Goal: Task Accomplishment & Management: Use online tool/utility

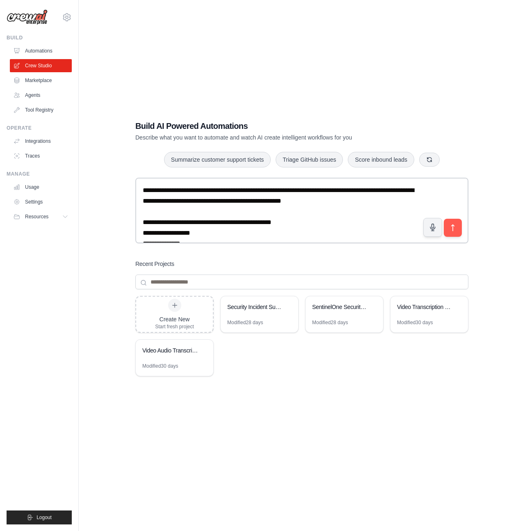
click at [368, 39] on div "**********" at bounding box center [302, 273] width 420 height 531
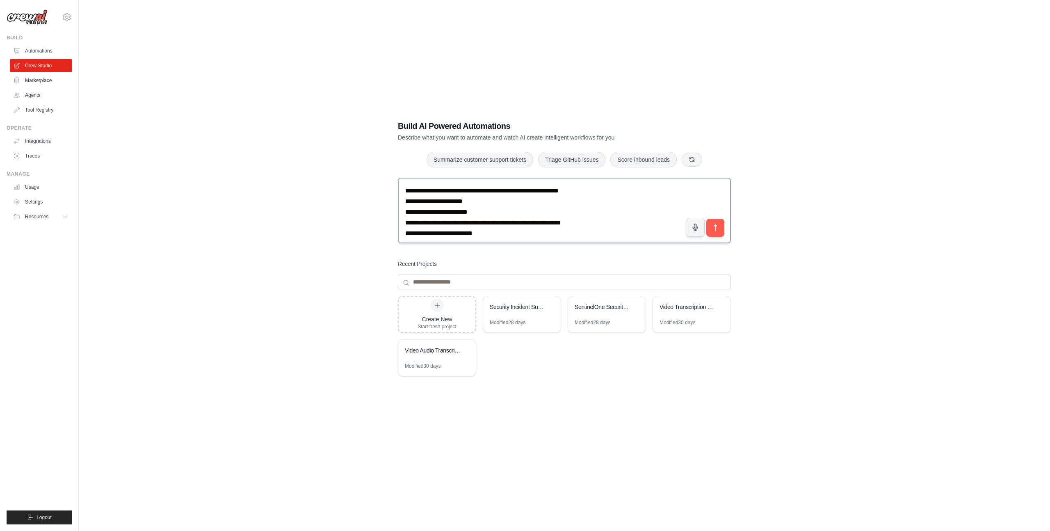
scroll to position [77, 0]
click at [495, 233] on textarea "**********" at bounding box center [564, 211] width 333 height 66
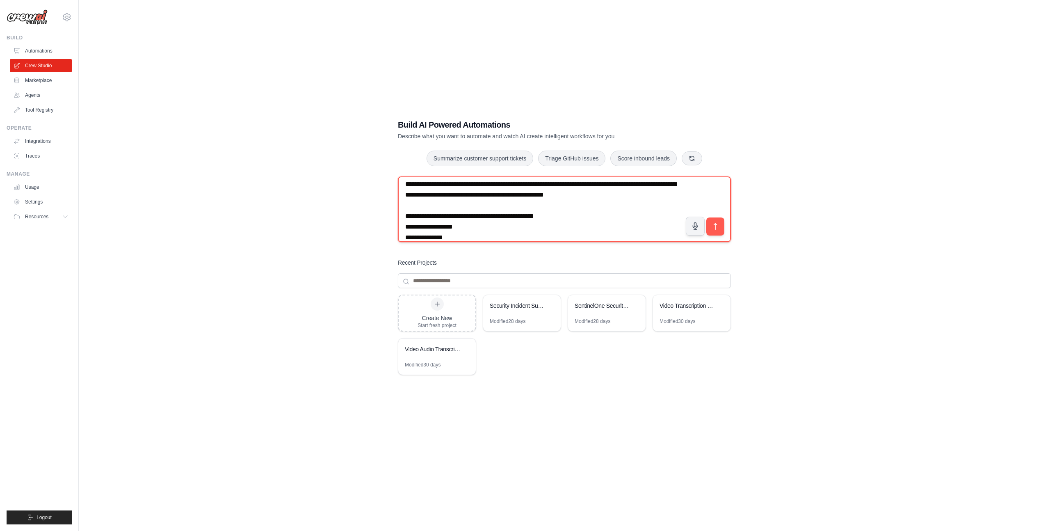
scroll to position [0, 0]
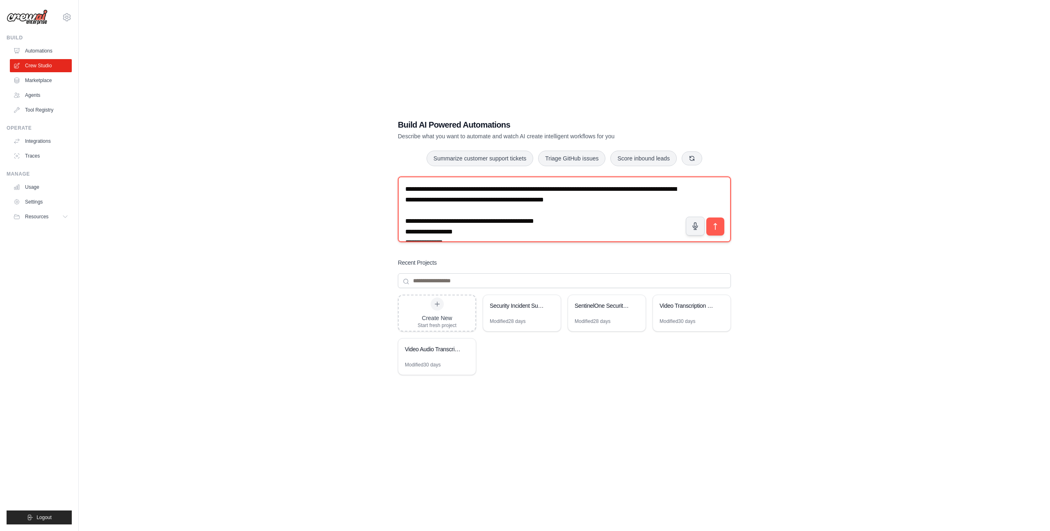
click at [525, 213] on textarea "**********" at bounding box center [564, 209] width 333 height 66
click at [525, 204] on textarea "**********" at bounding box center [564, 209] width 333 height 66
click at [525, 208] on textarea "**********" at bounding box center [564, 209] width 333 height 66
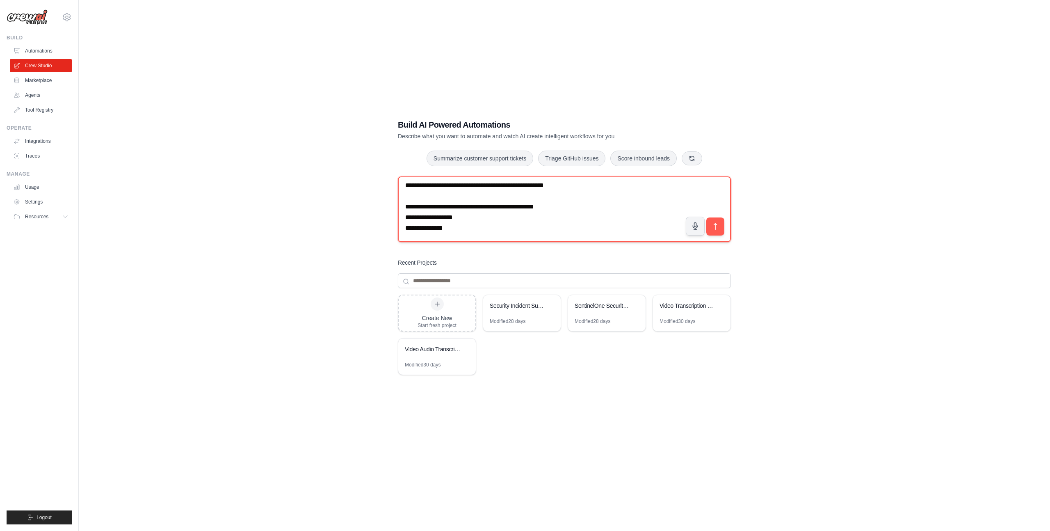
scroll to position [21, 0]
click at [525, 205] on textarea "**********" at bounding box center [564, 209] width 333 height 66
click at [464, 222] on textarea "**********" at bounding box center [564, 209] width 333 height 66
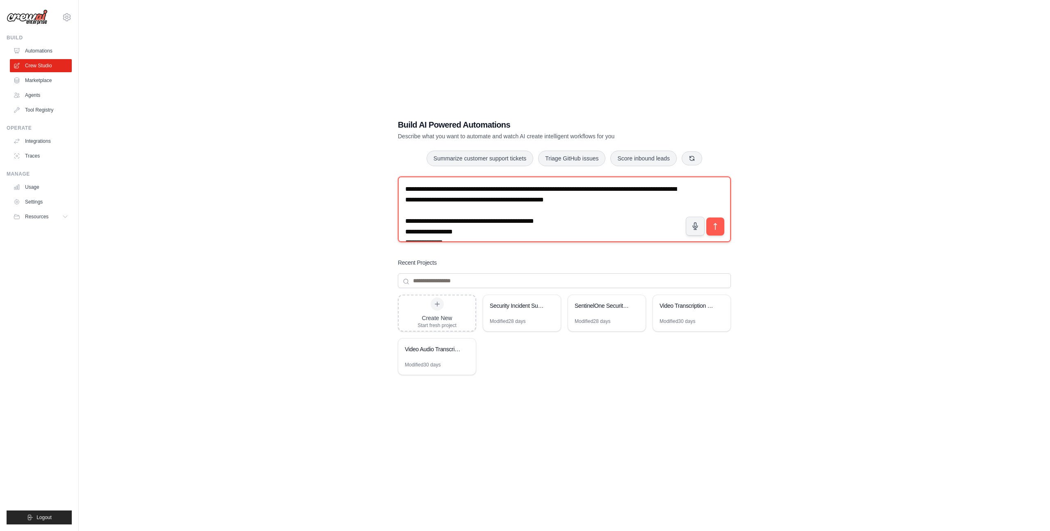
click at [459, 191] on textarea "**********" at bounding box center [564, 209] width 333 height 66
click at [525, 201] on textarea "**********" at bounding box center [564, 209] width 333 height 66
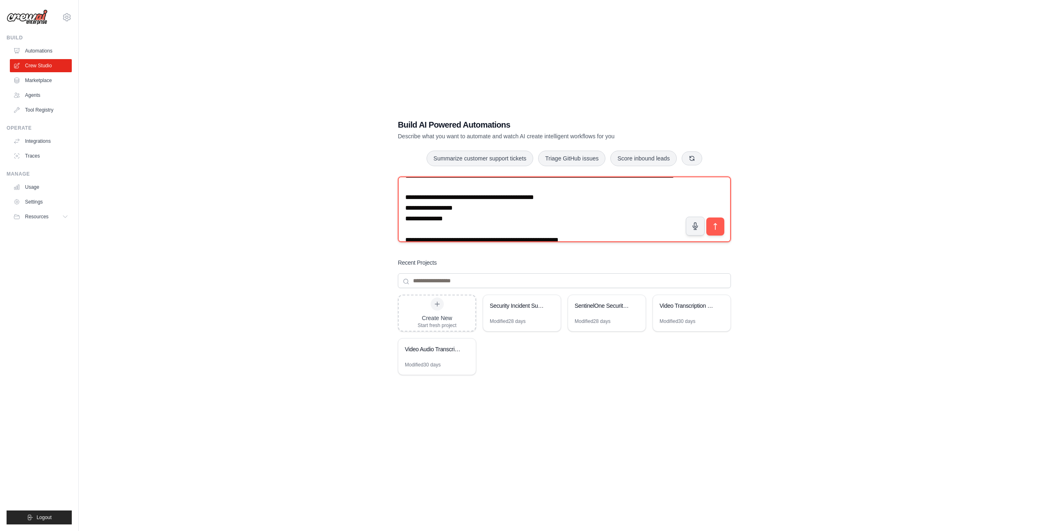
scroll to position [26, 0]
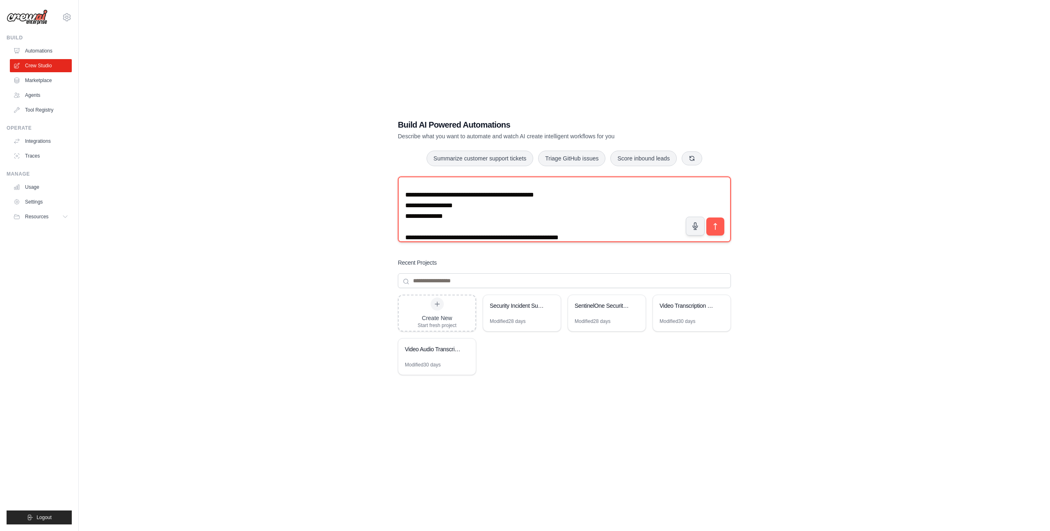
click at [525, 216] on textarea "**********" at bounding box center [564, 209] width 333 height 66
click at [525, 207] on textarea "**********" at bounding box center [564, 209] width 333 height 66
click at [525, 222] on textarea "**********" at bounding box center [564, 209] width 333 height 66
click at [525, 211] on textarea "**********" at bounding box center [564, 209] width 333 height 66
click at [525, 206] on textarea "**********" at bounding box center [564, 209] width 333 height 66
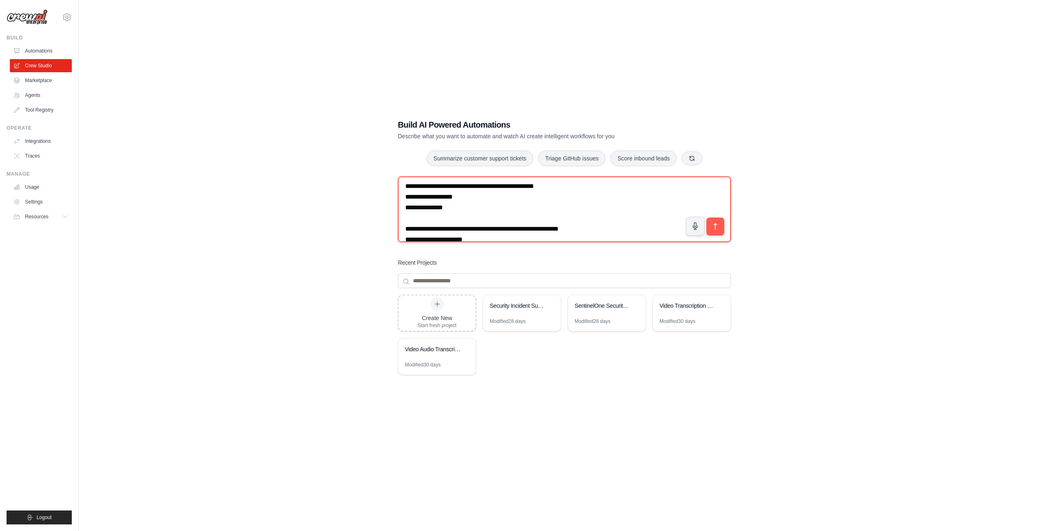
scroll to position [39, 0]
click at [525, 215] on textarea "**********" at bounding box center [564, 209] width 333 height 66
click at [525, 227] on textarea "**********" at bounding box center [564, 209] width 333 height 66
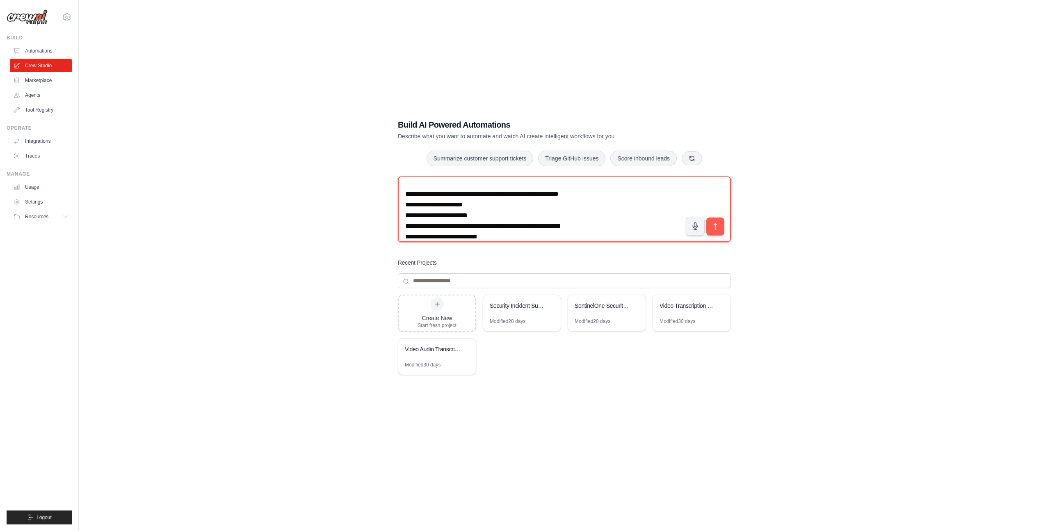
click at [525, 227] on textarea "**********" at bounding box center [564, 209] width 333 height 66
click at [525, 212] on textarea "**********" at bounding box center [564, 209] width 333 height 66
click at [525, 226] on textarea "**********" at bounding box center [564, 209] width 333 height 66
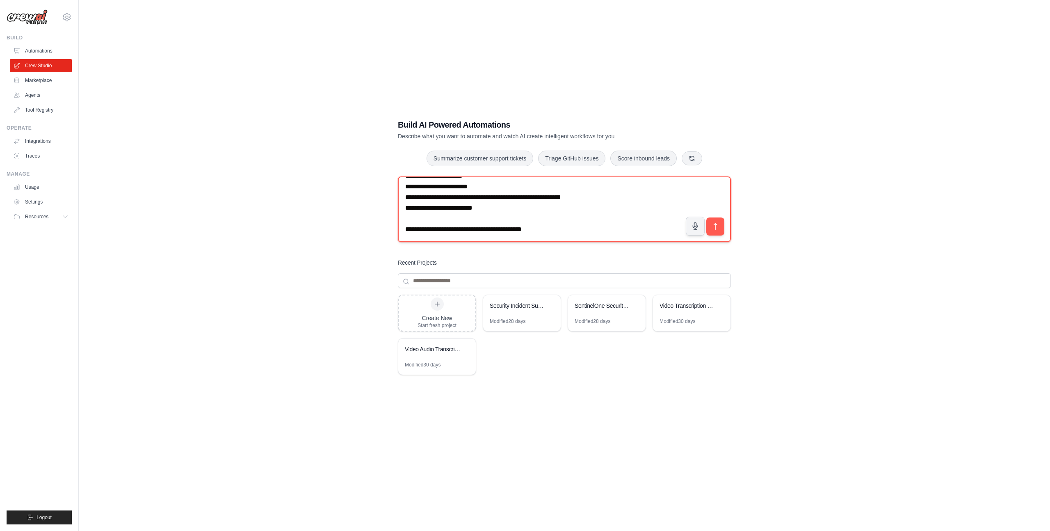
scroll to position [123, 0]
paste textarea "**********"
type textarea "**********"
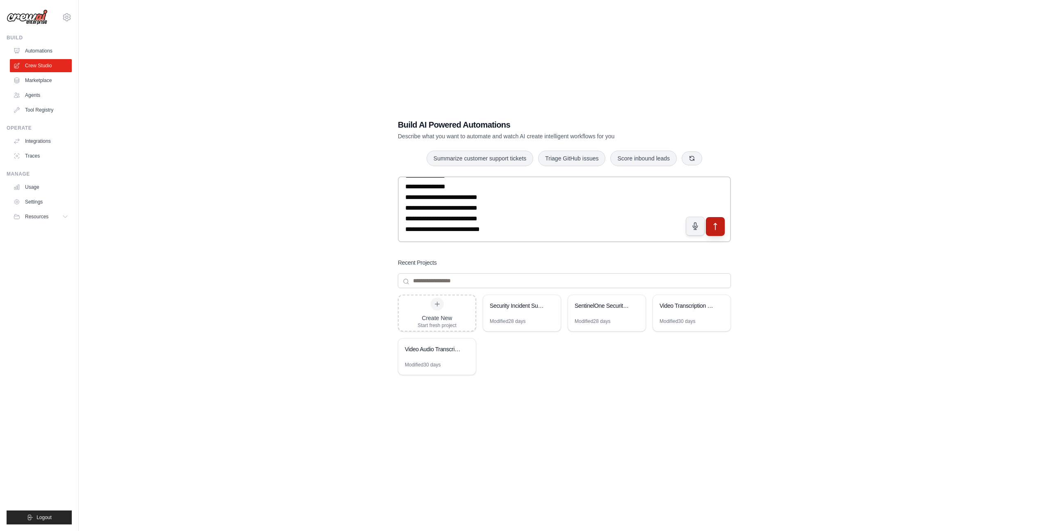
click at [525, 226] on icon "submit" at bounding box center [715, 226] width 9 height 9
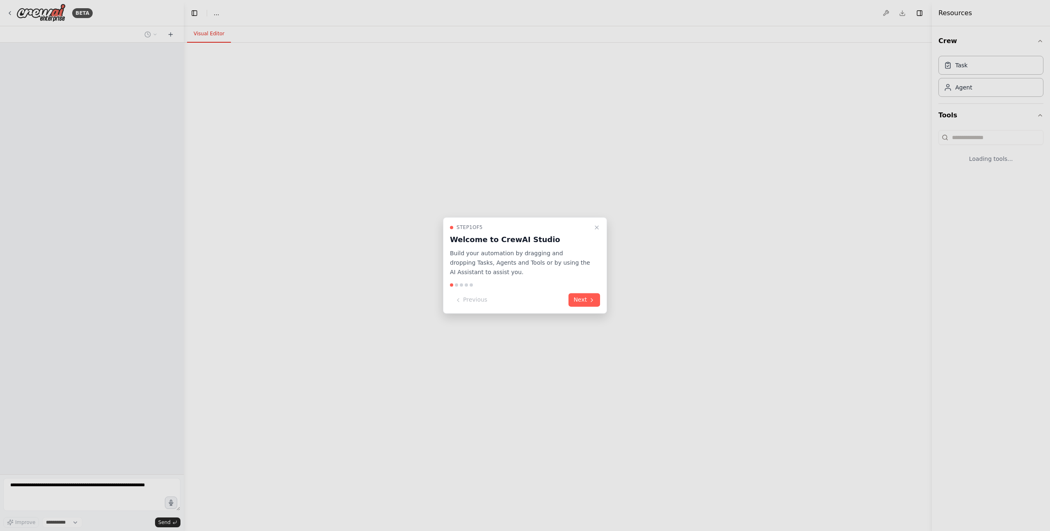
select select "****"
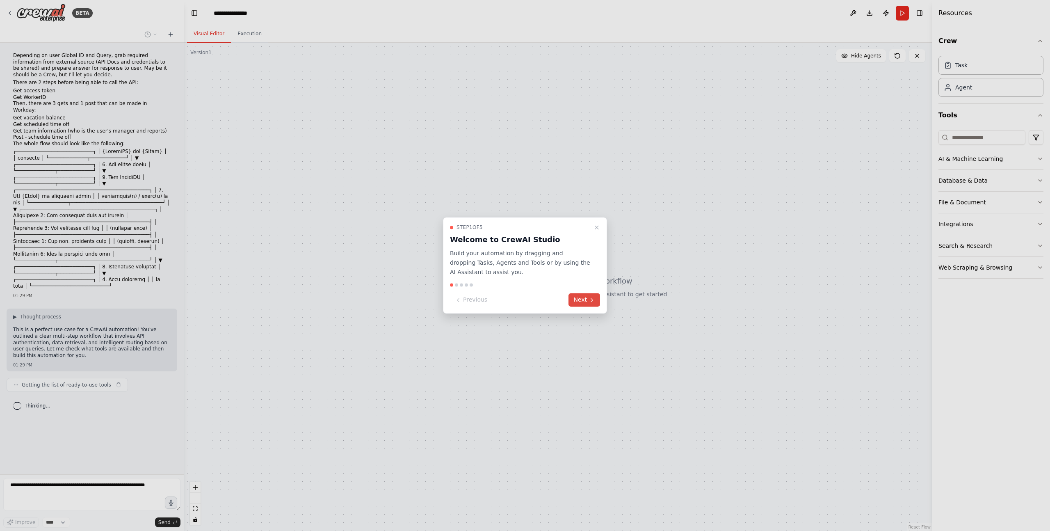
scroll to position [16, 0]
click at [590, 302] on icon at bounding box center [592, 300] width 7 height 7
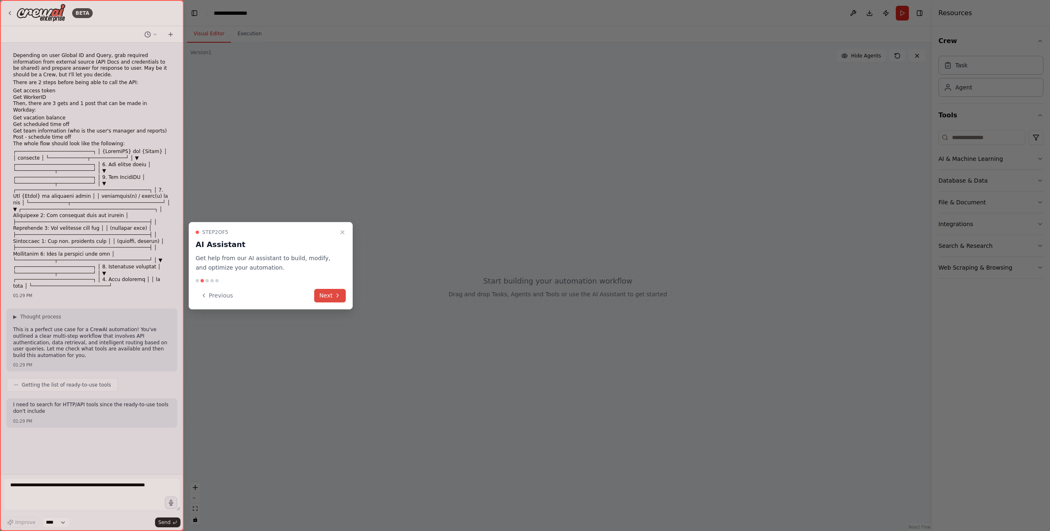
click at [334, 296] on icon at bounding box center [337, 295] width 7 height 7
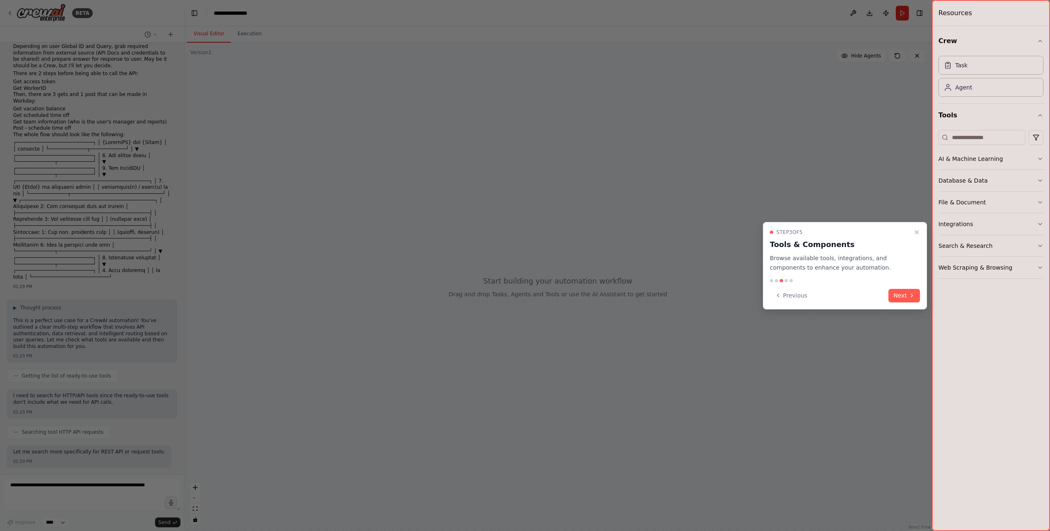
scroll to position [121, 0]
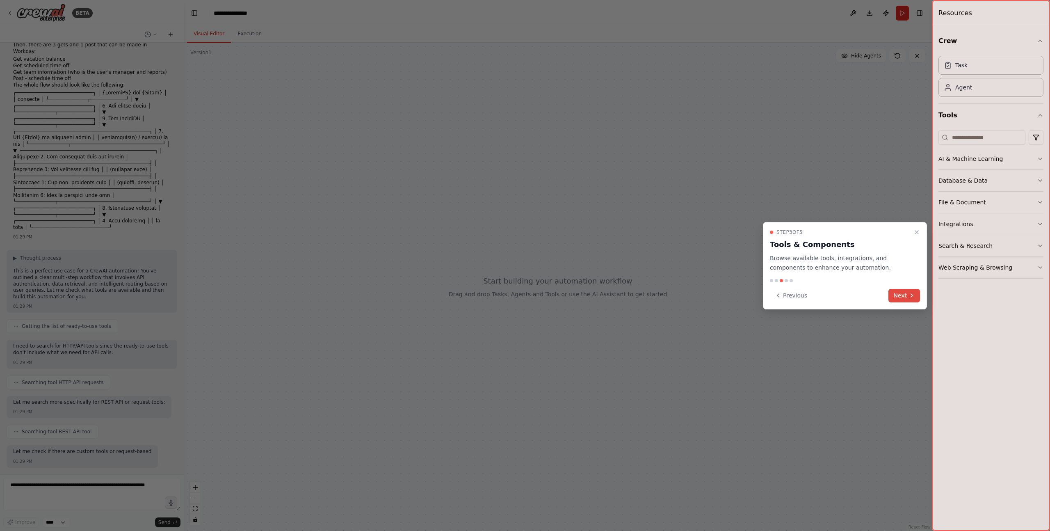
click at [905, 295] on button "Next" at bounding box center [905, 296] width 32 height 14
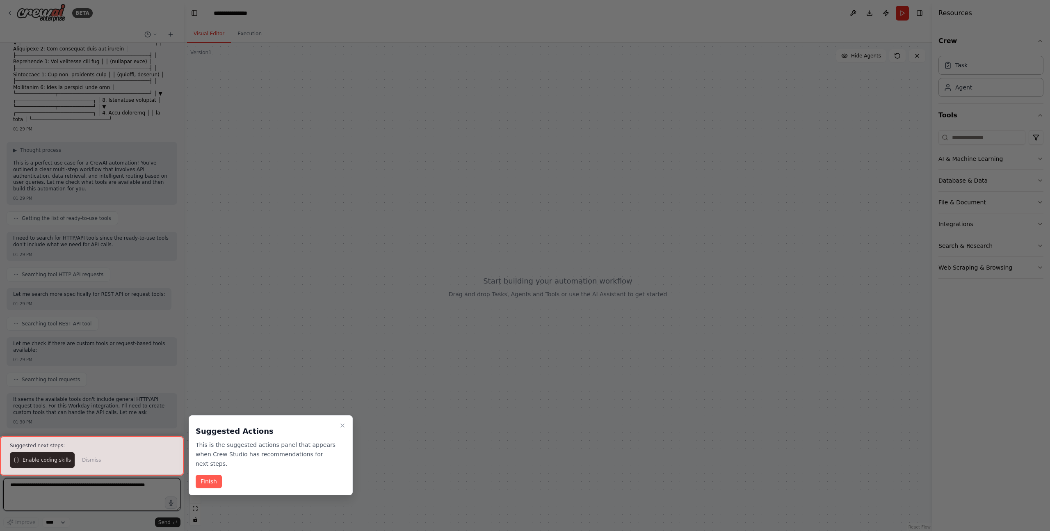
scroll to position [243, 0]
click at [210, 471] on div "Suggested Actions This is the suggested actions panel that appears when Crew St…" at bounding box center [271, 455] width 164 height 80
click at [209, 473] on div "Suggested Actions This is the suggested actions panel that appears when Crew St…" at bounding box center [271, 455] width 164 height 80
click at [209, 479] on button "Finish" at bounding box center [209, 481] width 26 height 14
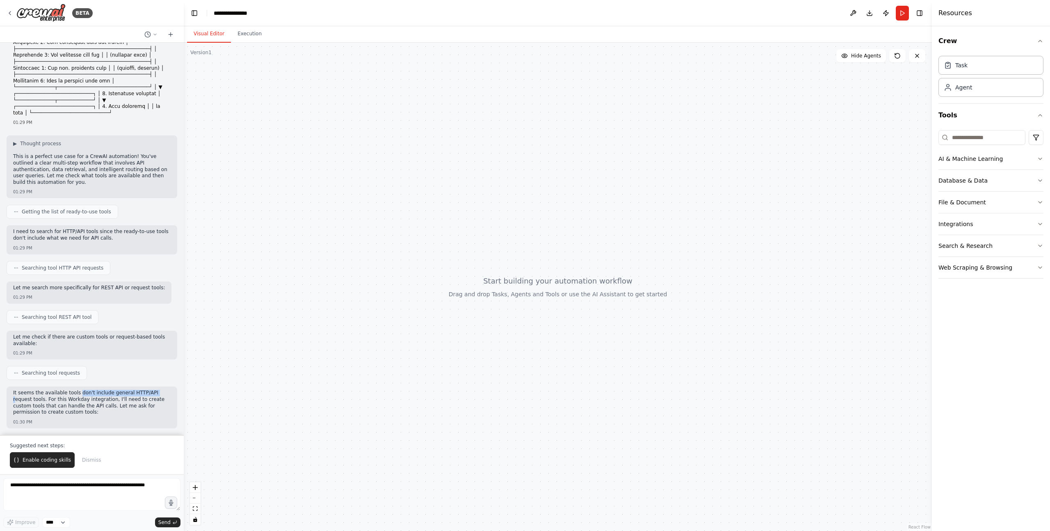
drag, startPoint x: 78, startPoint y: 393, endPoint x: 137, endPoint y: 397, distance: 59.2
click at [137, 397] on p "It seems the available tools don't include general HTTP/API request tools. For …" at bounding box center [92, 402] width 158 height 25
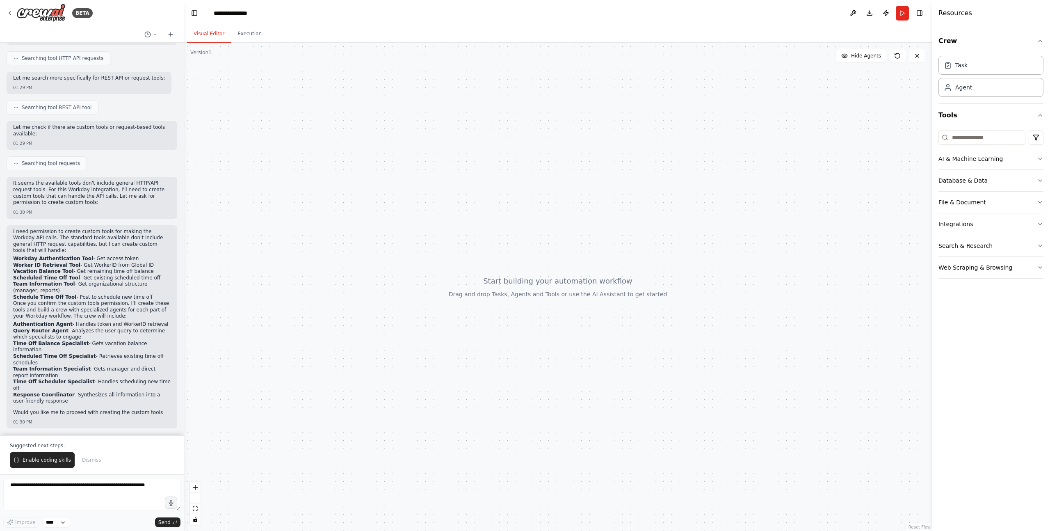
scroll to position [440, 0]
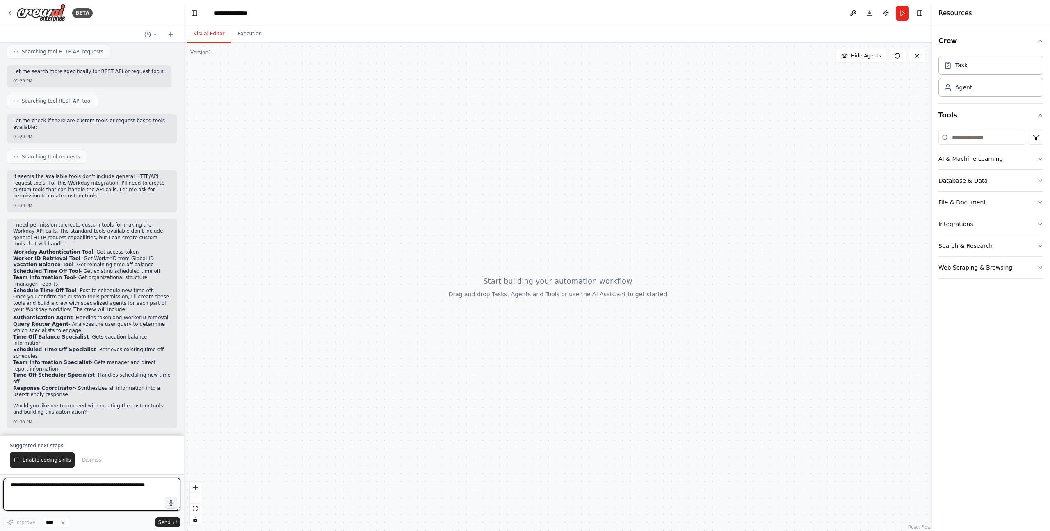
click at [98, 488] on textarea at bounding box center [91, 494] width 177 height 33
type textarea "**********"
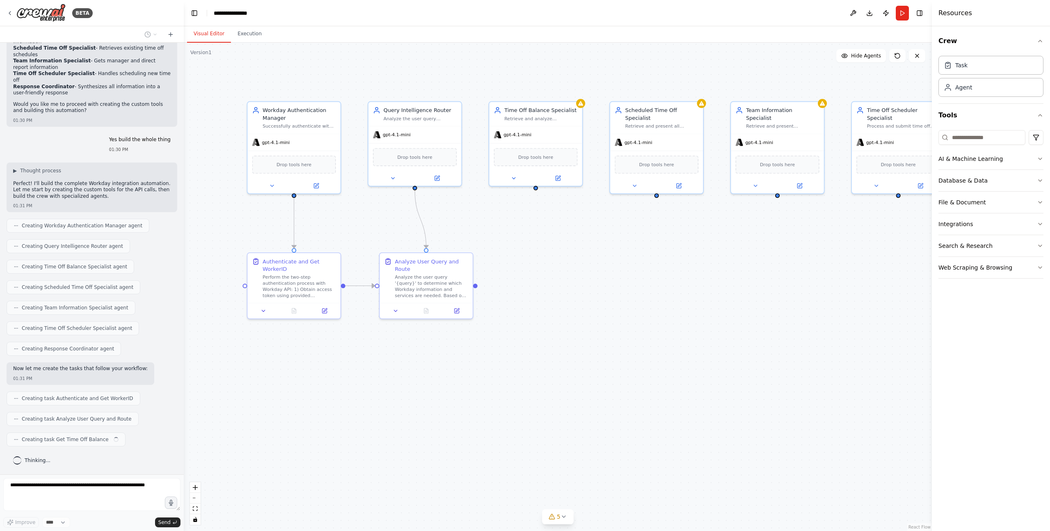
scroll to position [742, 0]
drag, startPoint x: 437, startPoint y: 347, endPoint x: 436, endPoint y: 264, distance: 82.5
click at [436, 264] on div at bounding box center [422, 272] width 93 height 16
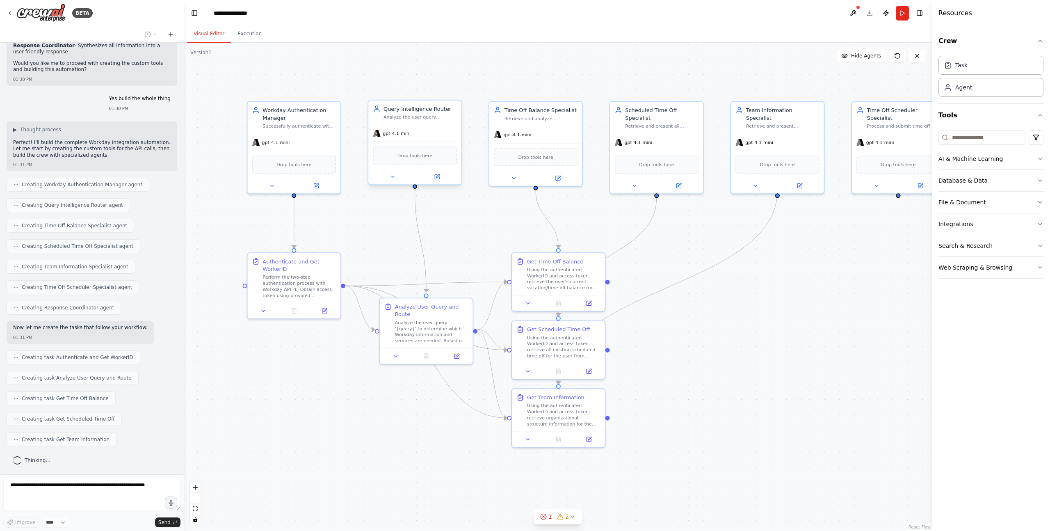
scroll to position [803, 0]
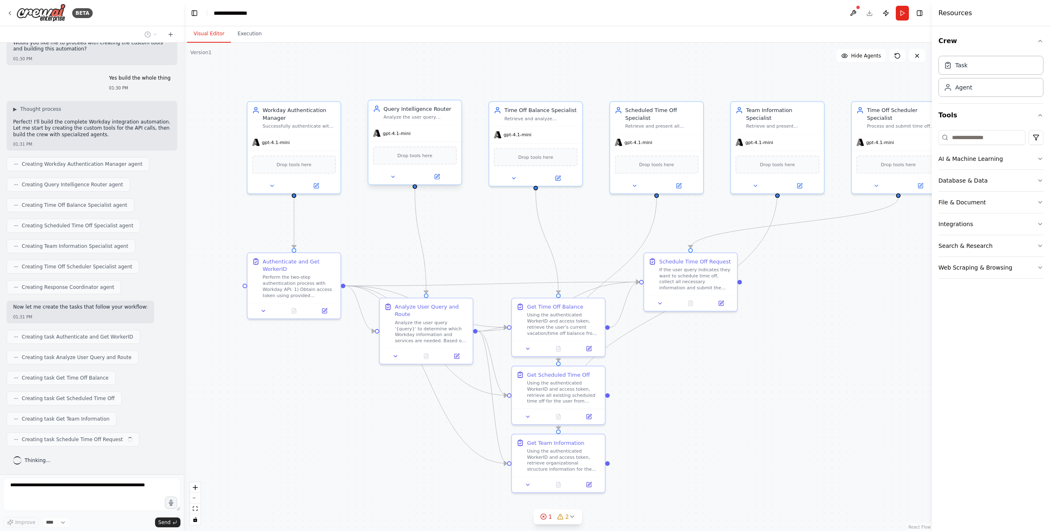
click at [412, 120] on div "Analyze the user query '{query}' to intelligently determine which Workday speci…" at bounding box center [420, 117] width 73 height 6
click at [352, 211] on div ".deletable-edge-delete-btn { width: 20px; height: 20px; border: 0px solid #ffff…" at bounding box center [558, 287] width 748 height 488
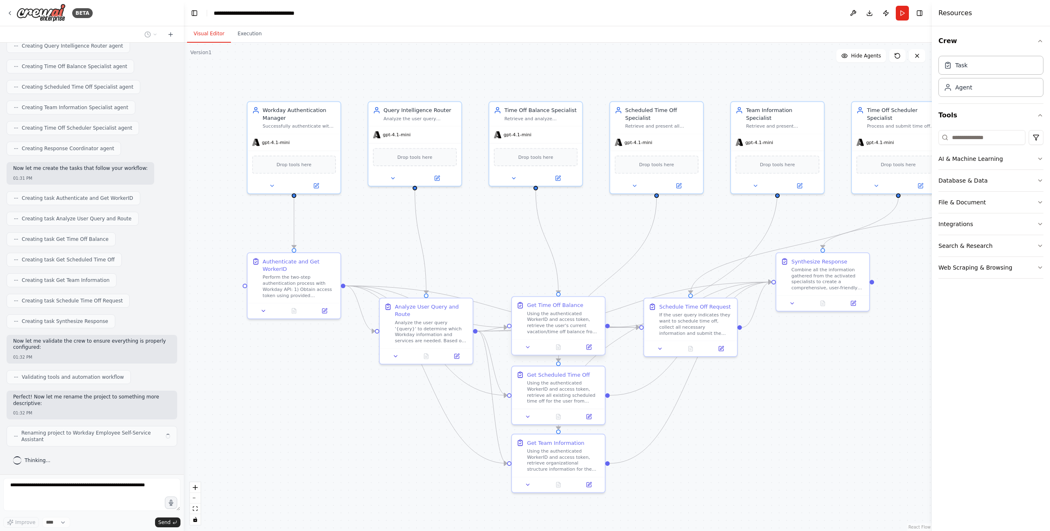
scroll to position [935, 0]
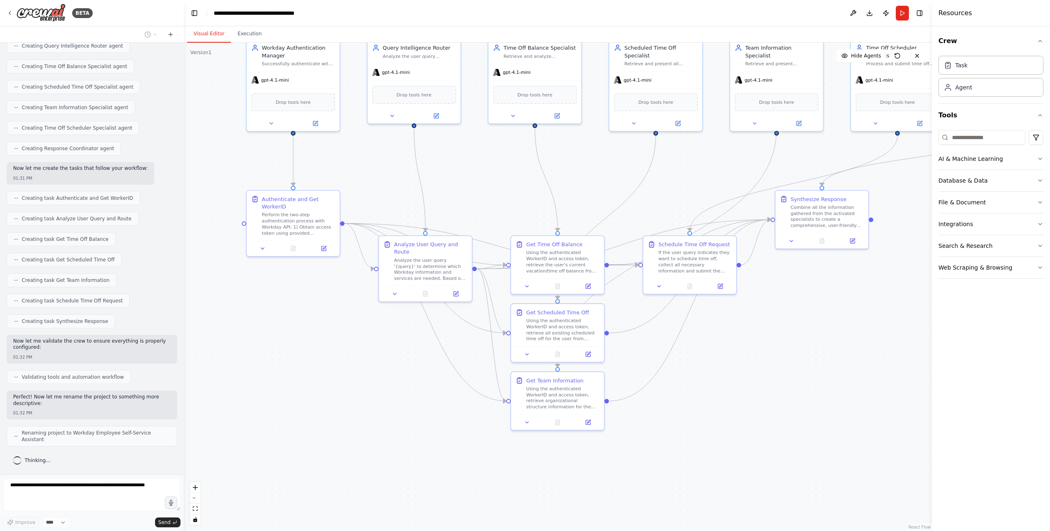
drag, startPoint x: 700, startPoint y: 452, endPoint x: 696, endPoint y: 384, distance: 67.4
click at [696, 384] on div ".deletable-edge-delete-btn { width: 20px; height: 20px; border: 0px solid #ffff…" at bounding box center [558, 287] width 748 height 488
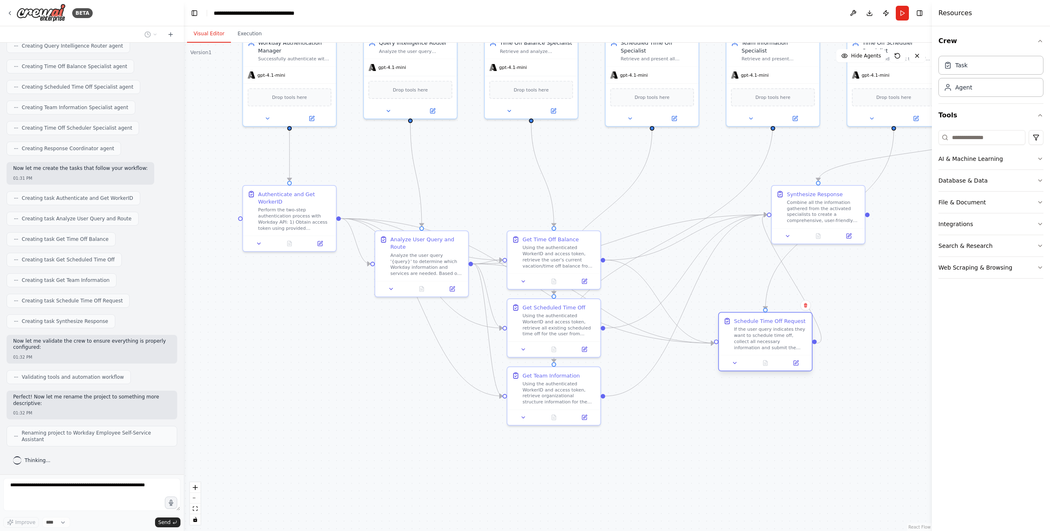
drag, startPoint x: 673, startPoint y: 264, endPoint x: 749, endPoint y: 346, distance: 111.8
click at [749, 346] on div "If the user query indicates they want to schedule time off, collect all necessa…" at bounding box center [770, 338] width 73 height 24
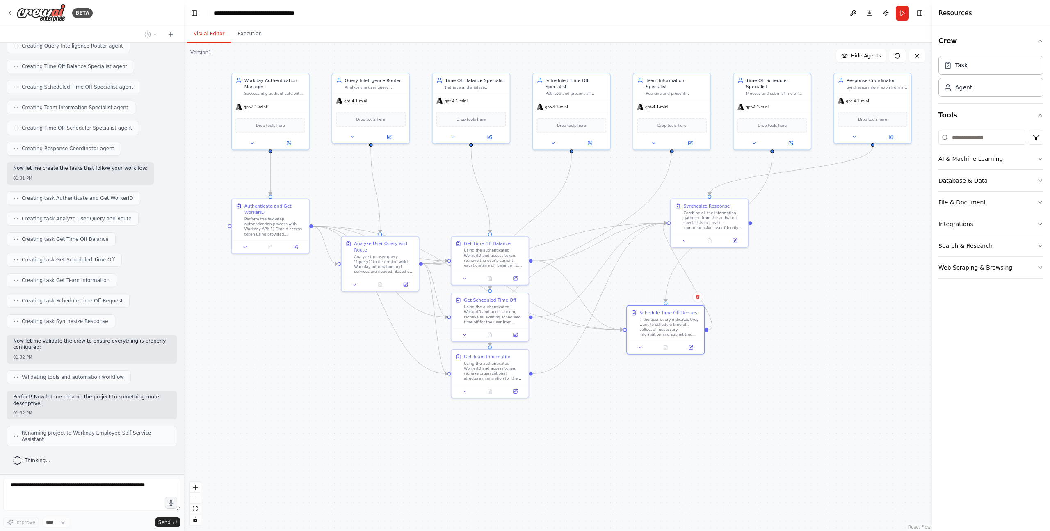
drag, startPoint x: 880, startPoint y: 334, endPoint x: 749, endPoint y: 318, distance: 131.7
click at [749, 318] on div ".deletable-edge-delete-btn { width: 20px; height: 20px; border: 0px solid #ffff…" at bounding box center [558, 287] width 748 height 488
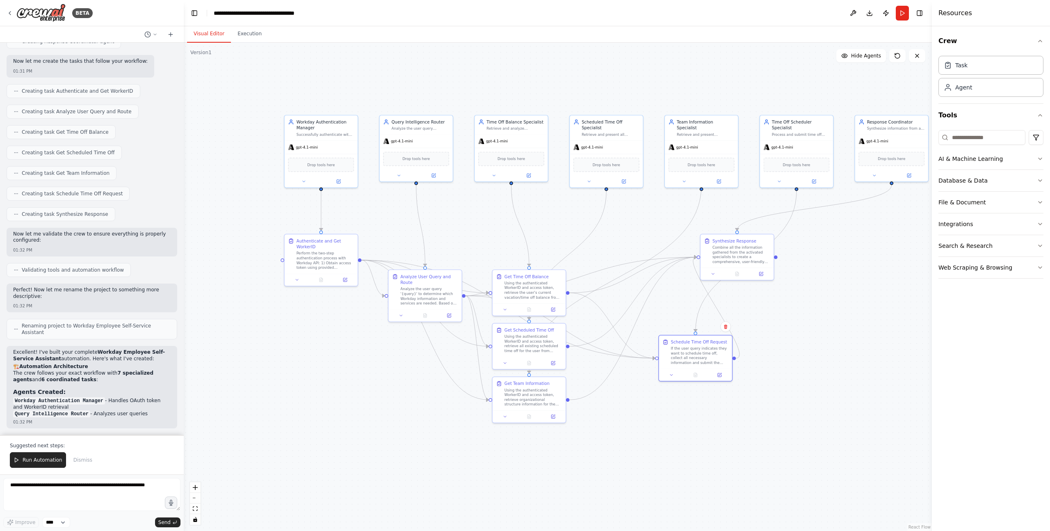
drag, startPoint x: 776, startPoint y: 305, endPoint x: 829, endPoint y: 345, distance: 67.4
click at [829, 345] on div ".deletable-edge-delete-btn { width: 20px; height: 20px; border: 0px solid #ffff…" at bounding box center [558, 287] width 748 height 488
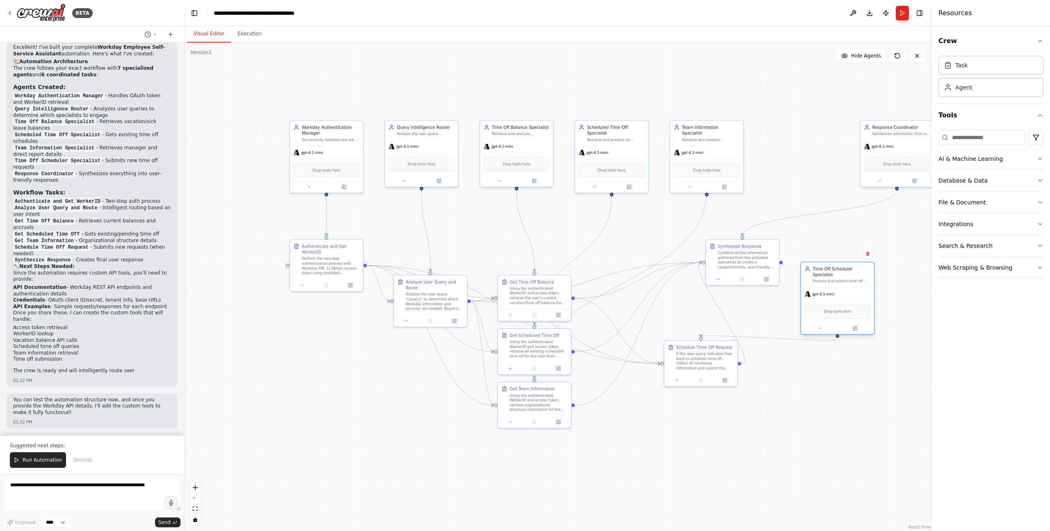
scroll to position [1354, 0]
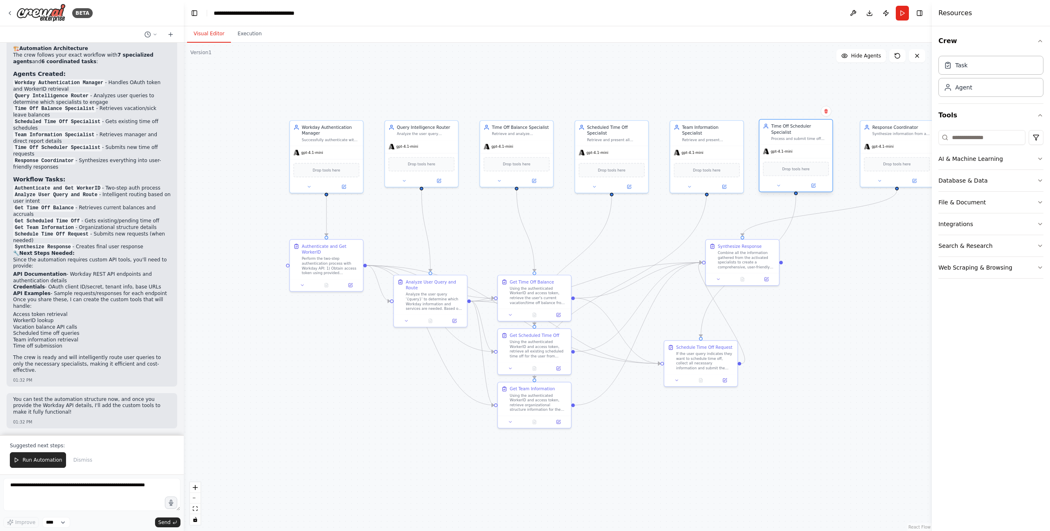
click at [795, 142] on div "Time Off Scheduler Specialist Process and submit time off requests through the …" at bounding box center [795, 131] width 73 height 25
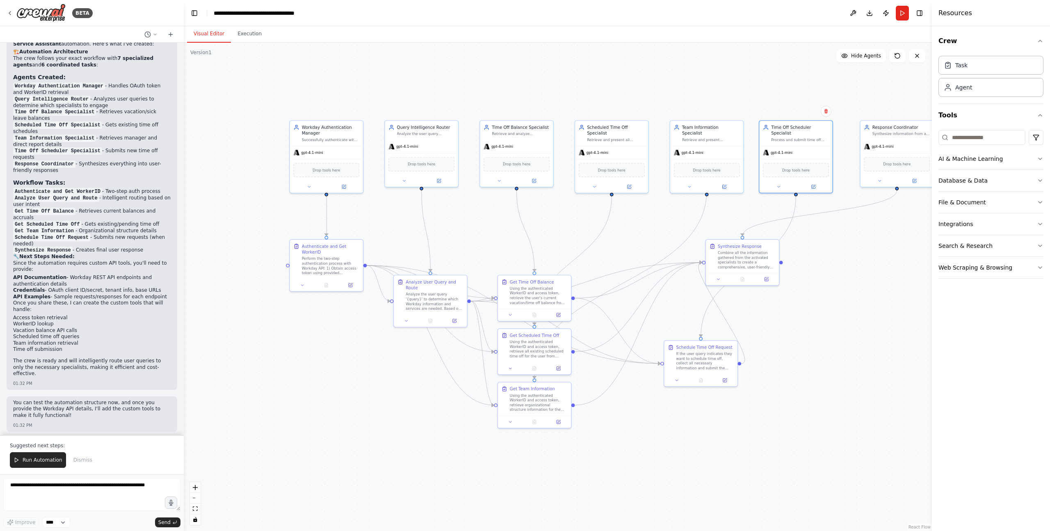
scroll to position [1318, 0]
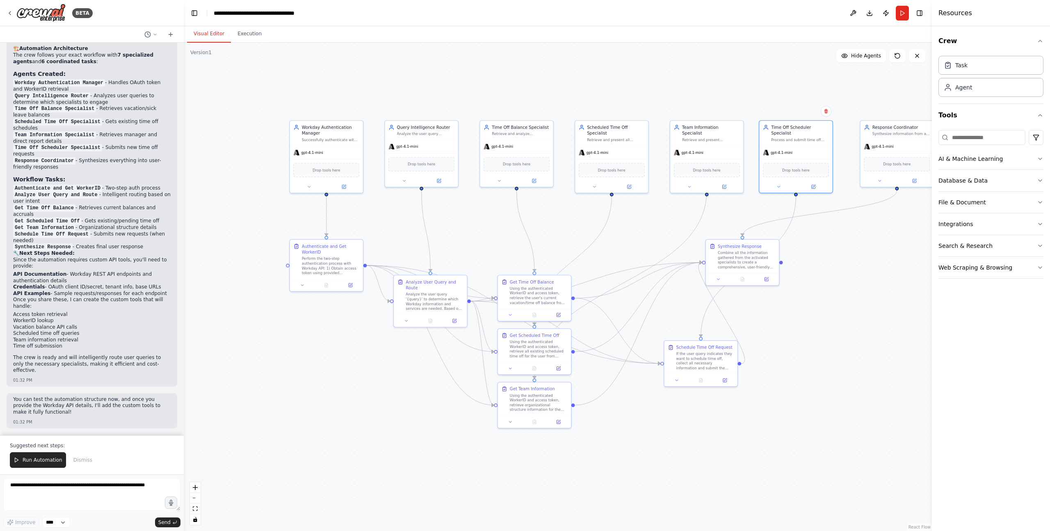
click at [94, 44] on p "Excellent! I've built your complete Workday Employee Self-Service Assistant aut…" at bounding box center [92, 37] width 158 height 13
click at [901, 6] on button "Run" at bounding box center [902, 13] width 13 height 15
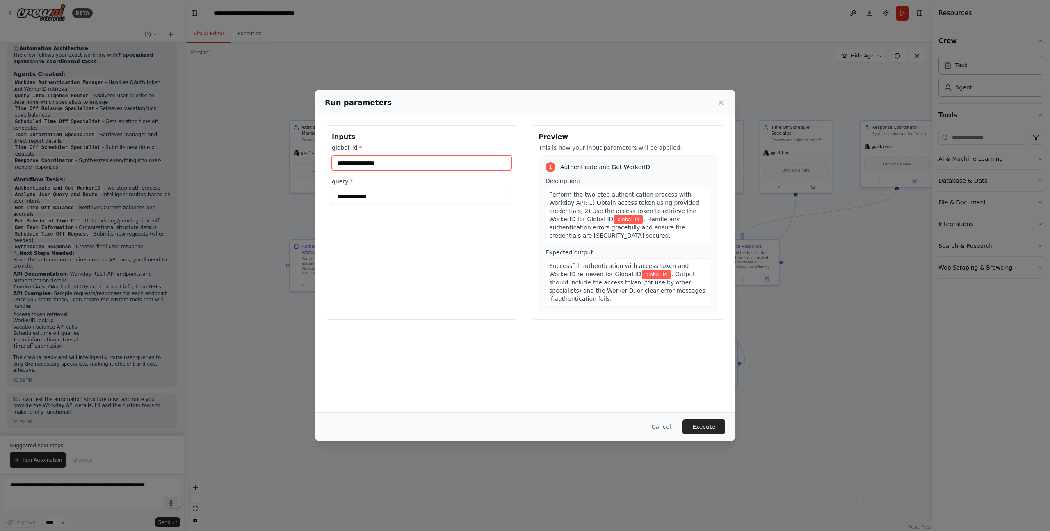
click at [396, 164] on input "global_id *" at bounding box center [422, 163] width 180 height 16
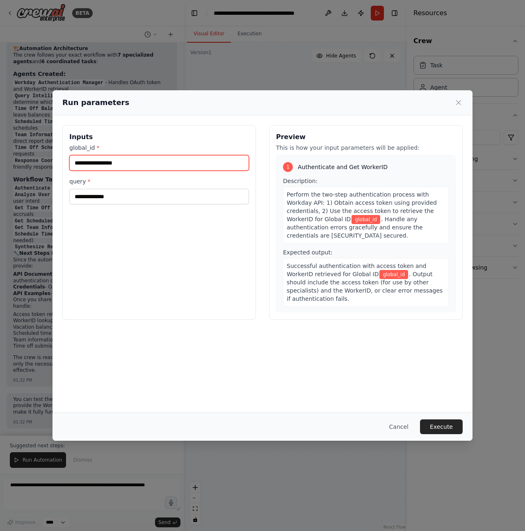
click at [153, 164] on input "global_id *" at bounding box center [159, 163] width 180 height 16
paste input "********"
type input "********"
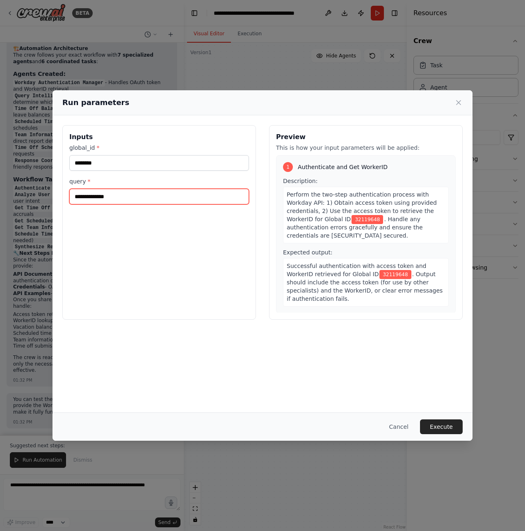
click at [147, 201] on input "query *" at bounding box center [159, 197] width 180 height 16
paste input "**********"
type input "**********"
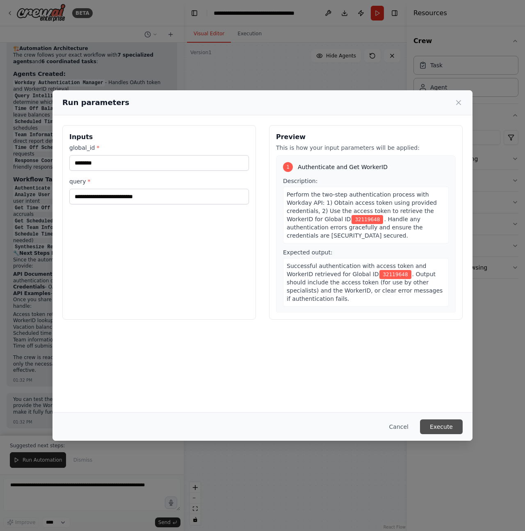
click at [442, 431] on button "Execute" at bounding box center [441, 426] width 43 height 15
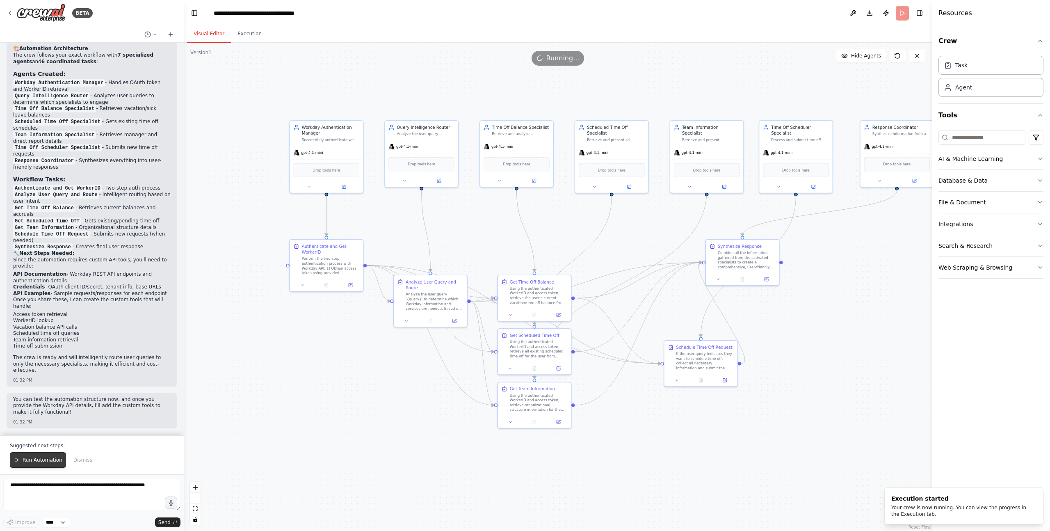
click at [36, 462] on span "Run Automation" at bounding box center [43, 460] width 40 height 7
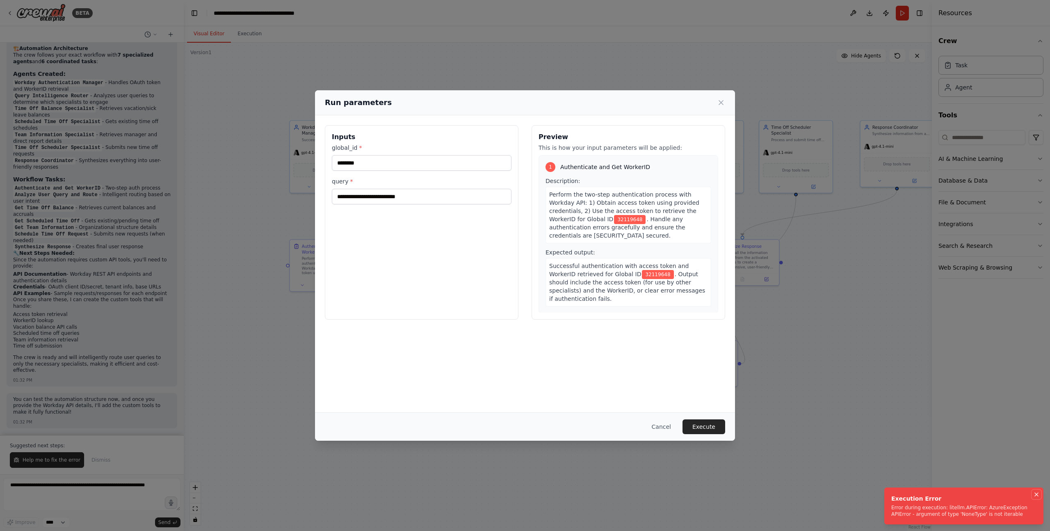
click at [1037, 494] on icon "Notifications (F8)" at bounding box center [1036, 494] width 3 height 3
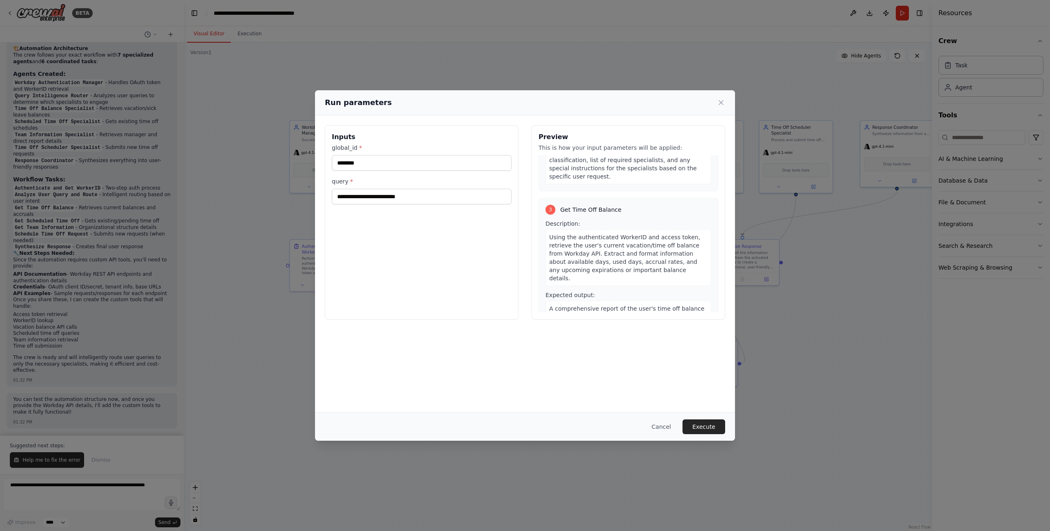
scroll to position [283, 0]
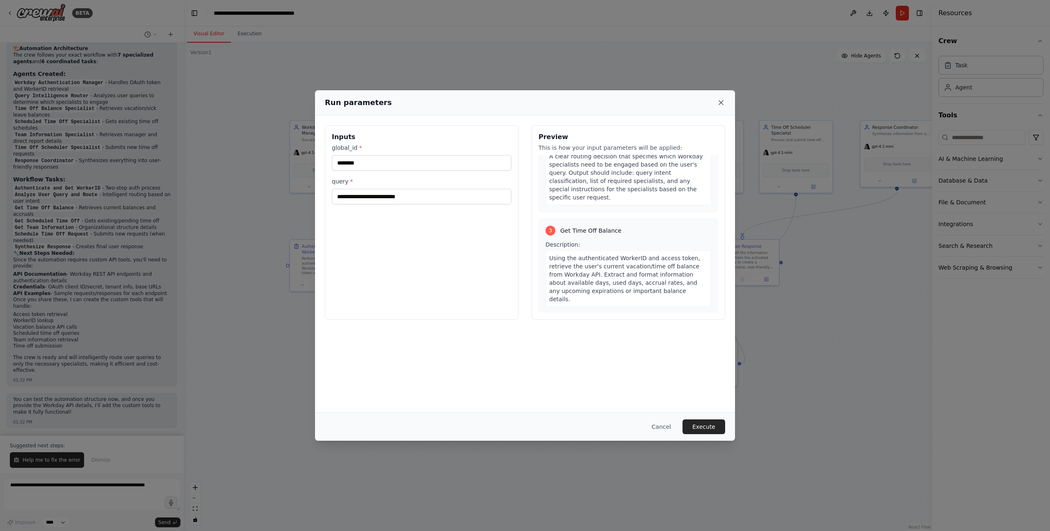
click at [719, 106] on icon at bounding box center [721, 102] width 8 height 8
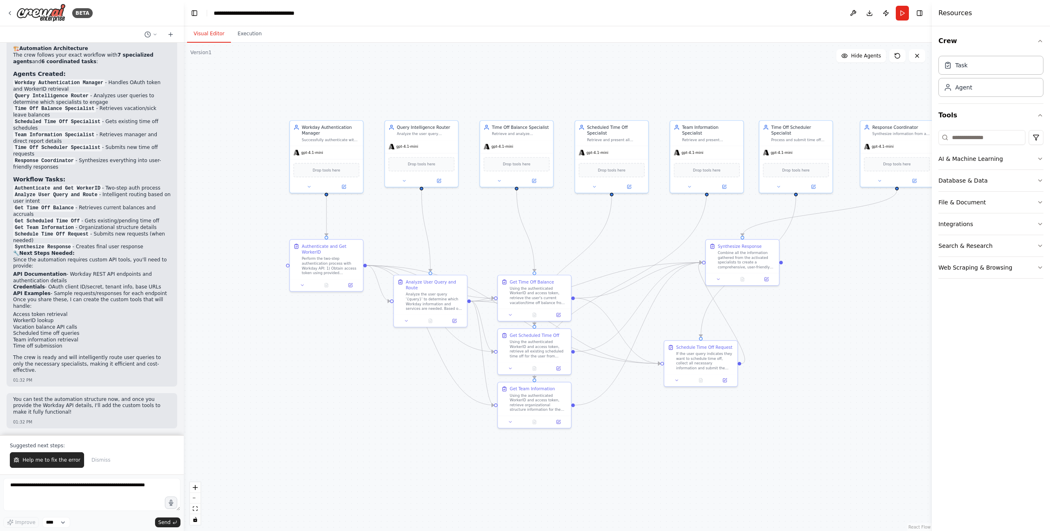
click at [820, 434] on div ".deletable-edge-delete-btn { width: 20px; height: 20px; border: 0px solid #ffff…" at bounding box center [558, 287] width 748 height 488
click at [602, 480] on div ".deletable-edge-delete-btn { width: 20px; height: 20px; border: 0px solid #ffff…" at bounding box center [558, 287] width 748 height 488
drag, startPoint x: 431, startPoint y: 303, endPoint x: 374, endPoint y: 428, distance: 137.3
click at [374, 428] on div "Analyze the user query '{query}' to determine which Workday information and ser…" at bounding box center [378, 424] width 58 height 19
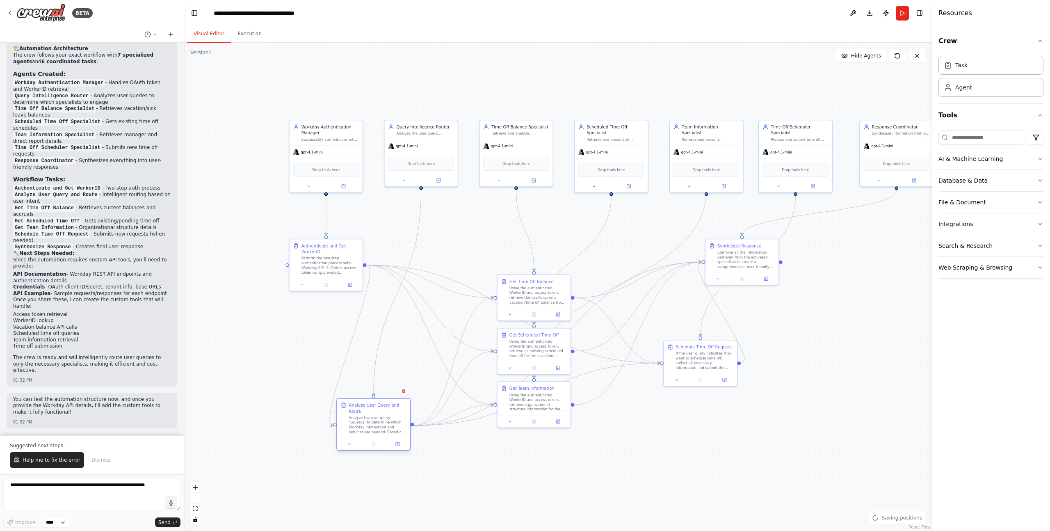
click at [413, 426] on div ".deletable-edge-delete-btn { width: 20px; height: 20px; border: 0px solid #ffff…" at bounding box center [558, 287] width 748 height 488
drag, startPoint x: 521, startPoint y: 296, endPoint x: 502, endPoint y: 244, distance: 55.6
click at [502, 244] on div "Using the authenticated WorkerID and access token, retrieve the user's current …" at bounding box center [520, 240] width 58 height 19
click at [306, 285] on button at bounding box center [302, 283] width 21 height 7
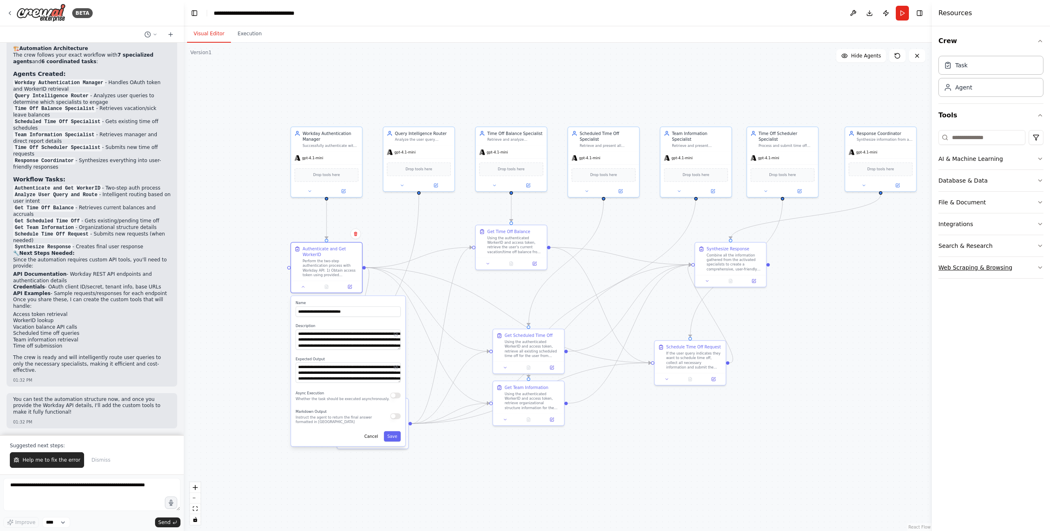
click at [1041, 274] on button "Web Scraping & Browsing" at bounding box center [991, 267] width 105 height 21
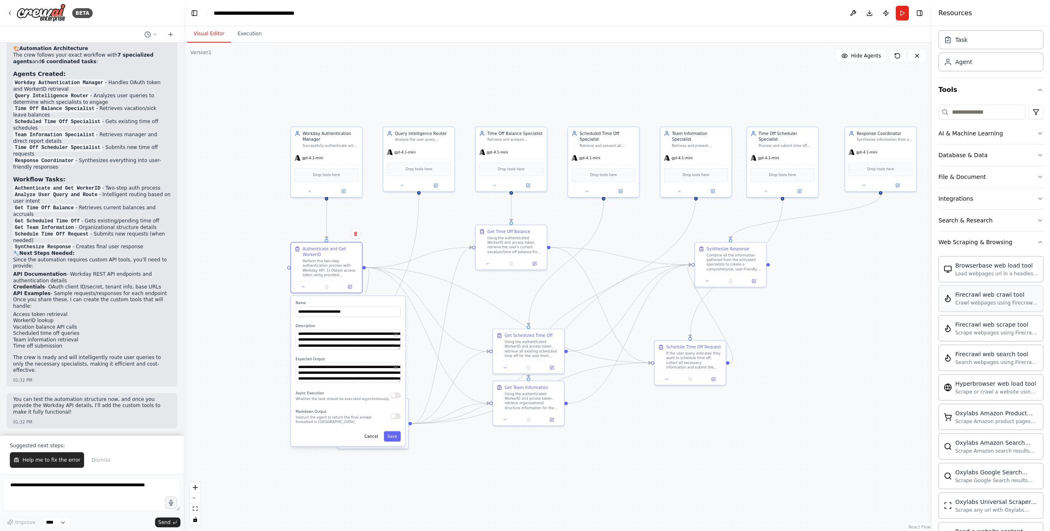
scroll to position [0, 0]
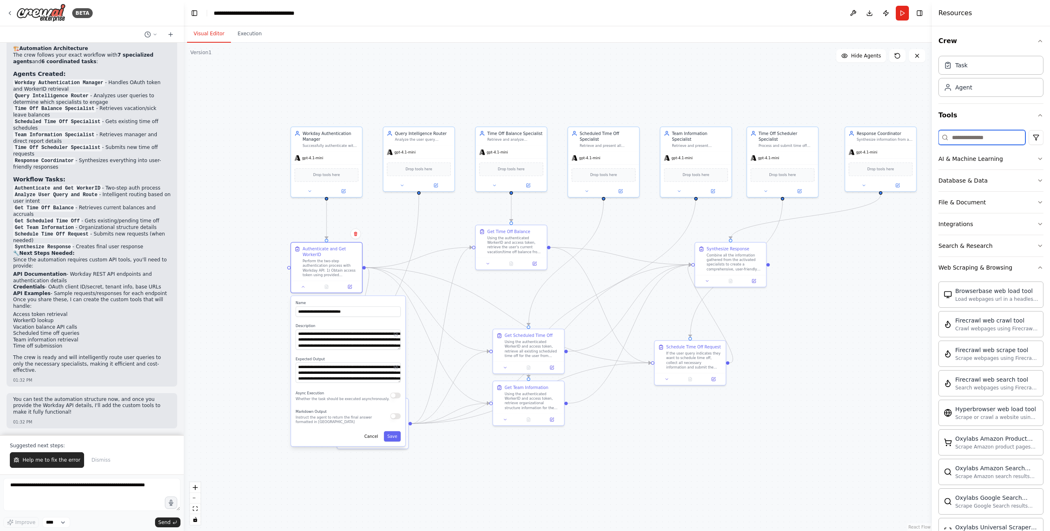
click at [981, 141] on input at bounding box center [982, 137] width 87 height 15
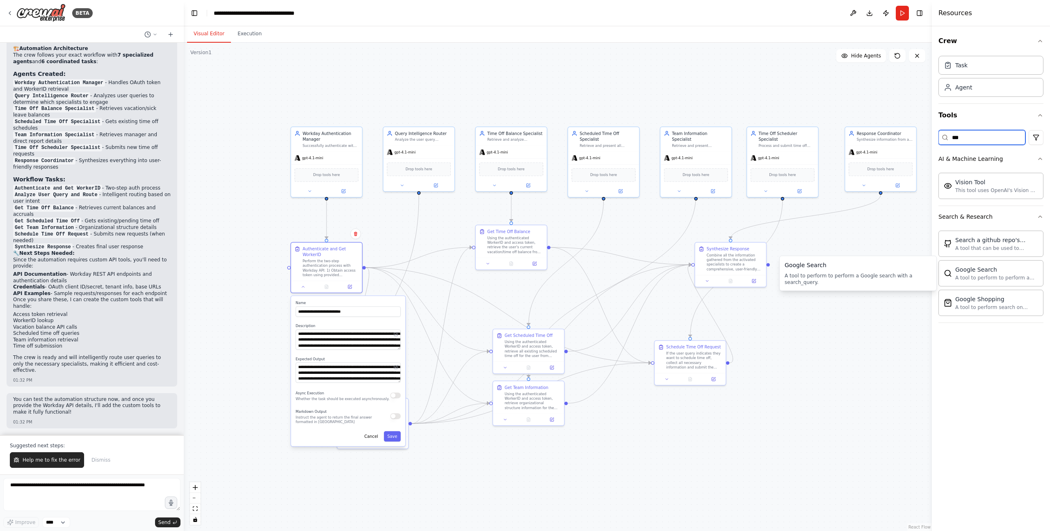
type input "***"
click at [990, 367] on div "Crew Task Agent Tools *** AI & Machine Learning Vision Tool This tool uses Open…" at bounding box center [991, 278] width 118 height 505
click at [975, 139] on input "***" at bounding box center [982, 137] width 87 height 15
click at [974, 222] on button "Integrations" at bounding box center [991, 223] width 105 height 21
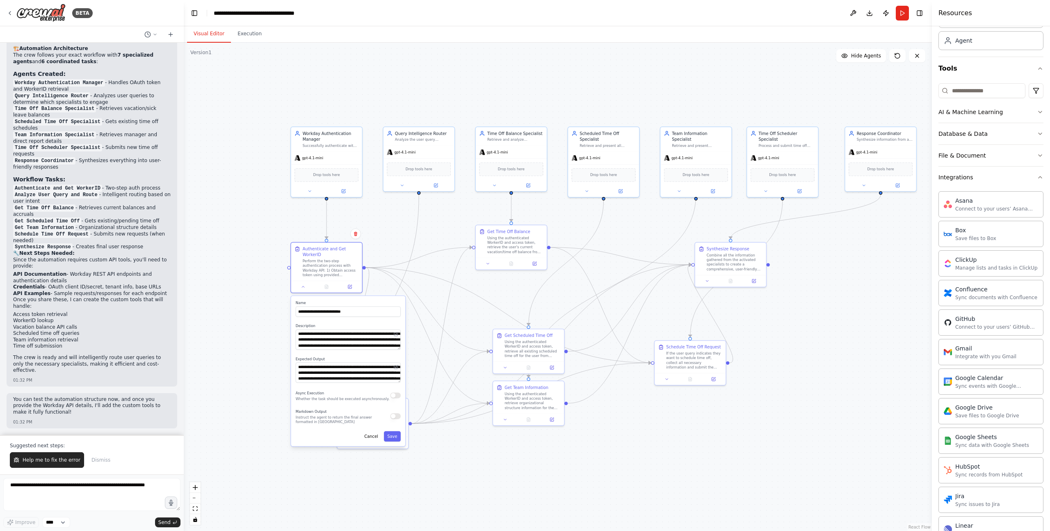
scroll to position [24, 0]
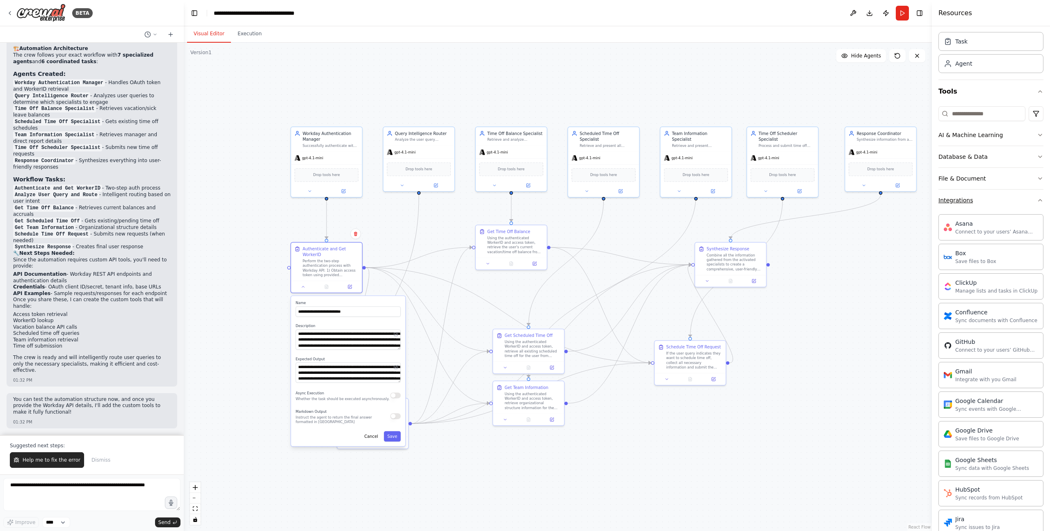
click at [986, 196] on button "Integrations" at bounding box center [991, 200] width 105 height 21
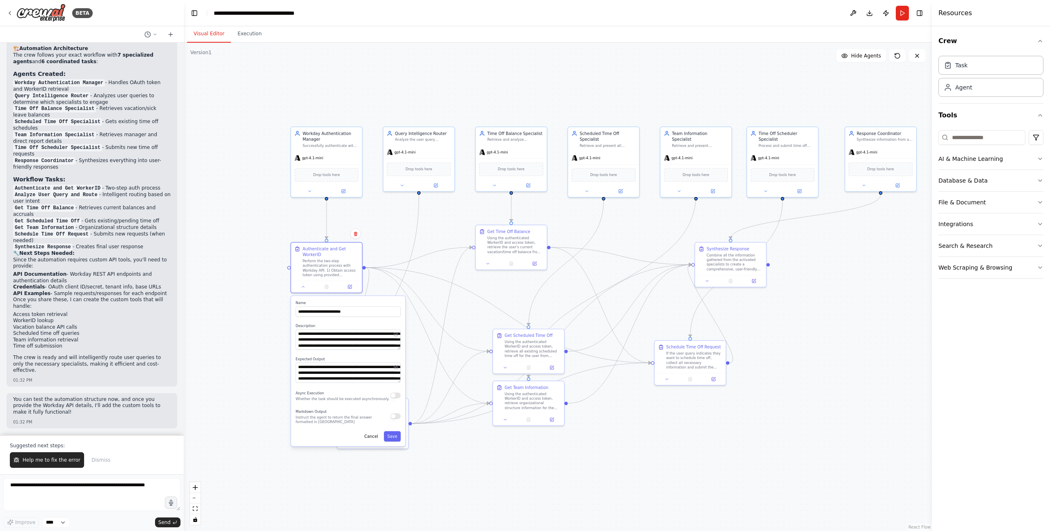
click at [866, 287] on div ".deletable-edge-delete-btn { width: 20px; height: 20px; border: 0px solid #ffff…" at bounding box center [558, 287] width 748 height 488
click at [334, 281] on div at bounding box center [326, 285] width 71 height 12
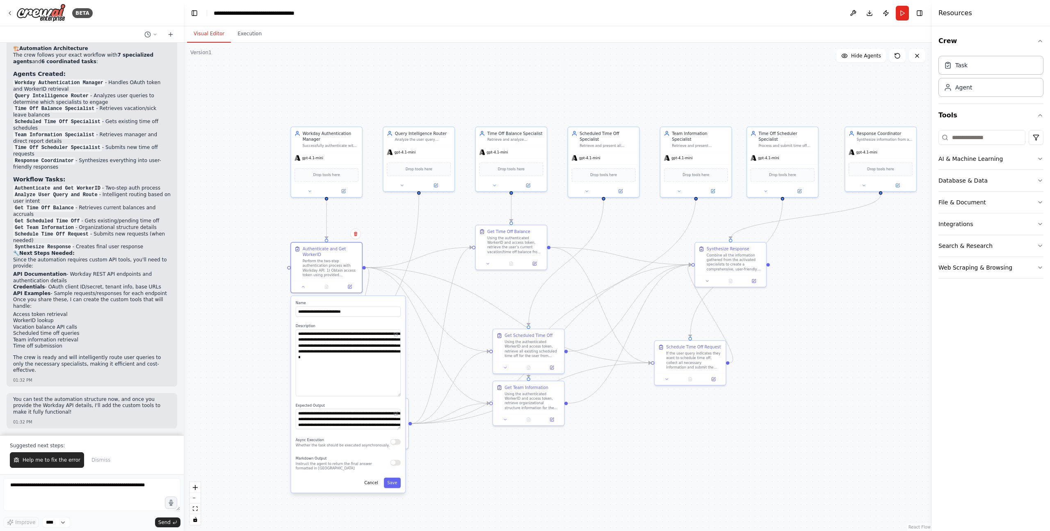
drag, startPoint x: 400, startPoint y: 349, endPoint x: 400, endPoint y: 394, distance: 45.1
click at [400, 395] on div "**********" at bounding box center [348, 394] width 114 height 196
drag, startPoint x: 398, startPoint y: 427, endPoint x: 400, endPoint y: 456, distance: 28.4
click at [400, 453] on div "**********" at bounding box center [348, 430] width 105 height 45
click at [394, 512] on button "Save" at bounding box center [392, 510] width 17 height 10
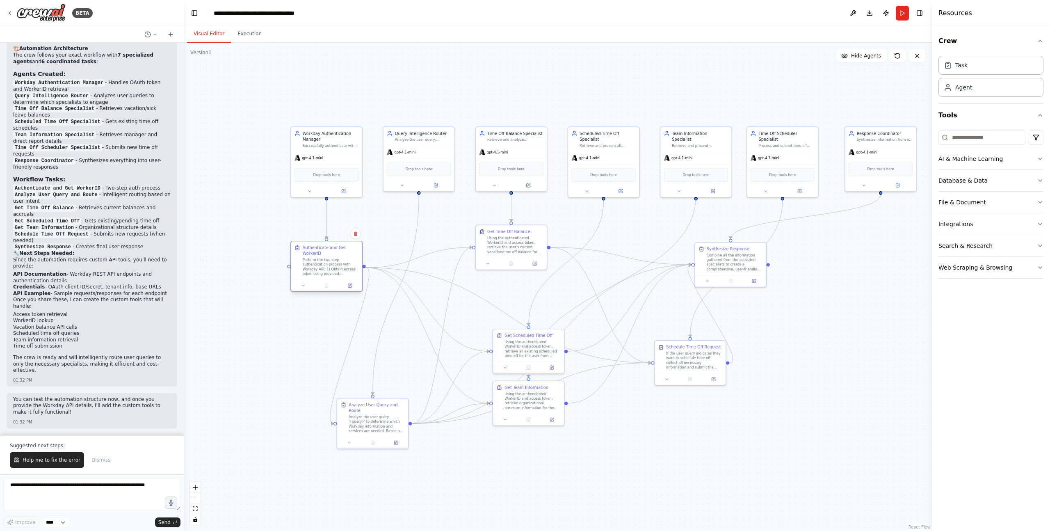
click at [353, 289] on div at bounding box center [326, 285] width 71 height 12
click at [352, 283] on button at bounding box center [350, 285] width 20 height 7
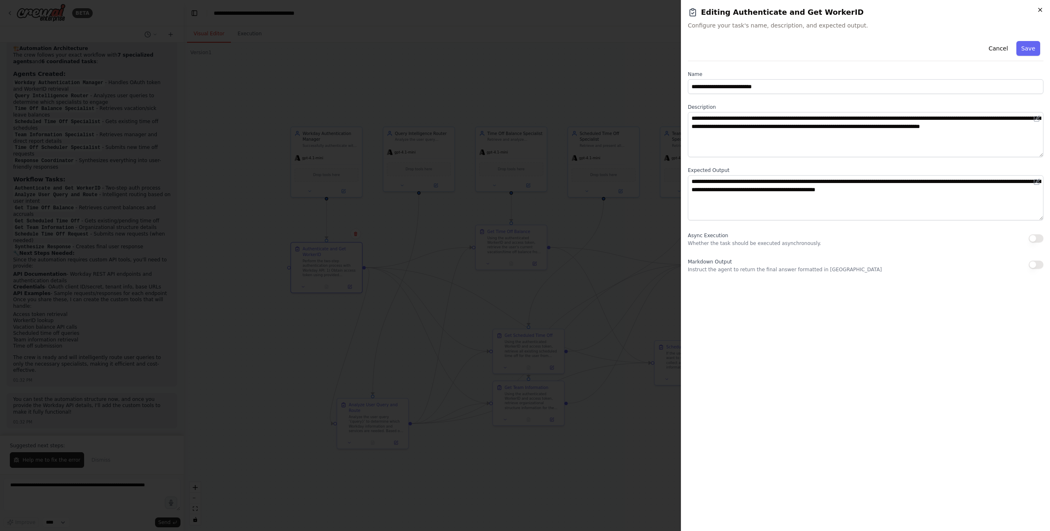
click at [1042, 10] on icon "button" at bounding box center [1040, 10] width 7 height 7
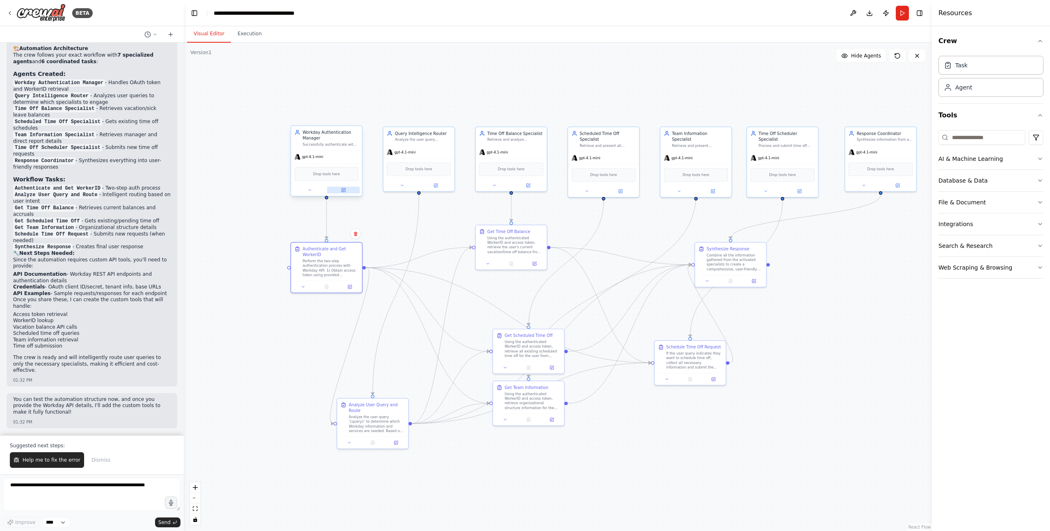
click at [344, 191] on icon at bounding box center [343, 189] width 3 height 3
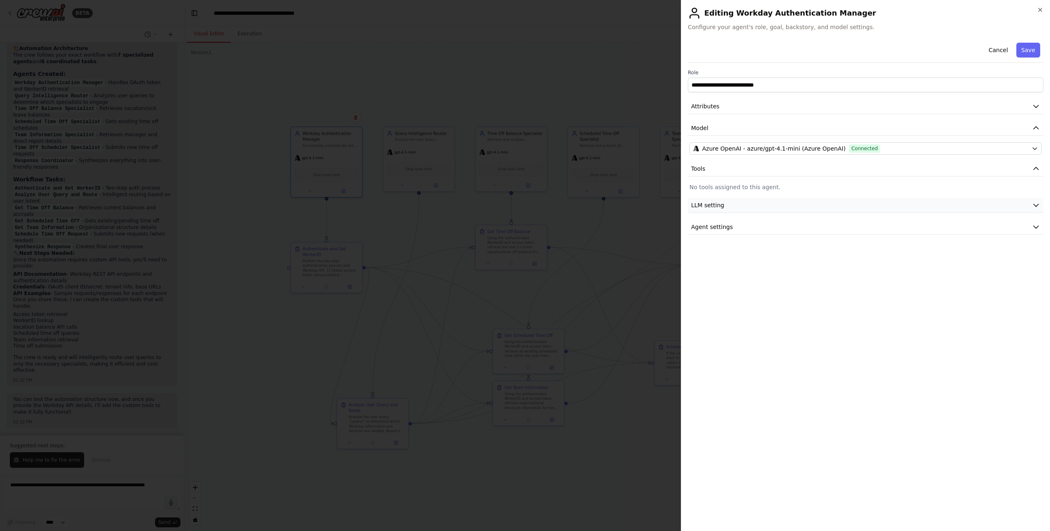
click at [781, 208] on button "LLM setting" at bounding box center [866, 205] width 356 height 15
click at [786, 289] on button "Agent settings" at bounding box center [866, 285] width 356 height 15
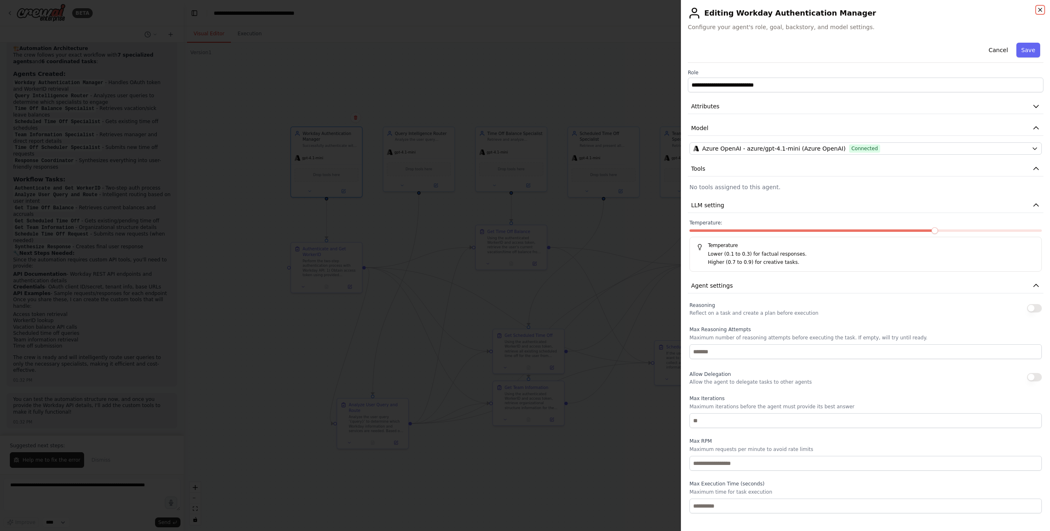
click at [1043, 9] on icon "button" at bounding box center [1040, 10] width 7 height 7
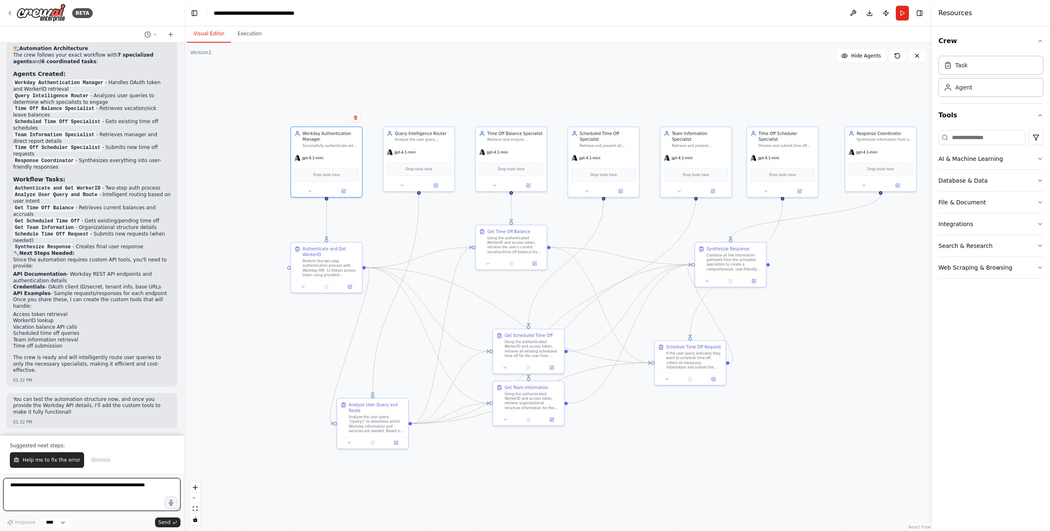
click at [124, 483] on textarea at bounding box center [91, 494] width 177 height 33
type textarea "**********"
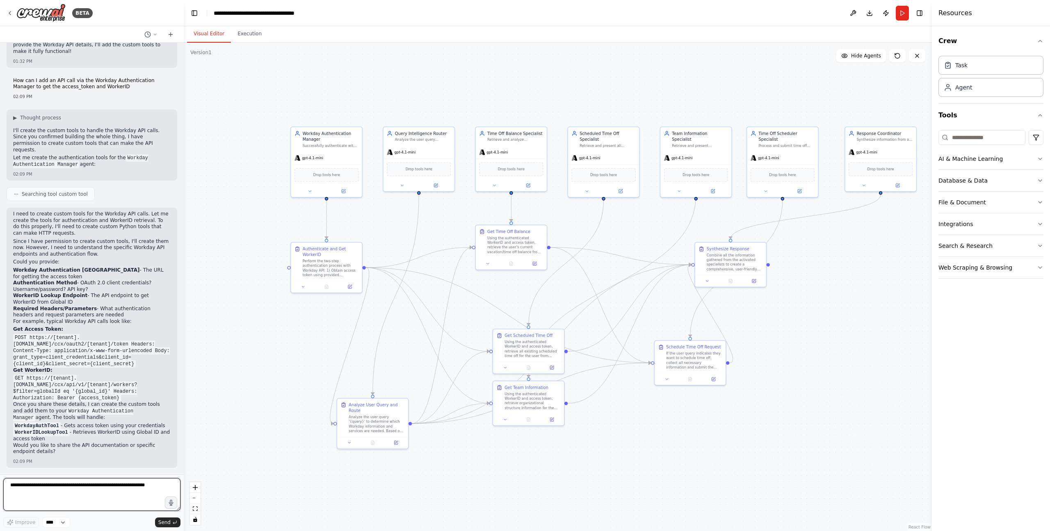
scroll to position [1714, 0]
paste textarea "**********"
type textarea "**********"
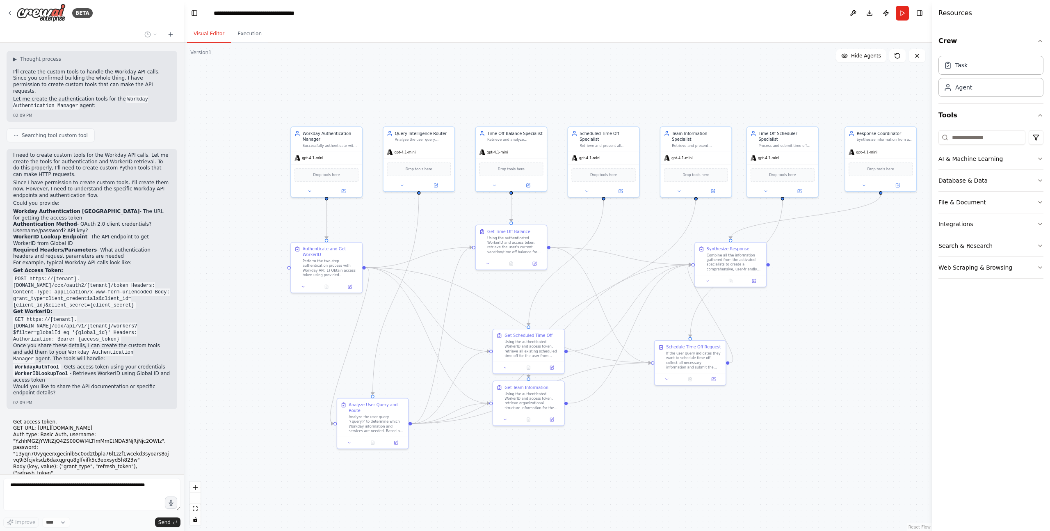
scroll to position [1838, 0]
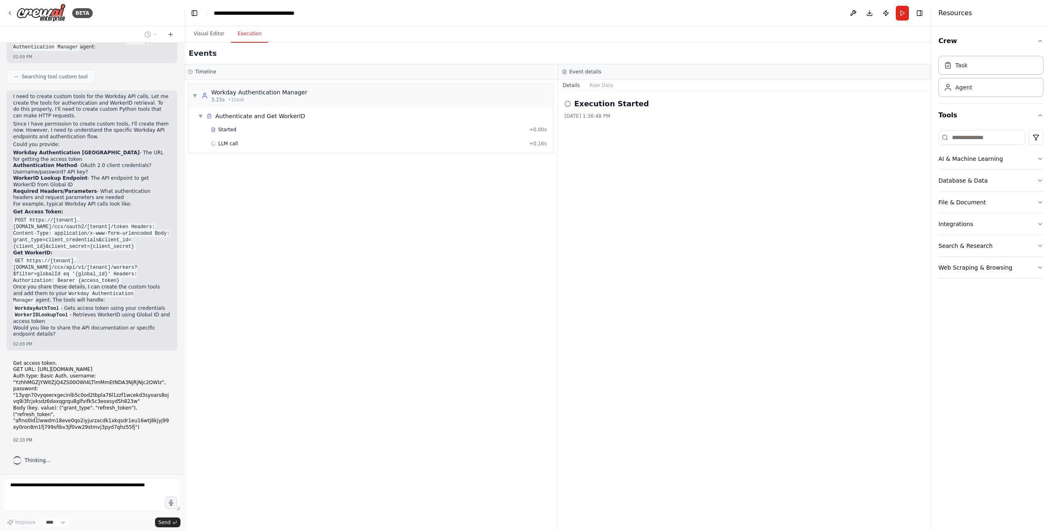
click at [251, 34] on button "Execution" at bounding box center [249, 33] width 37 height 17
click at [209, 36] on button "Visual Editor" at bounding box center [209, 33] width 44 height 17
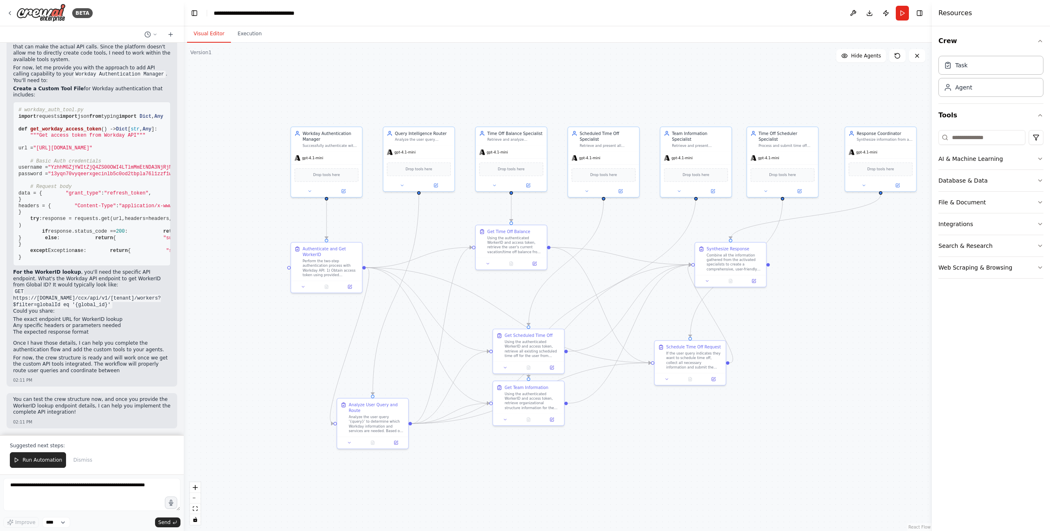
scroll to position [2900, 0]
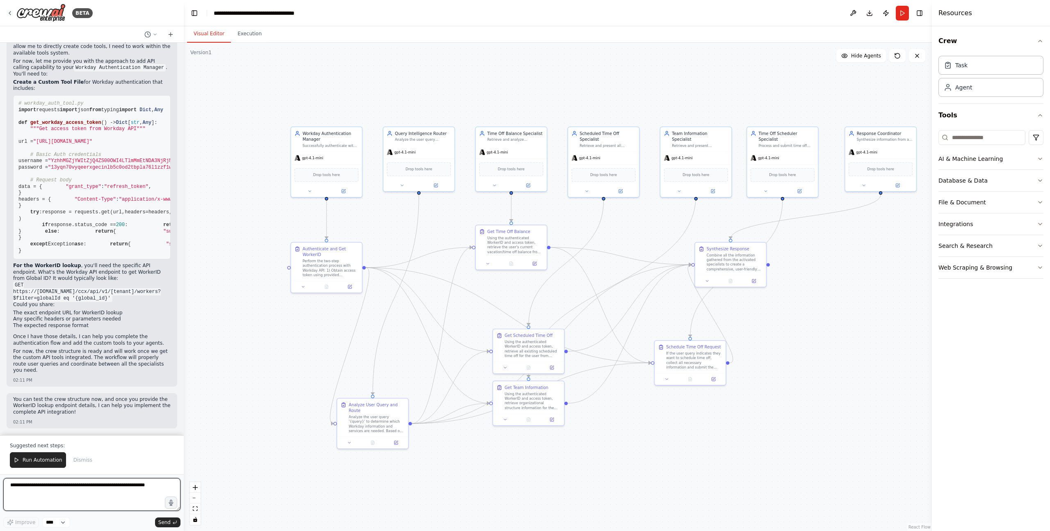
click at [114, 486] on textarea at bounding box center [91, 494] width 177 height 33
paste textarea "*********"
type textarea "**********"
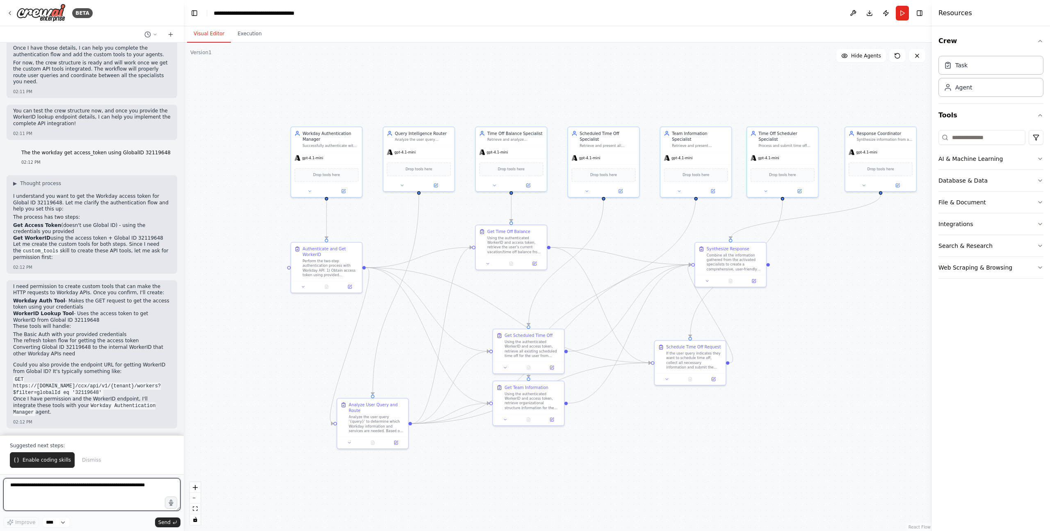
scroll to position [3189, 0]
paste textarea "**********"
type textarea "**********"
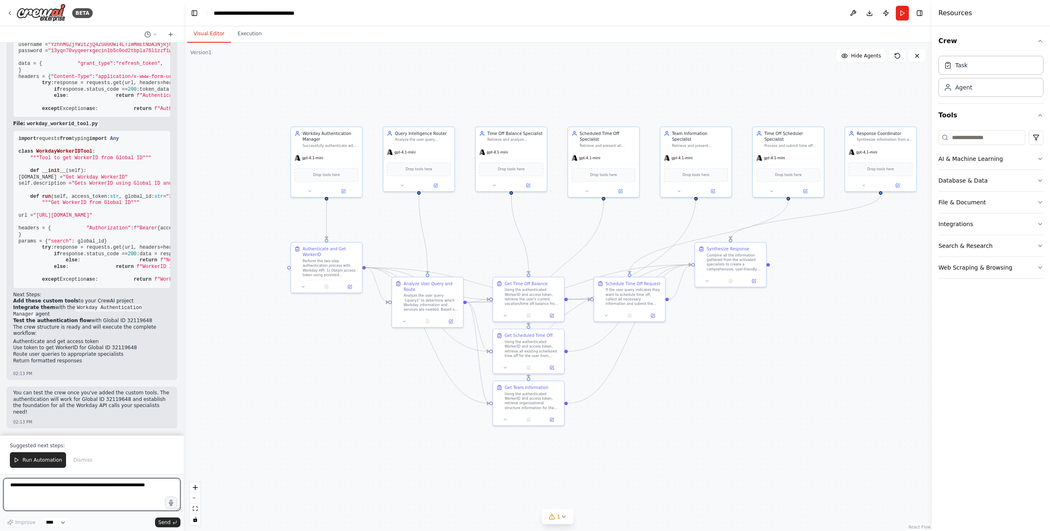
scroll to position [4654, 0]
click at [249, 30] on button "Execution" at bounding box center [249, 33] width 37 height 17
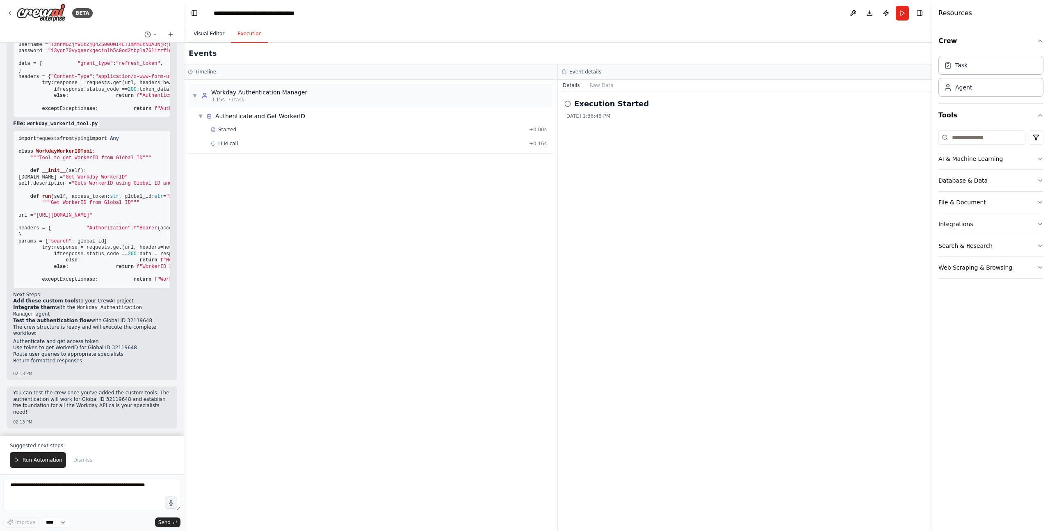
click at [221, 38] on button "Visual Editor" at bounding box center [209, 33] width 44 height 17
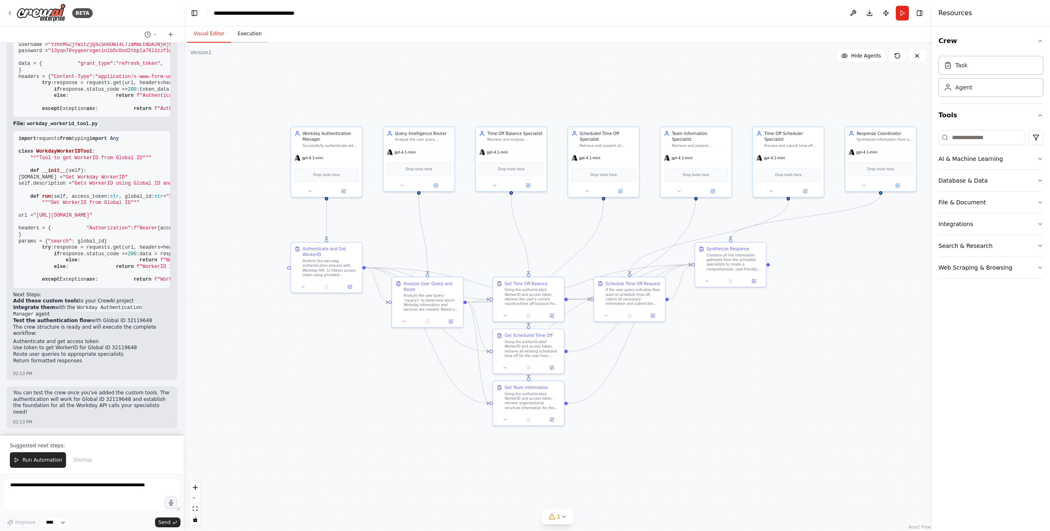
click at [241, 38] on button "Execution" at bounding box center [249, 33] width 37 height 17
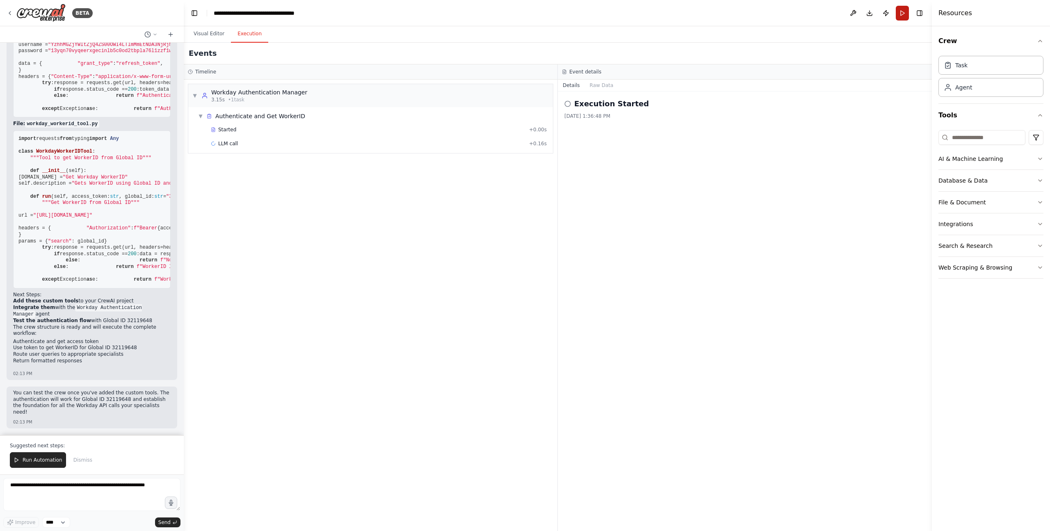
click at [905, 15] on button "Run" at bounding box center [902, 13] width 13 height 15
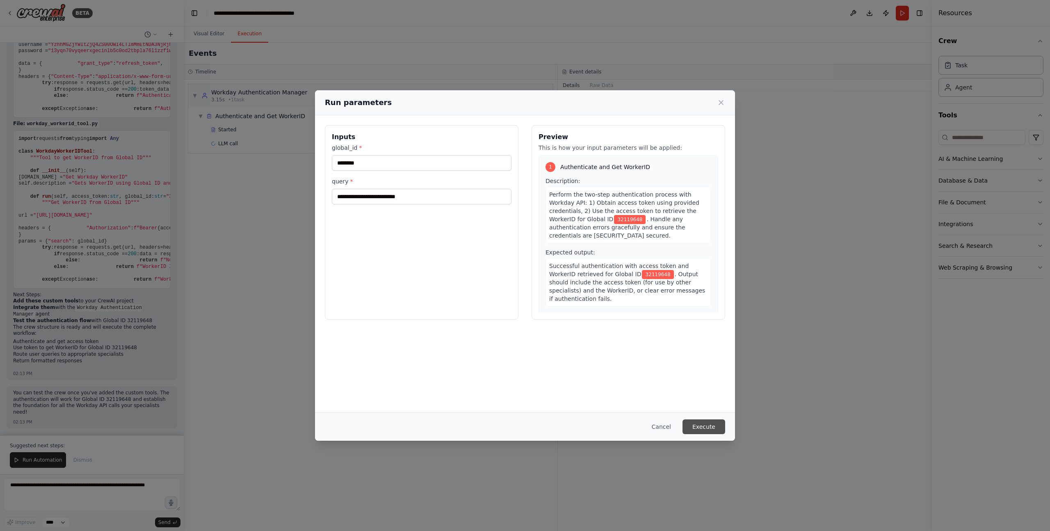
click at [708, 424] on button "Execute" at bounding box center [704, 426] width 43 height 15
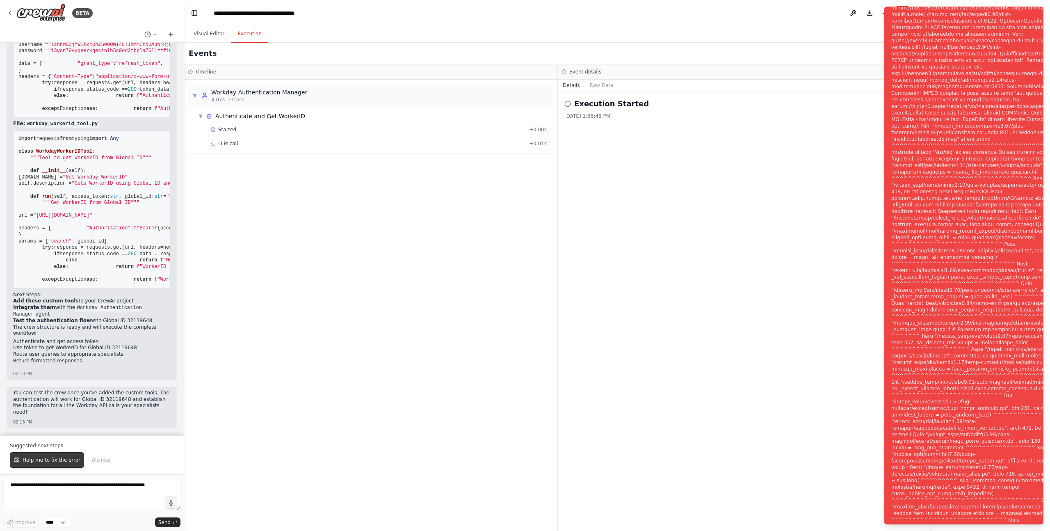
click at [47, 461] on span "Help me to fix the error" at bounding box center [52, 460] width 58 height 7
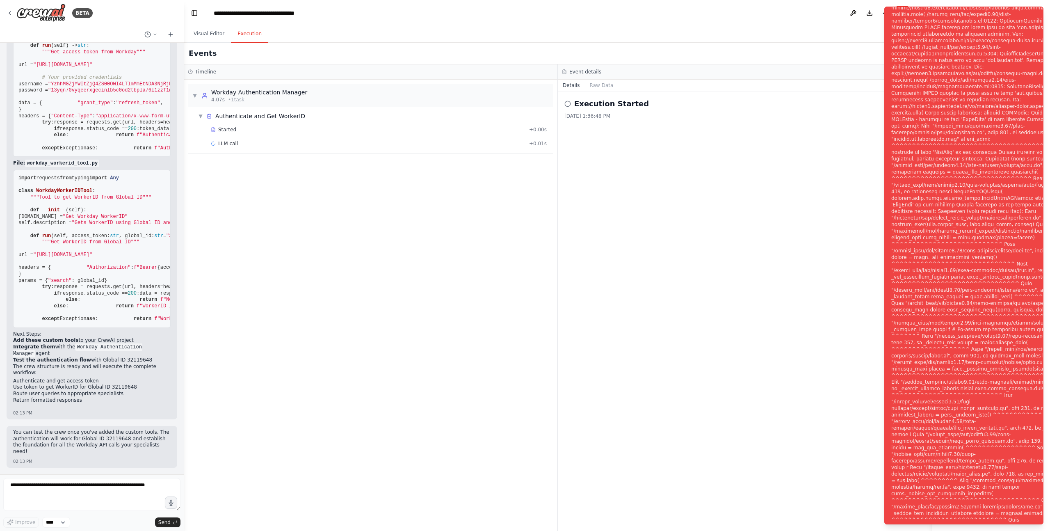
scroll to position [4615, 0]
click at [61, 489] on textarea at bounding box center [91, 494] width 177 height 33
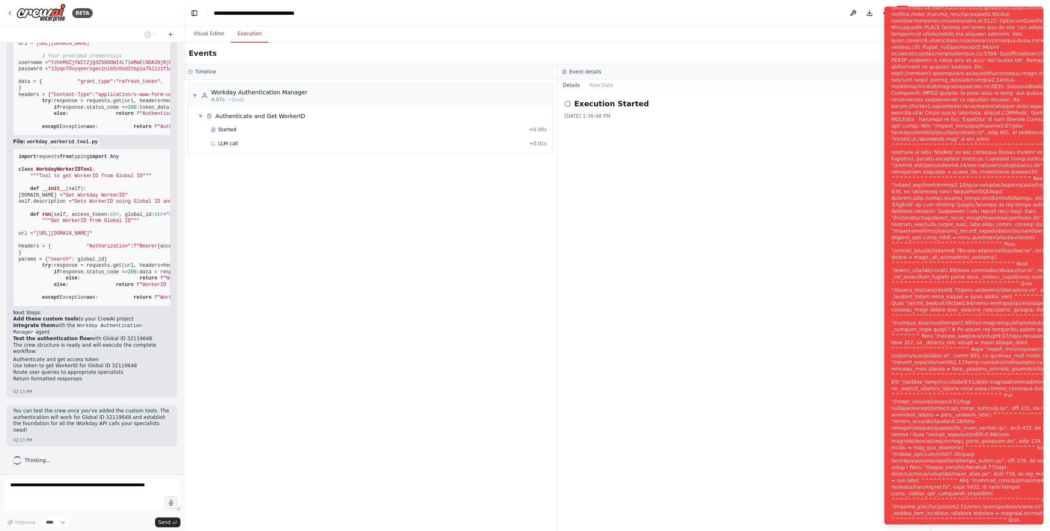
scroll to position [4636, 0]
click at [947, 363] on div "Notifications (F8)" at bounding box center [990, 270] width 198 height 689
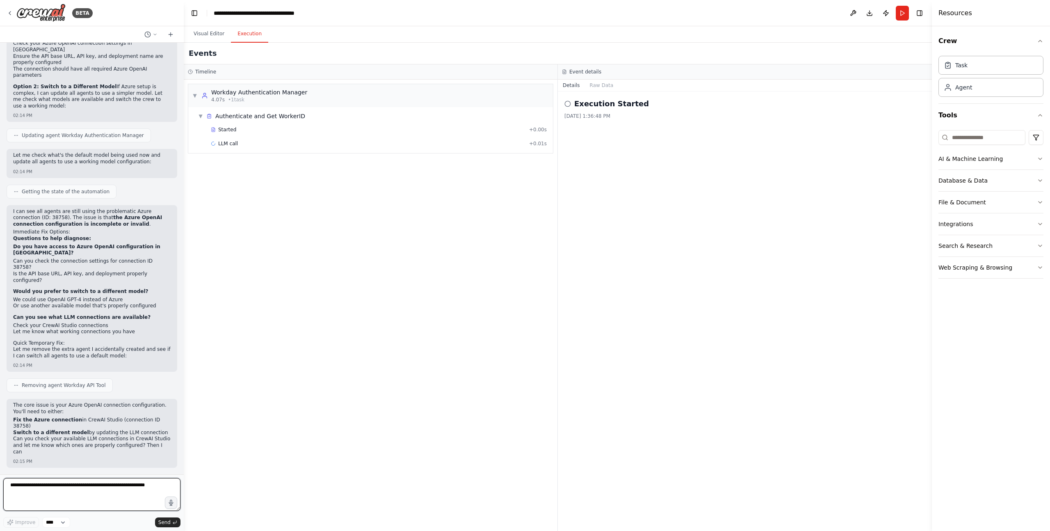
scroll to position [5153, 0]
click at [10, 11] on icon at bounding box center [10, 13] width 7 height 7
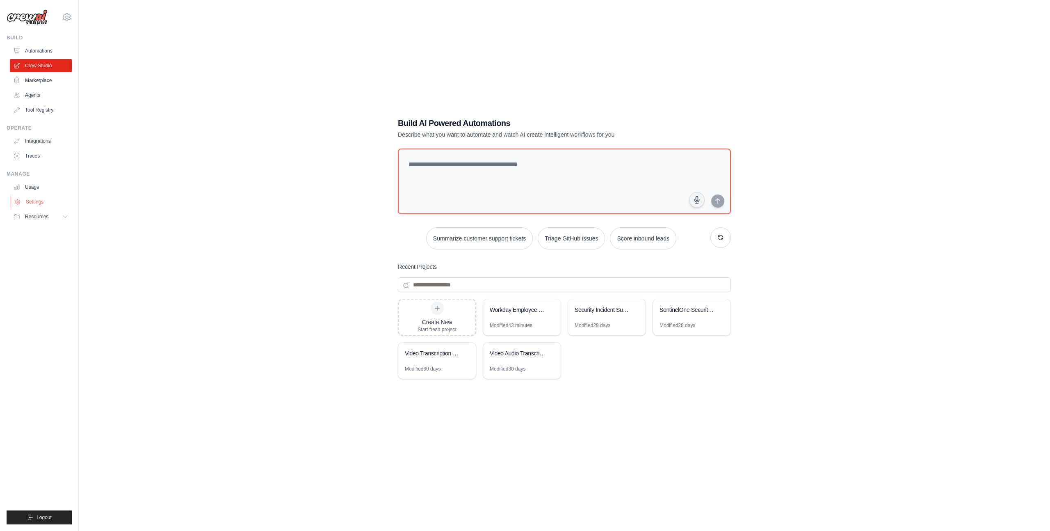
click at [37, 201] on link "Settings" at bounding box center [42, 201] width 62 height 13
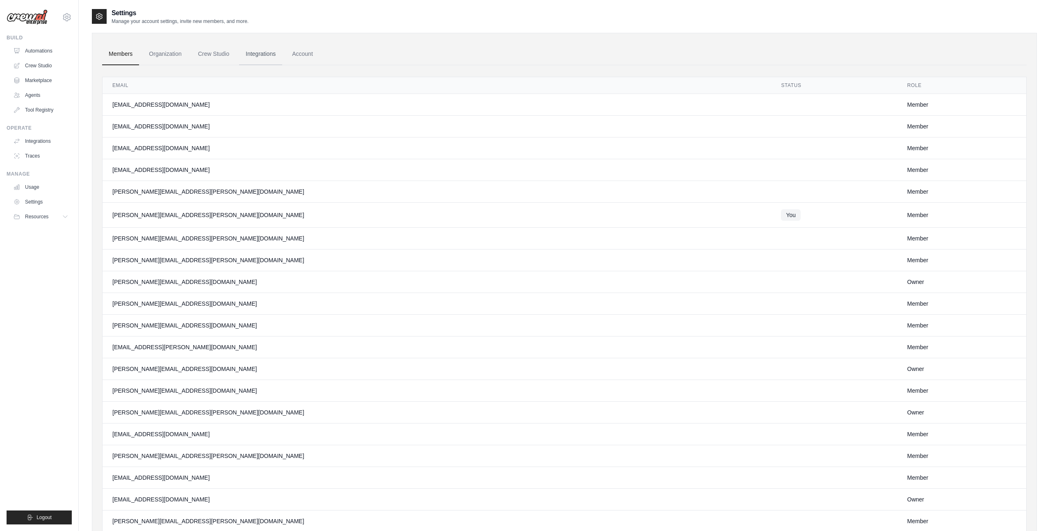
click at [263, 56] on link "Integrations" at bounding box center [260, 54] width 43 height 22
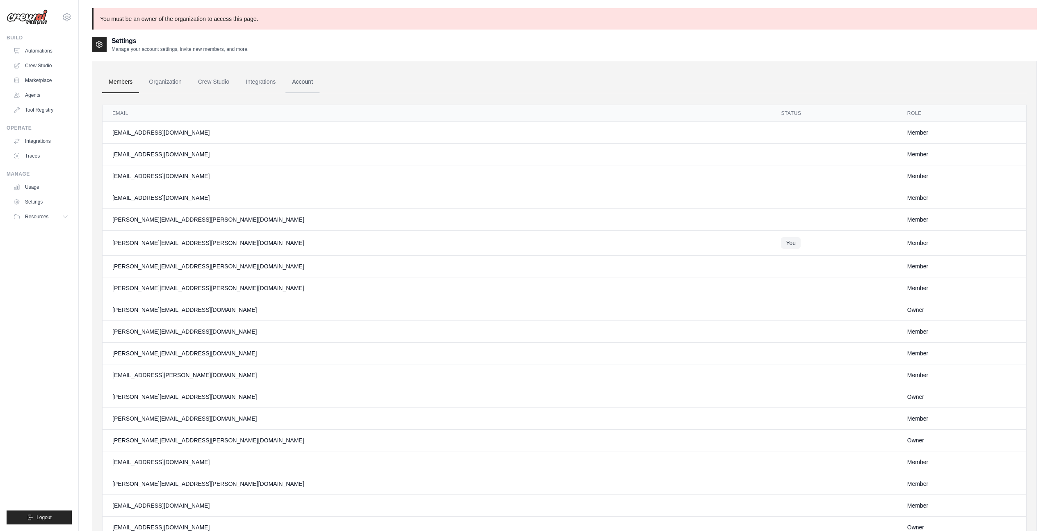
click at [304, 82] on link "Account" at bounding box center [303, 82] width 34 height 22
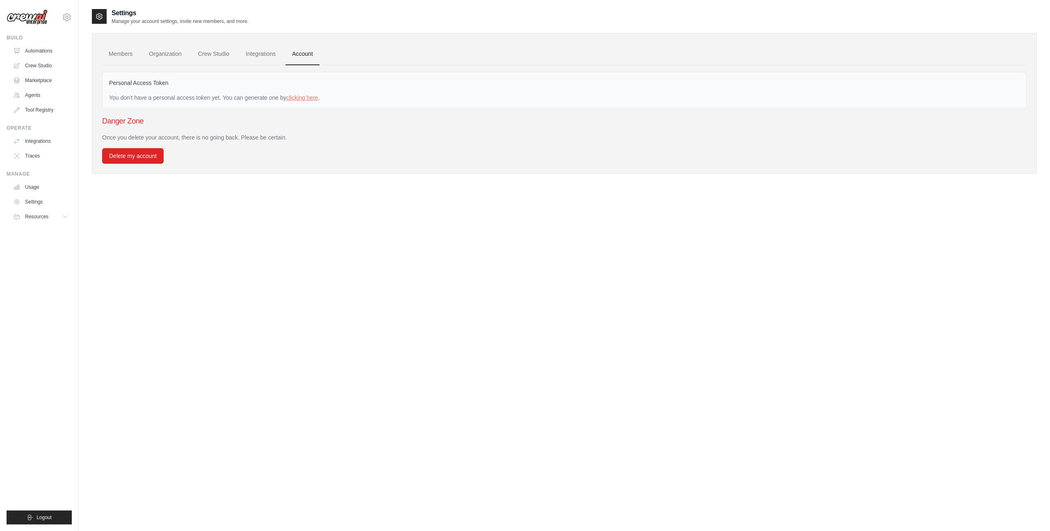
click at [292, 191] on div "Settings Manage your account settings, invite new members, and more. Members Or…" at bounding box center [564, 273] width 945 height 531
click at [65, 217] on icon at bounding box center [66, 216] width 7 height 7
click at [65, 217] on icon at bounding box center [66, 217] width 4 height 2
click at [39, 64] on link "Crew Studio" at bounding box center [42, 65] width 62 height 13
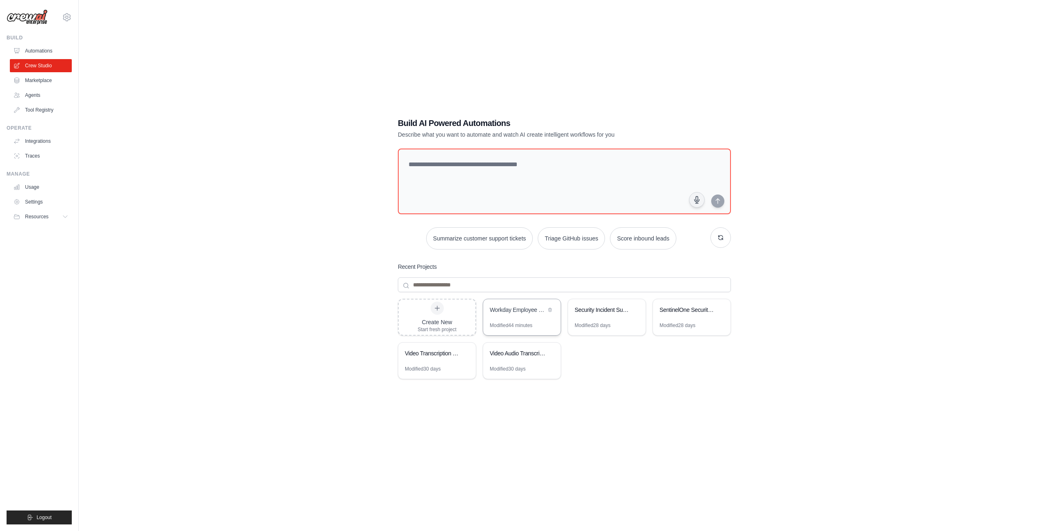
click at [523, 313] on div "Workday Employee Self-Service Assistant" at bounding box center [518, 310] width 56 height 8
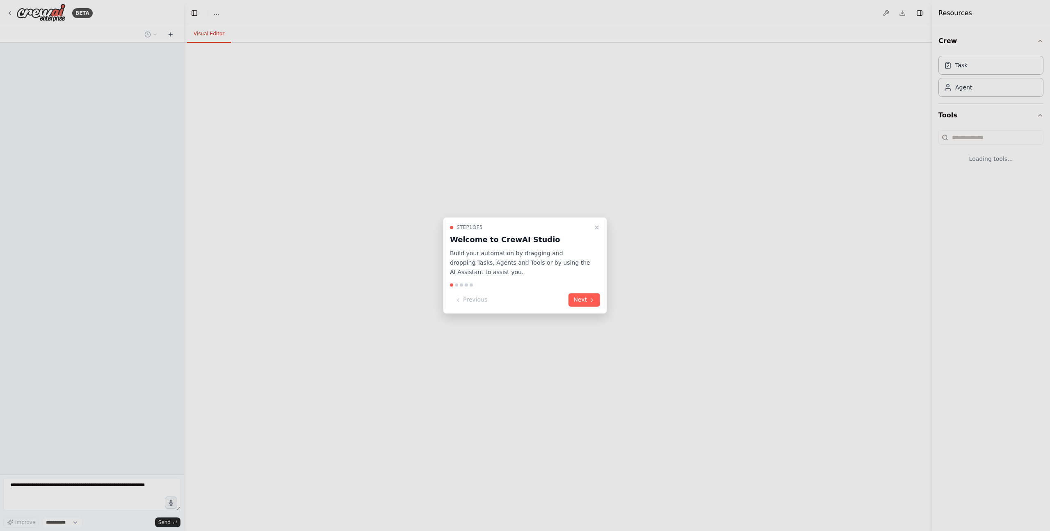
select select "****"
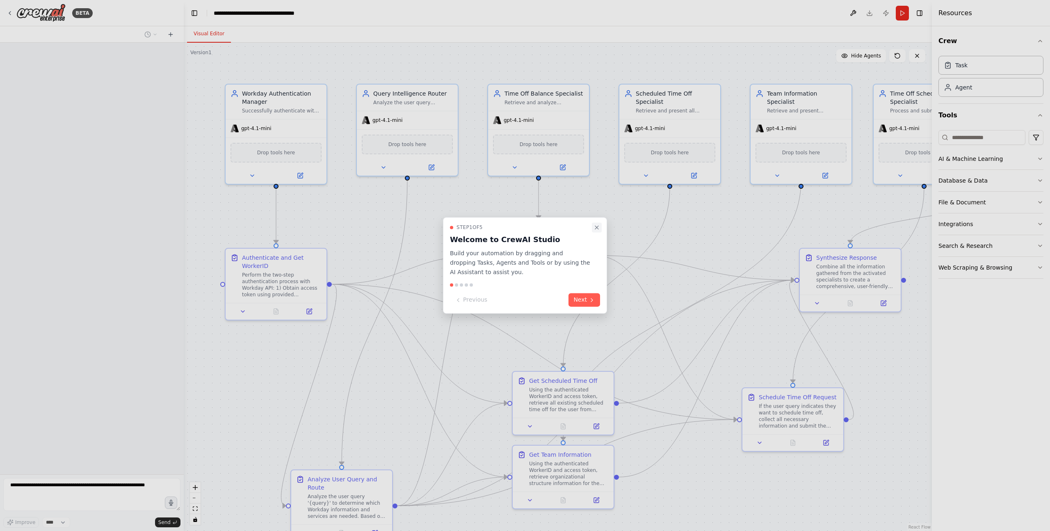
click at [599, 230] on icon "Close walkthrough" at bounding box center [597, 227] width 7 height 7
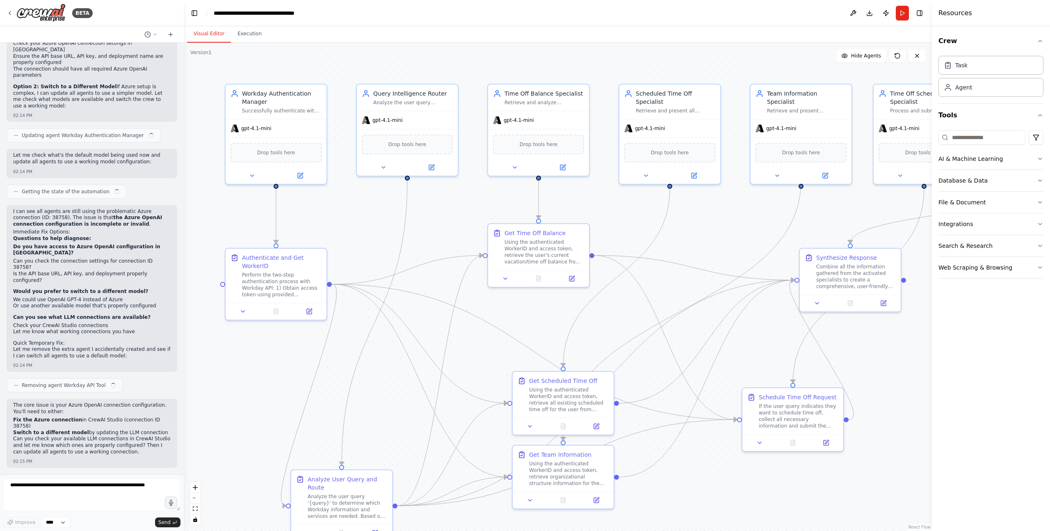
scroll to position [5153, 0]
click at [258, 128] on span "gpt-4.1-mini" at bounding box center [256, 126] width 30 height 7
click at [301, 175] on icon at bounding box center [300, 173] width 5 height 5
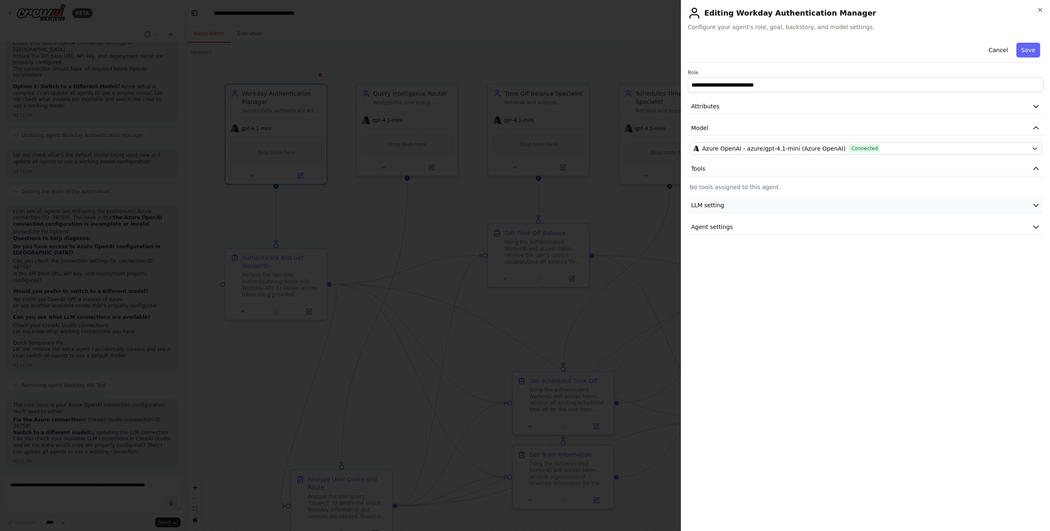
click at [951, 202] on button "LLM setting" at bounding box center [866, 205] width 356 height 15
click at [850, 286] on button "Agent settings" at bounding box center [866, 285] width 356 height 15
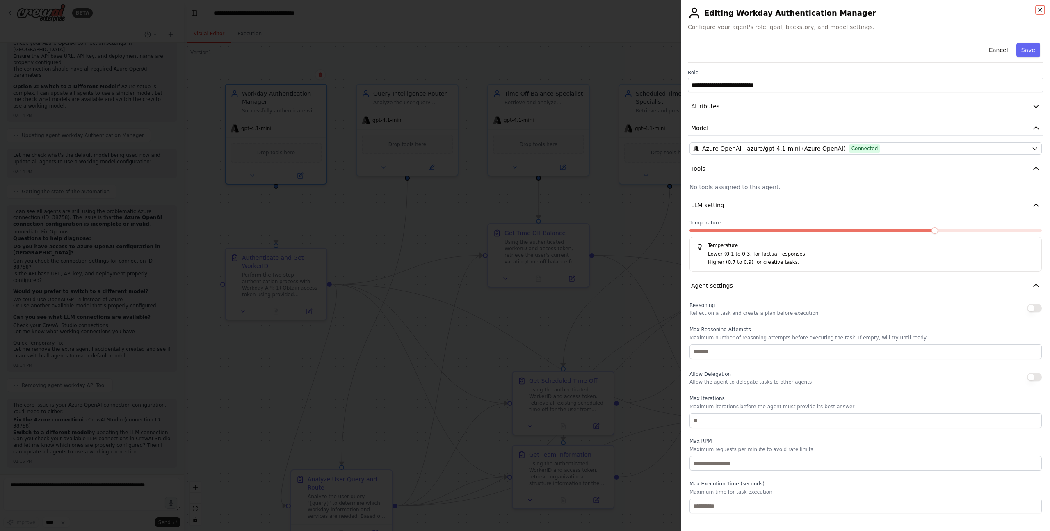
click at [1042, 10] on icon "button" at bounding box center [1040, 10] width 7 height 7
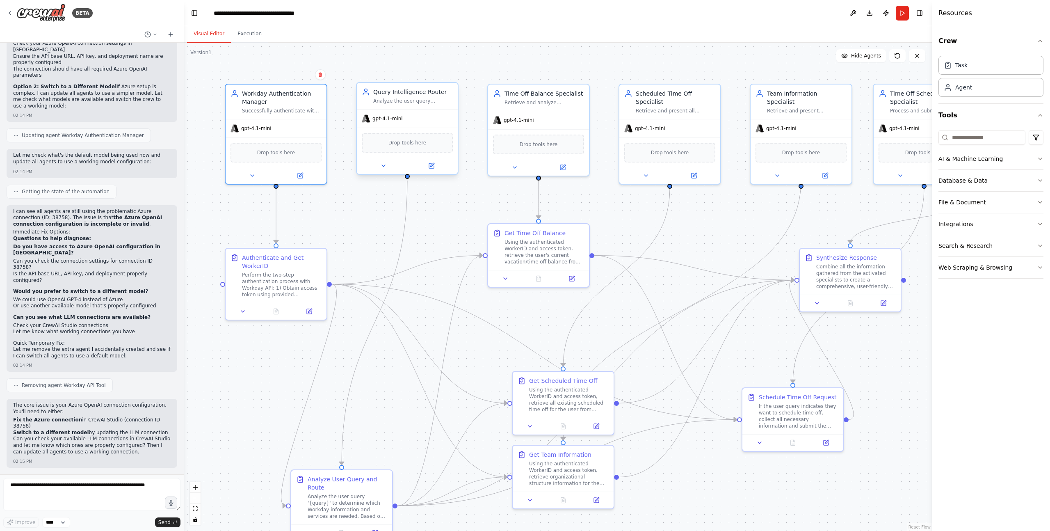
click at [446, 121] on div "gpt-4.1-mini" at bounding box center [407, 119] width 101 height 18
click at [438, 110] on div "gpt-4.1-mini" at bounding box center [407, 119] width 101 height 18
click at [436, 169] on button at bounding box center [431, 166] width 46 height 10
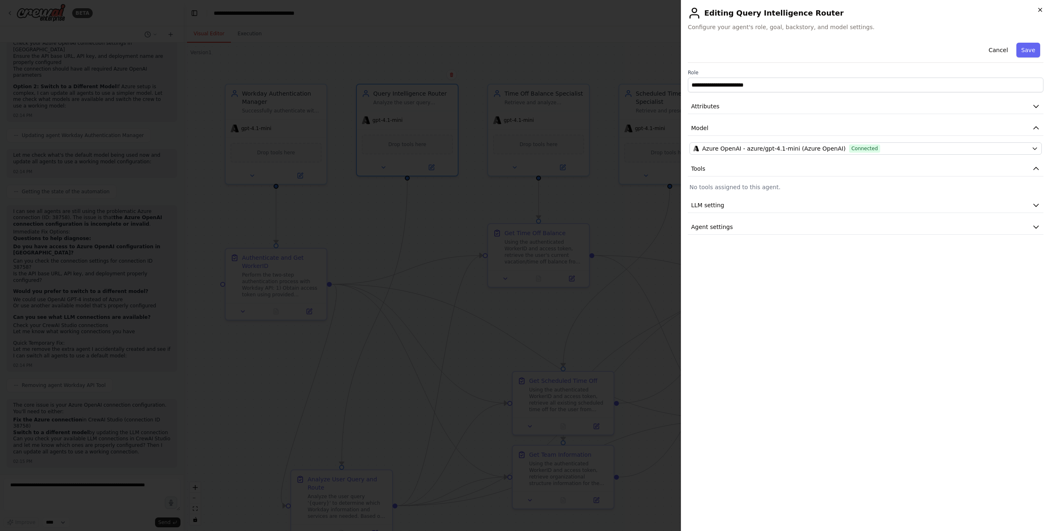
click at [1041, 11] on icon "button" at bounding box center [1040, 9] width 3 height 3
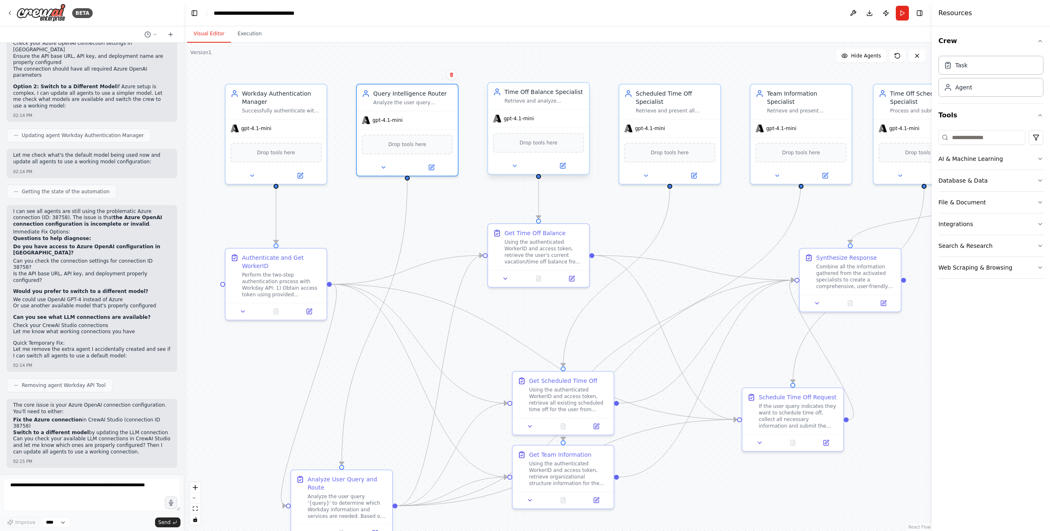
click at [564, 117] on div "gpt-4.1-mini" at bounding box center [538, 119] width 101 height 18
click at [567, 171] on div at bounding box center [538, 166] width 101 height 16
click at [567, 170] on button at bounding box center [562, 166] width 46 height 10
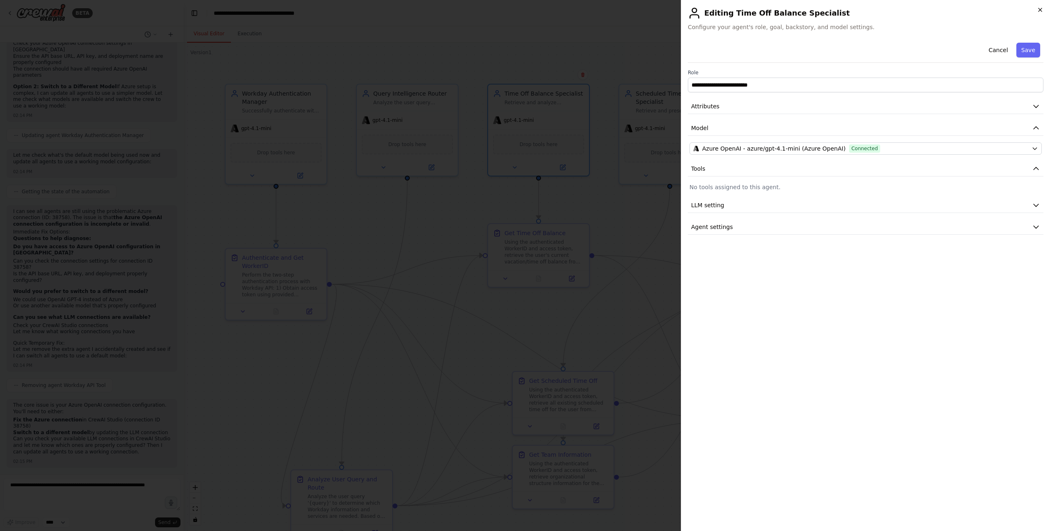
click at [1043, 11] on icon "button" at bounding box center [1040, 10] width 7 height 7
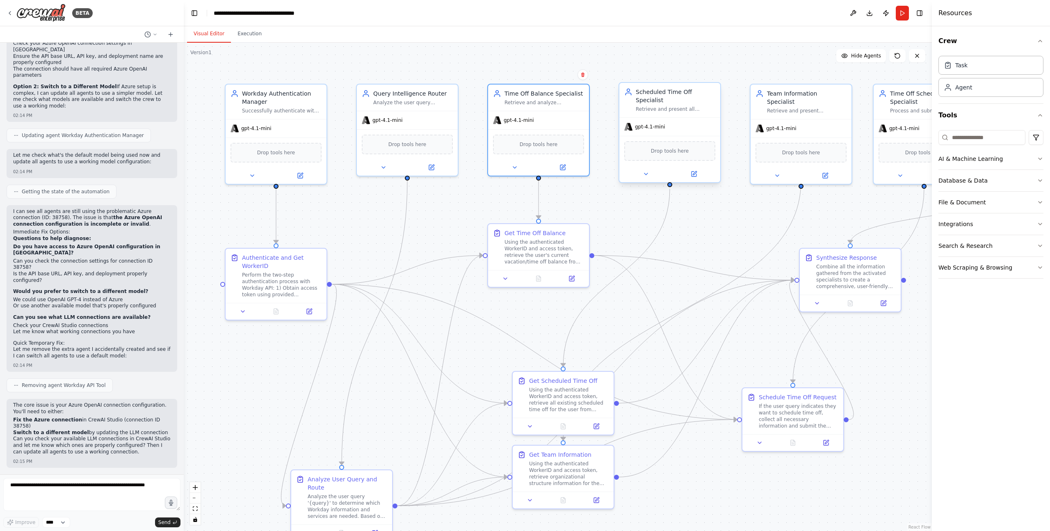
click at [696, 119] on div "gpt-4.1-mini" at bounding box center [669, 127] width 101 height 18
click at [697, 179] on div at bounding box center [669, 174] width 101 height 16
click at [697, 175] on icon at bounding box center [694, 174] width 7 height 7
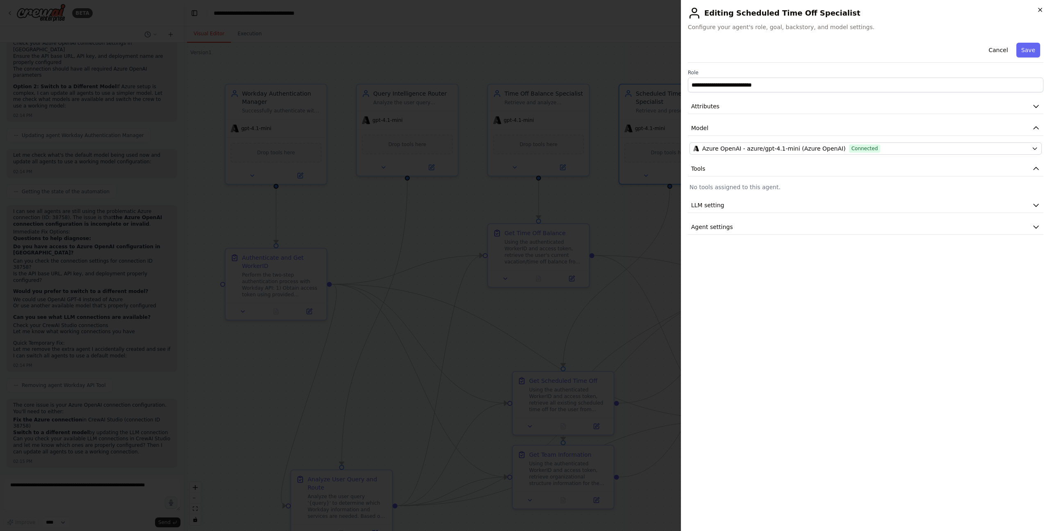
click at [1038, 10] on icon "button" at bounding box center [1040, 10] width 7 height 7
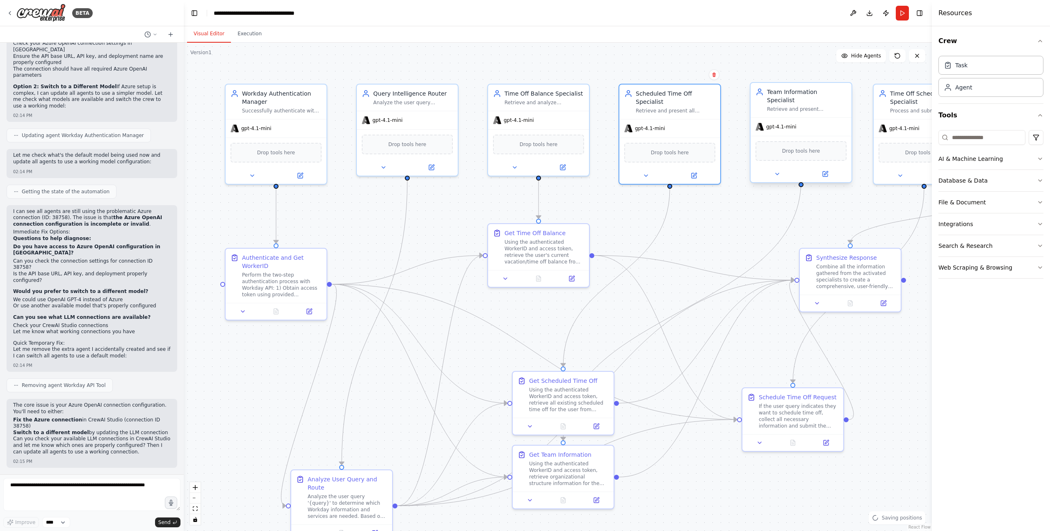
click at [844, 118] on div "gpt-4.1-mini" at bounding box center [801, 127] width 101 height 18
click at [828, 171] on div at bounding box center [801, 174] width 101 height 16
click at [827, 171] on icon at bounding box center [825, 174] width 7 height 7
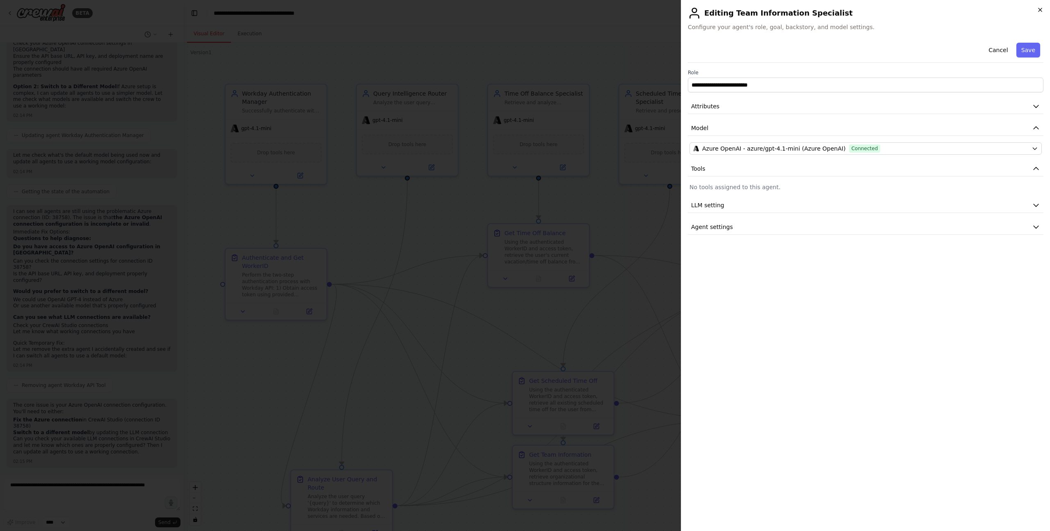
click at [1041, 8] on icon "button" at bounding box center [1040, 10] width 7 height 7
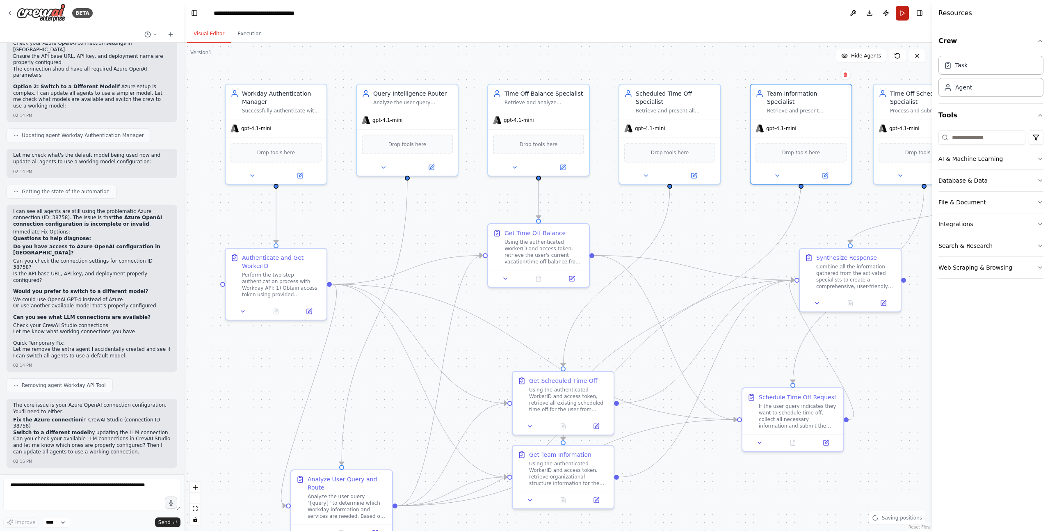
click at [904, 12] on button "Run" at bounding box center [902, 13] width 13 height 15
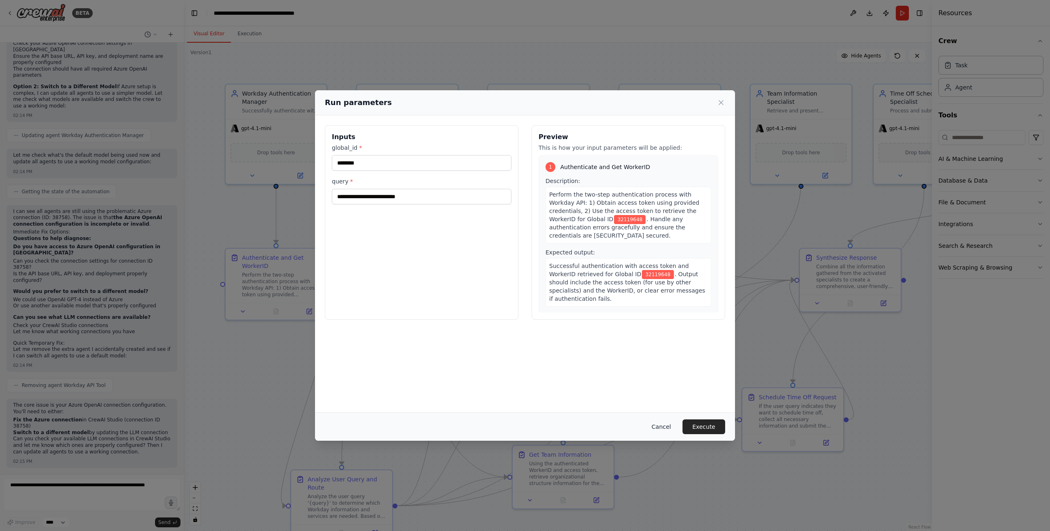
click at [671, 427] on button "Cancel" at bounding box center [661, 426] width 32 height 15
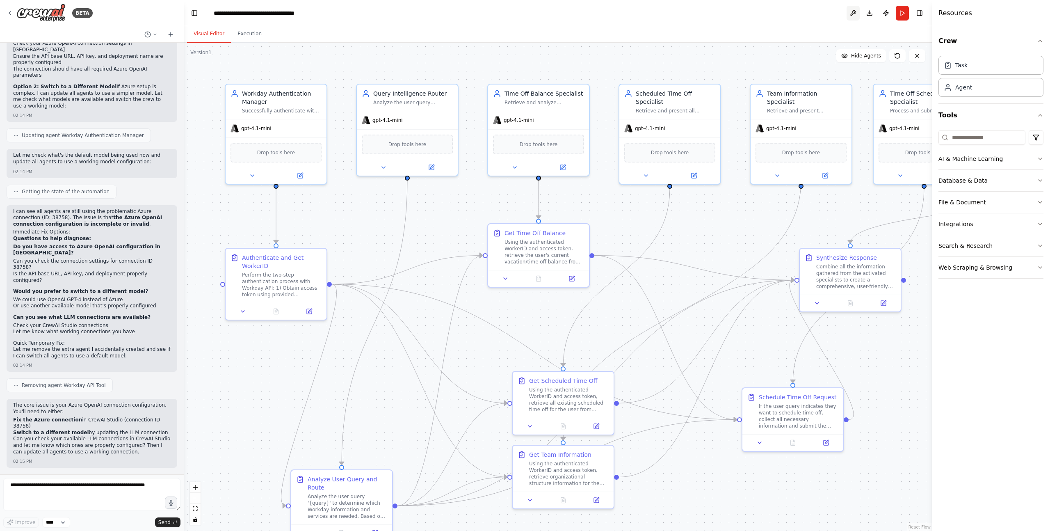
click at [853, 11] on button at bounding box center [853, 13] width 13 height 15
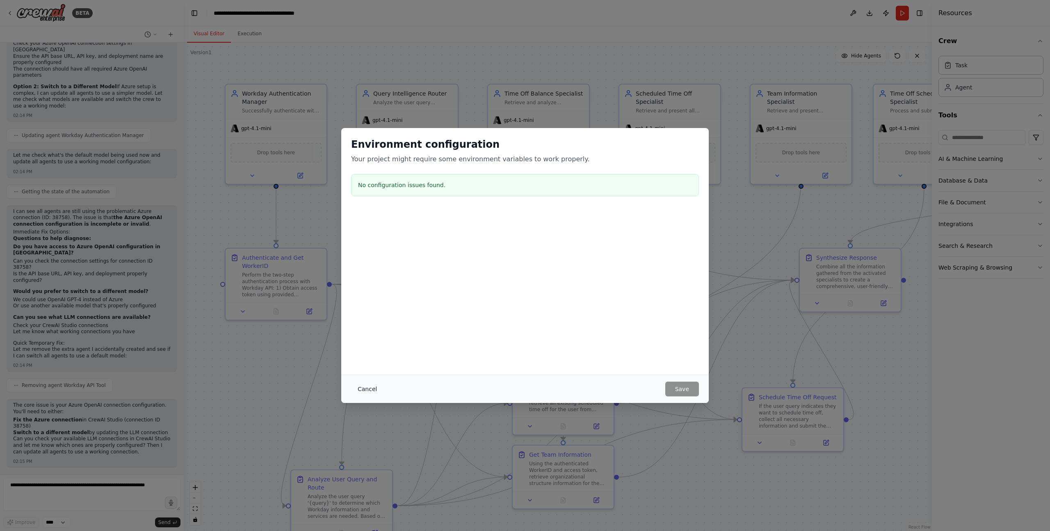
click at [371, 394] on button "Cancel" at bounding box center [367, 389] width 32 height 15
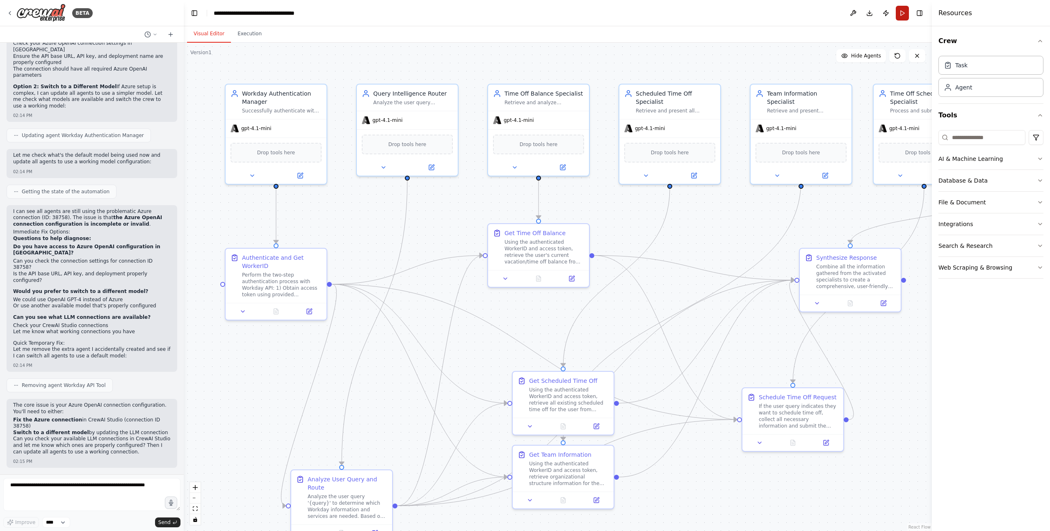
click at [901, 14] on button "Run" at bounding box center [902, 13] width 13 height 15
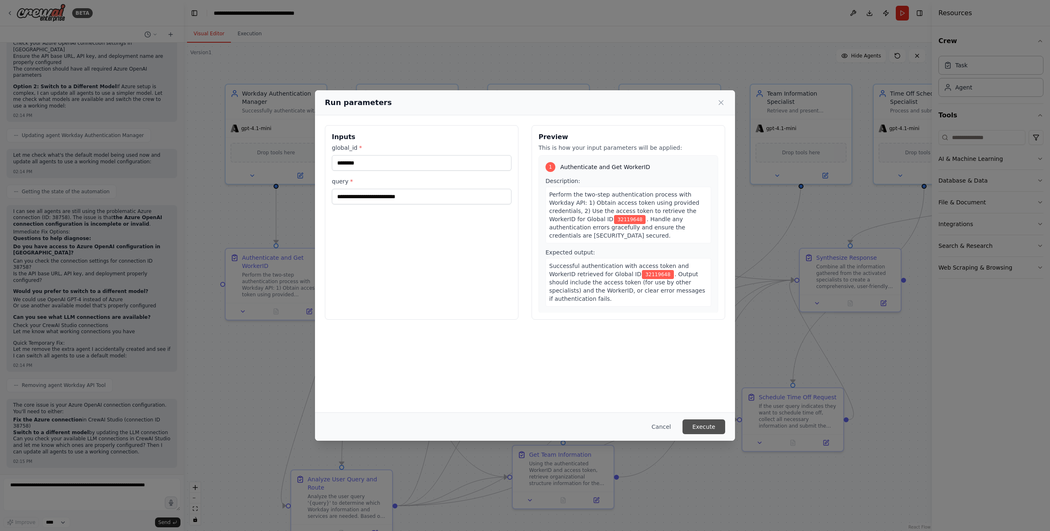
click at [695, 425] on button "Execute" at bounding box center [704, 426] width 43 height 15
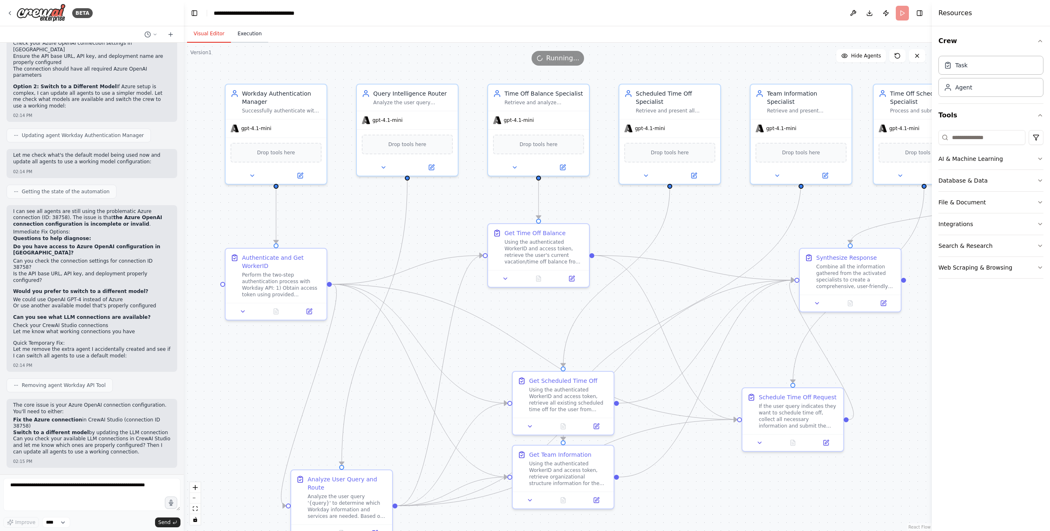
click at [255, 34] on button "Execution" at bounding box center [249, 33] width 37 height 17
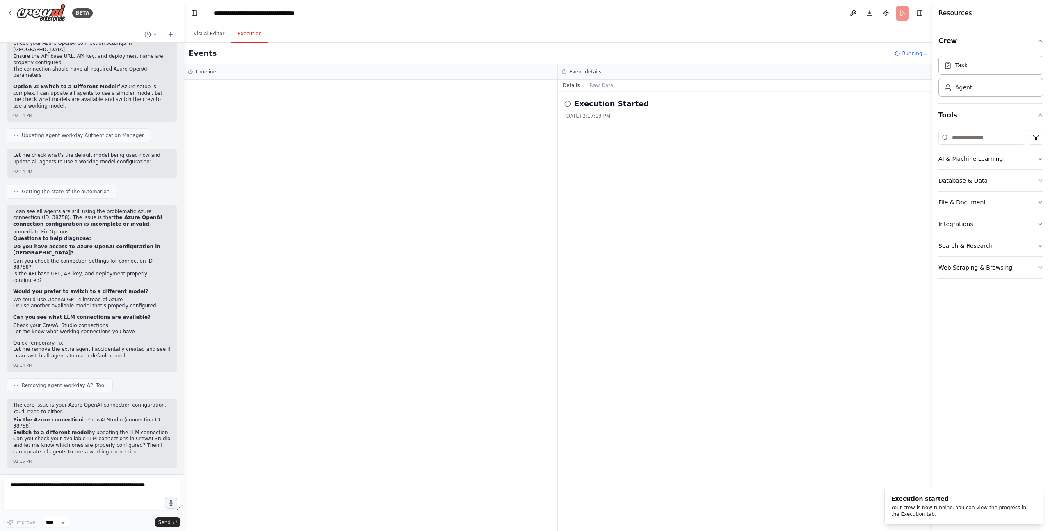
click at [138, 335] on li "Let me know what working connections you have" at bounding box center [92, 332] width 158 height 7
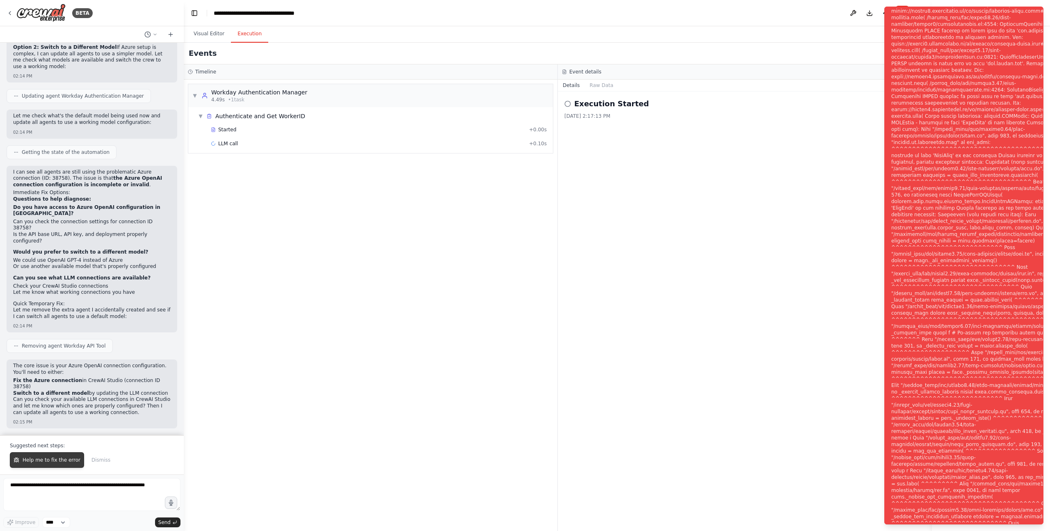
click at [60, 460] on span "Help me to fix the error" at bounding box center [52, 460] width 58 height 7
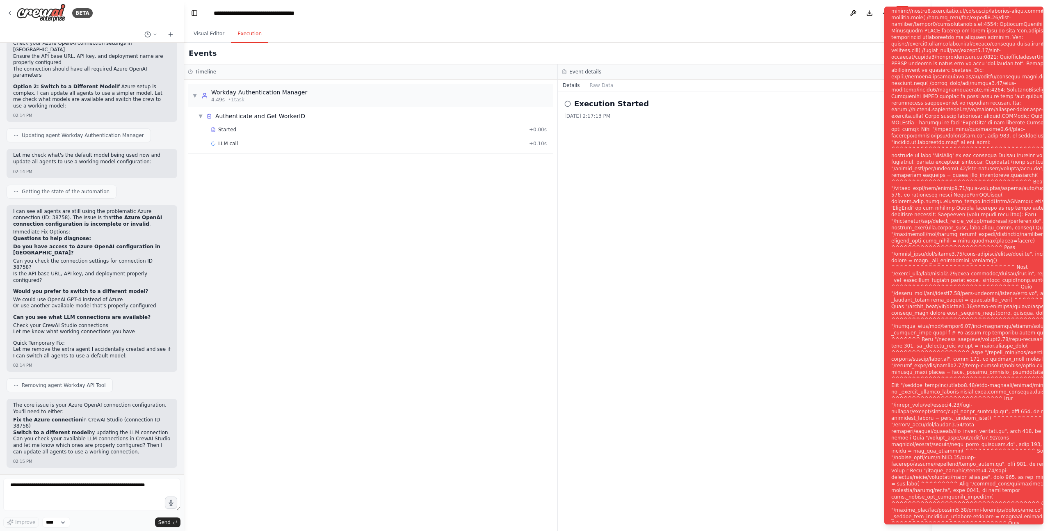
scroll to position [5174, 0]
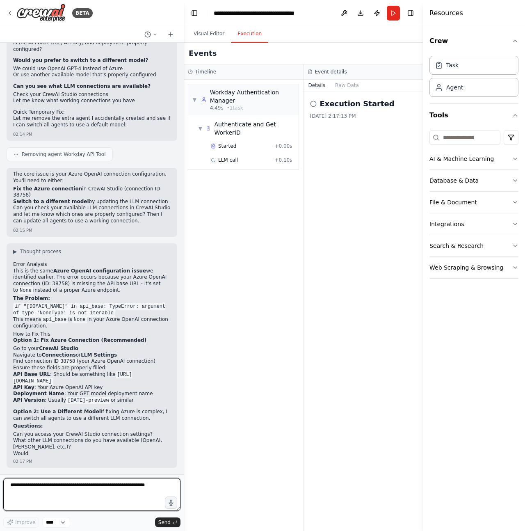
drag, startPoint x: 407, startPoint y: 130, endPoint x: 430, endPoint y: 130, distance: 23.0
click at [426, 130] on div at bounding box center [424, 265] width 3 height 531
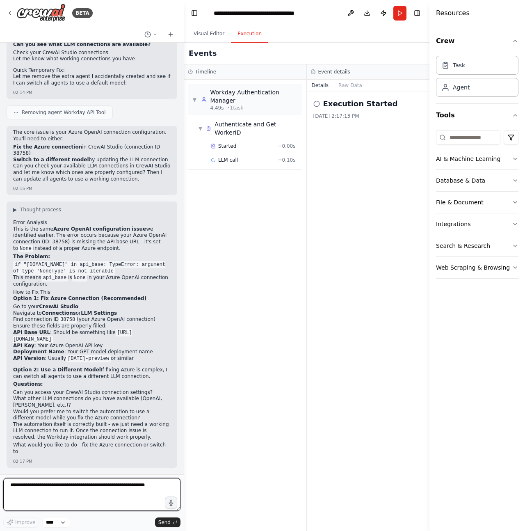
scroll to position [5432, 0]
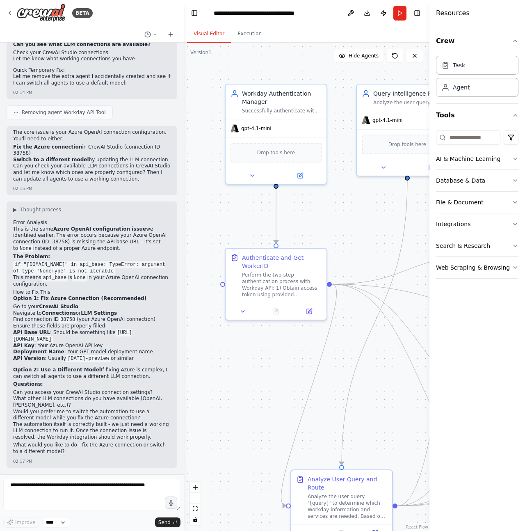
click at [216, 32] on button "Visual Editor" at bounding box center [209, 33] width 44 height 17
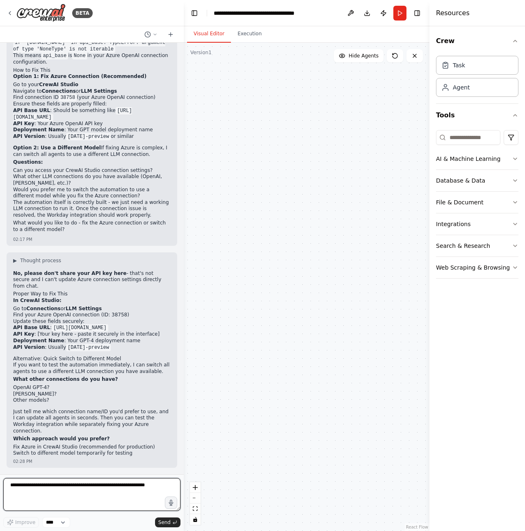
scroll to position [5648, 0]
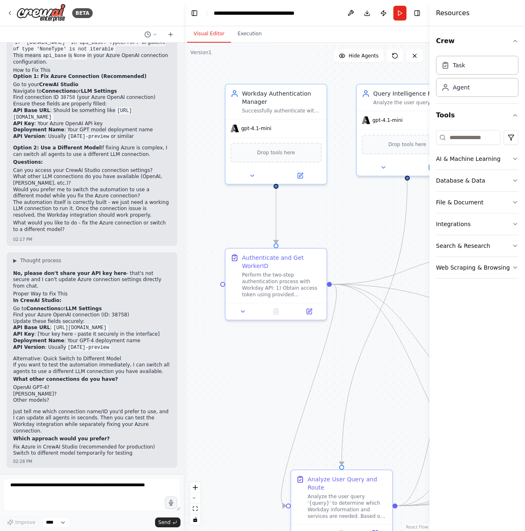
click at [250, 400] on div ".deletable-edge-delete-btn { width: 20px; height: 20px; border: 0px solid #ffff…" at bounding box center [307, 287] width 246 height 488
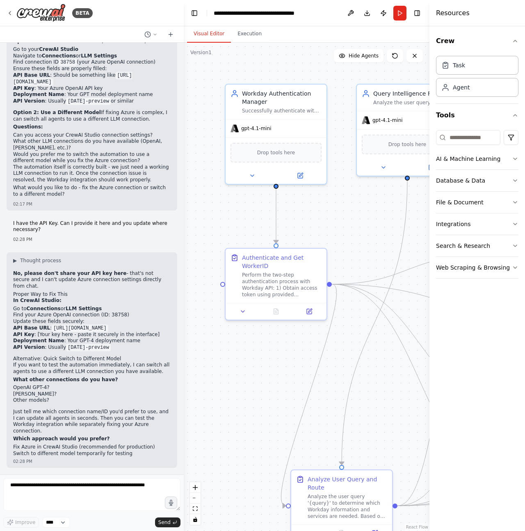
scroll to position [5683, 0]
click at [487, 441] on div "Crew Task Agent Tools AI & Machine Learning Database & Data File & Document Int…" at bounding box center [478, 278] width 96 height 505
click at [513, 398] on div "Crew Task Agent Tools AI & Machine Learning Database & Data File & Document Int…" at bounding box center [478, 278] width 96 height 505
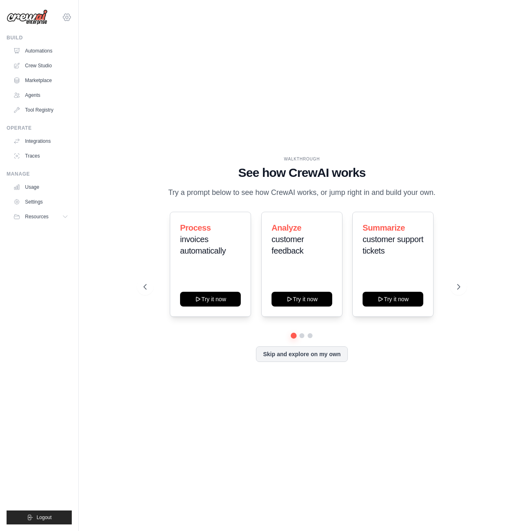
click at [67, 14] on icon at bounding box center [67, 17] width 10 height 10
click at [66, 36] on div "[PERSON_NAME][EMAIL_ADDRESS][PERSON_NAME][DOMAIN_NAME]" at bounding box center [66, 35] width 59 height 8
click at [50, 57] on link "Settings" at bounding box center [67, 55] width 72 height 15
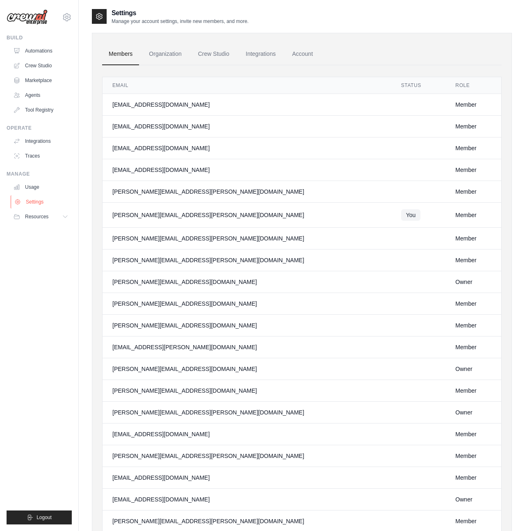
click at [44, 203] on link "Settings" at bounding box center [42, 201] width 62 height 13
click at [43, 64] on link "Crew Studio" at bounding box center [42, 65] width 62 height 13
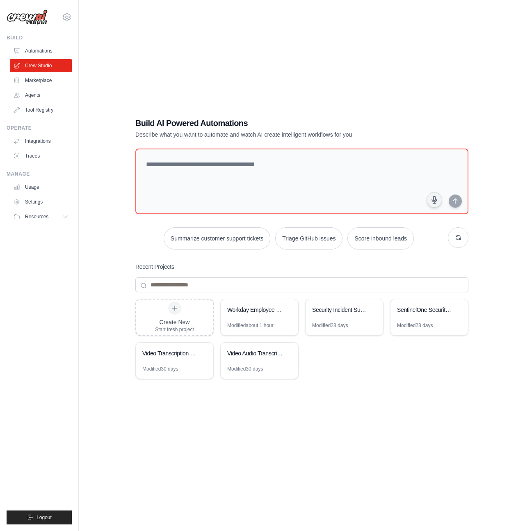
click at [303, 405] on div "Create New Start fresh project Workday Employee Self-Service Assistant Modified…" at bounding box center [301, 364] width 333 height 131
click at [94, 262] on div "Build AI Powered Automations Describe what you want to automate and watch AI cr…" at bounding box center [302, 273] width 420 height 531
click at [111, 221] on div "Build AI Powered Automations Describe what you want to automate and watch AI cr…" at bounding box center [302, 273] width 420 height 531
click at [87, 187] on div "Build AI Powered Automations Describe what you want to automate and watch AI cr…" at bounding box center [302, 273] width 446 height 531
click at [67, 216] on icon at bounding box center [66, 217] width 4 height 2
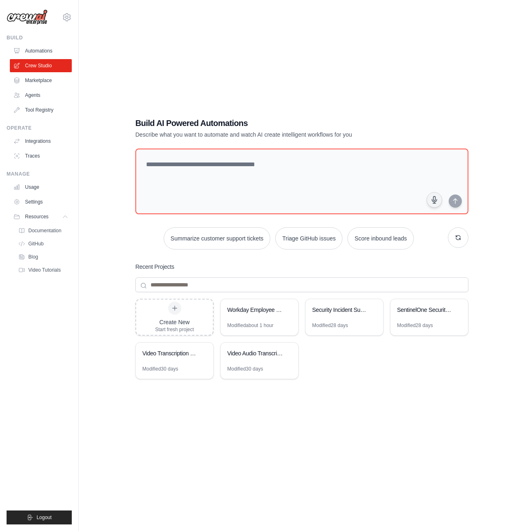
click at [105, 172] on div "Build AI Powered Automations Describe what you want to automate and watch AI cr…" at bounding box center [302, 273] width 420 height 531
drag, startPoint x: 68, startPoint y: 217, endPoint x: 77, endPoint y: 217, distance: 8.6
click at [68, 217] on icon at bounding box center [65, 216] width 7 height 7
click at [132, 265] on div "Build AI Powered Automations Describe what you want to automate and watch AI cr…" at bounding box center [302, 273] width 353 height 339
click at [68, 218] on icon at bounding box center [66, 216] width 7 height 7
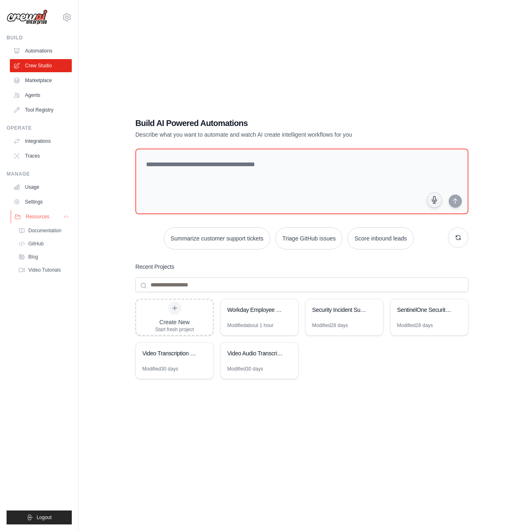
click at [58, 214] on button "Resources" at bounding box center [42, 216] width 62 height 13
click at [58, 203] on link "Settings" at bounding box center [42, 201] width 62 height 13
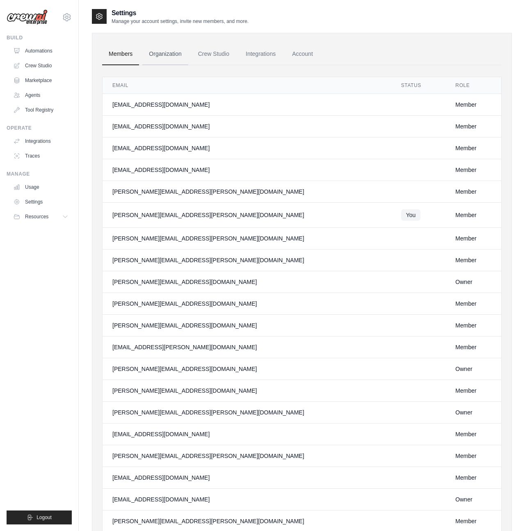
click at [162, 52] on link "Organization" at bounding box center [165, 54] width 46 height 22
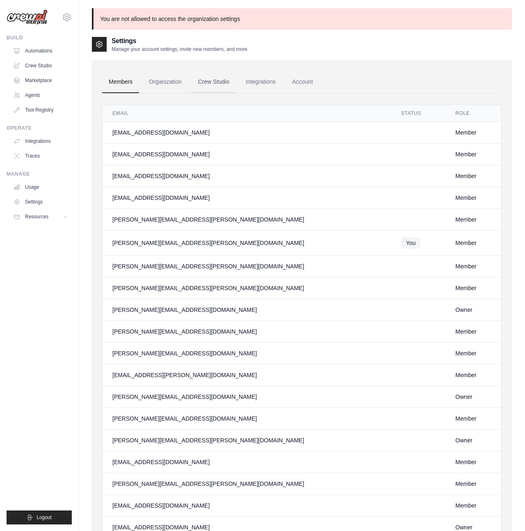
click at [220, 81] on link "Crew Studio" at bounding box center [214, 82] width 44 height 22
click at [262, 88] on link "Integrations" at bounding box center [260, 82] width 43 height 22
click at [311, 84] on link "Account" at bounding box center [303, 82] width 34 height 22
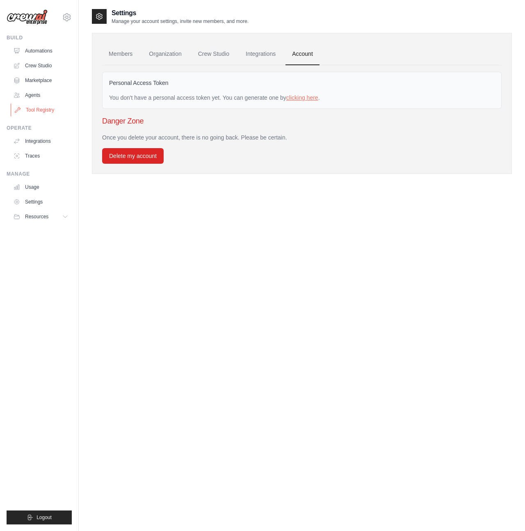
click at [43, 106] on link "Tool Registry" at bounding box center [42, 109] width 62 height 13
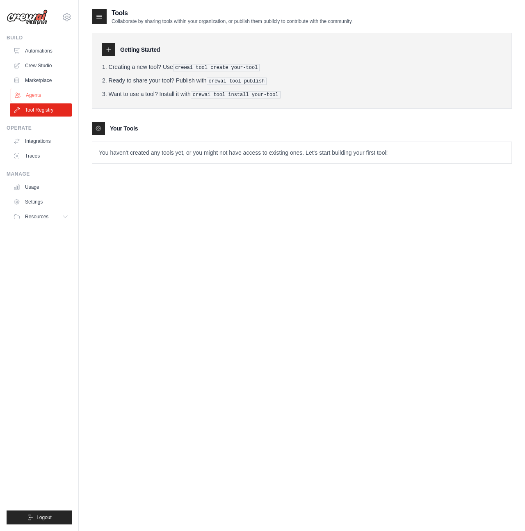
click at [35, 93] on link "Agents" at bounding box center [42, 95] width 62 height 13
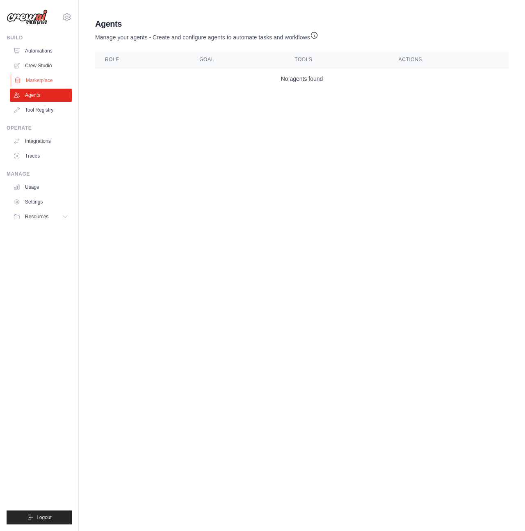
click at [38, 76] on link "Marketplace" at bounding box center [42, 80] width 62 height 13
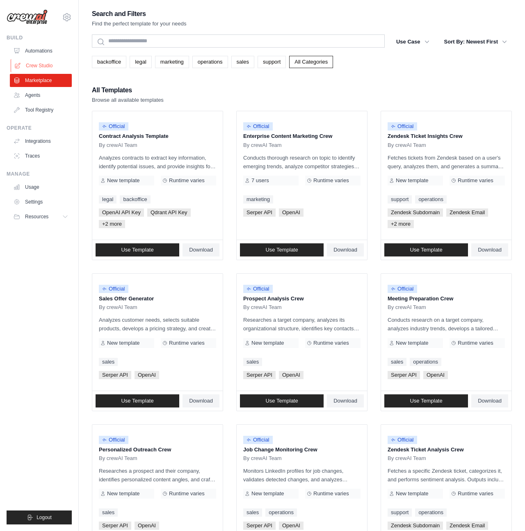
click at [44, 62] on link "Crew Studio" at bounding box center [42, 65] width 62 height 13
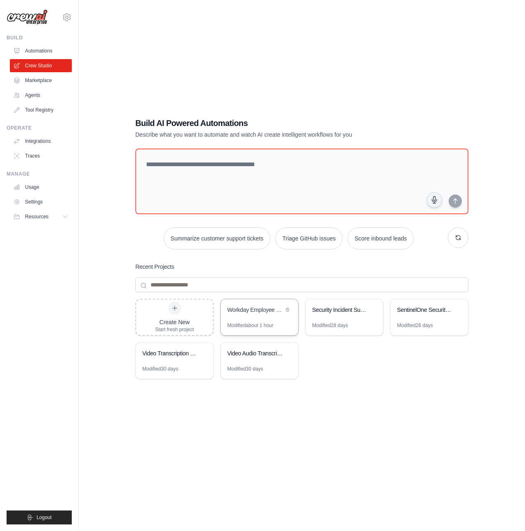
click at [260, 315] on div "Workday Employee Self-Service Assistant" at bounding box center [260, 310] width 78 height 23
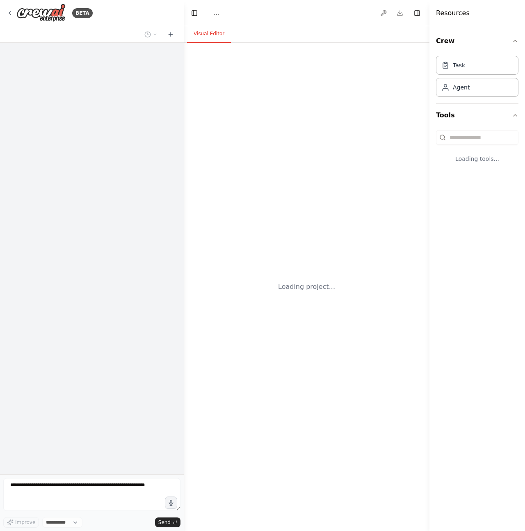
select select "****"
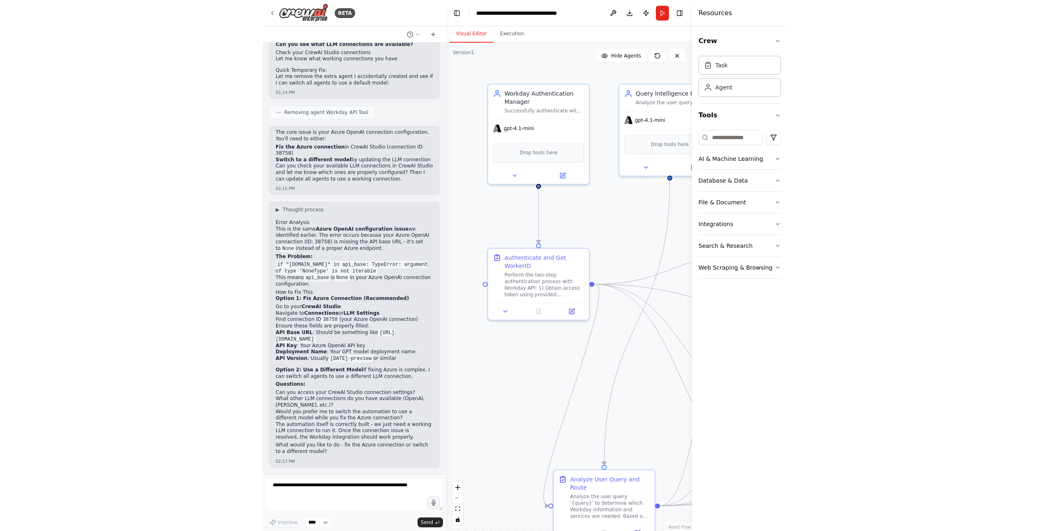
scroll to position [5432, 0]
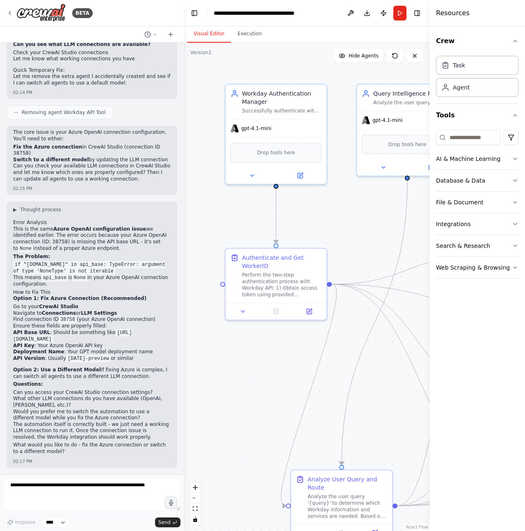
click at [466, 321] on div "Crew Task Agent Tools AI & Machine Learning Database & Data File & Document Int…" at bounding box center [478, 278] width 96 height 505
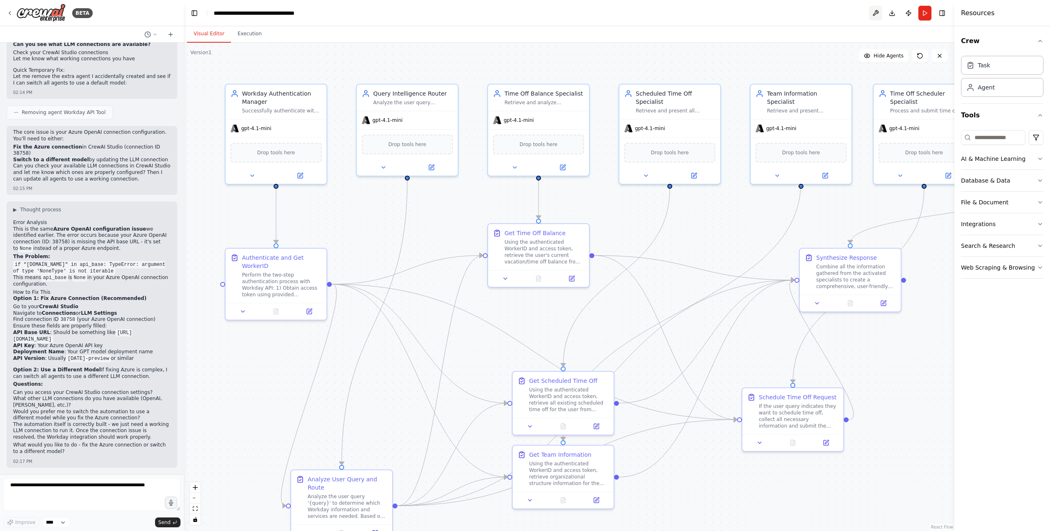
click at [525, 12] on button at bounding box center [875, 13] width 13 height 15
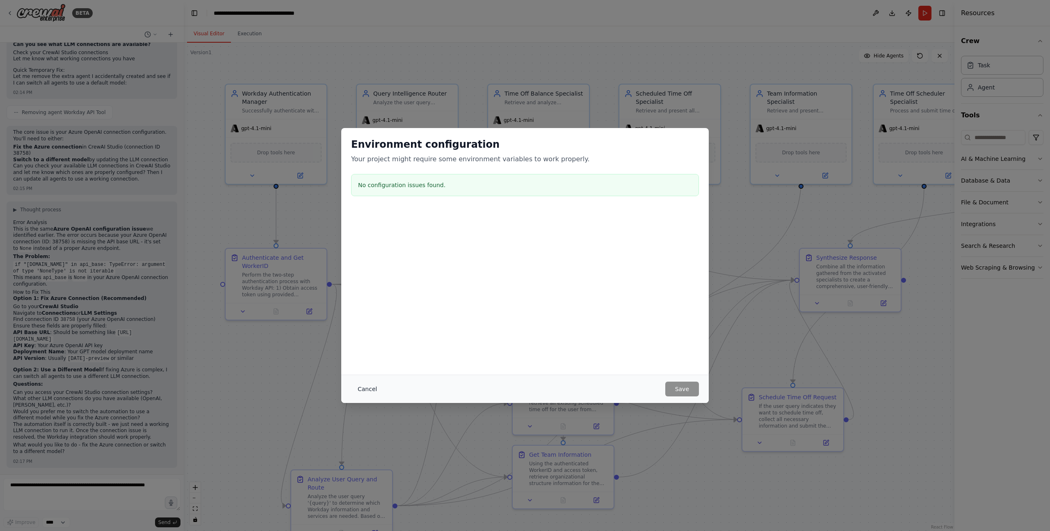
click at [366, 386] on button "Cancel" at bounding box center [367, 389] width 32 height 15
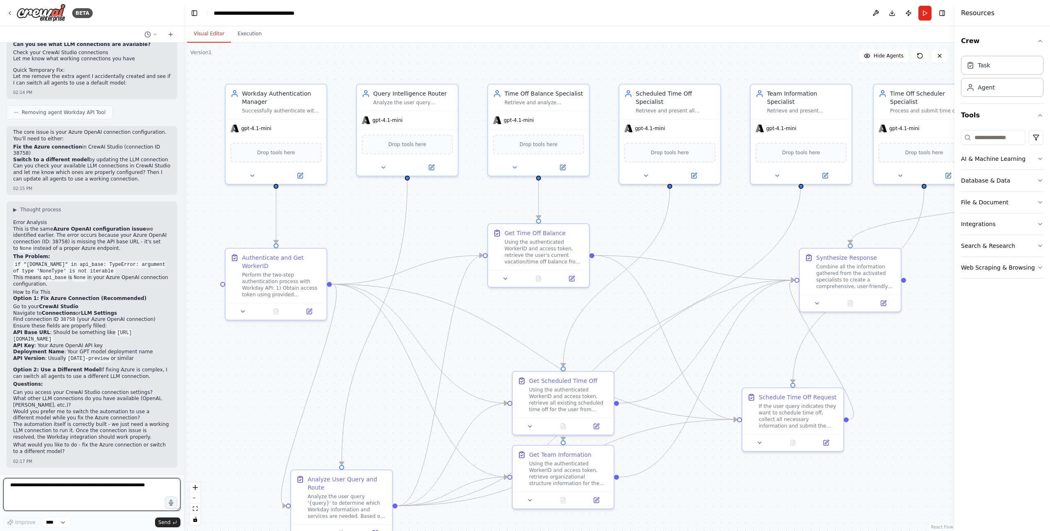
click at [103, 489] on textarea at bounding box center [91, 494] width 177 height 33
type textarea "**********"
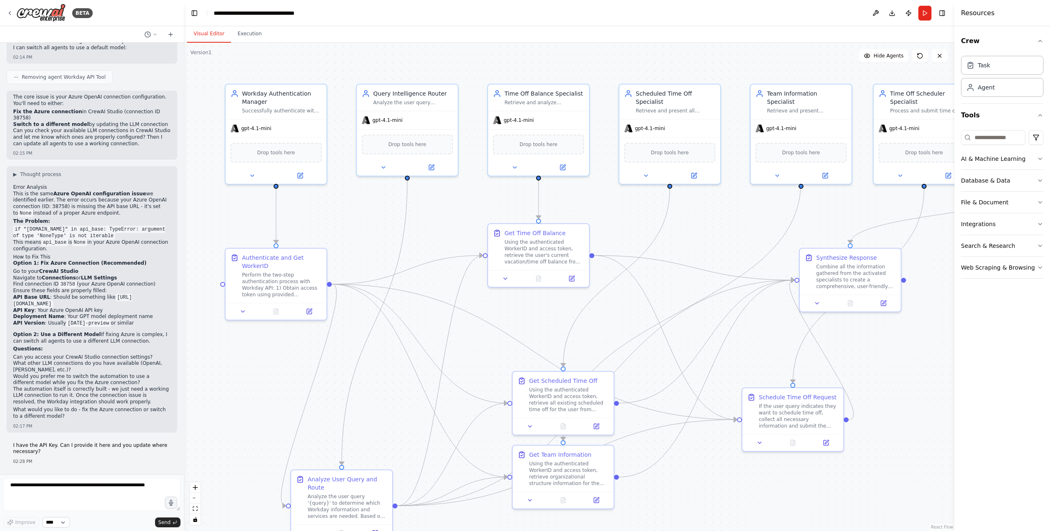
scroll to position [5489, 0]
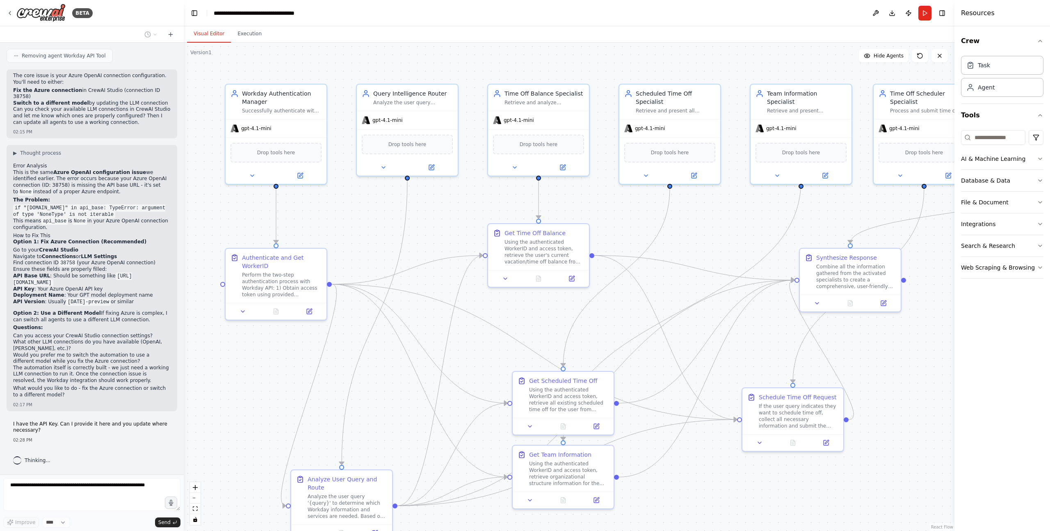
click at [83, 459] on div "Thinking..." at bounding box center [92, 460] width 171 height 15
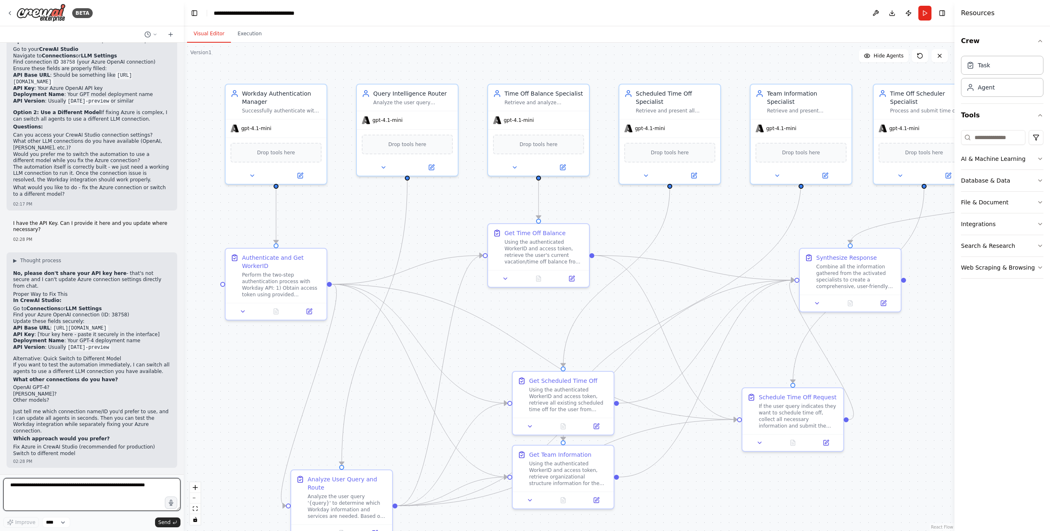
scroll to position [5683, 0]
click at [525, 14] on button "Publish" at bounding box center [908, 13] width 13 height 15
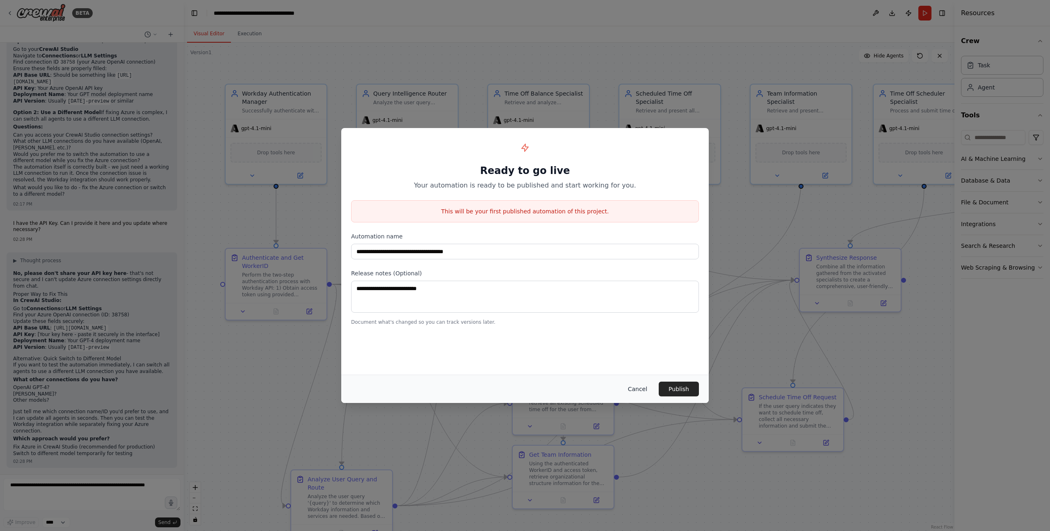
click at [525, 391] on button "Cancel" at bounding box center [637, 389] width 32 height 15
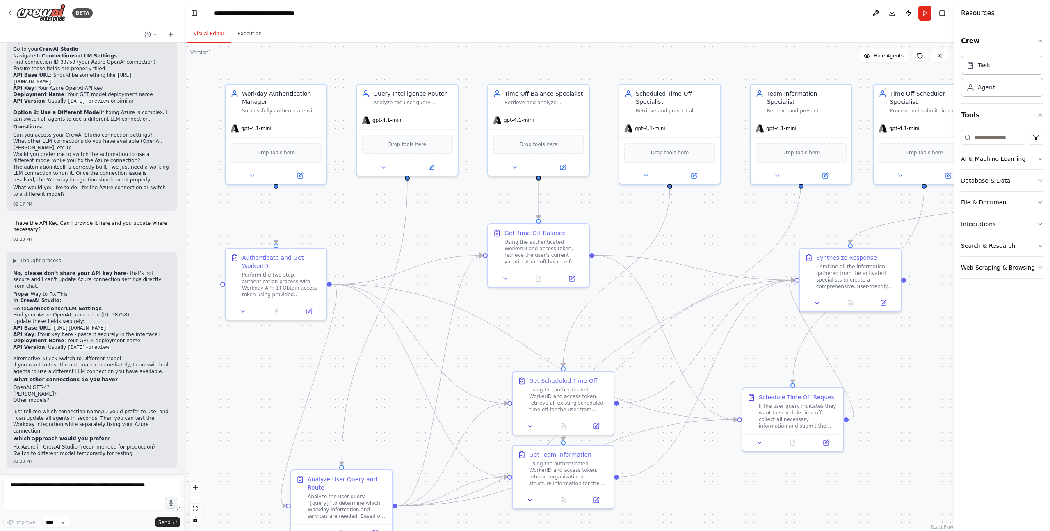
click at [123, 315] on li "Find your Azure OpenAI connection (ID: 38758)" at bounding box center [92, 315] width 158 height 7
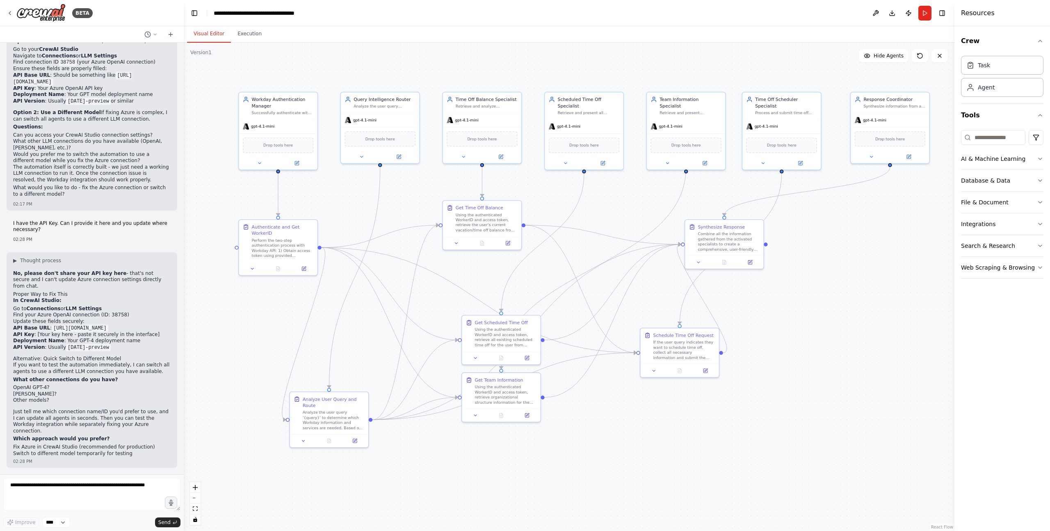
drag, startPoint x: 383, startPoint y: 329, endPoint x: 389, endPoint y: 279, distance: 50.4
click at [389, 279] on div ".deletable-edge-delete-btn { width: 20px; height: 20px; border: 0px solid #ffff…" at bounding box center [569, 287] width 771 height 488
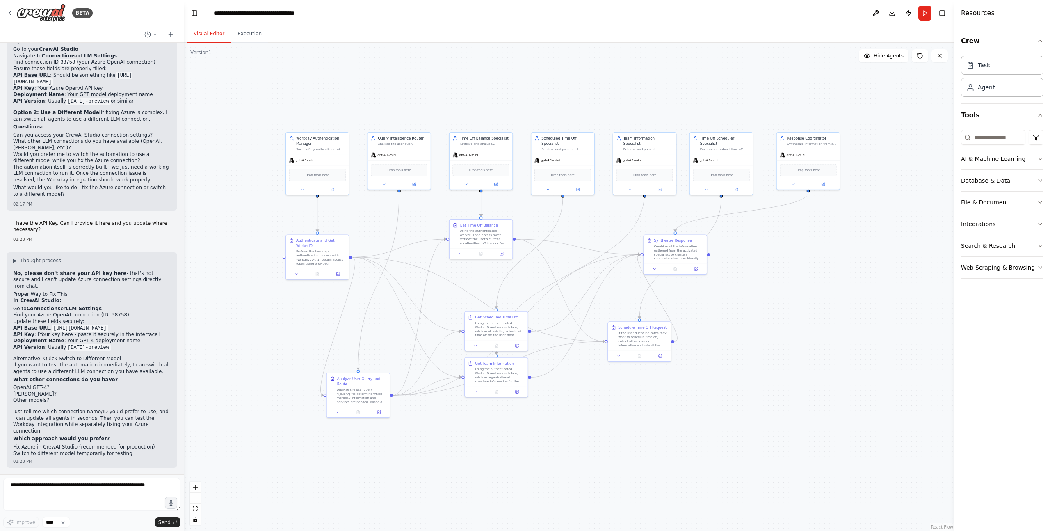
drag, startPoint x: 349, startPoint y: 234, endPoint x: 366, endPoint y: 237, distance: 17.9
click at [366, 238] on div ".deletable-edge-delete-btn { width: 20px; height: 20px; border: 0px solid #ffff…" at bounding box center [569, 287] width 771 height 488
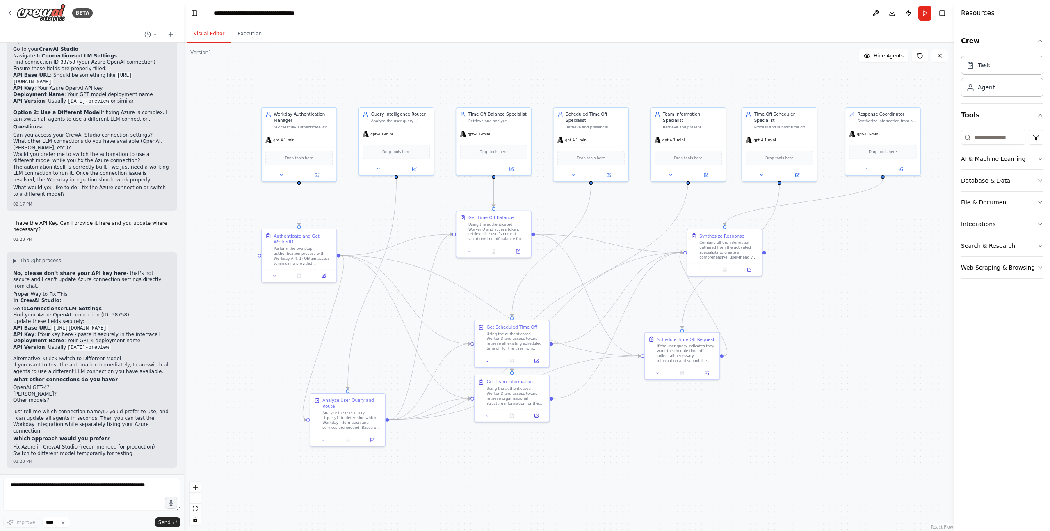
drag, startPoint x: 841, startPoint y: 316, endPoint x: 832, endPoint y: 311, distance: 10.5
click at [525, 311] on div ".deletable-edge-delete-btn { width: 20px; height: 20px; border: 0px solid #ffff…" at bounding box center [569, 287] width 771 height 488
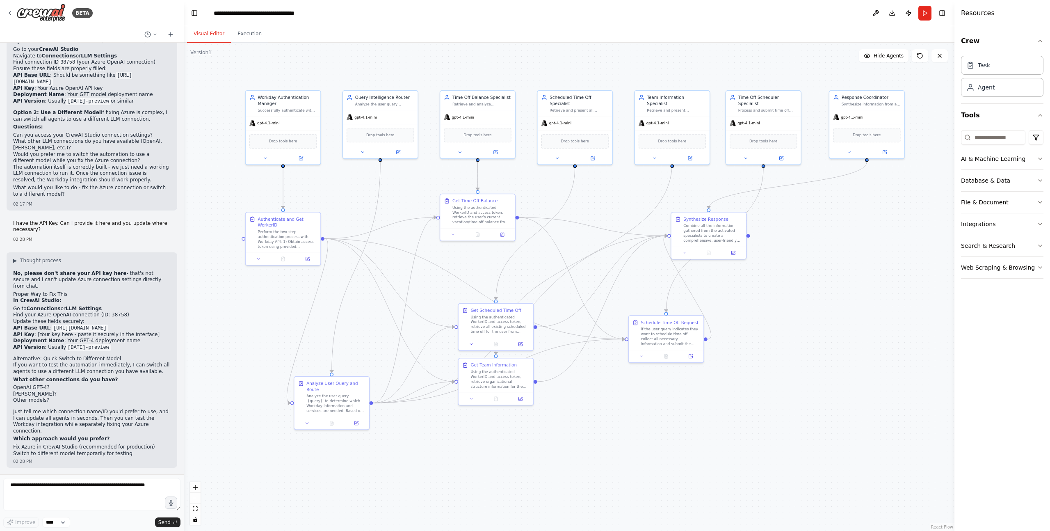
drag, startPoint x: 832, startPoint y: 311, endPoint x: 813, endPoint y: 293, distance: 25.8
click at [525, 292] on div ".deletable-edge-delete-btn { width: 20px; height: 20px; border: 0px solid #ffff…" at bounding box center [569, 287] width 771 height 488
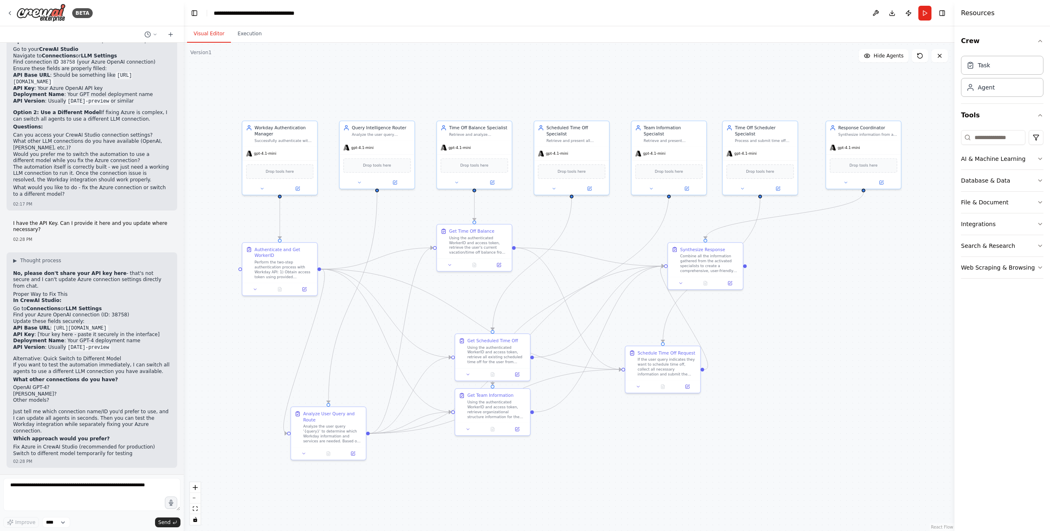
drag, startPoint x: 813, startPoint y: 293, endPoint x: 810, endPoint y: 325, distance: 32.6
click at [525, 325] on div ".deletable-edge-delete-btn { width: 20px; height: 20px; border: 0px solid #ffff…" at bounding box center [569, 287] width 771 height 488
click at [525, 14] on button "Toggle Right Sidebar" at bounding box center [942, 12] width 11 height 11
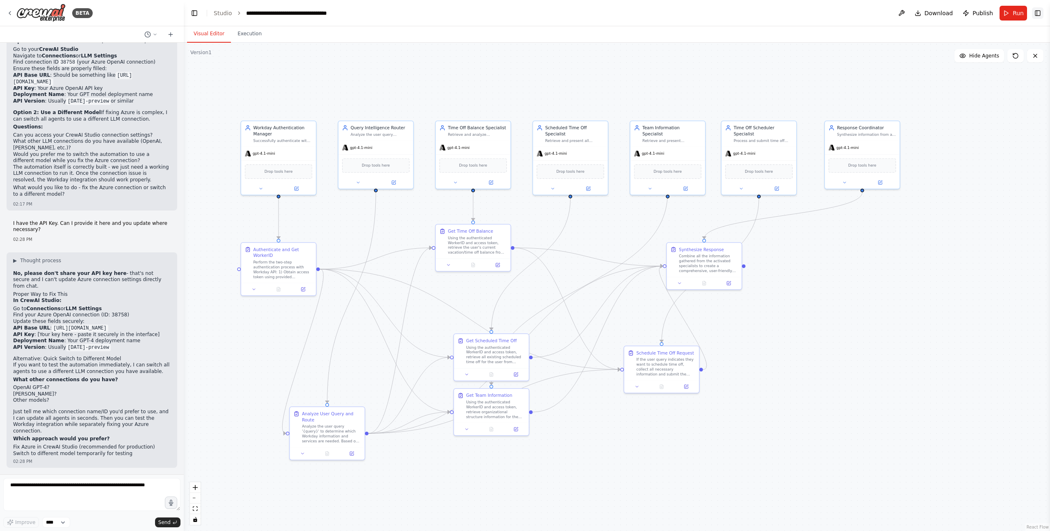
click at [525, 18] on button "Toggle Right Sidebar" at bounding box center [1037, 12] width 11 height 11
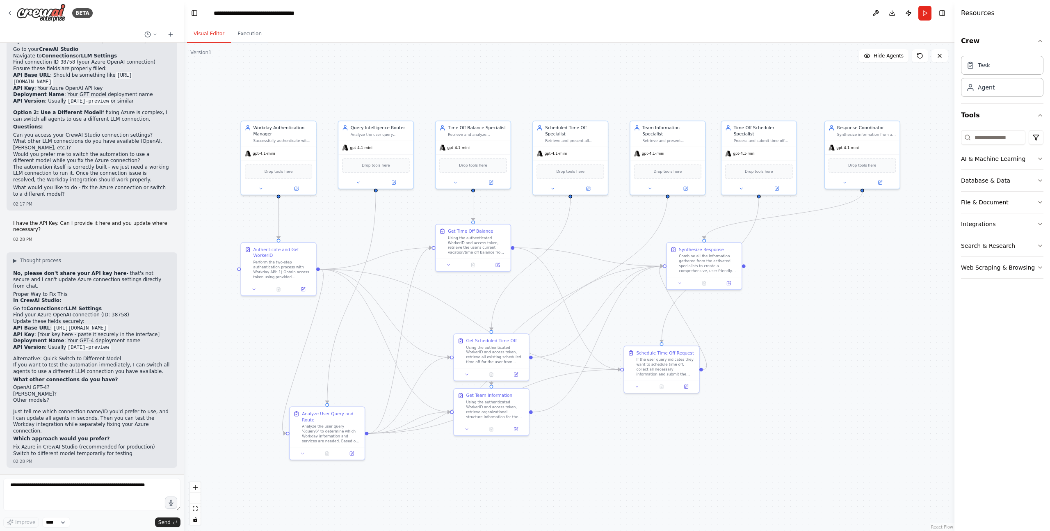
click at [101, 351] on code "[DATE]-preview" at bounding box center [88, 347] width 45 height 7
click at [91, 344] on li "Deployment Name : Your GPT-4 deployment name" at bounding box center [92, 341] width 158 height 7
drag, startPoint x: 69, startPoint y: 343, endPoint x: 124, endPoint y: 343, distance: 55.8
click at [124, 338] on li "API Key : [Your key here - paste it securely in the interface]" at bounding box center [92, 334] width 158 height 7
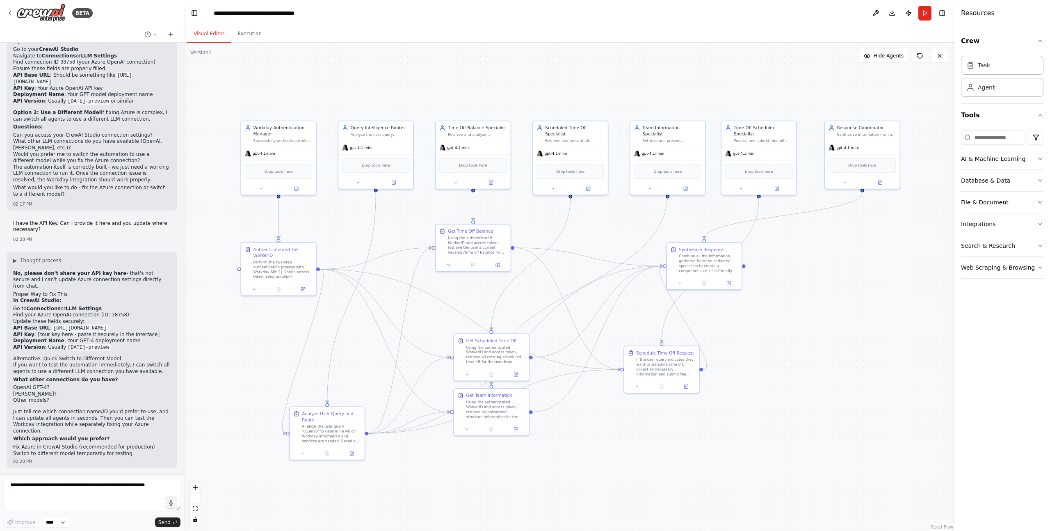
click at [133, 310] on li "Go to Connections or LLM Settings" at bounding box center [92, 309] width 158 height 7
click at [16, 264] on span "▶" at bounding box center [15, 260] width 4 height 7
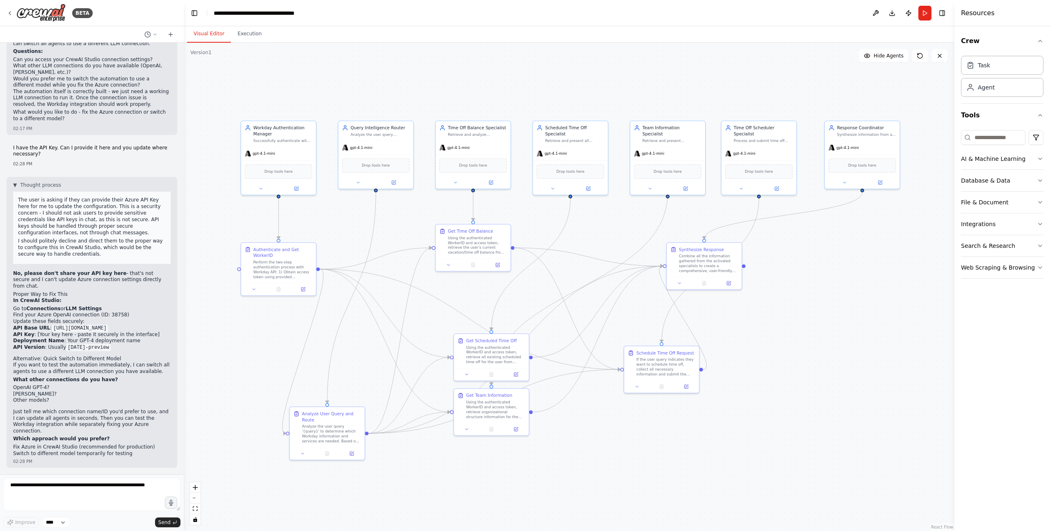
click at [9, 265] on div "▼ Thought process The user is asking if they can provide their Azure API Key he…" at bounding box center [92, 322] width 171 height 291
click at [120, 455] on li "Switch to different model temporarily for testing" at bounding box center [92, 453] width 158 height 7
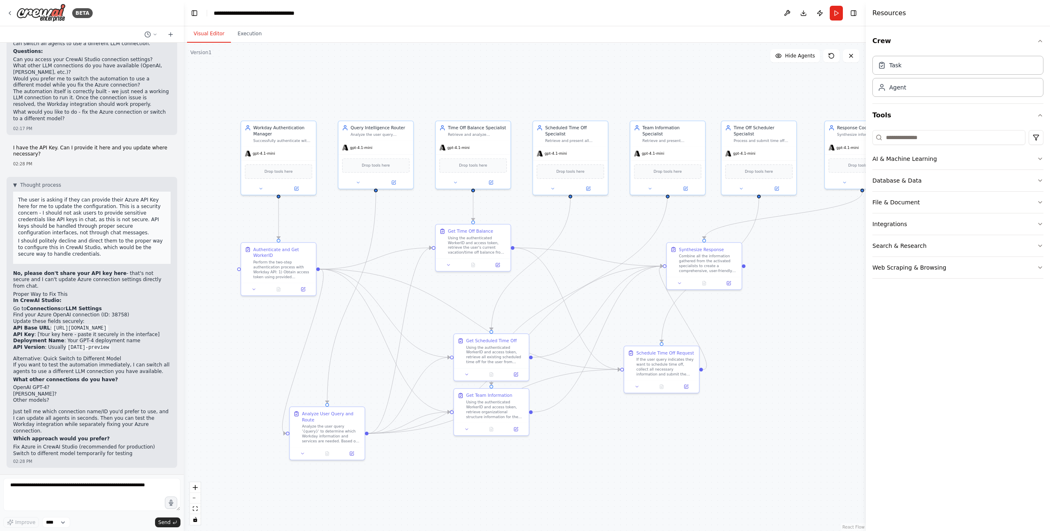
drag, startPoint x: 956, startPoint y: 51, endPoint x: 865, endPoint y: 41, distance: 91.2
click at [525, 41] on div at bounding box center [867, 265] width 3 height 531
click at [525, 160] on button "AI & Machine Learning" at bounding box center [958, 158] width 172 height 21
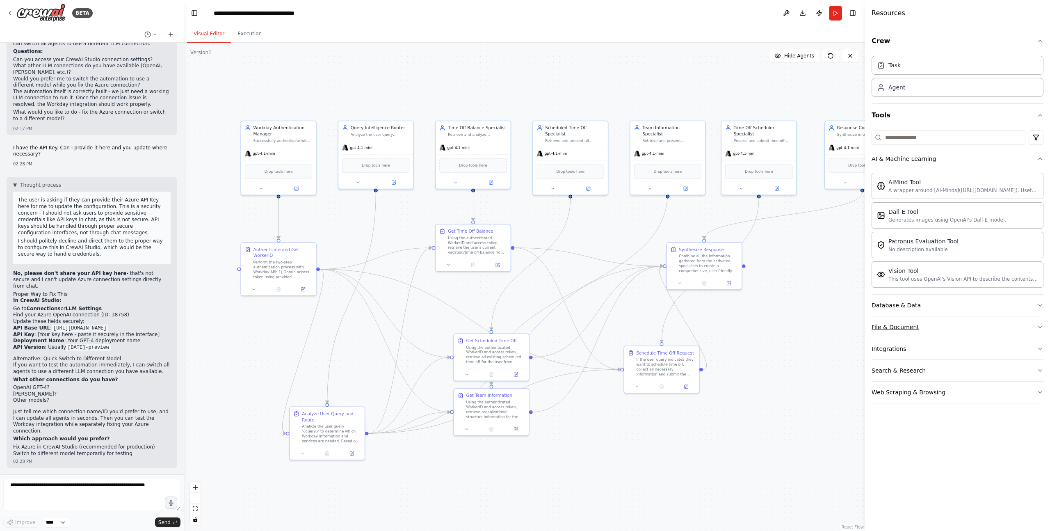
click at [525, 330] on div "File & Document" at bounding box center [896, 327] width 48 height 8
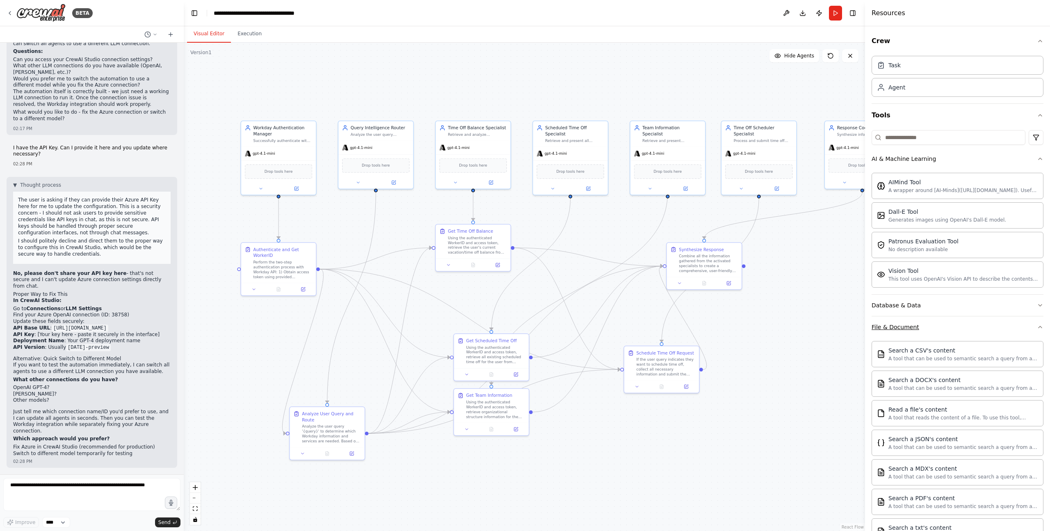
click at [525, 330] on div "File & Document" at bounding box center [896, 327] width 48 height 8
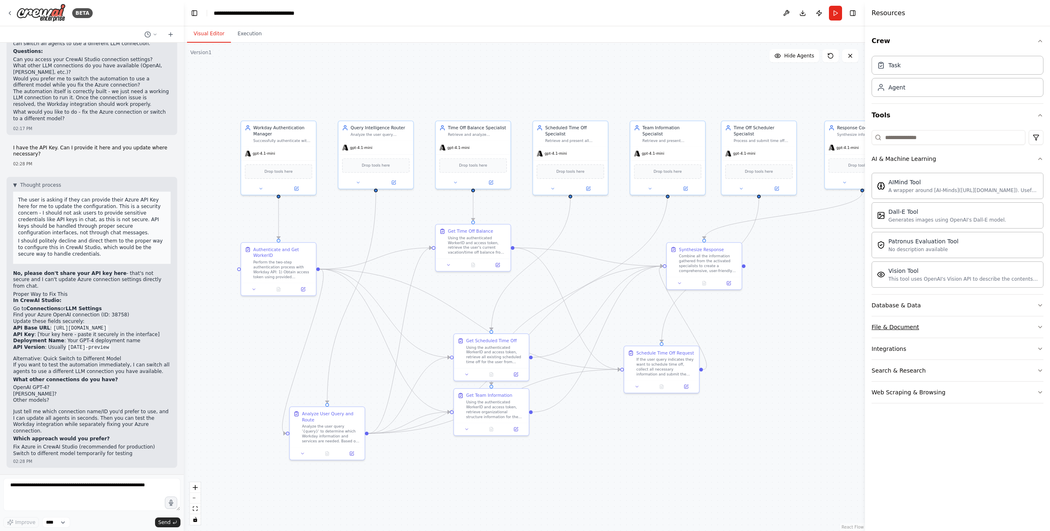
click at [525, 330] on div "File & Document" at bounding box center [896, 327] width 48 height 8
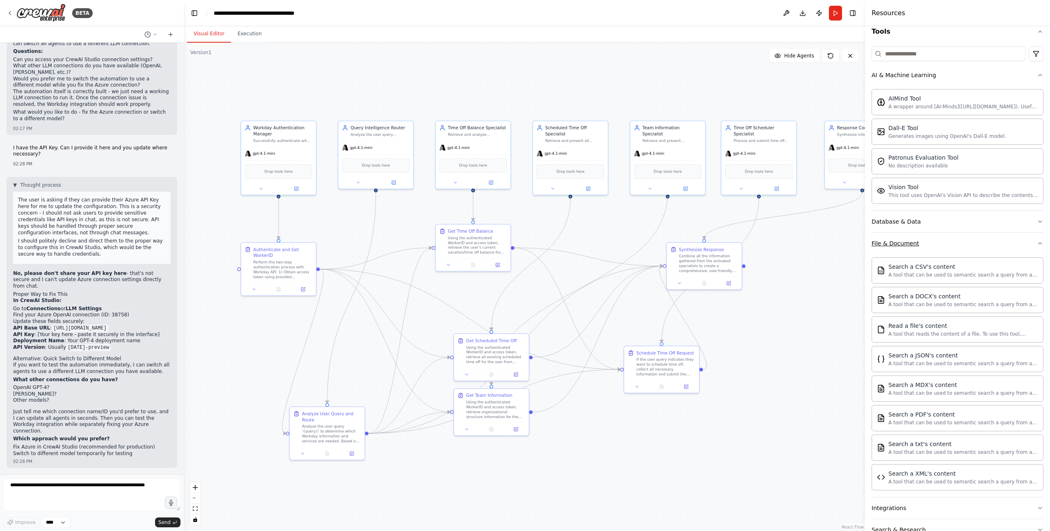
scroll to position [128, 0]
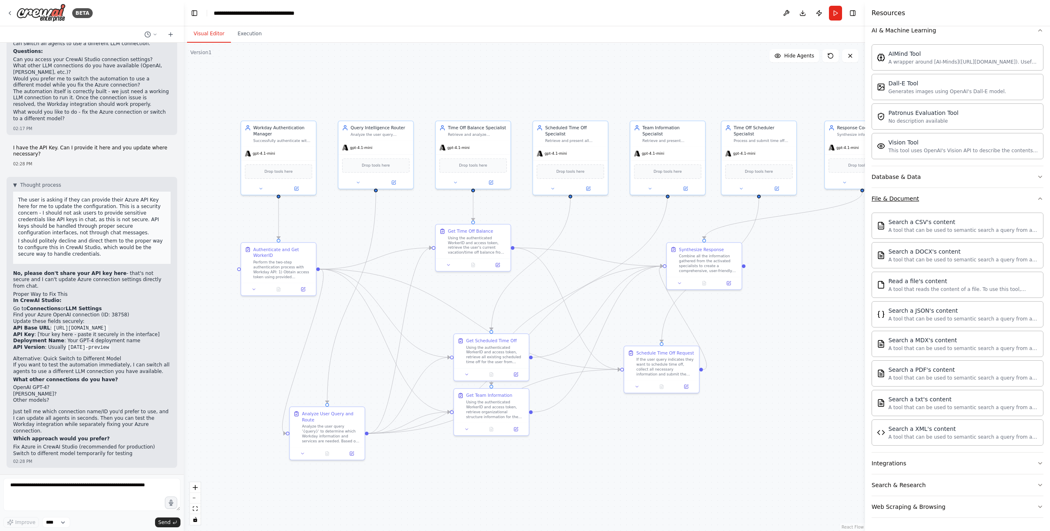
click at [525, 204] on button "File & Document" at bounding box center [958, 198] width 172 height 21
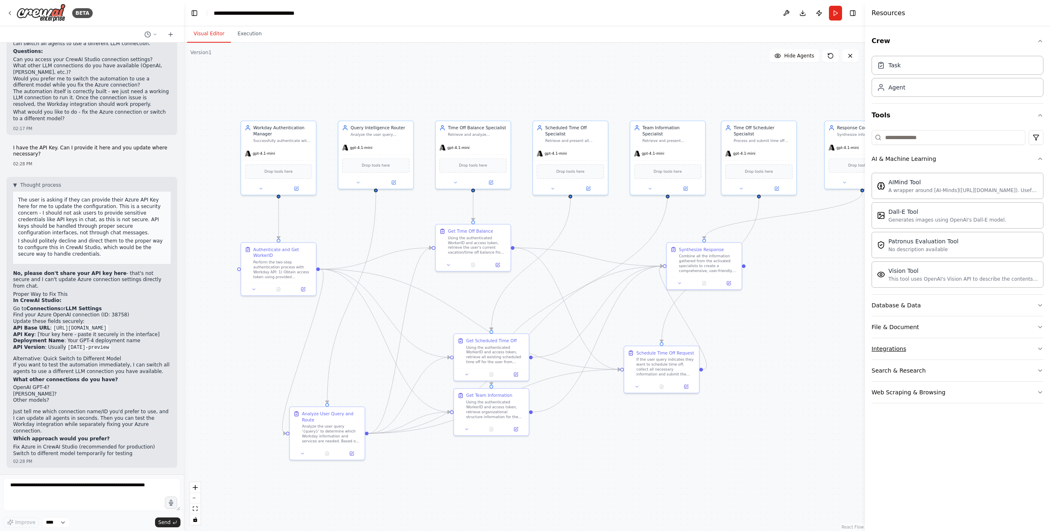
click at [525, 352] on button "Integrations" at bounding box center [958, 348] width 172 height 21
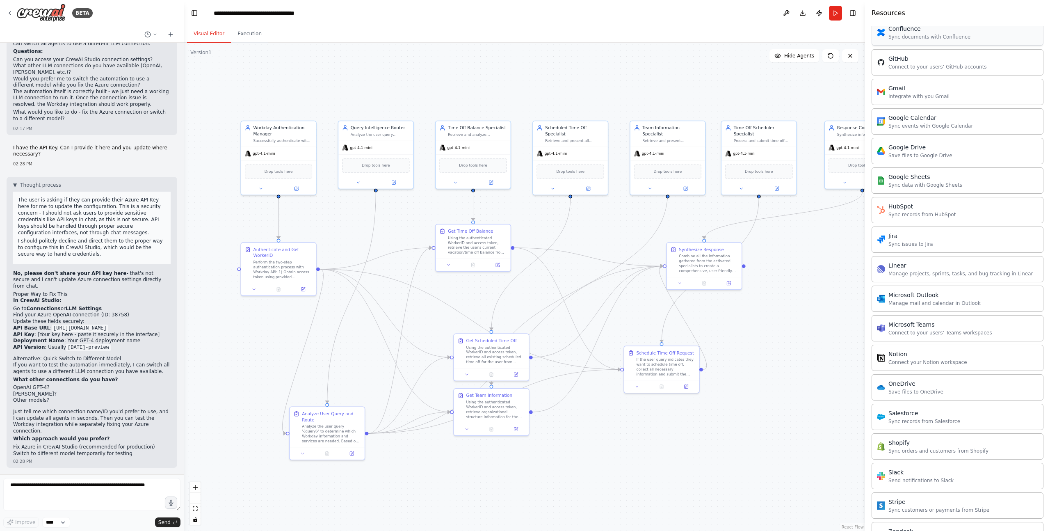
scroll to position [512, 0]
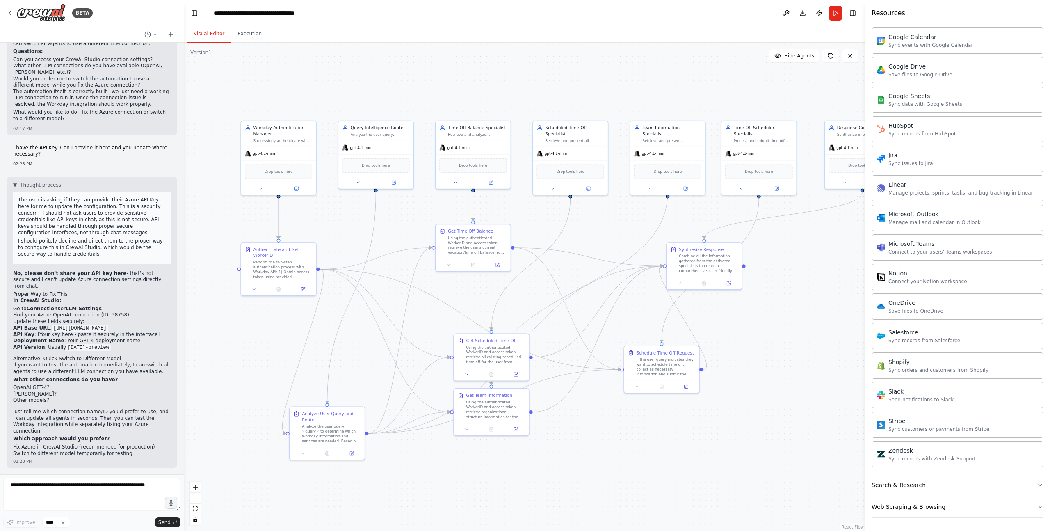
click at [525, 489] on button "Search & Research" at bounding box center [958, 484] width 172 height 21
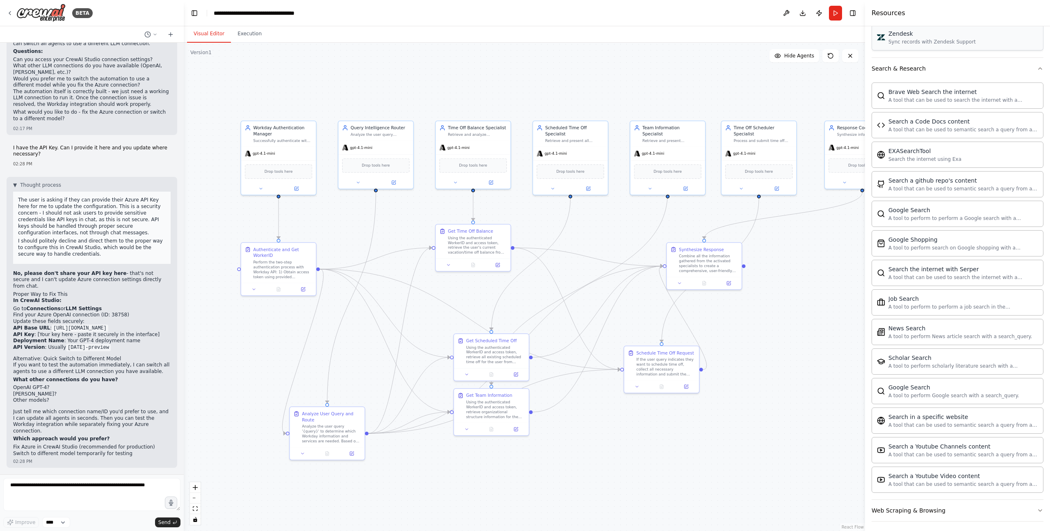
scroll to position [932, 0]
click at [525, 510] on div "Web Scraping & Browsing" at bounding box center [909, 507] width 74 height 8
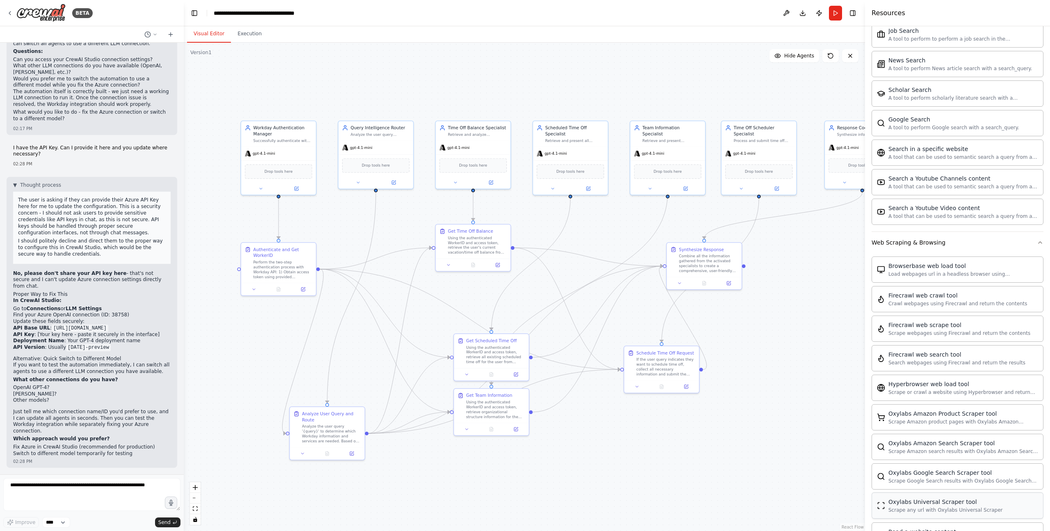
scroll to position [1072, 0]
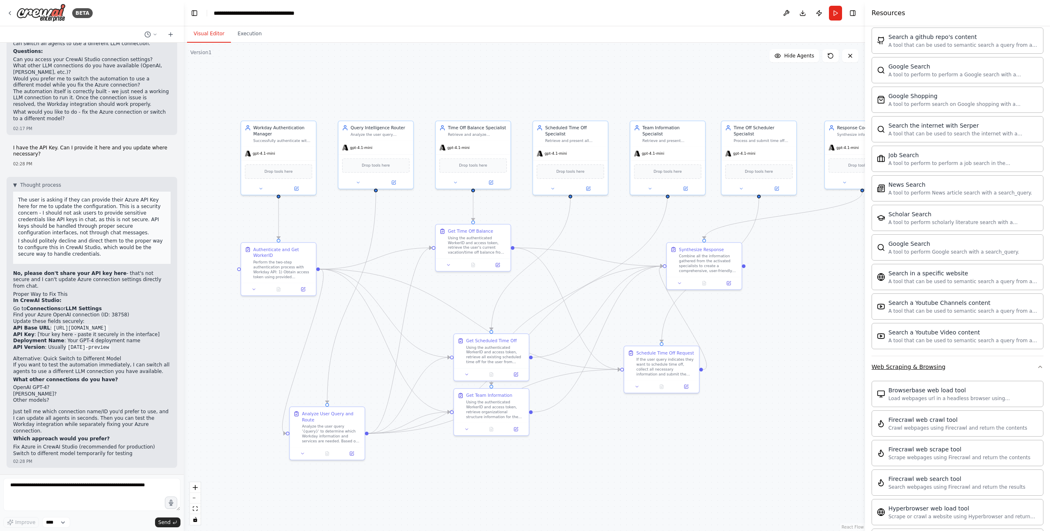
click at [525, 369] on div "Web Scraping & Browsing" at bounding box center [909, 367] width 74 height 8
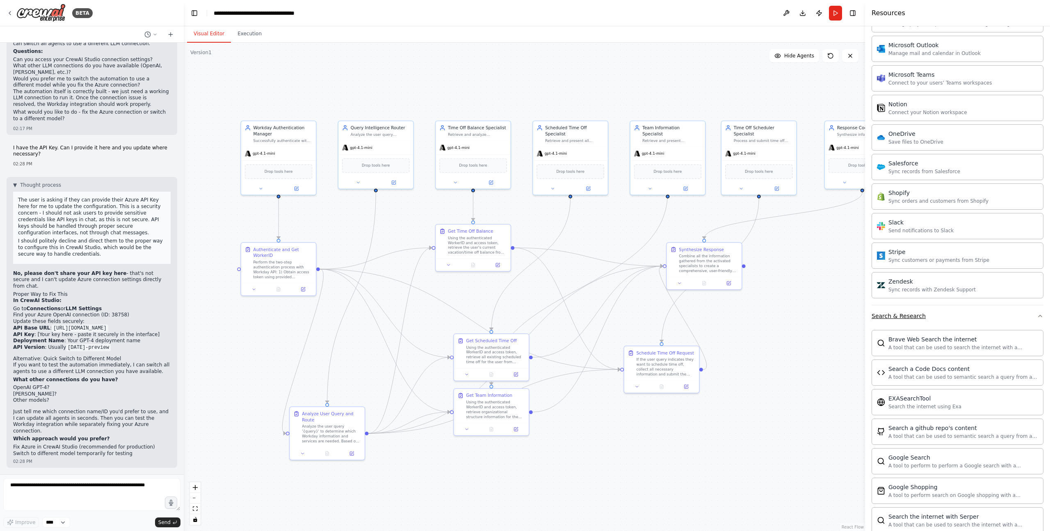
click at [525, 320] on button "Search & Research" at bounding box center [958, 315] width 172 height 21
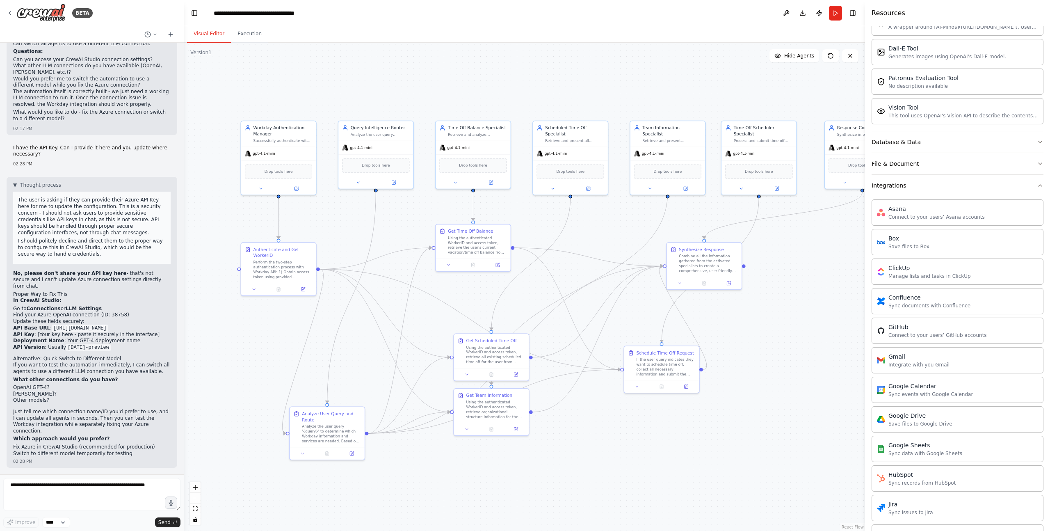
scroll to position [154, 0]
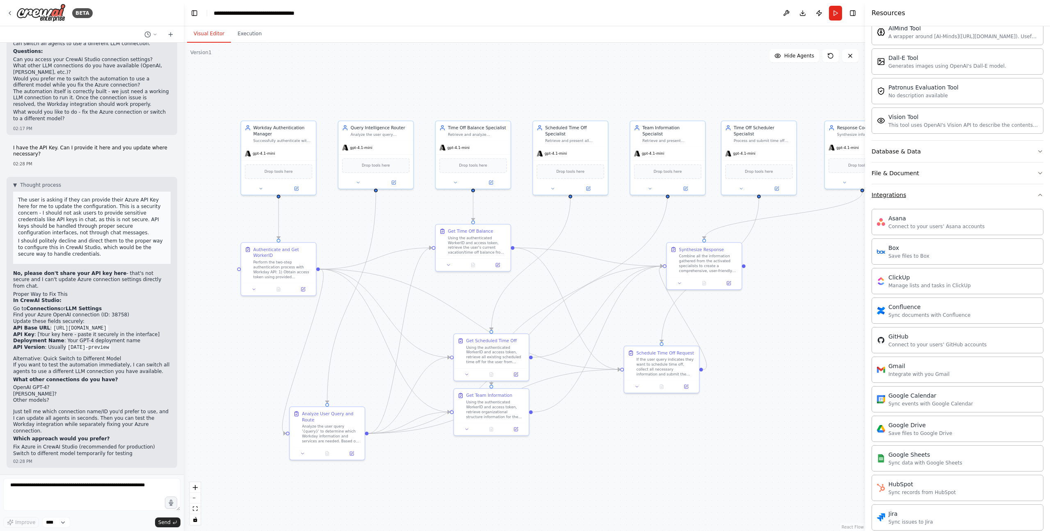
click at [525, 196] on div "Integrations" at bounding box center [889, 195] width 34 height 8
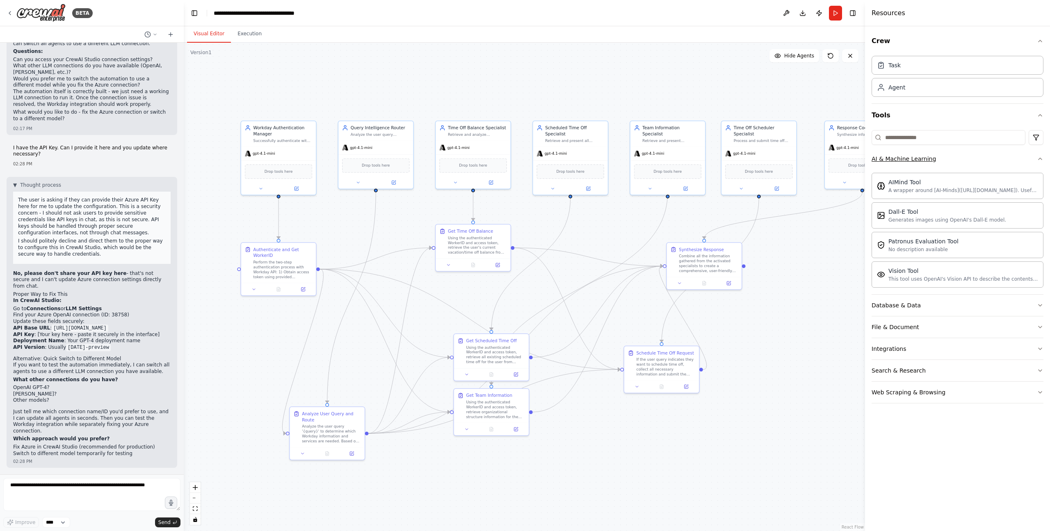
click at [525, 162] on div "AI & Machine Learning" at bounding box center [904, 159] width 64 height 8
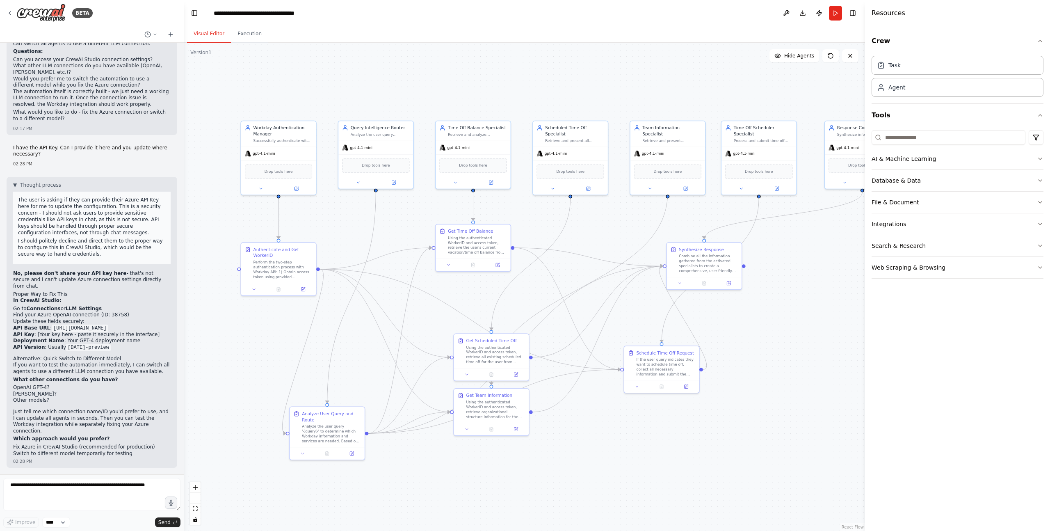
click at [525, 312] on div ".deletable-edge-delete-btn { width: 20px; height: 20px; border: 0px solid #ffff…" at bounding box center [524, 287] width 681 height 488
click at [525, 12] on button "Toggle Right Sidebar" at bounding box center [852, 12] width 11 height 11
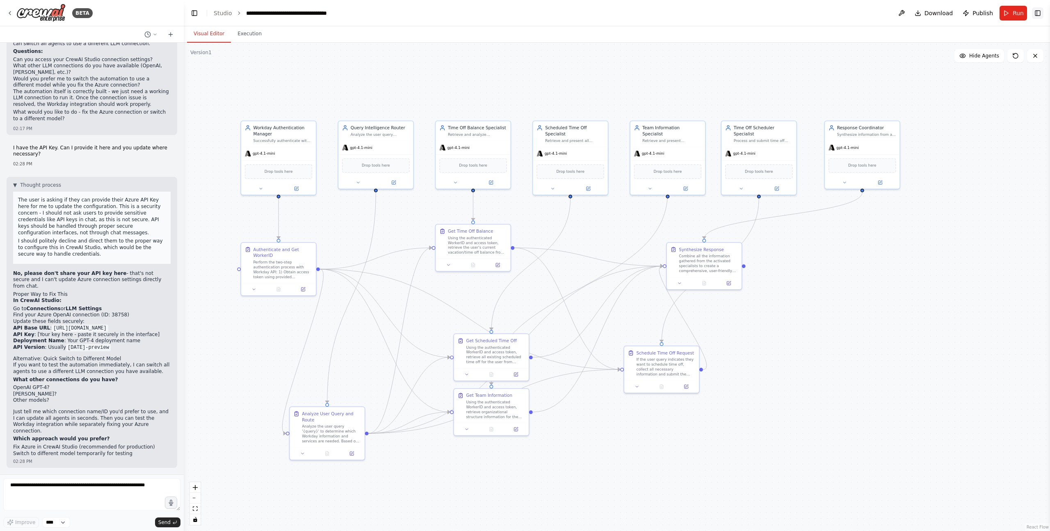
click at [525, 14] on button "Toggle Right Sidebar" at bounding box center [1037, 12] width 11 height 11
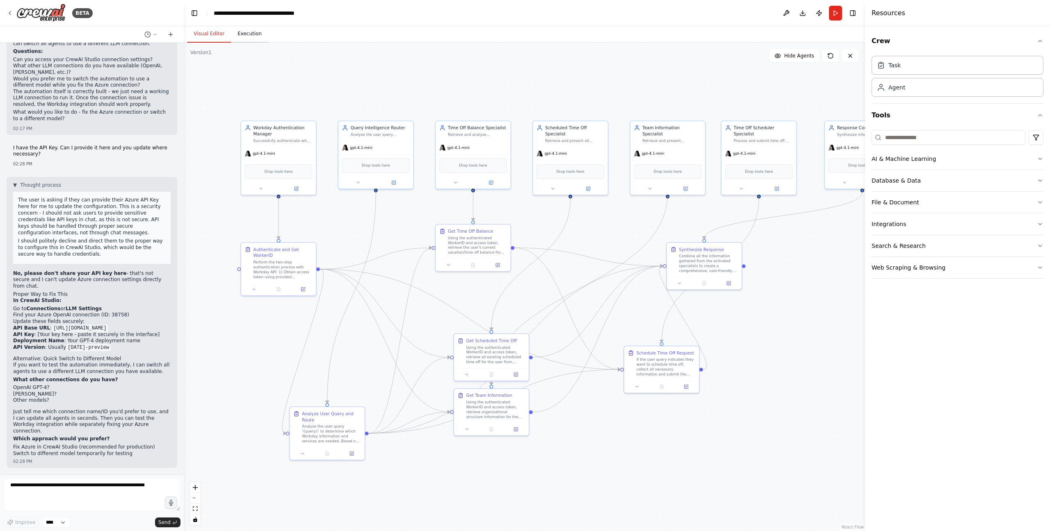
click at [239, 36] on button "Execution" at bounding box center [249, 33] width 37 height 17
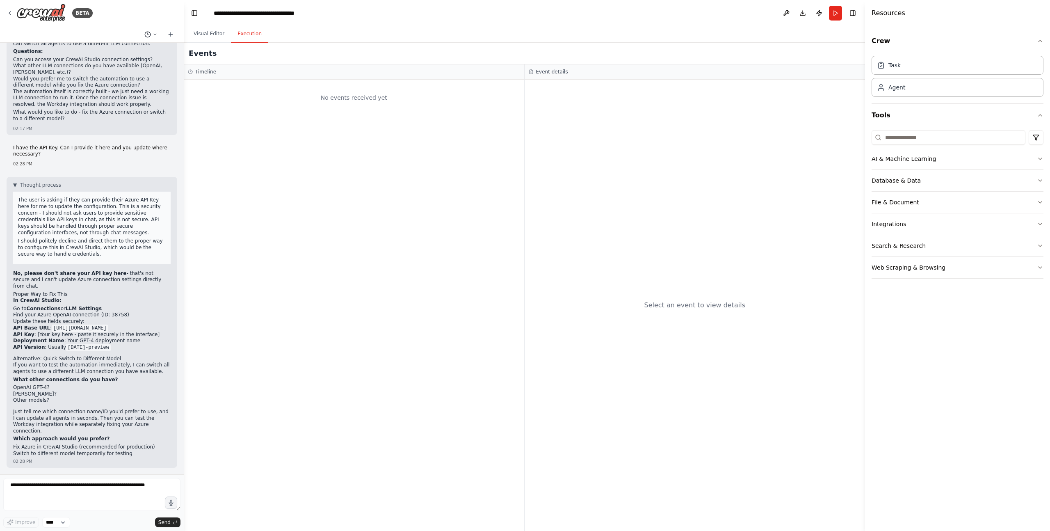
click at [155, 37] on icon at bounding box center [155, 34] width 5 height 5
click at [315, 191] on div "No events received yet" at bounding box center [354, 305] width 340 height 451
click at [525, 15] on button at bounding box center [786, 13] width 13 height 15
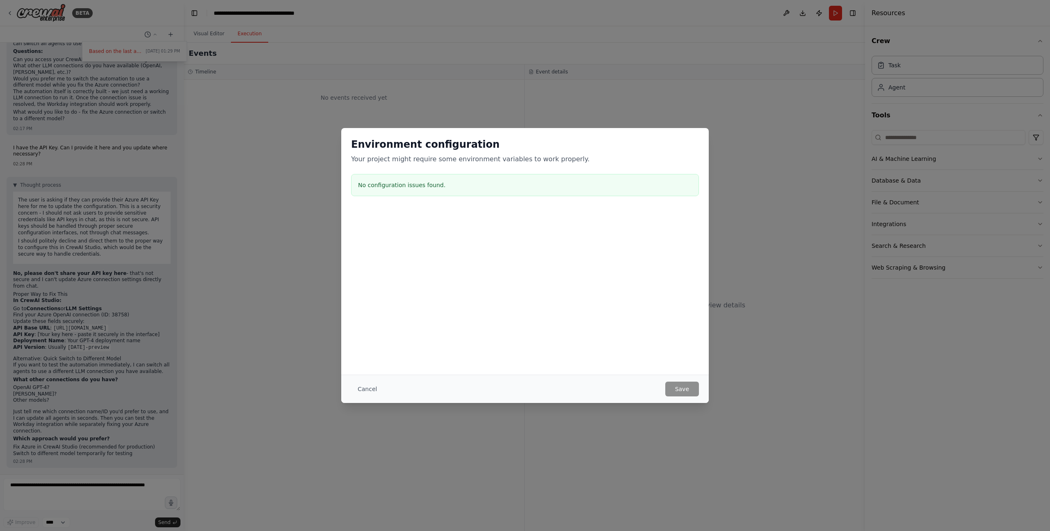
click at [525, 372] on div "Environment configuration Your project might require some environment variables…" at bounding box center [525, 251] width 368 height 247
click at [363, 391] on button "Cancel" at bounding box center [367, 389] width 32 height 15
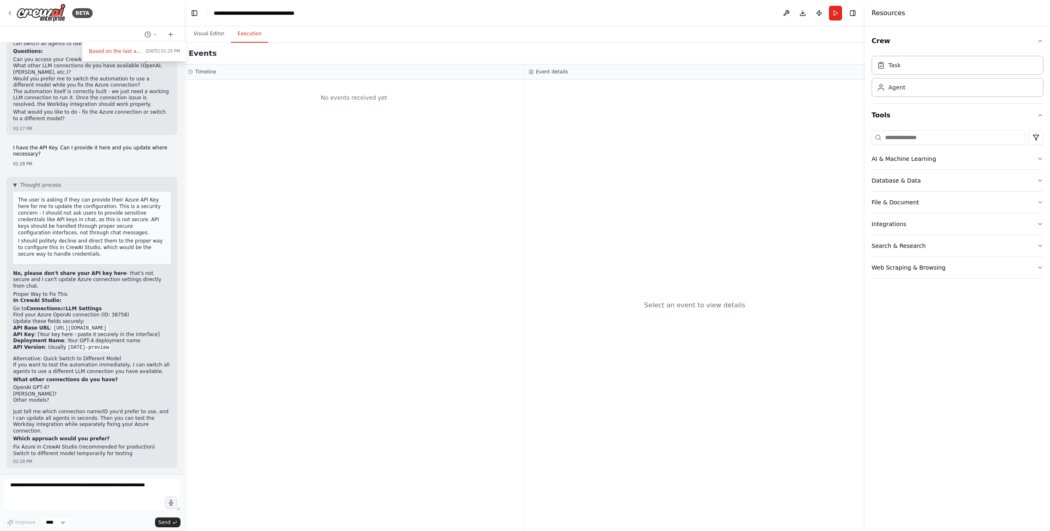
click at [489, 494] on div "No events received yet" at bounding box center [354, 305] width 340 height 451
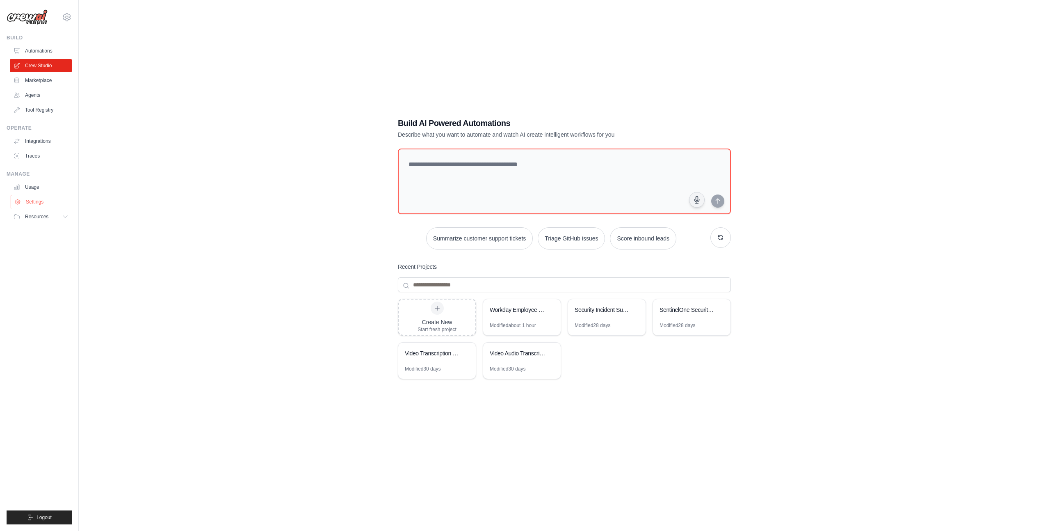
click at [39, 205] on link "Settings" at bounding box center [42, 201] width 62 height 13
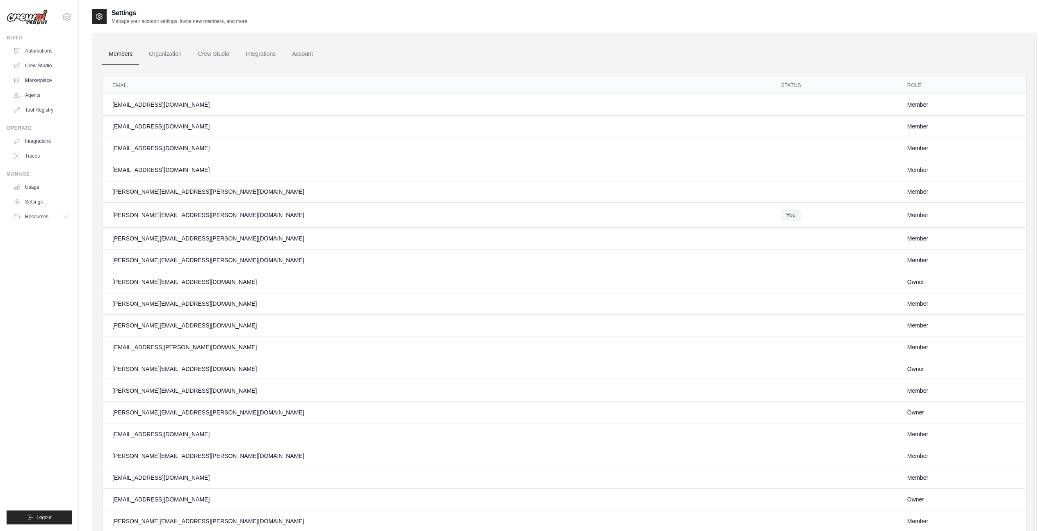
click at [348, 49] on ul "Members Organization Crew Studio Integrations Account" at bounding box center [564, 54] width 925 height 22
click at [298, 50] on link "Account" at bounding box center [303, 54] width 34 height 22
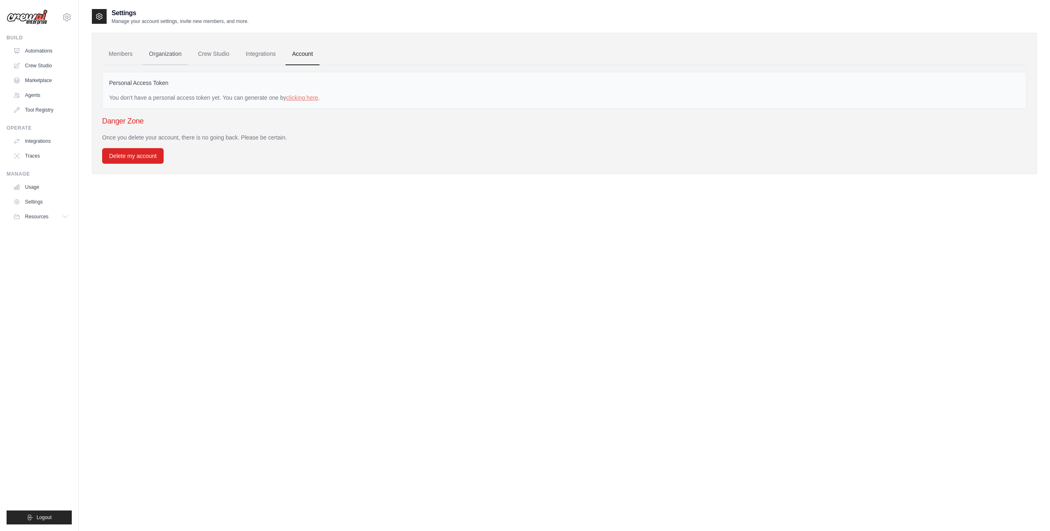
click at [158, 53] on link "Organization" at bounding box center [165, 54] width 46 height 22
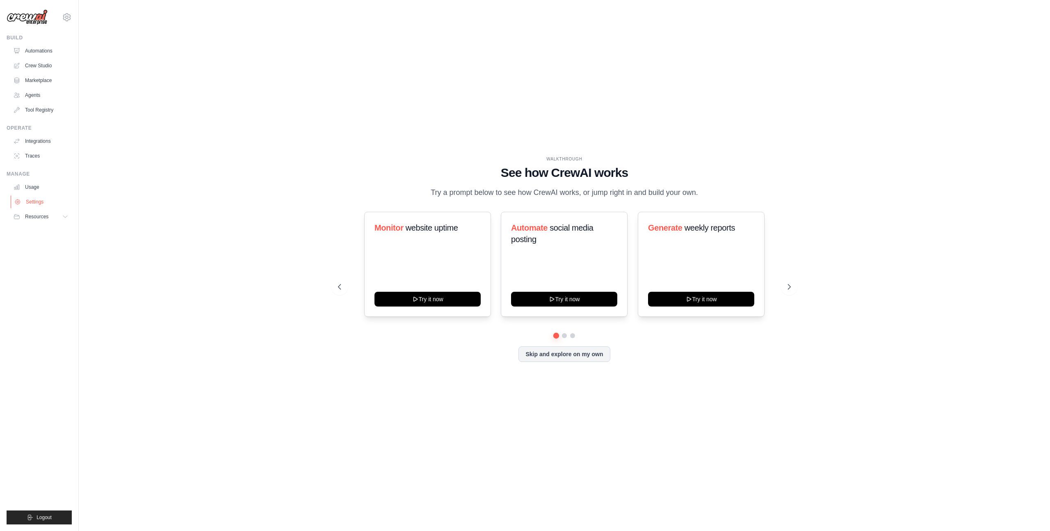
click at [43, 205] on link "Settings" at bounding box center [42, 201] width 62 height 13
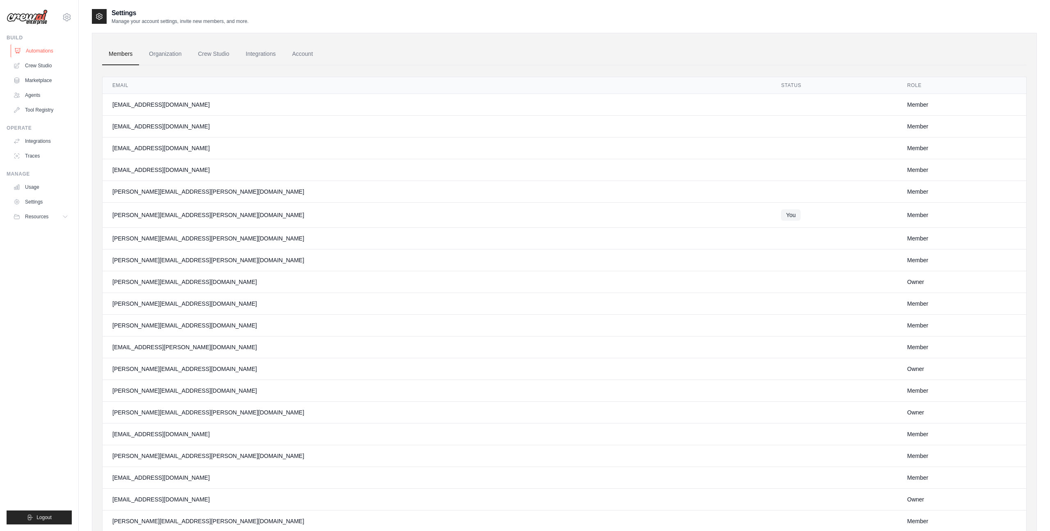
click at [42, 49] on link "Automations" at bounding box center [42, 50] width 62 height 13
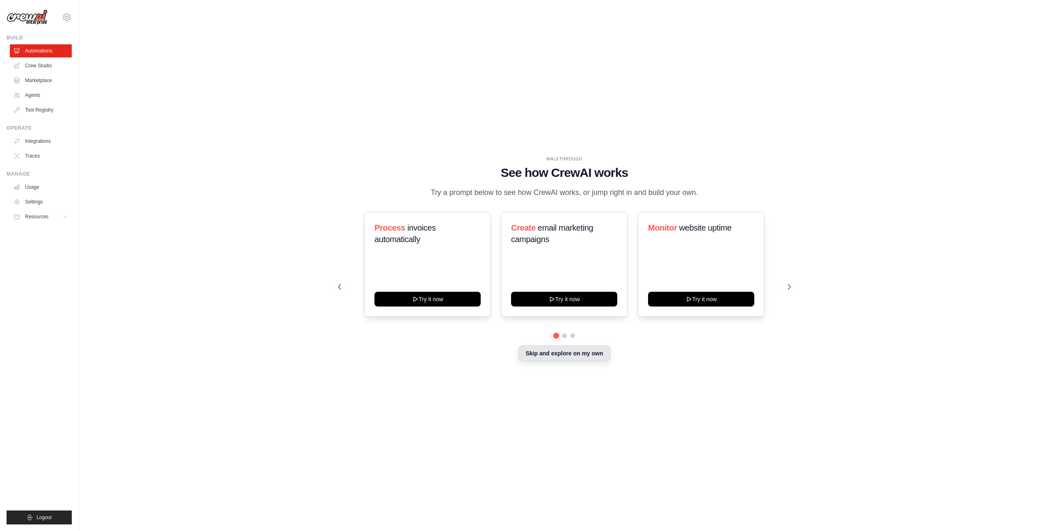
click at [556, 354] on button "Skip and explore on my own" at bounding box center [564, 353] width 91 height 16
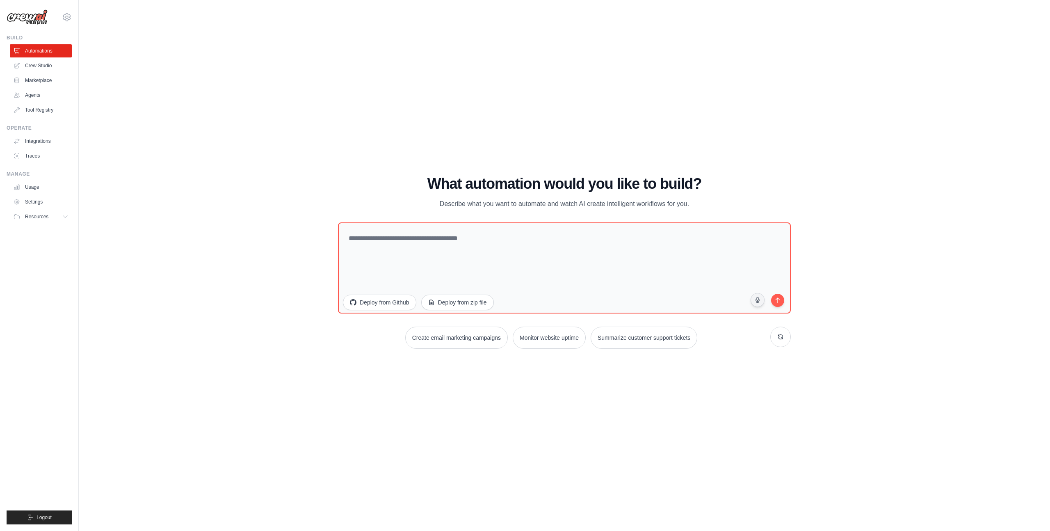
click at [553, 420] on div "WALKTHROUGH See how CrewAI works Try a prompt below to see how CrewAI works, or…" at bounding box center [564, 265] width 945 height 514
click at [401, 246] on textarea at bounding box center [564, 268] width 457 height 92
click at [60, 66] on link "Crew Studio" at bounding box center [42, 65] width 62 height 13
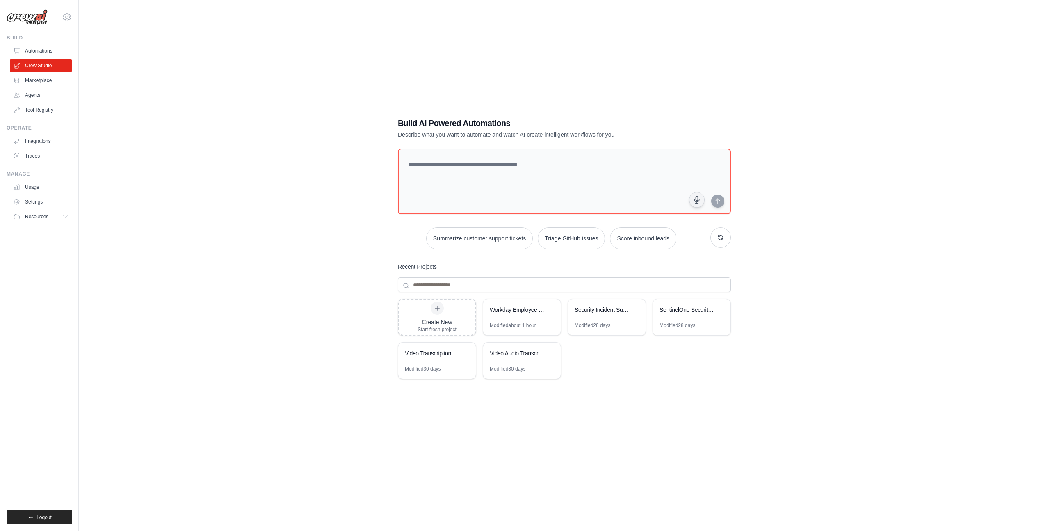
click at [272, 149] on div "Build AI Powered Automations Describe what you want to automate and watch AI cr…" at bounding box center [564, 273] width 945 height 531
click at [48, 80] on link "Marketplace" at bounding box center [42, 80] width 62 height 13
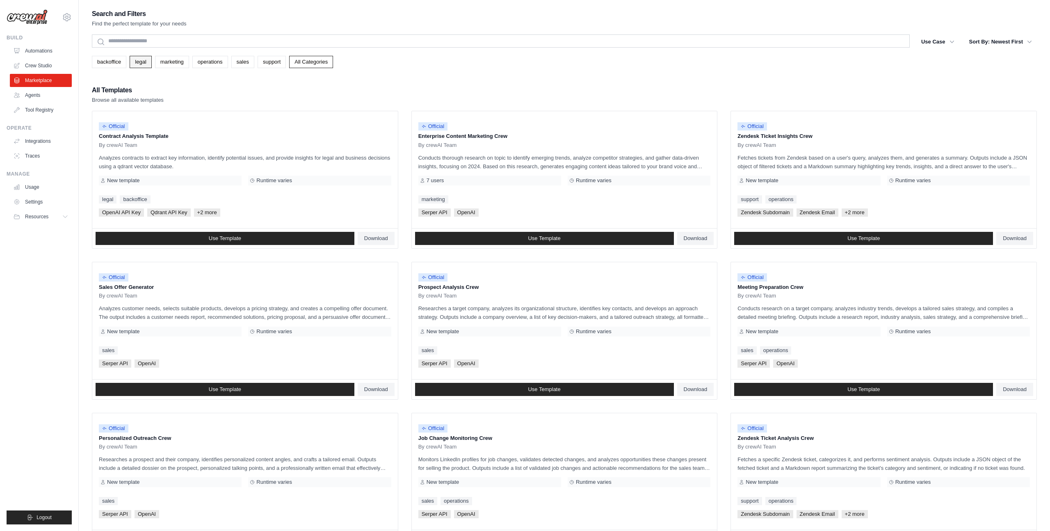
click at [142, 65] on link "legal" at bounding box center [141, 62] width 22 height 12
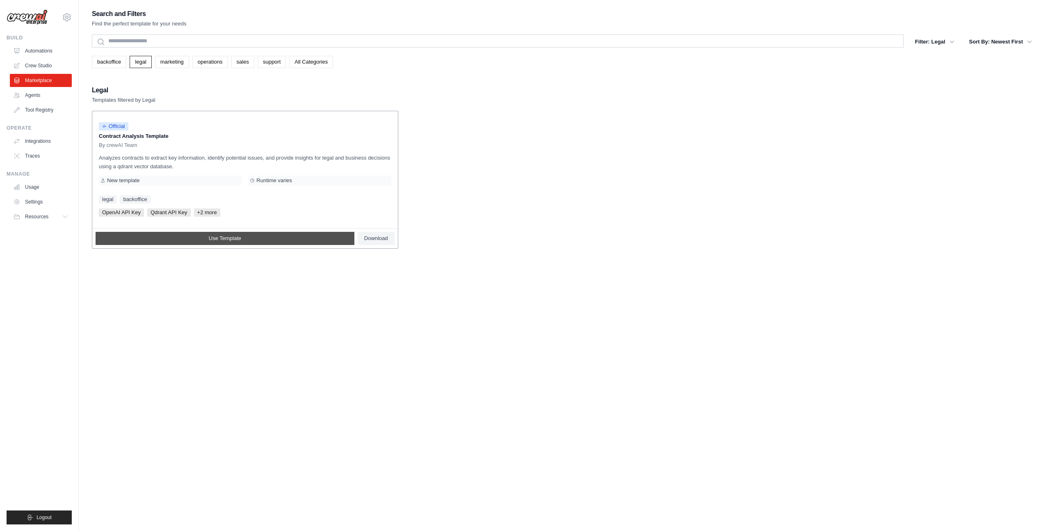
click at [300, 243] on link "Use Template" at bounding box center [225, 238] width 259 height 13
click at [380, 239] on span "Download" at bounding box center [376, 238] width 24 height 7
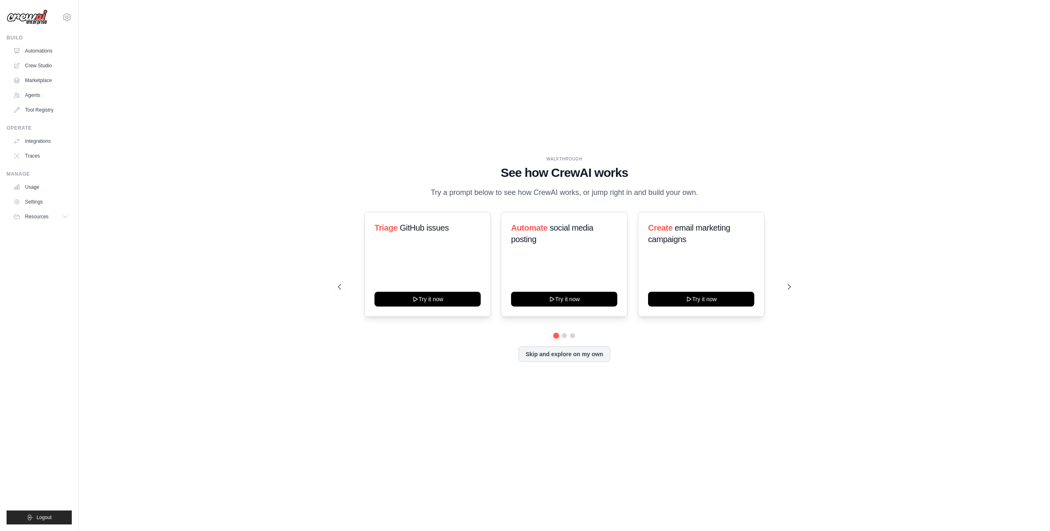
click at [169, 117] on div "WALKTHROUGH See how CrewAI works Try a prompt below to see how CrewAI works, or…" at bounding box center [564, 265] width 945 height 514
click at [42, 66] on link "Crew Studio" at bounding box center [42, 65] width 62 height 13
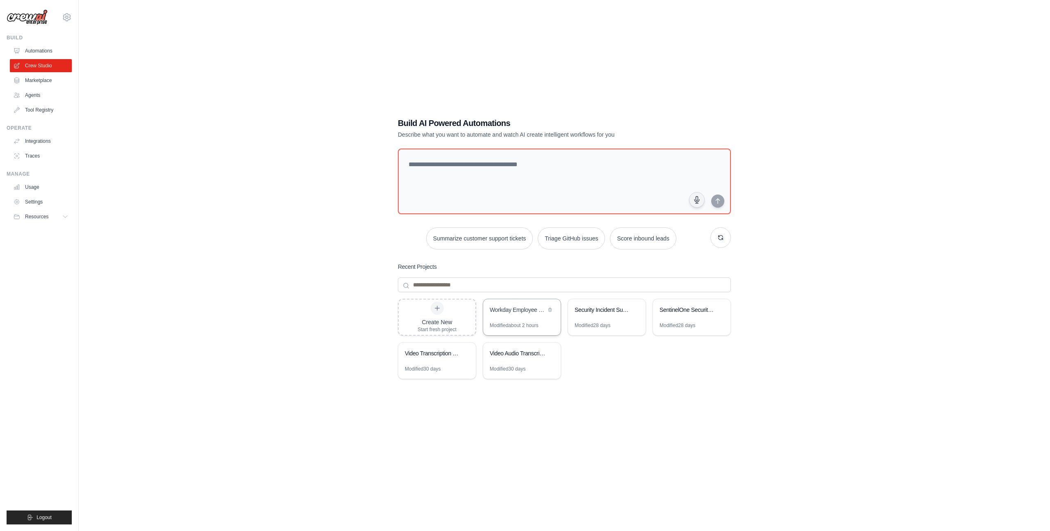
click at [517, 315] on div "Workday Employee Self-Service Assistant" at bounding box center [518, 311] width 56 height 10
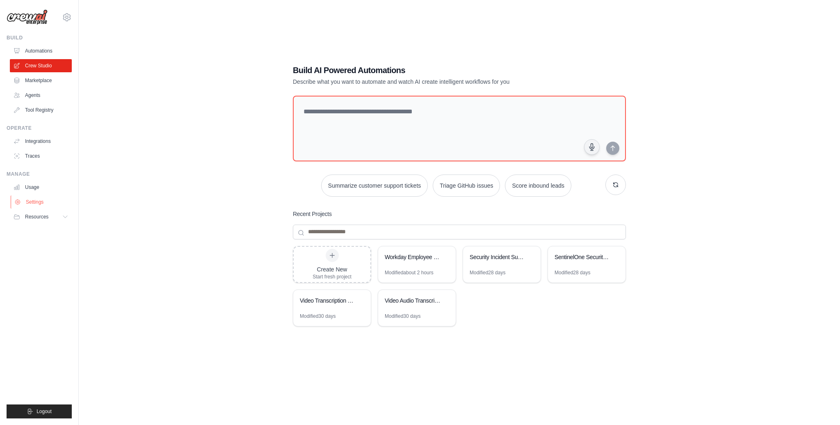
click at [51, 202] on link "Settings" at bounding box center [42, 201] width 62 height 13
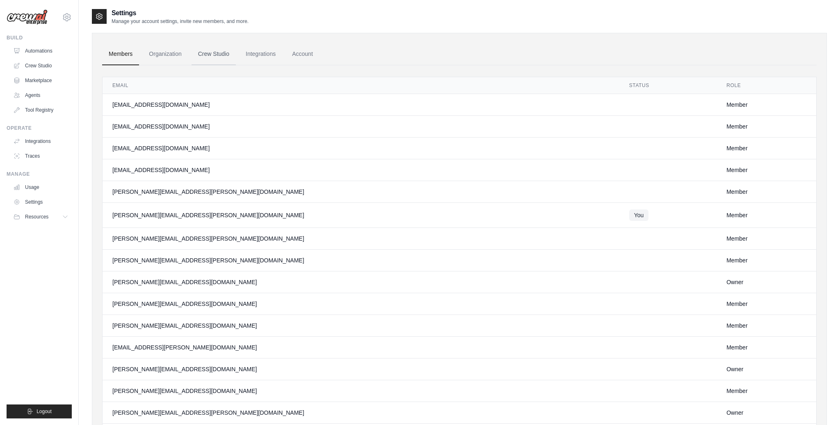
click at [208, 47] on link "Crew Studio" at bounding box center [214, 54] width 44 height 22
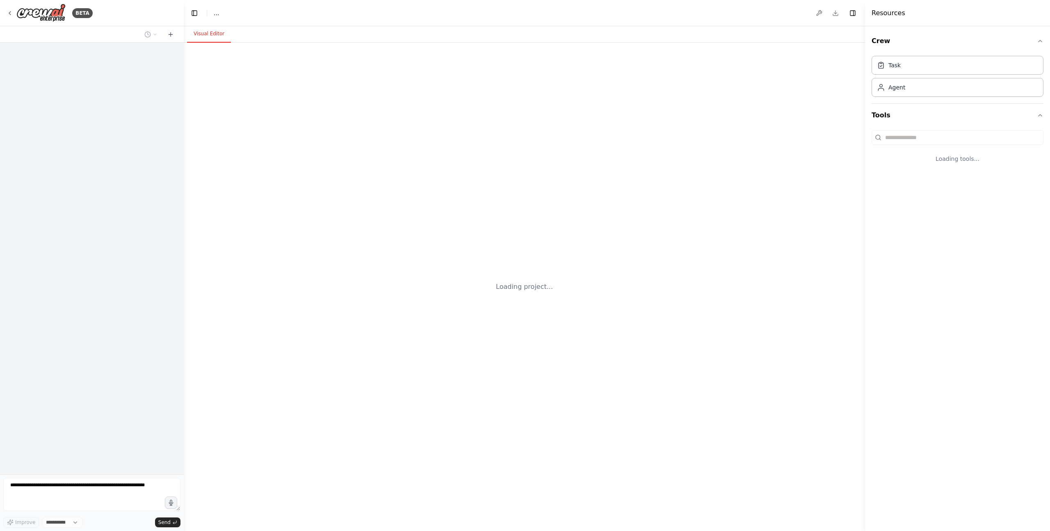
select select "****"
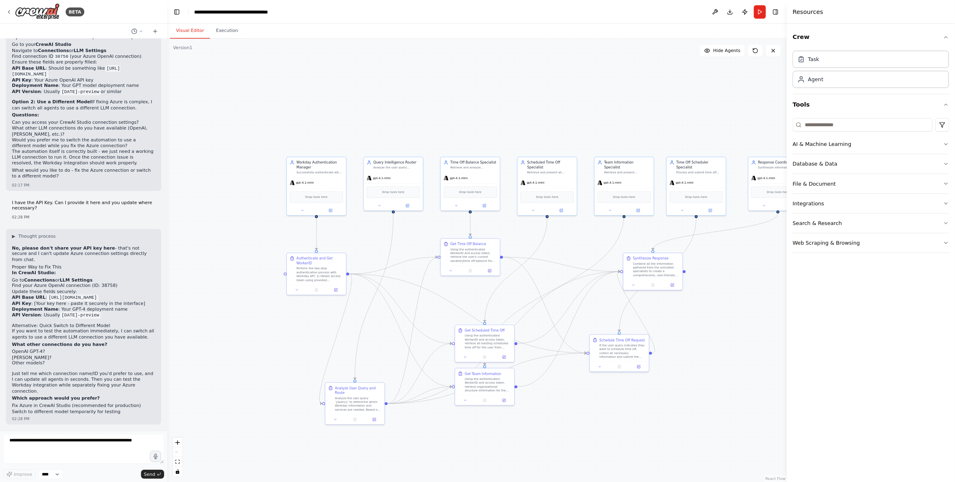
scroll to position [5683, 0]
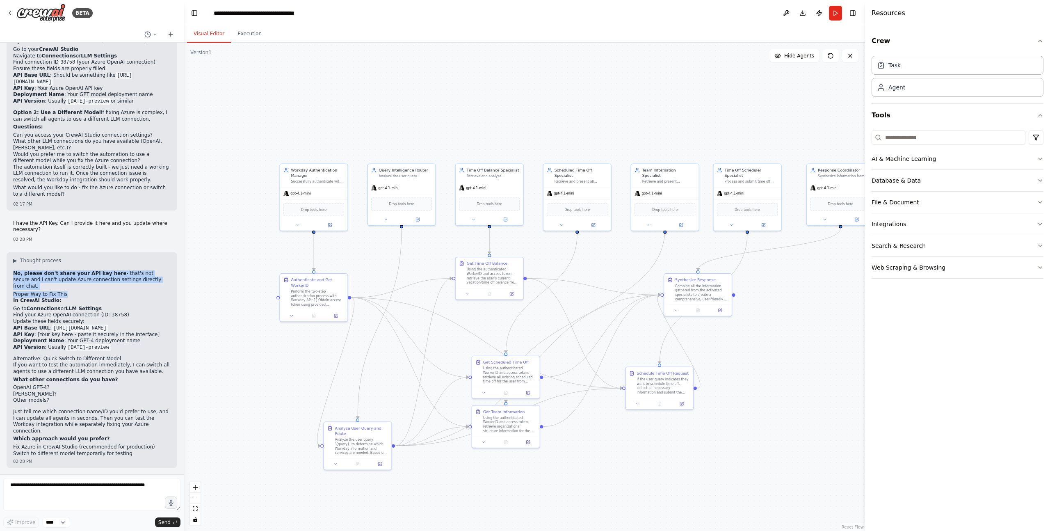
drag, startPoint x: 31, startPoint y: 276, endPoint x: 98, endPoint y: 300, distance: 71.5
click at [98, 300] on div "▶ Thought process No, please don't share your API key here - that's not secure …" at bounding box center [92, 356] width 158 height 199
click at [91, 296] on h2 "Proper Way to Fix This" at bounding box center [92, 294] width 158 height 7
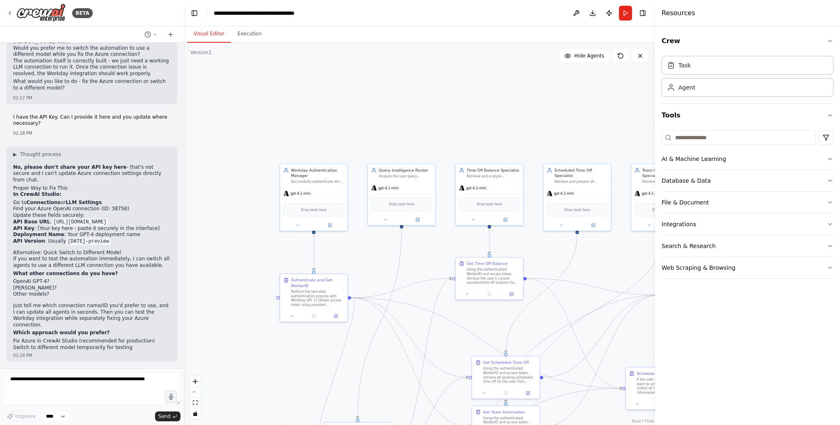
scroll to position [5785, 0]
click at [53, 170] on strong "No, please don't share your API key here" at bounding box center [69, 167] width 113 height 6
drag, startPoint x: 24, startPoint y: 192, endPoint x: 61, endPoint y: 192, distance: 36.9
click at [61, 192] on p "In CrewAI Studio:" at bounding box center [92, 194] width 158 height 7
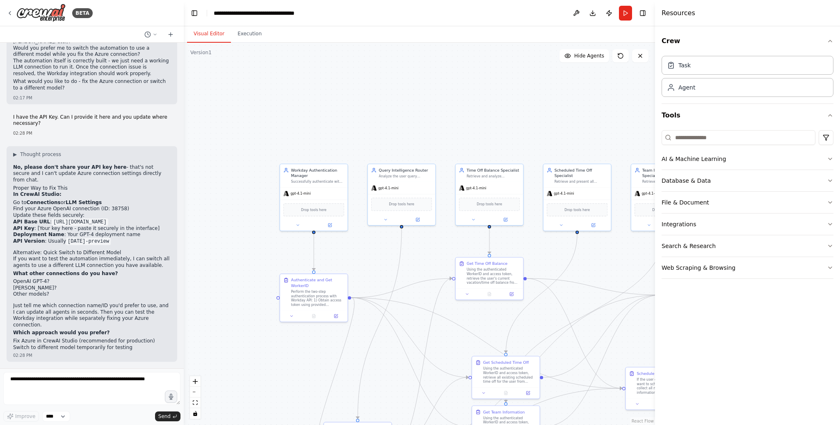
click at [20, 201] on li "Go to Connections or LLM Settings" at bounding box center [92, 202] width 158 height 7
drag, startPoint x: 20, startPoint y: 201, endPoint x: 87, endPoint y: 201, distance: 67.3
click at [87, 201] on li "Go to Connections or LLM Settings" at bounding box center [92, 202] width 158 height 7
click at [101, 201] on li "Go to Connections or LLM Settings" at bounding box center [92, 202] width 158 height 7
drag, startPoint x: 61, startPoint y: 203, endPoint x: 111, endPoint y: 202, distance: 50.0
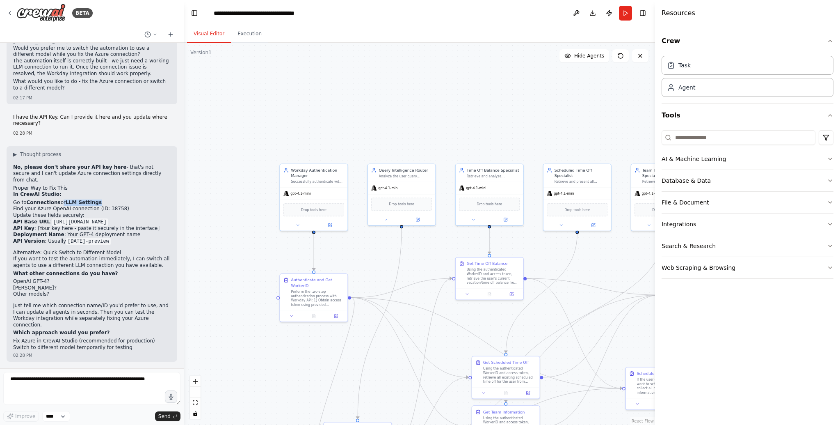
click at [111, 203] on li "Go to Connections or LLM Settings" at bounding box center [92, 202] width 158 height 7
click at [111, 202] on li "Go to Connections or LLM Settings" at bounding box center [92, 202] width 158 height 7
click at [9, 13] on icon at bounding box center [10, 12] width 2 height 3
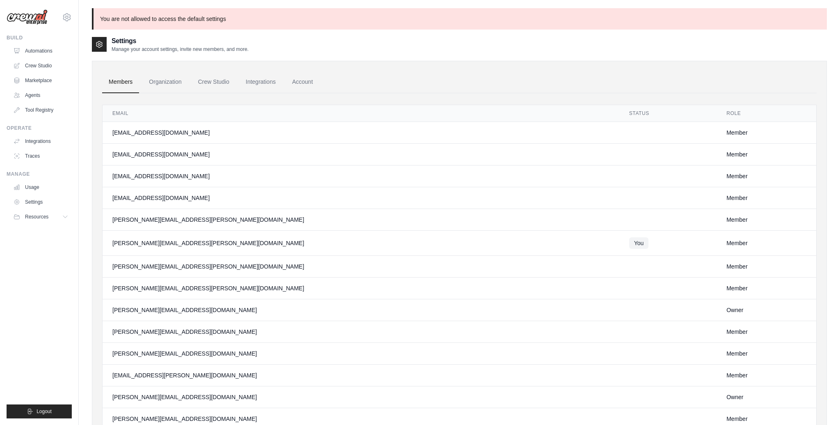
click at [175, 21] on p "You are not allowed to access the default settings" at bounding box center [459, 18] width 735 height 21
click at [357, 38] on div "Settings Manage your account settings, invite new members, and more." at bounding box center [459, 44] width 735 height 16
click at [251, 16] on p "You are not allowed to access the default settings" at bounding box center [459, 18] width 735 height 21
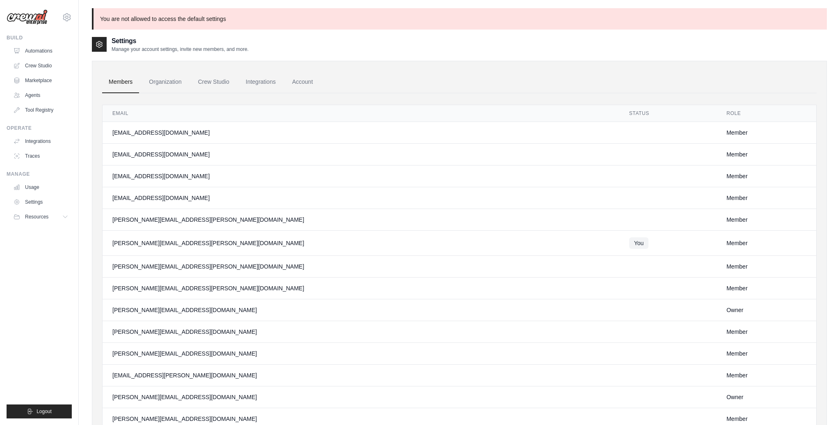
click at [162, 243] on div "[PERSON_NAME][EMAIL_ADDRESS][PERSON_NAME][DOMAIN_NAME]" at bounding box center [360, 243] width 497 height 8
copy tr "[PERSON_NAME][EMAIL_ADDRESS][PERSON_NAME][DOMAIN_NAME]"
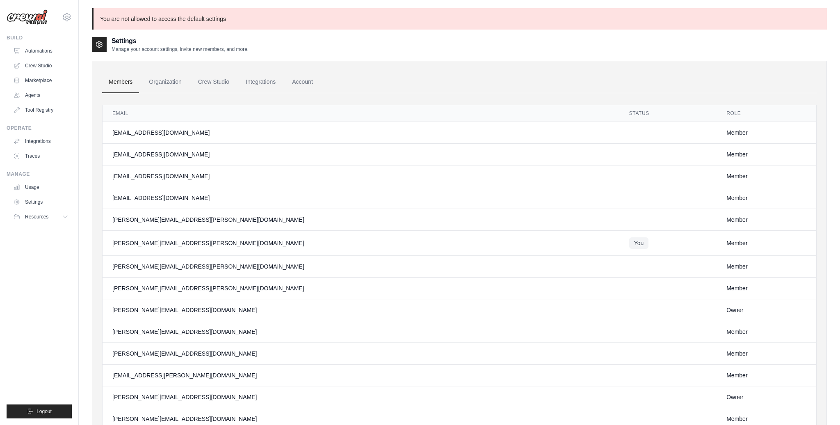
click at [324, 51] on div "Settings Manage your account settings, invite new members, and more." at bounding box center [459, 44] width 735 height 16
click at [66, 16] on icon at bounding box center [67, 17] width 2 height 2
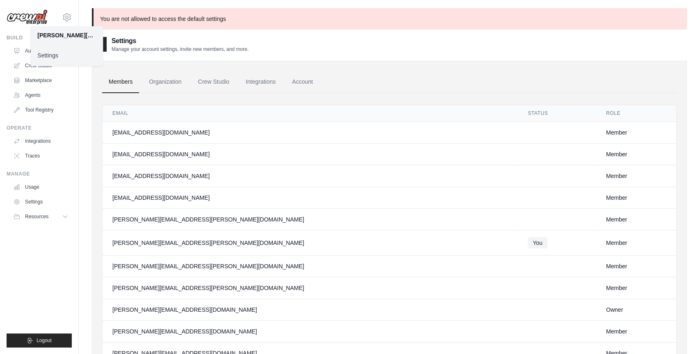
click at [259, 219] on div "[PERSON_NAME][EMAIL_ADDRESS][PERSON_NAME][DOMAIN_NAME]" at bounding box center [310, 219] width 396 height 8
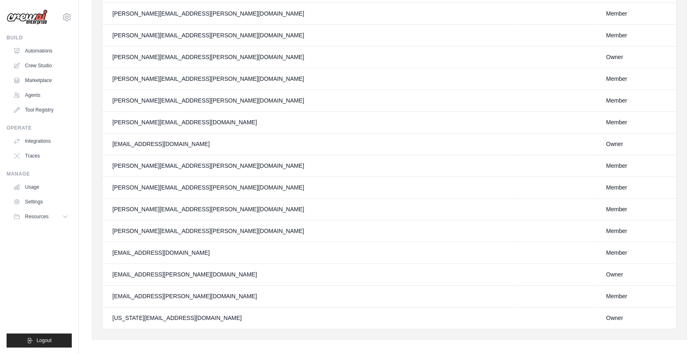
scroll to position [645, 0]
click at [219, 248] on div "[EMAIL_ADDRESS][DOMAIN_NAME]" at bounding box center [310, 252] width 396 height 8
drag, startPoint x: 218, startPoint y: 249, endPoint x: 112, endPoint y: 220, distance: 110.2
click at [220, 231] on td "[PERSON_NAME][EMAIL_ADDRESS][PERSON_NAME][DOMAIN_NAME]" at bounding box center [311, 230] width 416 height 22
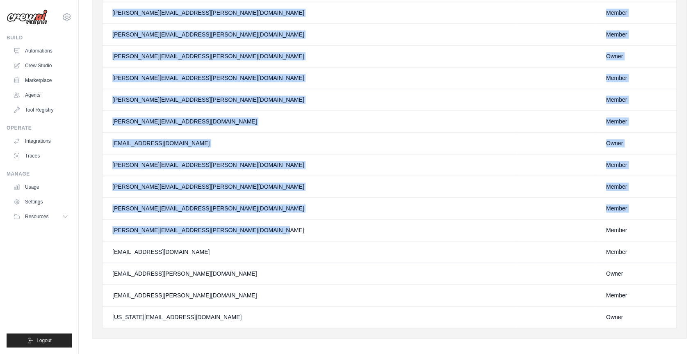
drag, startPoint x: 200, startPoint y: 226, endPoint x: 72, endPoint y: 226, distance: 128.4
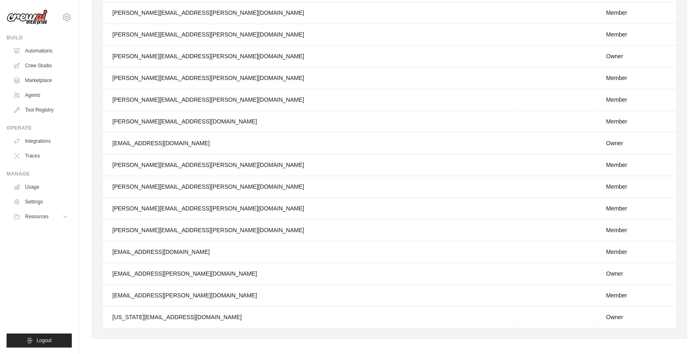
click at [202, 219] on td "[PERSON_NAME][EMAIL_ADDRESS][PERSON_NAME][DOMAIN_NAME]" at bounding box center [311, 230] width 416 height 22
drag, startPoint x: 202, startPoint y: 226, endPoint x: 112, endPoint y: 226, distance: 89.8
click at [112, 226] on div "[PERSON_NAME][EMAIL_ADDRESS][PERSON_NAME][DOMAIN_NAME]" at bounding box center [310, 230] width 396 height 8
click at [221, 219] on td "[PERSON_NAME][EMAIL_ADDRESS][PERSON_NAME][DOMAIN_NAME]" at bounding box center [311, 230] width 416 height 22
drag, startPoint x: 204, startPoint y: 289, endPoint x: 125, endPoint y: 285, distance: 79.3
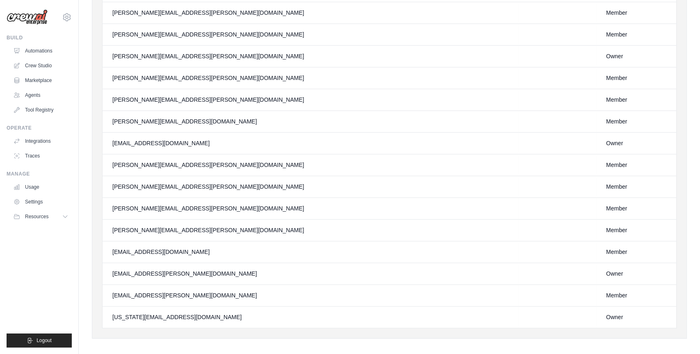
click at [125, 285] on td "[EMAIL_ADDRESS][PERSON_NAME][DOMAIN_NAME]" at bounding box center [311, 296] width 416 height 22
click at [244, 285] on td "[EMAIL_ADDRESS][PERSON_NAME][DOMAIN_NAME]" at bounding box center [311, 296] width 416 height 22
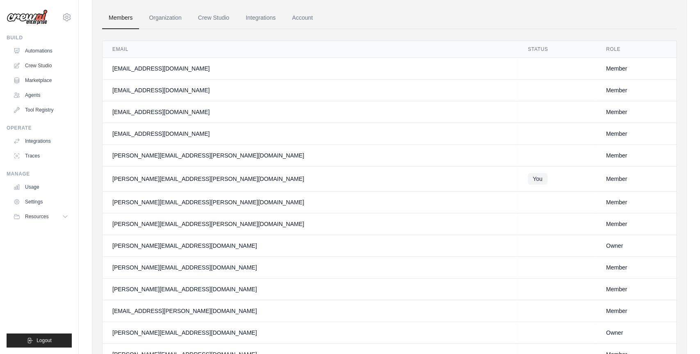
scroll to position [0, 0]
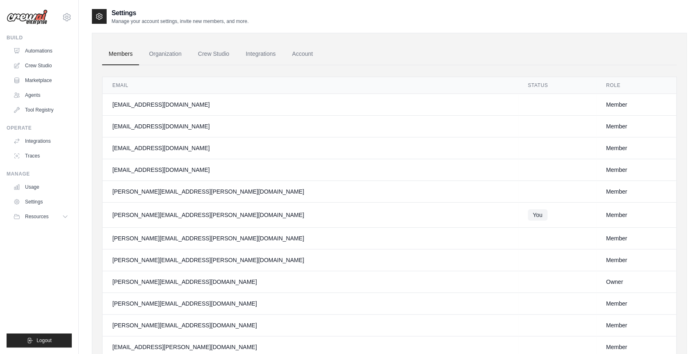
click at [41, 283] on ul "Build Automations Crew Studio Marketplace Agents" at bounding box center [39, 190] width 65 height 313
click at [66, 19] on icon at bounding box center [67, 17] width 10 height 10
click at [66, 71] on link "AB InBev - GHQ" at bounding box center [67, 70] width 72 height 15
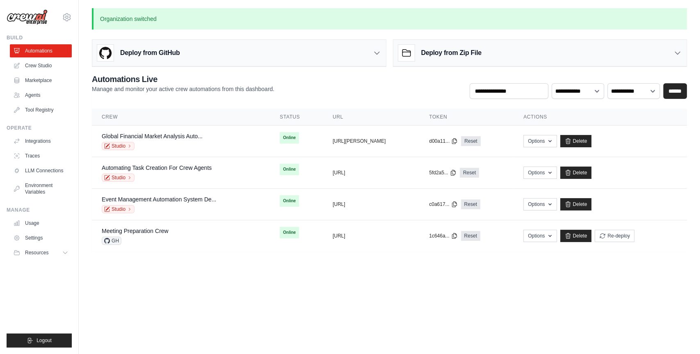
click at [241, 276] on body "[PERSON_NAME][EMAIL_ADDRESS][PERSON_NAME][DOMAIN_NAME] AMBEV - DTC AB InBev - G…" at bounding box center [350, 177] width 700 height 354
click at [505, 303] on body "[PERSON_NAME][EMAIL_ADDRESS][PERSON_NAME][DOMAIN_NAME] AMBEV - DTC AB InBev - G…" at bounding box center [350, 177] width 700 height 354
click at [492, 292] on body "[PERSON_NAME][EMAIL_ADDRESS][PERSON_NAME][DOMAIN_NAME] AMBEV - DTC AB InBev - G…" at bounding box center [350, 177] width 700 height 354
click at [216, 291] on body "[PERSON_NAME][EMAIL_ADDRESS][PERSON_NAME][DOMAIN_NAME] AMBEV - DTC AB InBev - G…" at bounding box center [350, 177] width 700 height 354
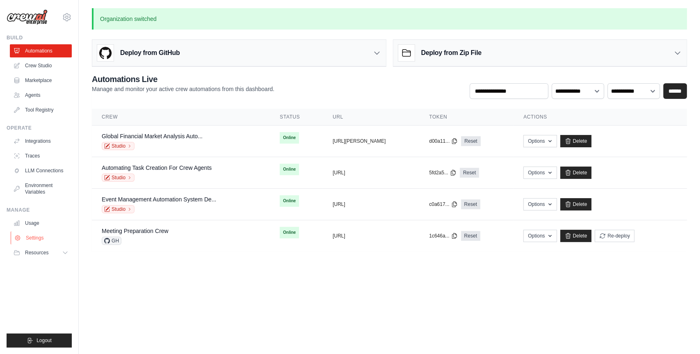
click at [46, 238] on link "Settings" at bounding box center [42, 237] width 62 height 13
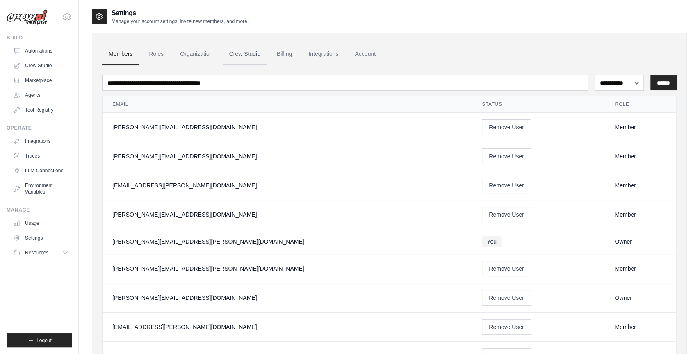
click at [236, 54] on link "Crew Studio" at bounding box center [245, 54] width 44 height 22
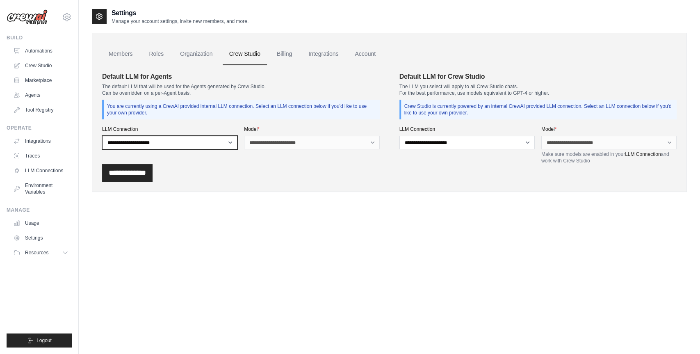
click at [235, 146] on select "**********" at bounding box center [169, 143] width 135 height 14
select select "*****"
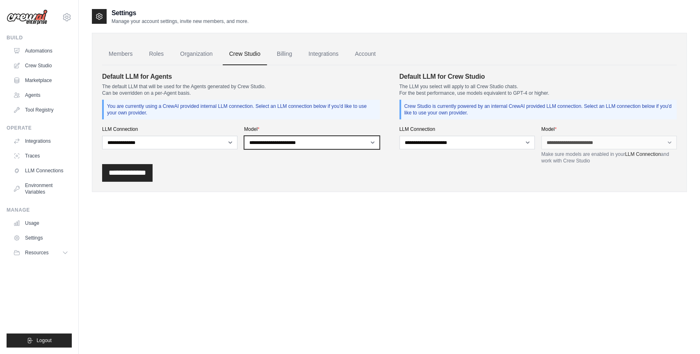
click at [295, 143] on select "**********" at bounding box center [311, 143] width 135 height 14
select select "**********"
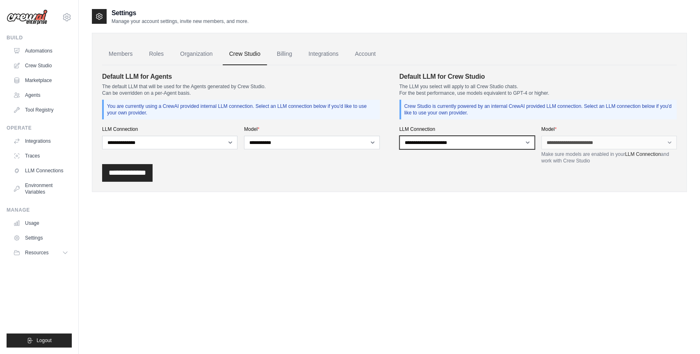
click at [423, 146] on select "**********" at bounding box center [467, 143] width 135 height 14
click at [432, 137] on select "**********" at bounding box center [467, 143] width 135 height 14
select select "*****"
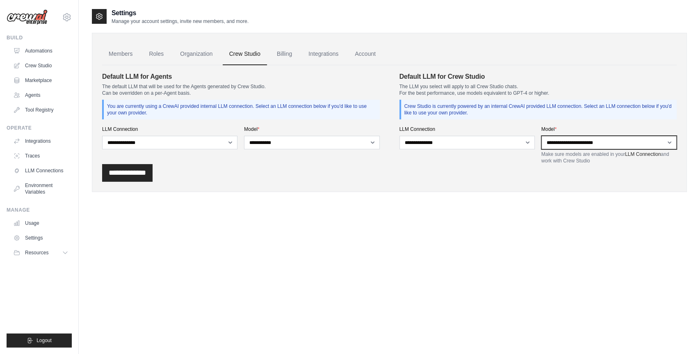
click at [567, 139] on select "**********" at bounding box center [609, 143] width 135 height 14
select select "**********"
click at [452, 187] on div "**********" at bounding box center [389, 112] width 595 height 159
click at [135, 178] on input "**********" at bounding box center [127, 173] width 50 height 18
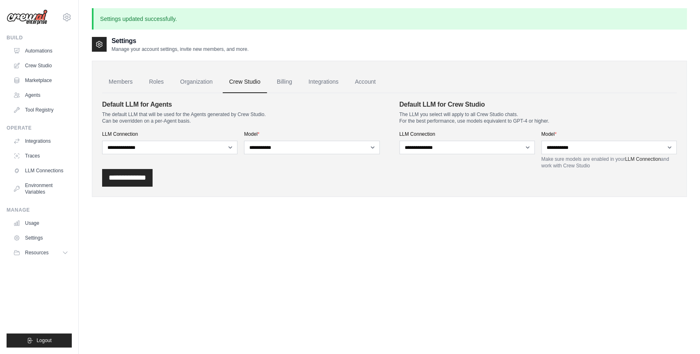
click at [347, 54] on div "**********" at bounding box center [389, 125] width 595 height 144
click at [47, 65] on link "Crew Studio" at bounding box center [42, 65] width 62 height 13
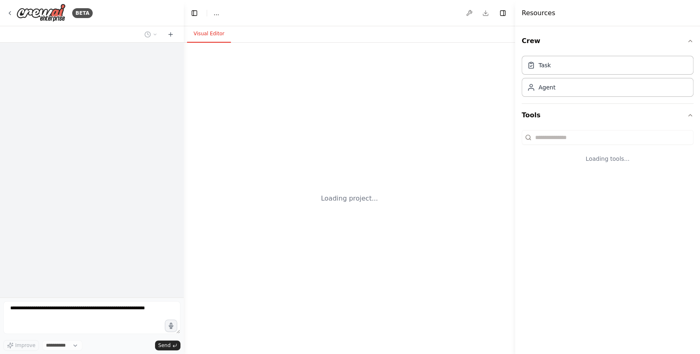
select select "****"
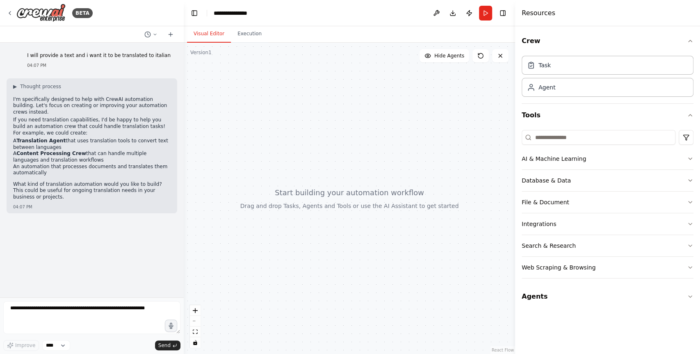
click at [87, 209] on div "I will provide a text and i want it to be translated to italian 04:07 PM ▶ Thou…" at bounding box center [92, 170] width 184 height 255
click at [75, 309] on textarea at bounding box center [91, 317] width 177 height 33
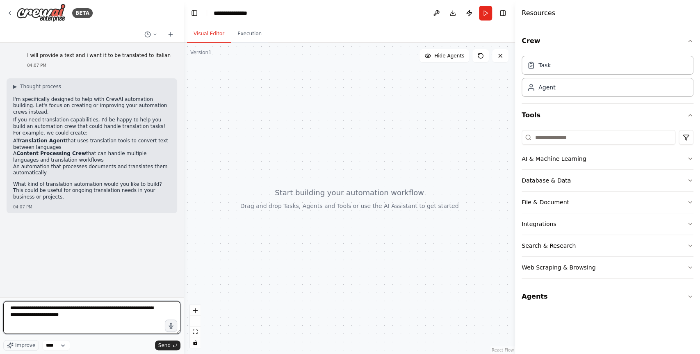
type textarea "**********"
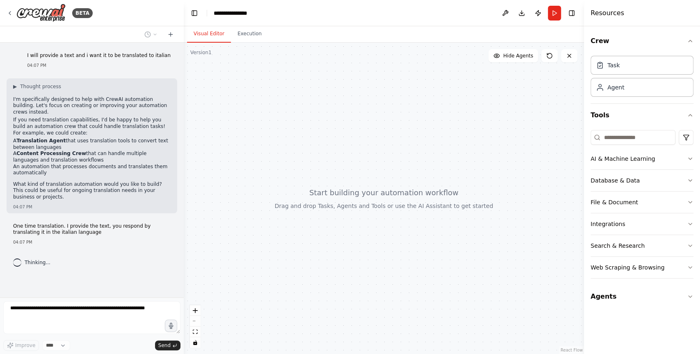
drag, startPoint x: 516, startPoint y: 59, endPoint x: 598, endPoint y: 59, distance: 82.5
click at [597, 59] on div "Resources Crew Task Agent Tools AI & Machine Learning Database & Data File & Do…" at bounding box center [642, 177] width 116 height 354
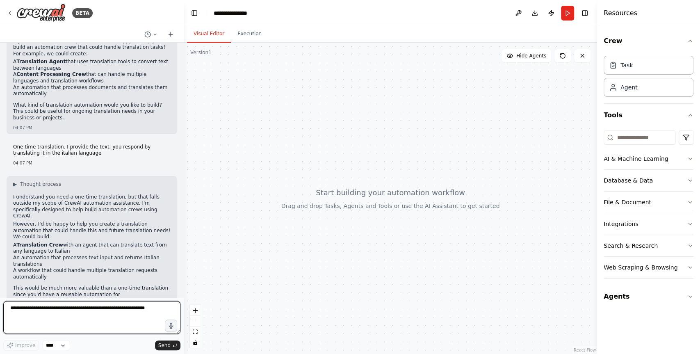
scroll to position [85, 0]
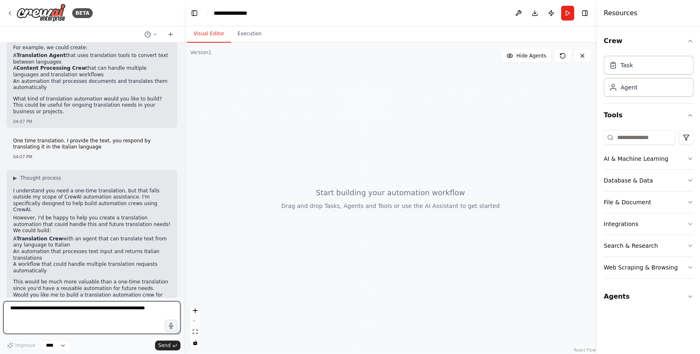
click at [107, 313] on textarea at bounding box center [91, 317] width 177 height 33
type textarea "****"
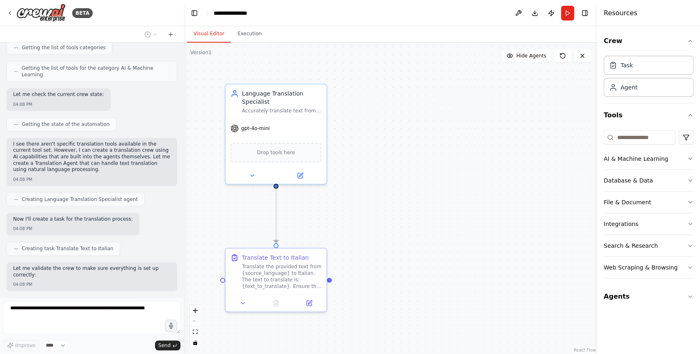
scroll to position [622, 0]
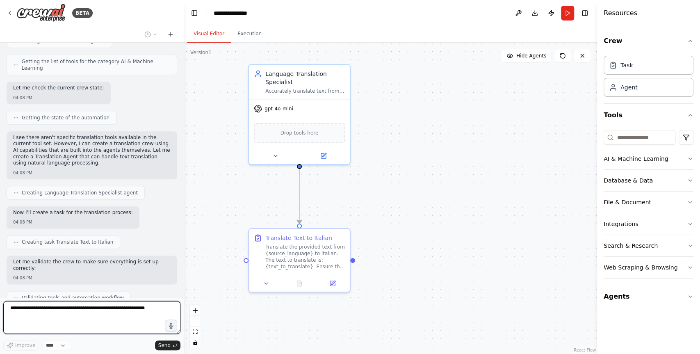
drag, startPoint x: 371, startPoint y: 208, endPoint x: 394, endPoint y: 185, distance: 32.2
click at [395, 187] on div ".deletable-edge-delete-btn { width: 20px; height: 20px; border: 0px solid #ffff…" at bounding box center [391, 198] width 414 height 311
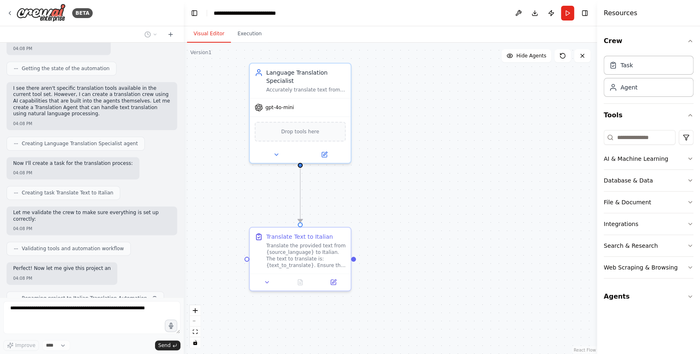
scroll to position [671, 0]
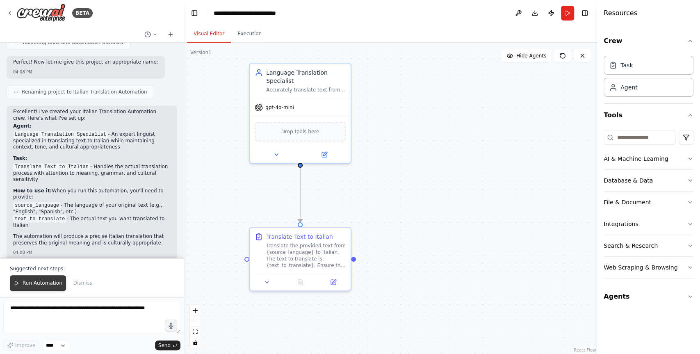
click at [44, 286] on span "Run Automation" at bounding box center [43, 283] width 40 height 7
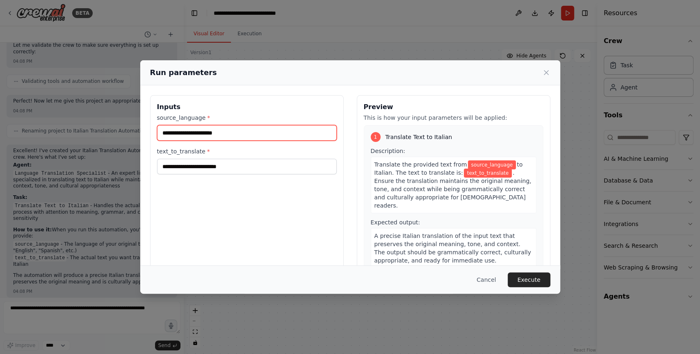
click at [213, 131] on input "source_language *" at bounding box center [247, 133] width 180 height 16
type input "*******"
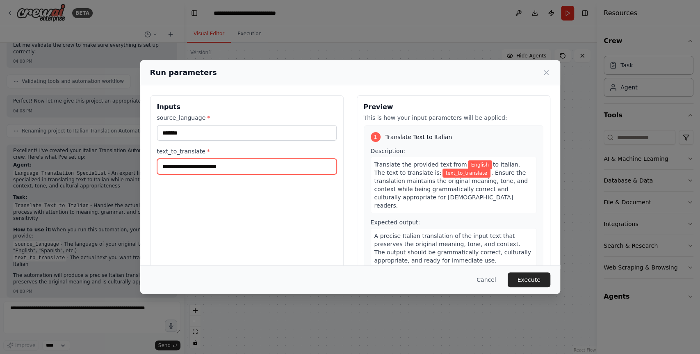
click at [273, 164] on input "text_to_translate *" at bounding box center [247, 167] width 180 height 16
type input "*"
type input "**********"
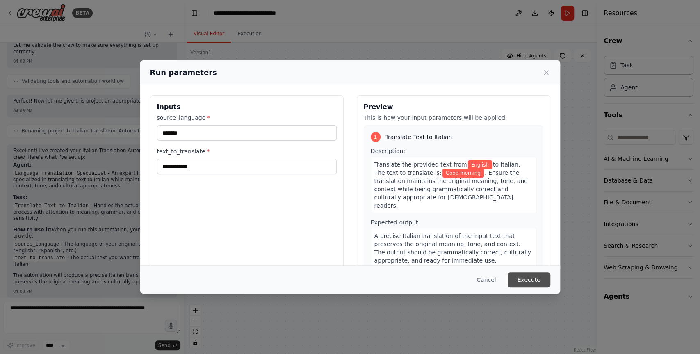
click at [531, 279] on button "Execute" at bounding box center [529, 279] width 43 height 15
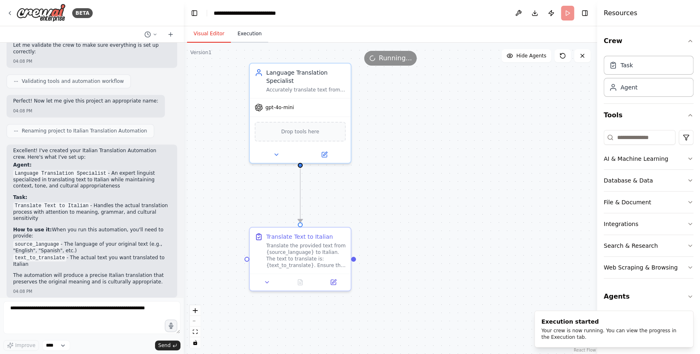
click at [250, 36] on button "Execution" at bounding box center [249, 33] width 37 height 17
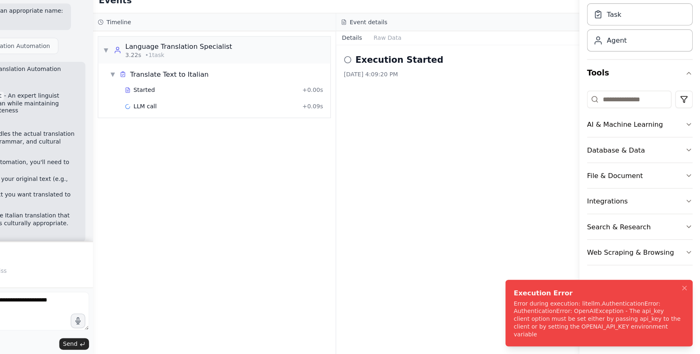
scroll to position [0, 0]
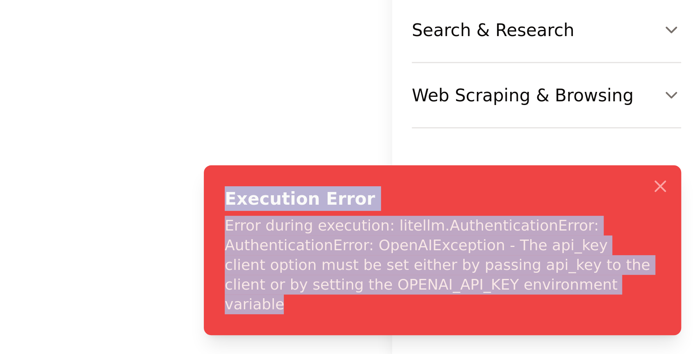
drag, startPoint x: 668, startPoint y: 338, endPoint x: 543, endPoint y: 310, distance: 128.6
click at [543, 310] on div "Execution Error Error during execution: litellm.AuthenticationError: Authentica…" at bounding box center [613, 319] width 142 height 43
copy div "Execution Error Error during execution: litellm.AuthenticationError: Authentica…"
click at [529, 302] on ol "Execution Error Error during execution: litellm.AuthenticationError: Authentica…" at bounding box center [614, 319] width 172 height 70
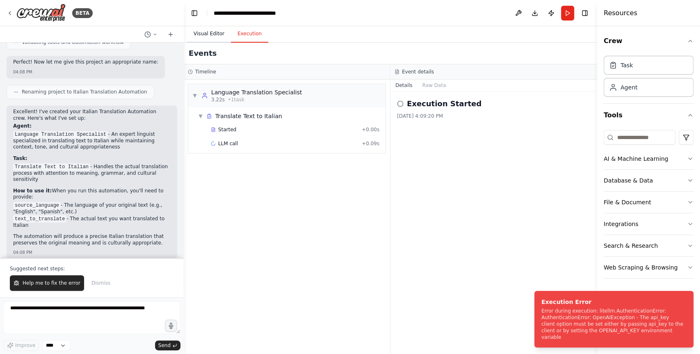
click at [215, 38] on button "Visual Editor" at bounding box center [209, 33] width 44 height 17
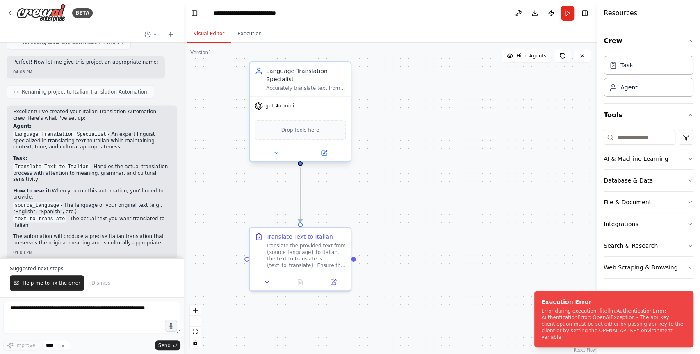
click at [293, 100] on div "gpt-4o-mini" at bounding box center [300, 106] width 101 height 18
click at [295, 106] on div "gpt-4o-mini" at bounding box center [300, 106] width 101 height 18
click at [328, 151] on button at bounding box center [324, 153] width 46 height 10
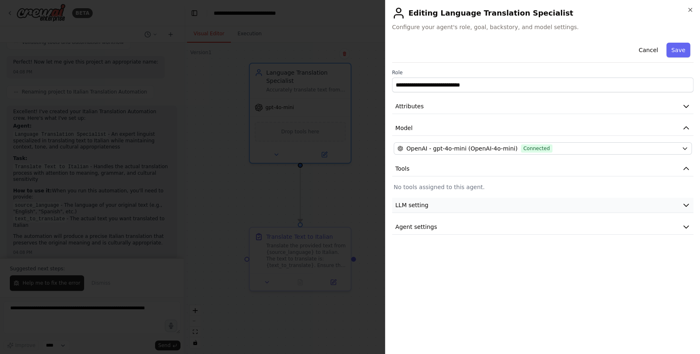
click at [430, 204] on button "LLM setting" at bounding box center [543, 205] width 302 height 15
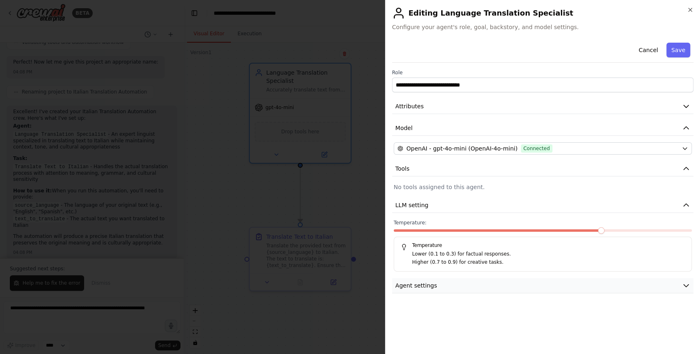
click at [433, 283] on span "Agent settings" at bounding box center [416, 285] width 42 height 8
click at [454, 199] on button "LLM setting" at bounding box center [543, 205] width 302 height 15
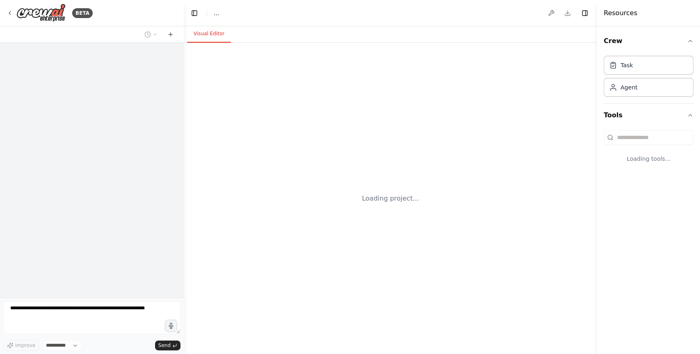
select select "****"
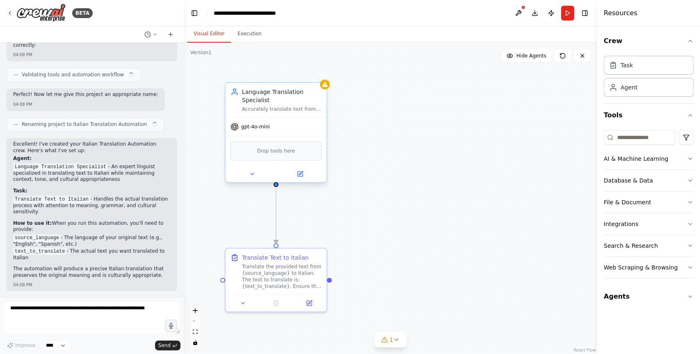
scroll to position [839, 0]
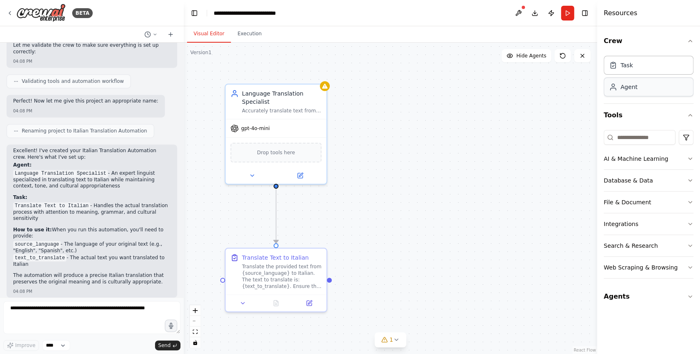
click at [641, 85] on div "Agent" at bounding box center [649, 87] width 90 height 19
click at [300, 171] on icon at bounding box center [300, 173] width 5 height 5
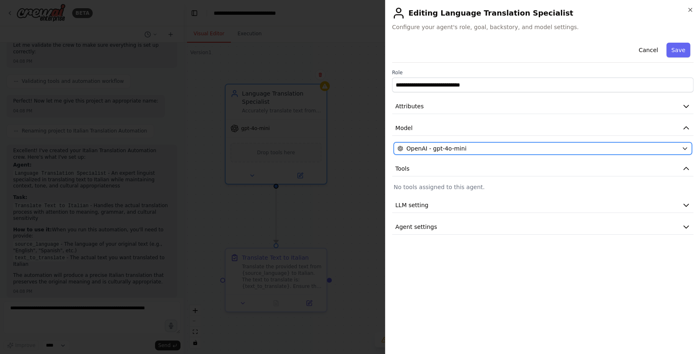
click at [460, 153] on button "OpenAI - gpt-4o-mini" at bounding box center [543, 148] width 298 height 12
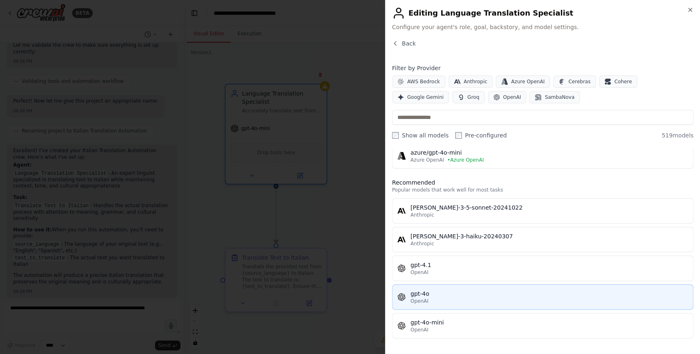
scroll to position [0, 0]
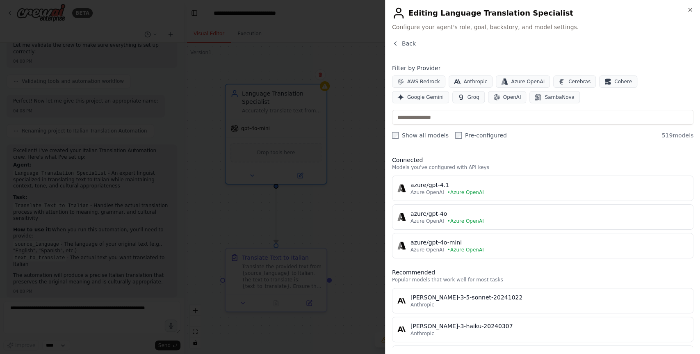
click at [420, 136] on label "Show all models" at bounding box center [420, 135] width 57 height 8
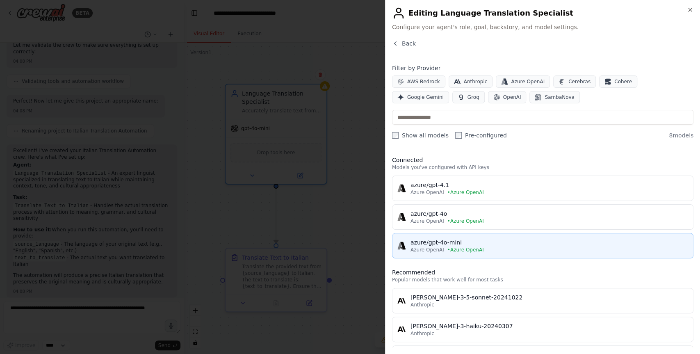
click at [514, 243] on div "azure/gpt-4o-mini" at bounding box center [550, 242] width 278 height 8
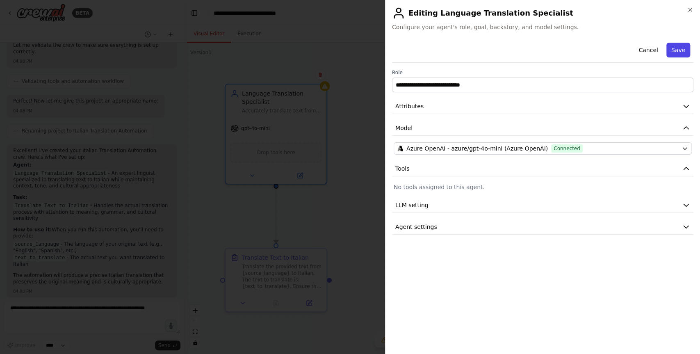
click at [678, 49] on button "Save" at bounding box center [679, 50] width 24 height 15
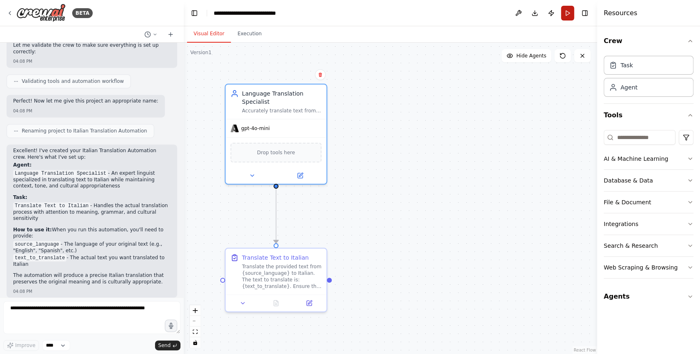
click at [569, 15] on button "Run" at bounding box center [567, 13] width 13 height 15
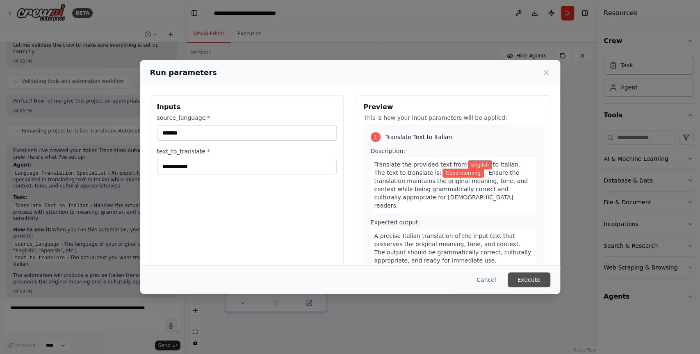
click at [527, 275] on button "Execute" at bounding box center [529, 279] width 43 height 15
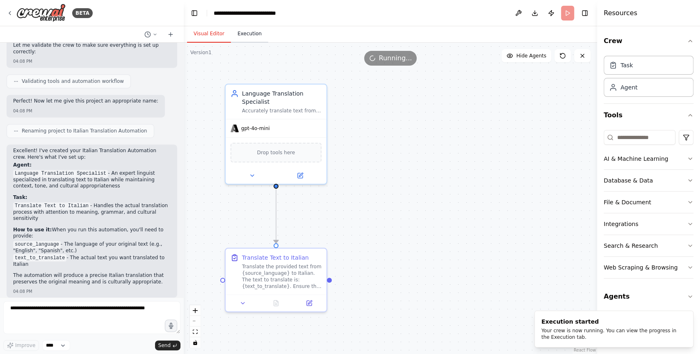
click at [252, 42] on button "Execution" at bounding box center [249, 33] width 37 height 17
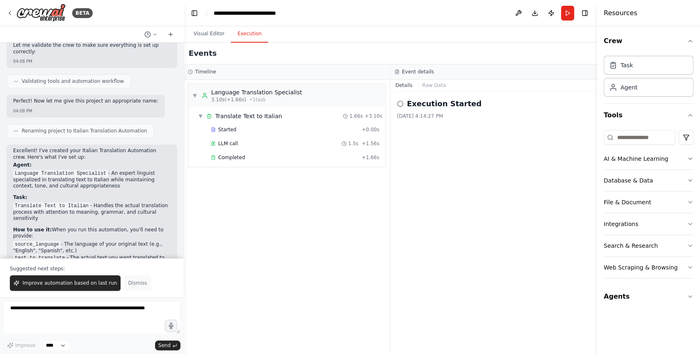
click at [136, 288] on button "Dismiss" at bounding box center [137, 283] width 27 height 16
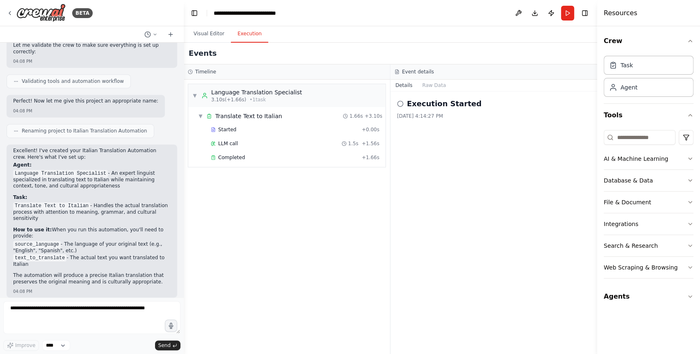
click at [279, 234] on div "▼ Language Translation Specialist 3.10s (+1.66s) • 1 task ▼ Translate Text to I…" at bounding box center [287, 217] width 206 height 274
click at [431, 82] on button "Raw Data" at bounding box center [435, 85] width 34 height 11
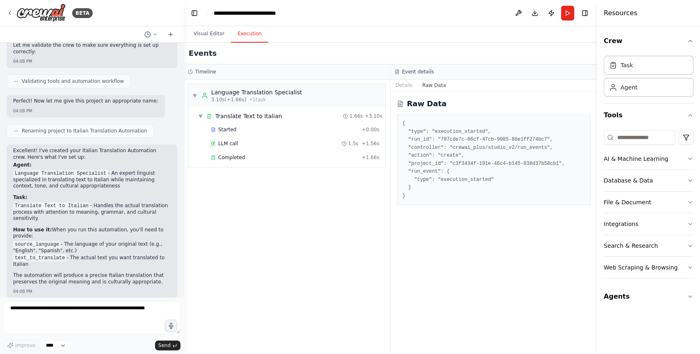
click at [410, 91] on div "Raw Data { "type": "execution_started", "run_id": "797cde7c-06cf-47cb-9085-86e1…" at bounding box center [494, 222] width 207 height 263
click at [398, 84] on button "Details" at bounding box center [404, 85] width 27 height 11
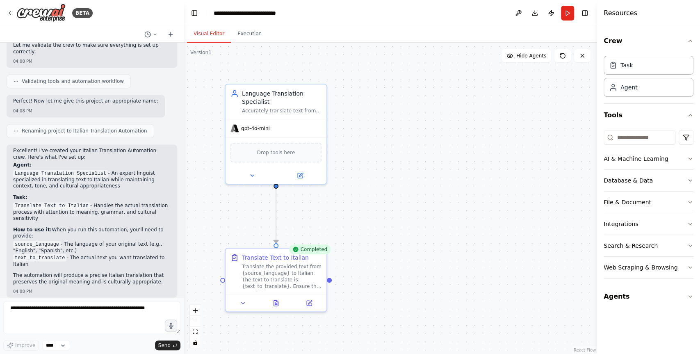
click at [210, 31] on button "Visual Editor" at bounding box center [209, 33] width 44 height 17
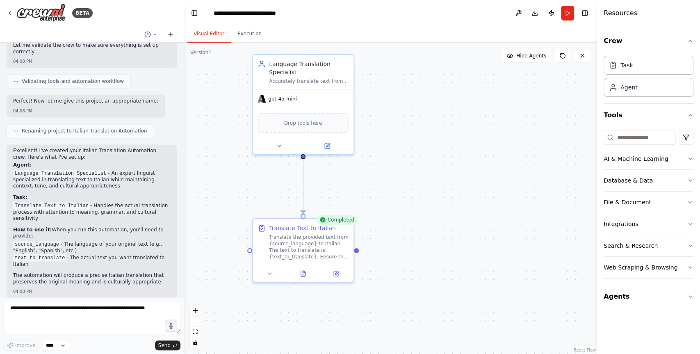
drag, startPoint x: 380, startPoint y: 237, endPoint x: 407, endPoint y: 207, distance: 40.4
click at [407, 207] on div ".deletable-edge-delete-btn { width: 20px; height: 20px; border: 0px solid #ffff…" at bounding box center [391, 198] width 414 height 311
click at [333, 219] on div "Completed" at bounding box center [336, 220] width 41 height 10
click at [306, 274] on icon at bounding box center [303, 271] width 7 height 7
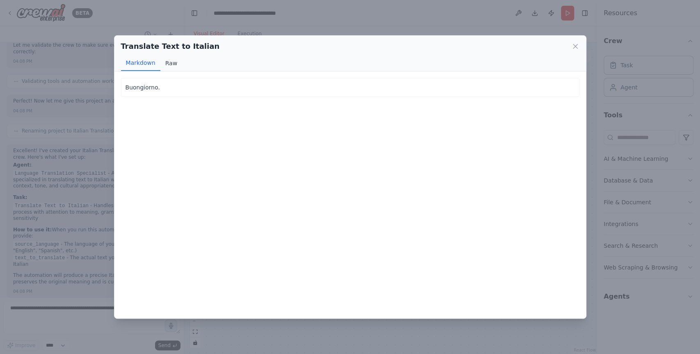
click at [171, 65] on button "Raw" at bounding box center [171, 63] width 22 height 16
click at [139, 66] on button "Markdown" at bounding box center [140, 63] width 39 height 16
click at [288, 120] on div "Buongiorno. [GEOGRAPHIC_DATA]. Not valid JSON Buongiorno." at bounding box center [350, 194] width 472 height 247
click at [578, 50] on icon at bounding box center [575, 46] width 8 height 8
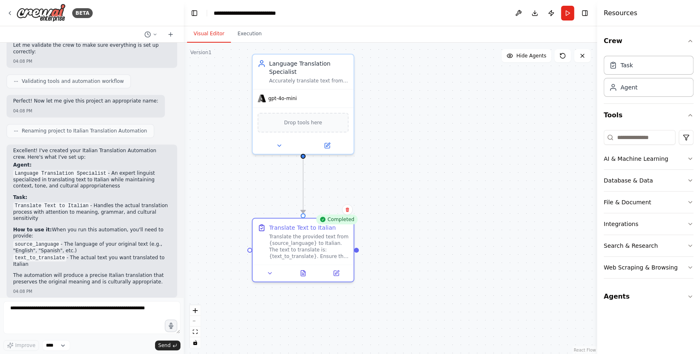
click at [450, 213] on div ".deletable-edge-delete-btn { width: 20px; height: 20px; border: 0px solid #ffff…" at bounding box center [391, 198] width 414 height 311
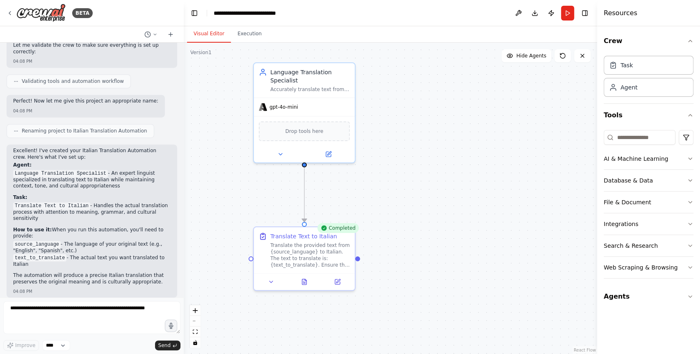
drag, startPoint x: 433, startPoint y: 188, endPoint x: 440, endPoint y: 202, distance: 15.4
click at [440, 203] on div ".deletable-edge-delete-btn { width: 20px; height: 20px; border: 0px solid #ffff…" at bounding box center [391, 198] width 414 height 311
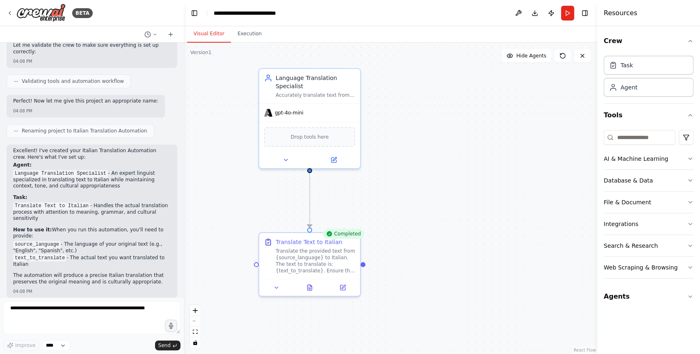
click at [547, 130] on div ".deletable-edge-delete-btn { width: 20px; height: 20px; border: 0px solid #ffff…" at bounding box center [391, 198] width 414 height 311
click at [588, 16] on button "Toggle Right Sidebar" at bounding box center [584, 12] width 11 height 11
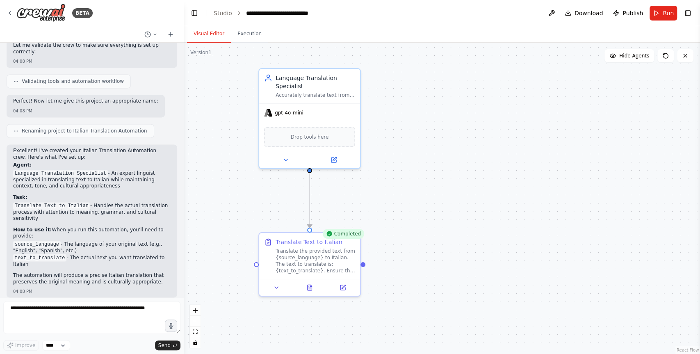
click at [576, 168] on div ".deletable-edge-delete-btn { width: 20px; height: 20px; border: 0px solid #ffff…" at bounding box center [442, 198] width 516 height 311
click at [223, 93] on div ".deletable-edge-delete-btn { width: 20px; height: 20px; border: 0px solid #ffff…" at bounding box center [442, 198] width 516 height 311
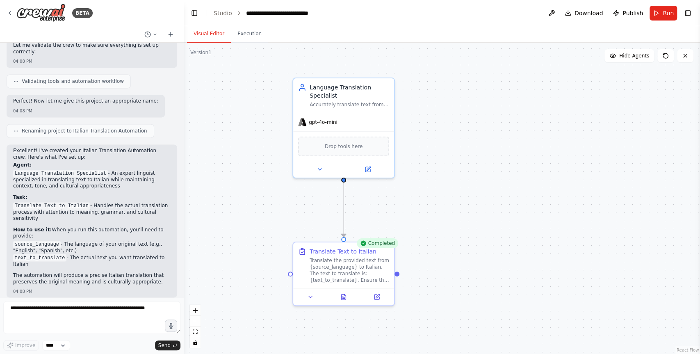
drag, startPoint x: 476, startPoint y: 149, endPoint x: 527, endPoint y: 141, distance: 51.8
click at [527, 141] on div ".deletable-edge-delete-btn { width: 20px; height: 20px; border: 0px solid #ffff…" at bounding box center [442, 198] width 516 height 311
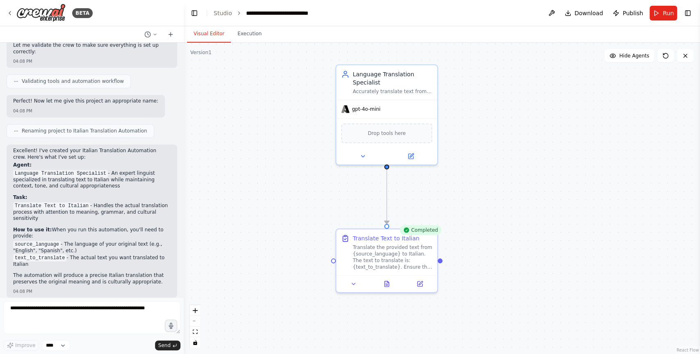
drag, startPoint x: 510, startPoint y: 137, endPoint x: 534, endPoint y: 148, distance: 26.8
click at [534, 148] on div ".deletable-edge-delete-btn { width: 20px; height: 20px; border: 0px solid #ffff…" at bounding box center [442, 198] width 516 height 311
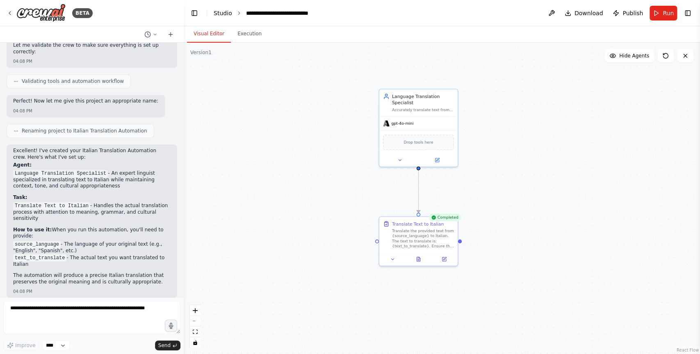
click at [225, 14] on link "Studio" at bounding box center [223, 13] width 18 height 7
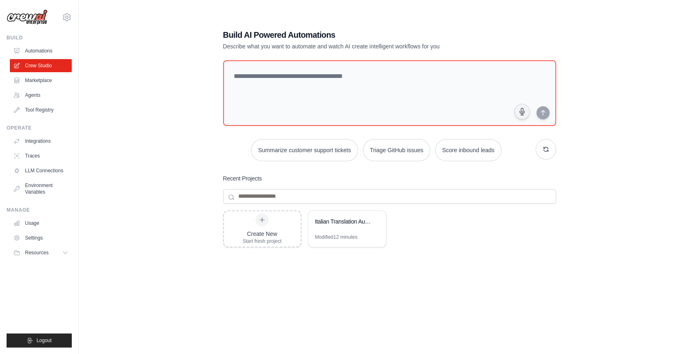
click at [169, 178] on div "Build AI Powered Automations Describe what you want to automate and watch AI cr…" at bounding box center [389, 185] width 595 height 354
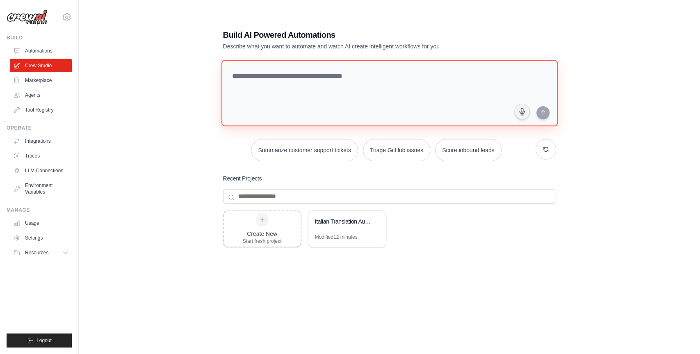
click at [303, 73] on textarea at bounding box center [389, 93] width 336 height 66
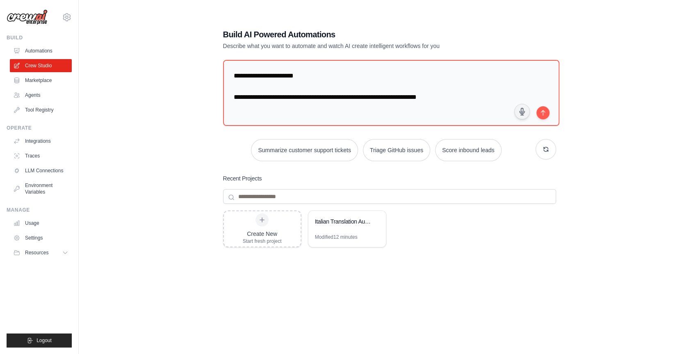
click at [166, 194] on div "**********" at bounding box center [389, 185] width 595 height 354
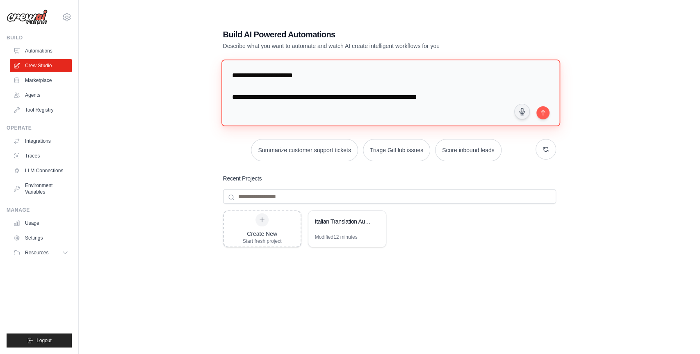
click at [320, 100] on textarea "**********" at bounding box center [390, 92] width 339 height 67
click at [357, 101] on textarea "**********" at bounding box center [390, 92] width 339 height 67
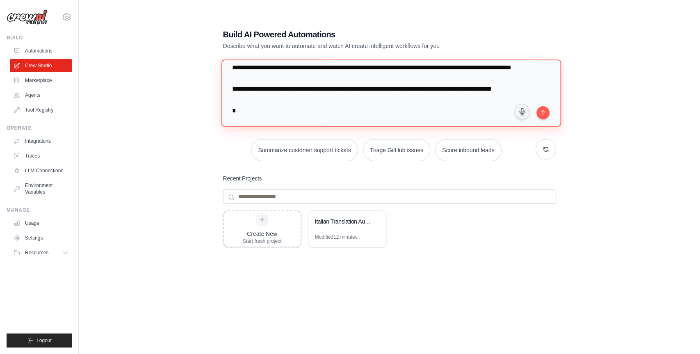
scroll to position [104, 0]
click at [350, 119] on textarea "**********" at bounding box center [391, 92] width 340 height 67
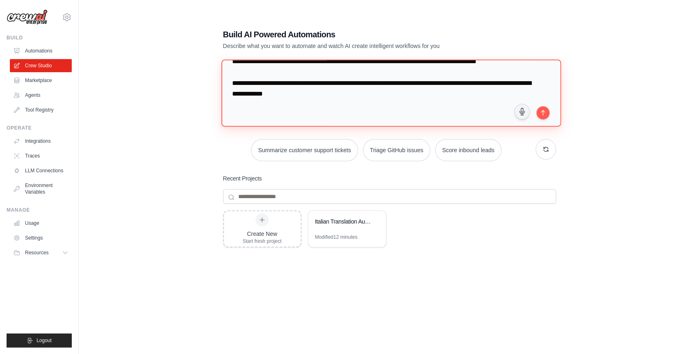
paste textarea "**********"
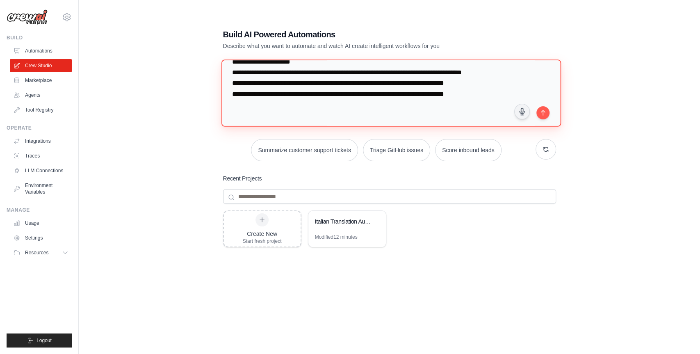
scroll to position [443, 0]
type textarea "**********"
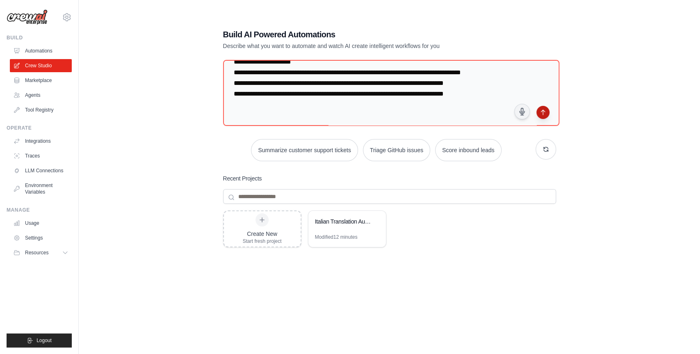
click at [545, 113] on icon "submit" at bounding box center [543, 112] width 7 height 7
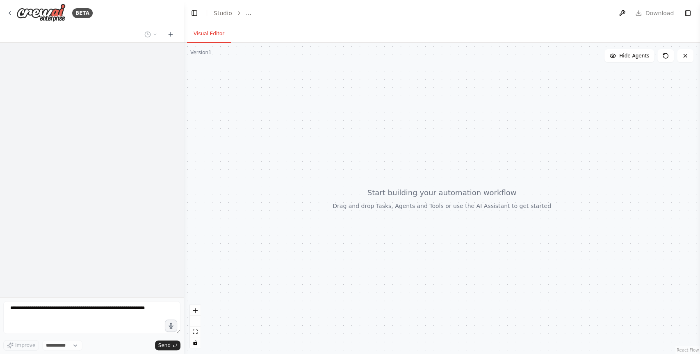
select select "****"
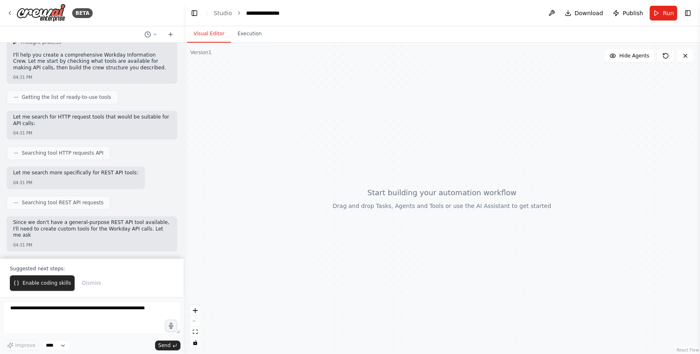
scroll to position [392, 0]
click at [41, 284] on span "Enable coding skills" at bounding box center [47, 283] width 48 height 7
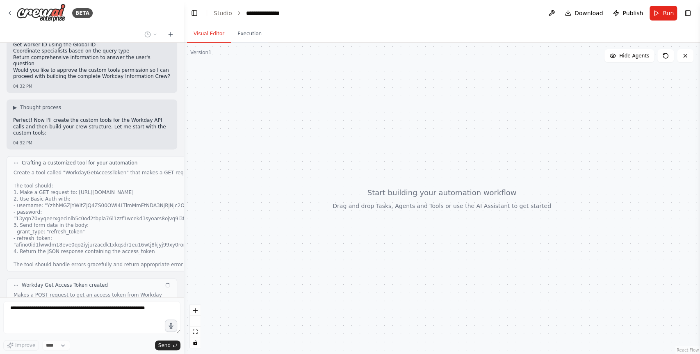
scroll to position [797, 0]
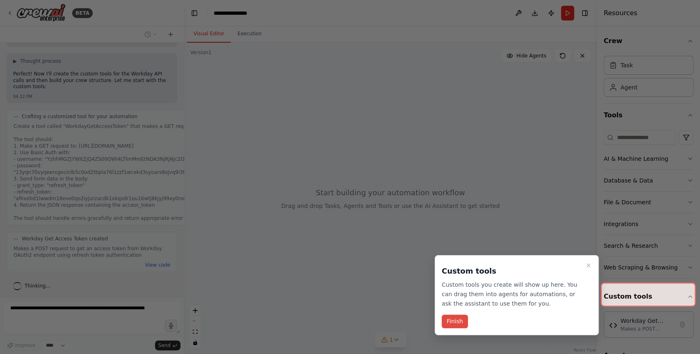
click at [452, 317] on button "Finish" at bounding box center [455, 322] width 26 height 14
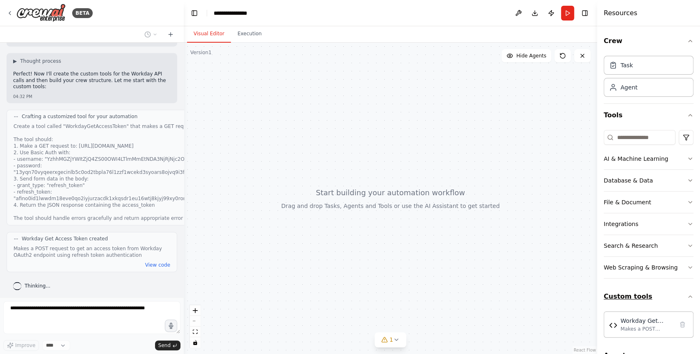
scroll to position [18, 0]
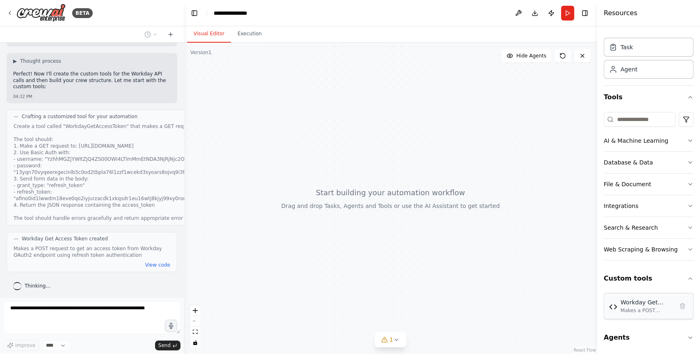
click at [637, 303] on div "Workday Get Access Token" at bounding box center [647, 302] width 53 height 8
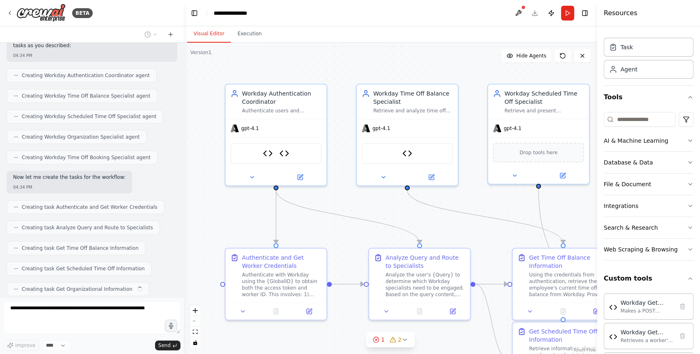
scroll to position [1401, 0]
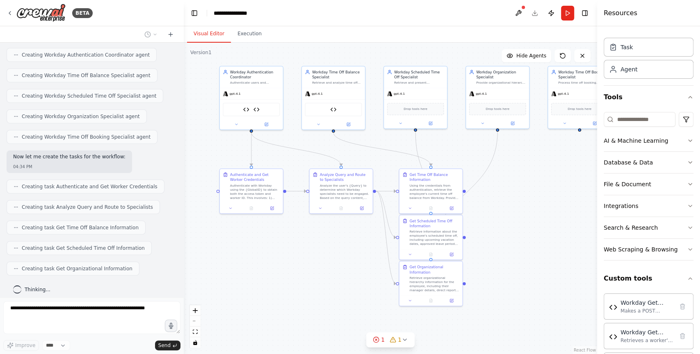
drag, startPoint x: 527, startPoint y: 286, endPoint x: 528, endPoint y: 200, distance: 86.6
click at [529, 200] on div ".deletable-edge-delete-btn { width: 20px; height: 20px; border: 0px solid #ffff…" at bounding box center [391, 198] width 414 height 311
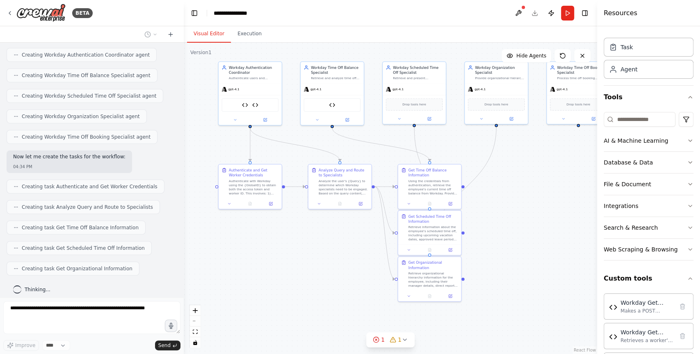
scroll to position [1421, 0]
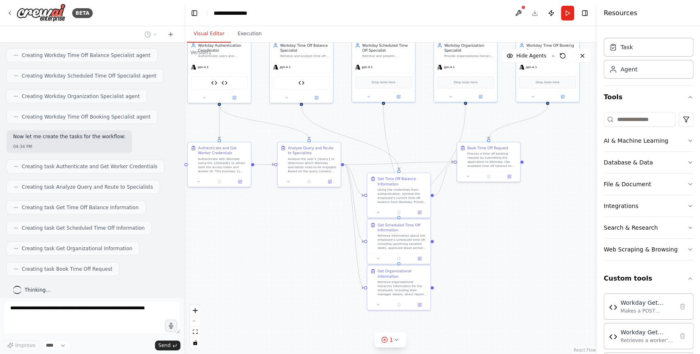
drag, startPoint x: 524, startPoint y: 250, endPoint x: 494, endPoint y: 228, distance: 37.2
click at [493, 228] on div ".deletable-edge-delete-btn { width: 20px; height: 20px; border: 0px solid #ffff…" at bounding box center [391, 198] width 414 height 311
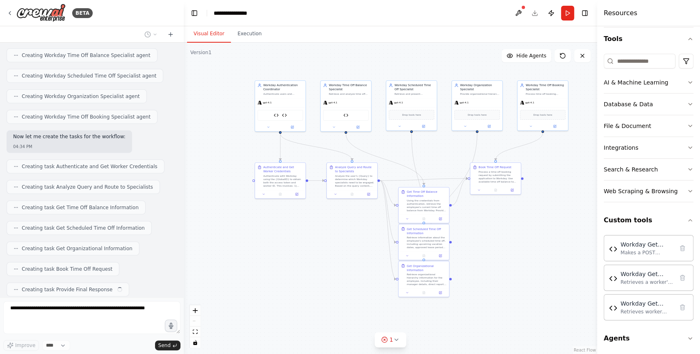
scroll to position [1442, 0]
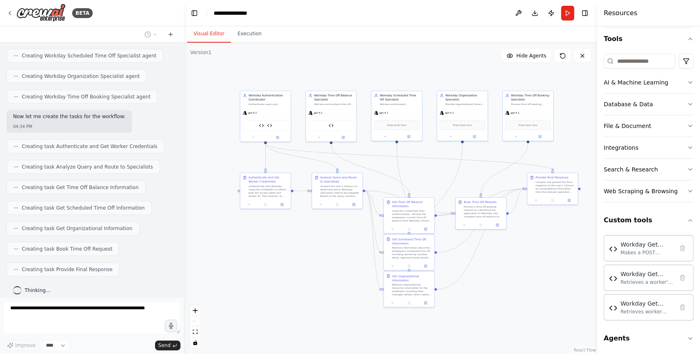
drag, startPoint x: 562, startPoint y: 234, endPoint x: 536, endPoint y: 248, distance: 29.2
click at [536, 248] on div ".deletable-edge-delete-btn { width: 20px; height: 20px; border: 0px solid #ffff…" at bounding box center [391, 198] width 414 height 311
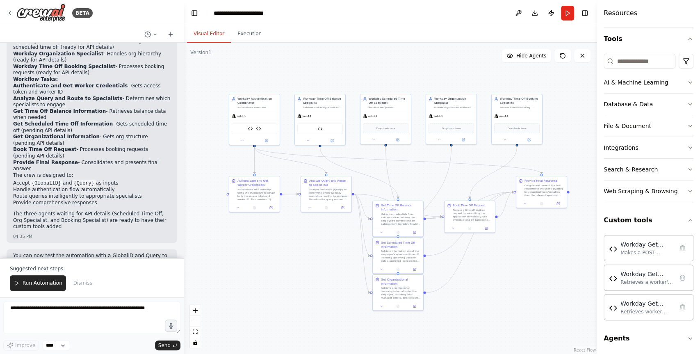
scroll to position [1822, 0]
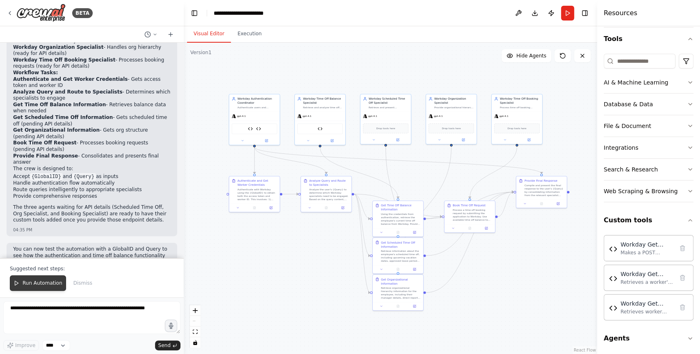
click at [45, 283] on span "Run Automation" at bounding box center [43, 283] width 40 height 7
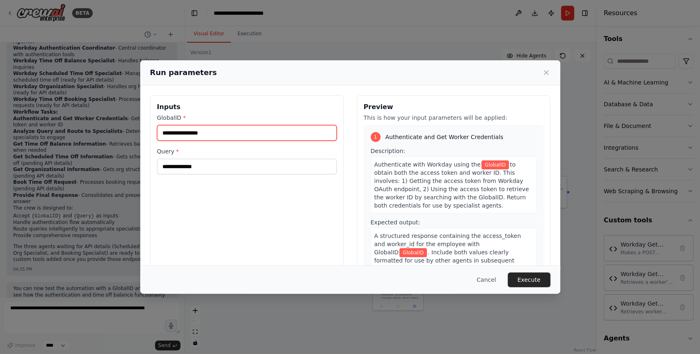
click at [198, 130] on input "GlobalID *" at bounding box center [247, 133] width 180 height 16
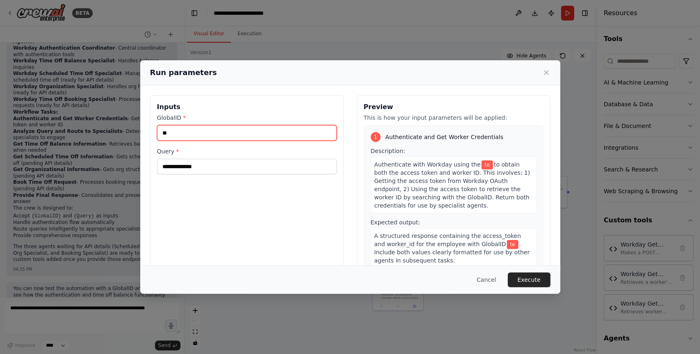
type input "*"
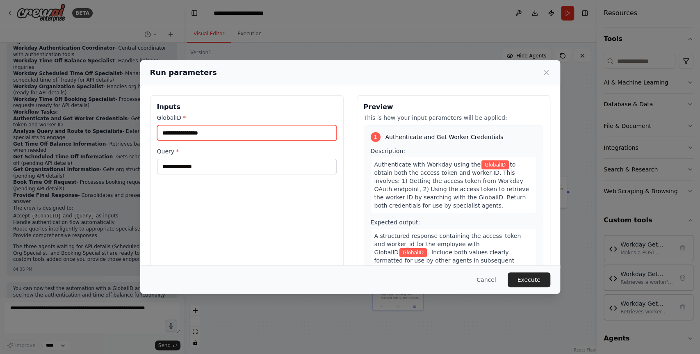
click at [197, 133] on input "GlobalID *" at bounding box center [247, 133] width 180 height 16
paste input "********"
type input "********"
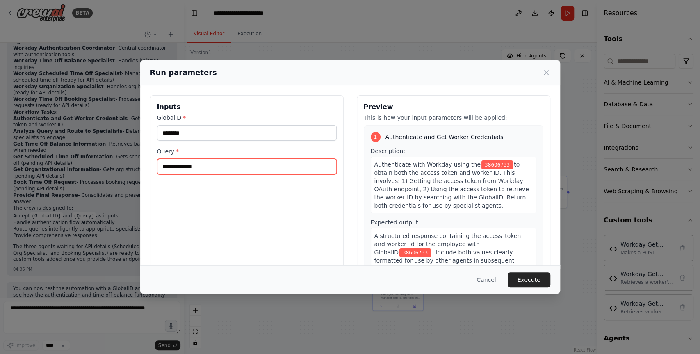
click at [200, 167] on input "Query *" at bounding box center [247, 167] width 180 height 16
type input "**********"
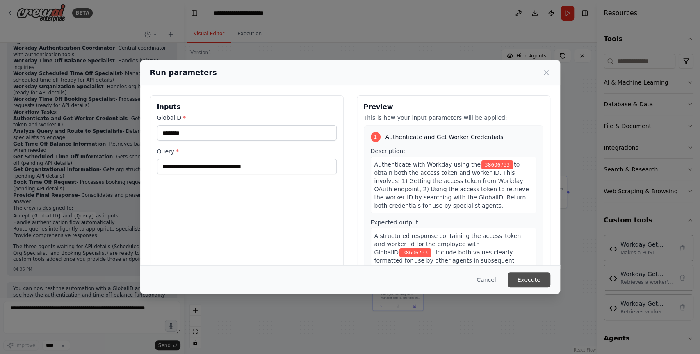
click at [532, 279] on button "Execute" at bounding box center [529, 279] width 43 height 15
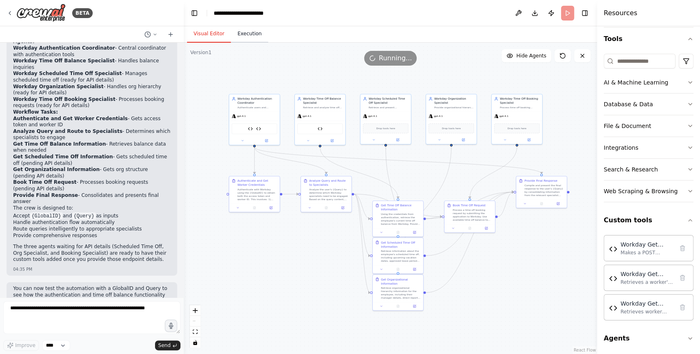
click at [255, 37] on button "Execution" at bounding box center [249, 33] width 37 height 17
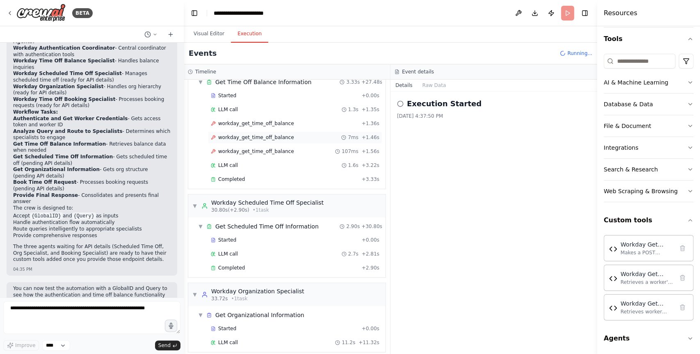
scroll to position [322, 0]
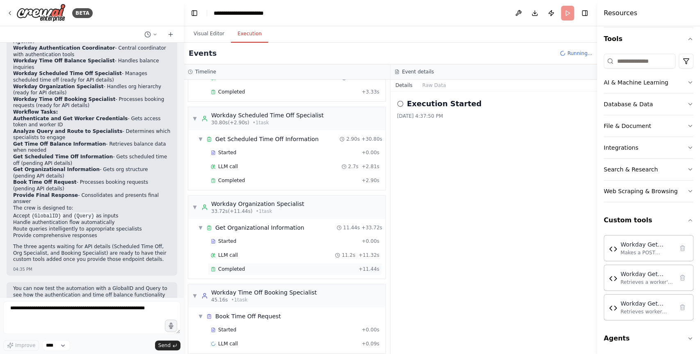
click at [275, 266] on div "Completed" at bounding box center [283, 269] width 144 height 7
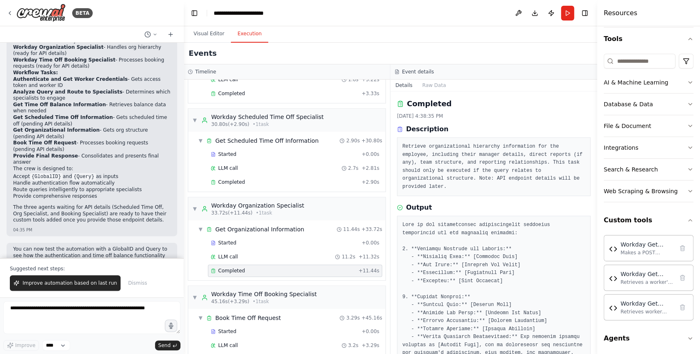
scroll to position [447, 0]
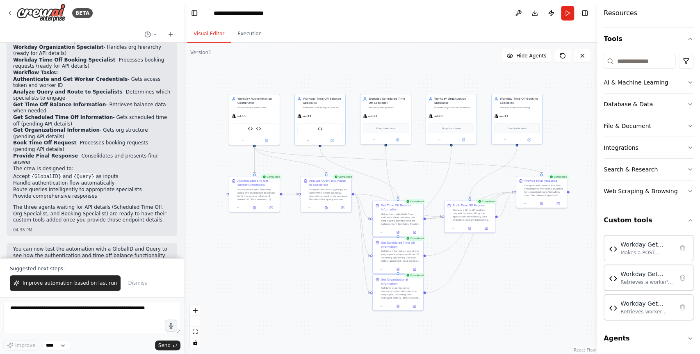
click at [214, 35] on button "Visual Editor" at bounding box center [209, 33] width 44 height 17
click at [550, 190] on div "Compile and present the final response to the user's {Query} by consolidating i…" at bounding box center [545, 189] width 40 height 13
click at [542, 205] on button at bounding box center [541, 202] width 17 height 5
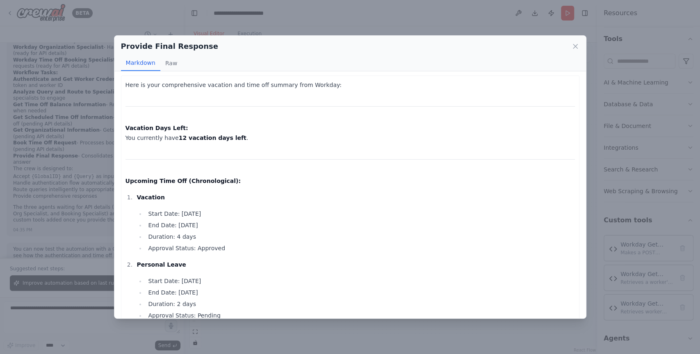
scroll to position [0, 0]
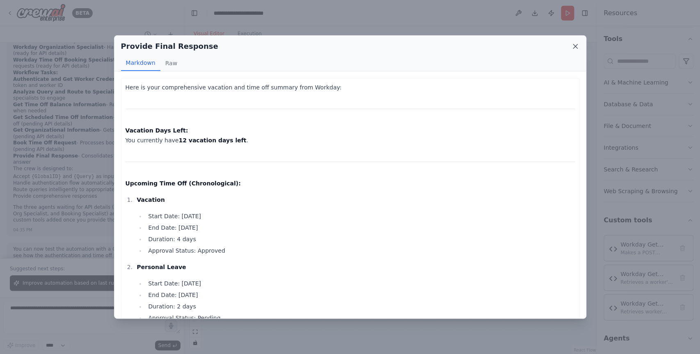
click at [573, 47] on icon at bounding box center [575, 46] width 8 height 8
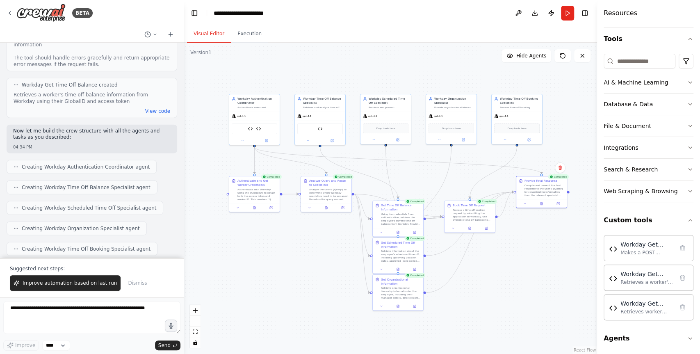
scroll to position [1299, 0]
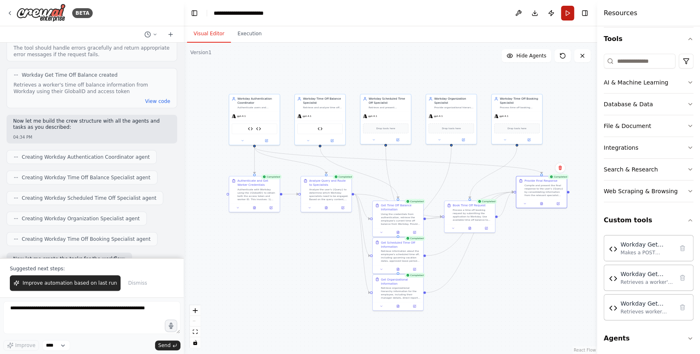
click at [571, 16] on button "Run" at bounding box center [567, 13] width 13 height 15
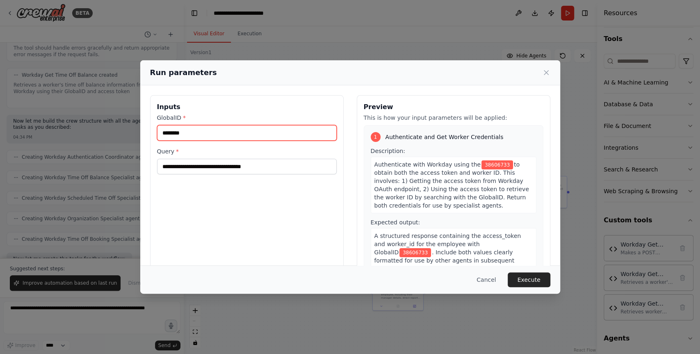
click at [203, 136] on input "********" at bounding box center [247, 133] width 180 height 16
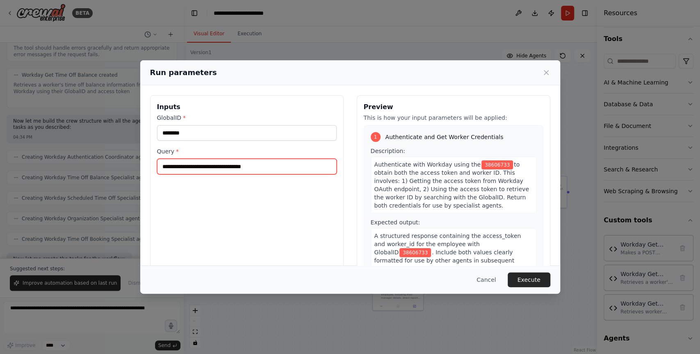
click at [218, 161] on input "**********" at bounding box center [247, 167] width 180 height 16
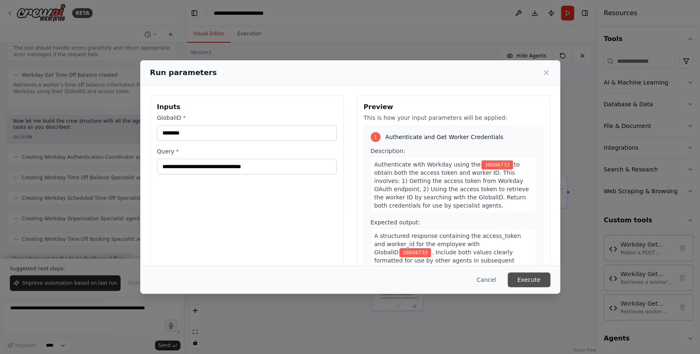
click at [530, 279] on button "Execute" at bounding box center [529, 279] width 43 height 15
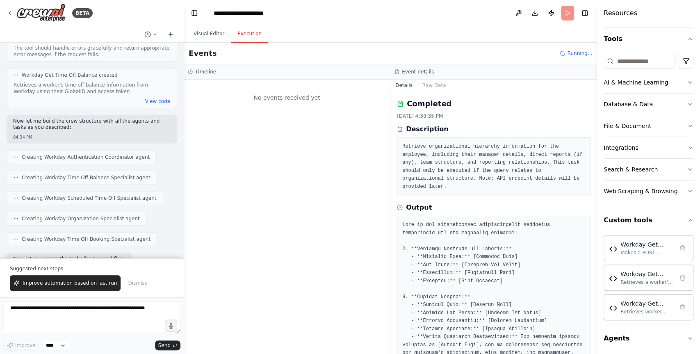
click at [248, 35] on button "Execution" at bounding box center [249, 33] width 37 height 17
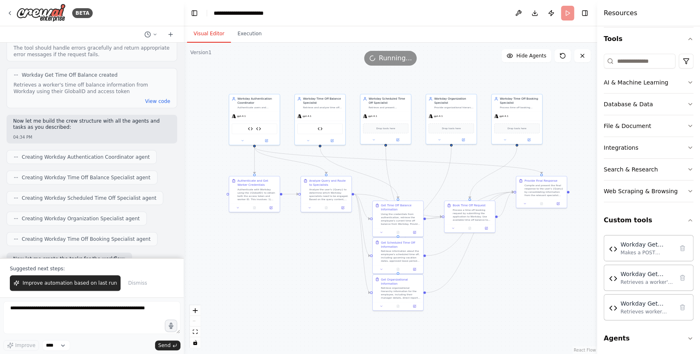
click at [212, 34] on button "Visual Editor" at bounding box center [209, 33] width 44 height 17
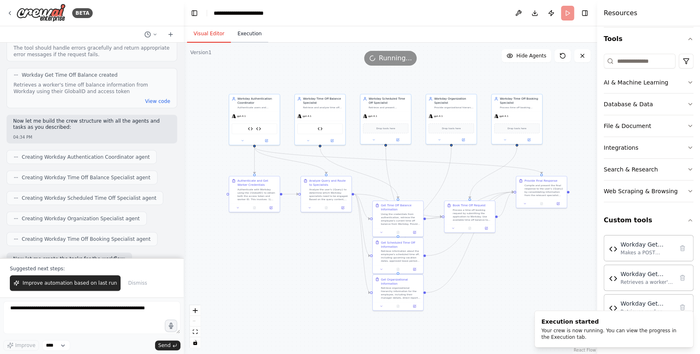
click at [249, 37] on button "Execution" at bounding box center [249, 33] width 37 height 17
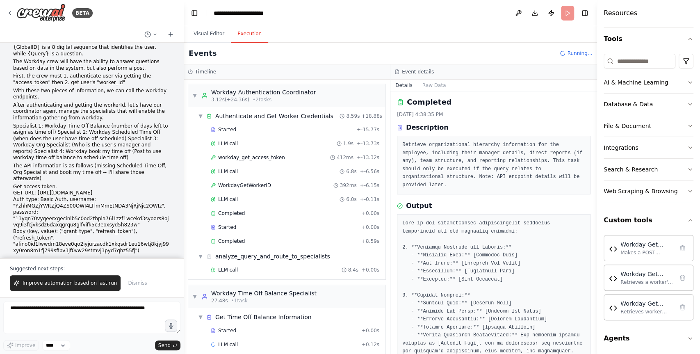
scroll to position [46, 0]
click at [102, 189] on li "GET URL: [URL][DOMAIN_NAME]" at bounding box center [92, 192] width 158 height 7
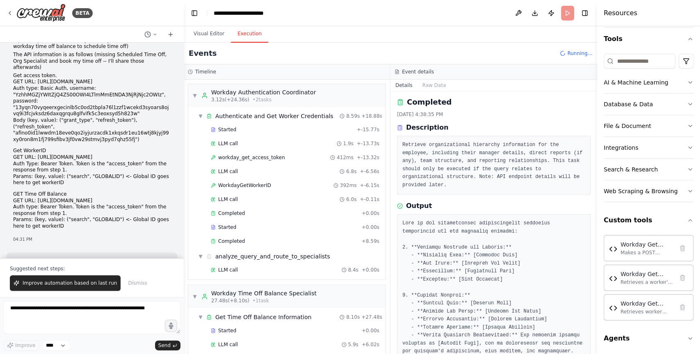
scroll to position [158, 0]
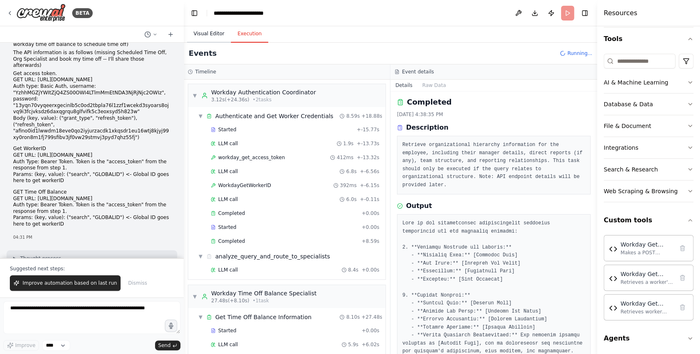
click at [204, 35] on button "Visual Editor" at bounding box center [209, 33] width 44 height 17
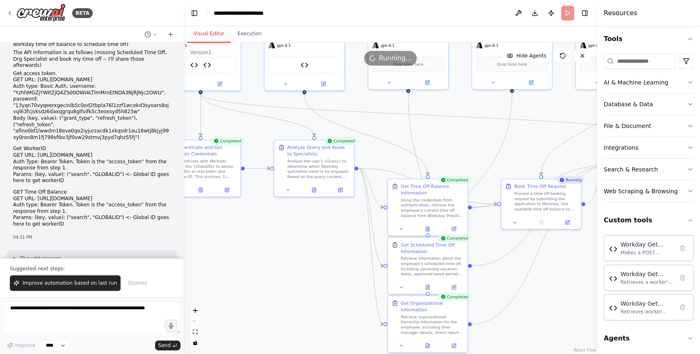
drag, startPoint x: 350, startPoint y: 272, endPoint x: 290, endPoint y: 242, distance: 67.1
click at [290, 242] on div ".deletable-edge-delete-btn { width: 20px; height: 20px; border: 0px solid #ffff…" at bounding box center [391, 198] width 414 height 311
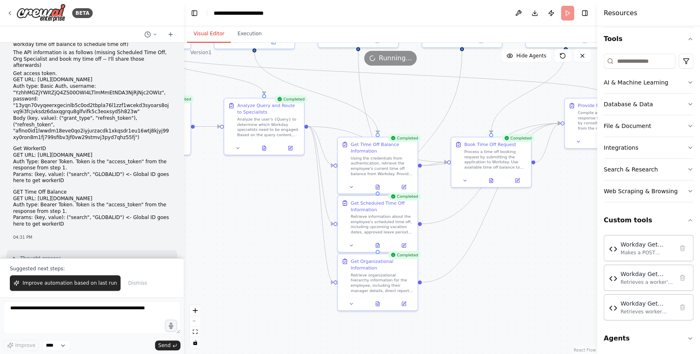
drag, startPoint x: 351, startPoint y: 238, endPoint x: 300, endPoint y: 190, distance: 69.7
click at [300, 190] on div ".deletable-edge-delete-btn { width: 20px; height: 20px; border: 0px solid #ffff…" at bounding box center [391, 198] width 414 height 311
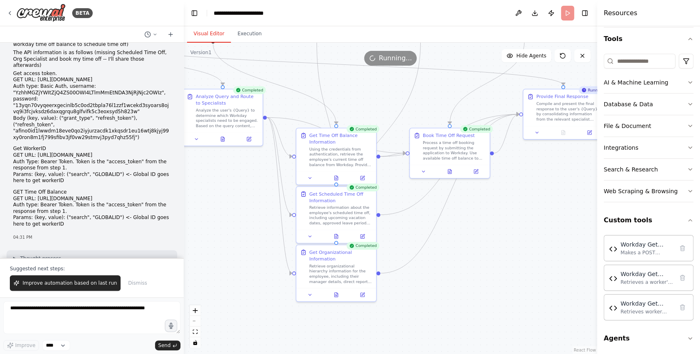
drag, startPoint x: 513, startPoint y: 247, endPoint x: 480, endPoint y: 247, distance: 32.8
click at [480, 247] on div ".deletable-edge-delete-btn { width: 20px; height: 20px; border: 0px solid #ffff…" at bounding box center [391, 198] width 414 height 311
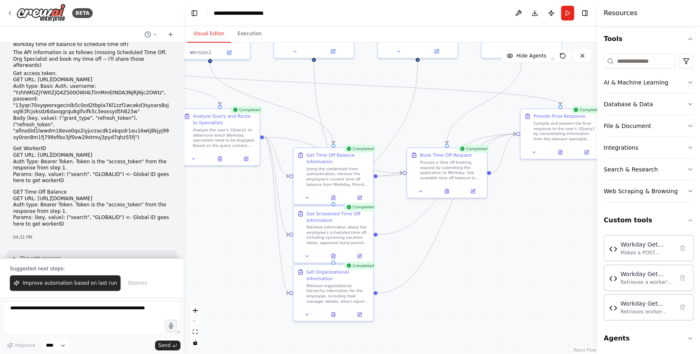
drag, startPoint x: 515, startPoint y: 234, endPoint x: 512, endPoint y: 254, distance: 19.9
click at [512, 254] on div ".deletable-edge-delete-btn { width: 20px; height: 20px; border: 0px solid #ffff…" at bounding box center [391, 198] width 414 height 311
click at [559, 151] on icon at bounding box center [560, 151] width 3 height 5
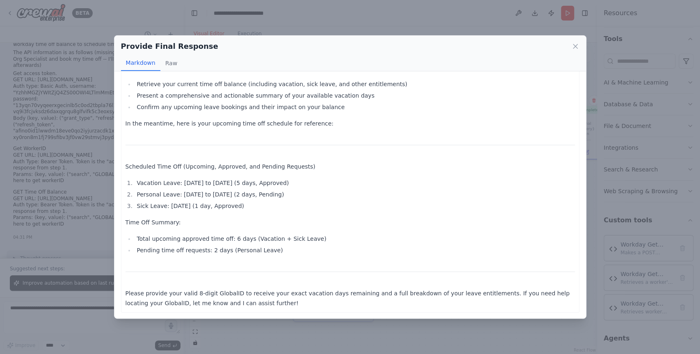
scroll to position [0, 0]
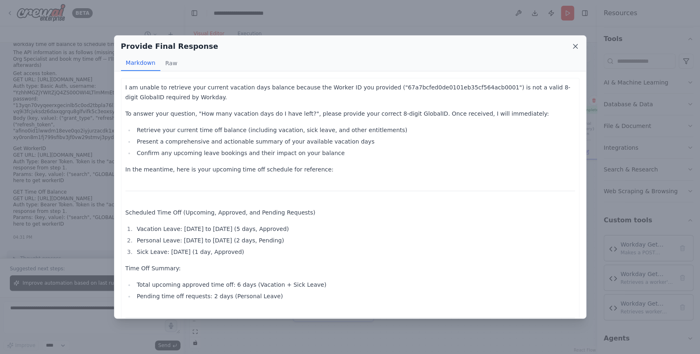
click at [573, 44] on icon at bounding box center [575, 46] width 4 height 4
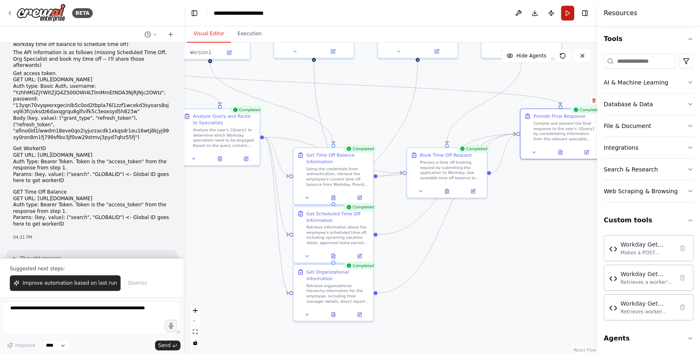
click at [567, 12] on button "Run" at bounding box center [567, 13] width 13 height 15
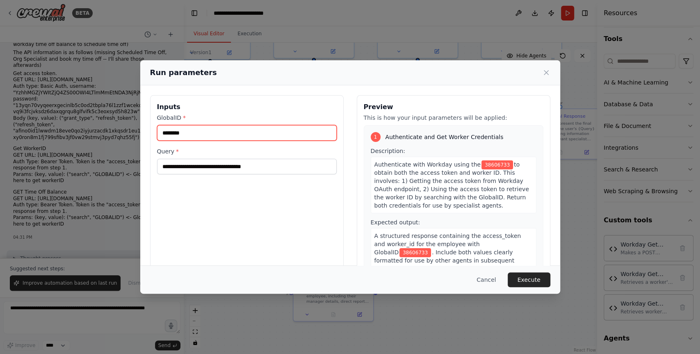
click at [269, 135] on input "********" at bounding box center [247, 133] width 180 height 16
paste input "text"
type input "********"
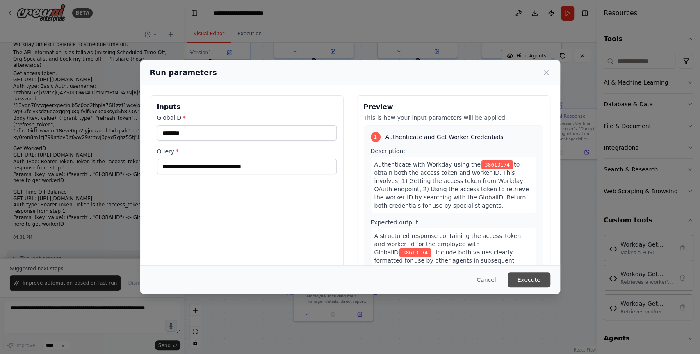
click at [529, 283] on button "Execute" at bounding box center [529, 279] width 43 height 15
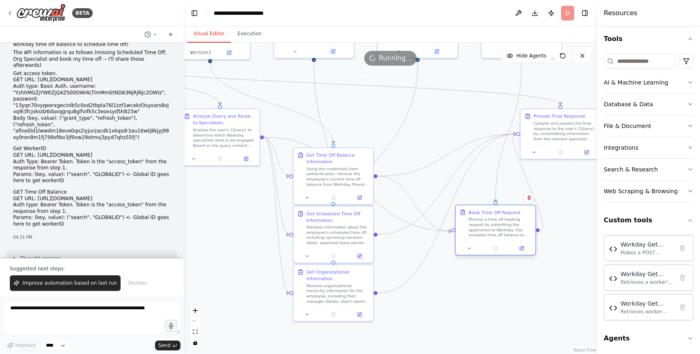
drag, startPoint x: 475, startPoint y: 179, endPoint x: 525, endPoint y: 240, distance: 78.4
click at [525, 240] on div "Book Time Off Request Process a time off booking request by submitting the appl…" at bounding box center [496, 223] width 80 height 37
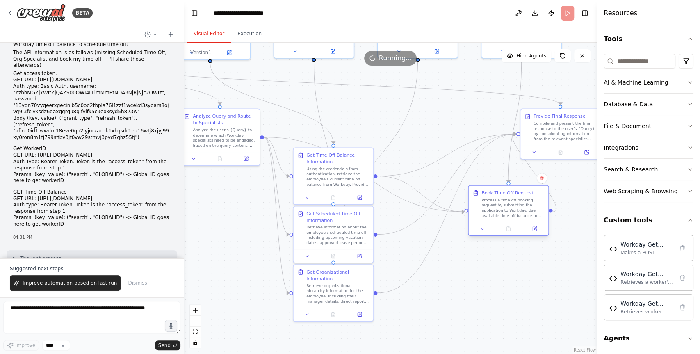
drag, startPoint x: 516, startPoint y: 231, endPoint x: 528, endPoint y: 220, distance: 16.8
click at [528, 218] on div "Process a time off booking request by submitting the application to Workday. Us…" at bounding box center [513, 207] width 63 height 21
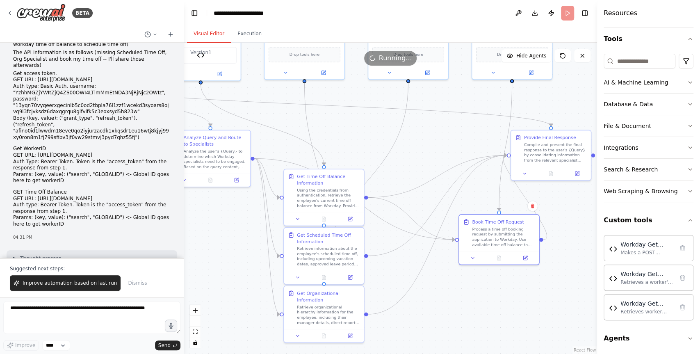
drag, startPoint x: 569, startPoint y: 206, endPoint x: 559, endPoint y: 228, distance: 24.2
click at [559, 228] on div ".deletable-edge-delete-btn { width: 20px; height: 20px; border: 0px solid #ffff…" at bounding box center [391, 198] width 414 height 311
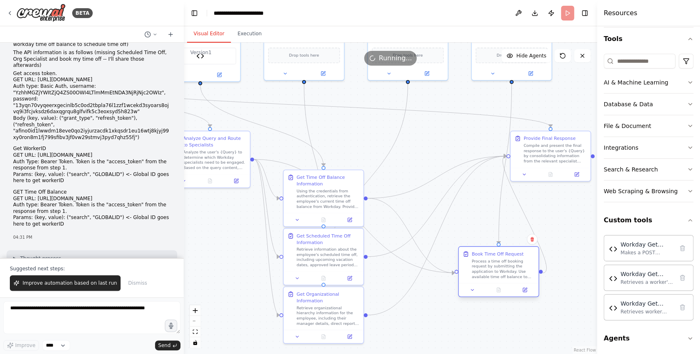
drag, startPoint x: 502, startPoint y: 241, endPoint x: 505, endPoint y: 270, distance: 29.7
click at [505, 270] on div "Process a time off booking request by submitting the application to Workday. Us…" at bounding box center [503, 268] width 63 height 21
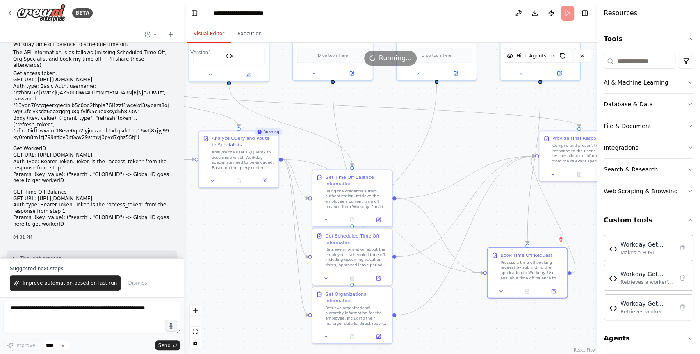
drag, startPoint x: 232, startPoint y: 222, endPoint x: 261, endPoint y: 221, distance: 29.1
click at [262, 222] on div ".deletable-edge-delete-btn { width: 20px; height: 20px; border: 0px solid #ffff…" at bounding box center [391, 198] width 414 height 311
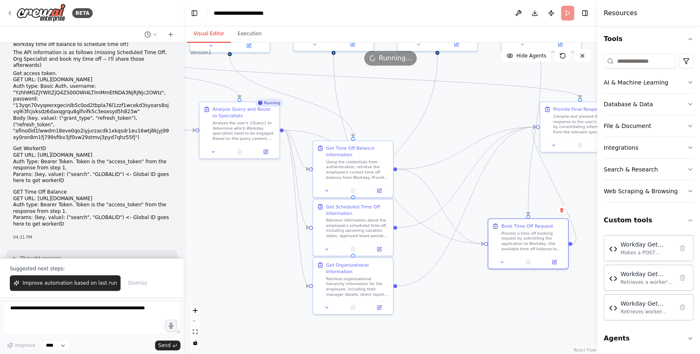
drag, startPoint x: 261, startPoint y: 225, endPoint x: 261, endPoint y: 192, distance: 32.8
click at [261, 192] on div ".deletable-edge-delete-btn { width: 20px; height: 20px; border: 0px solid #ffff…" at bounding box center [391, 198] width 414 height 311
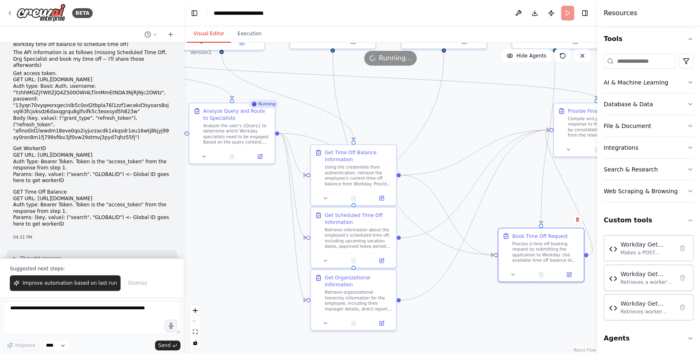
drag, startPoint x: 257, startPoint y: 261, endPoint x: 251, endPoint y: 240, distance: 22.3
click at [250, 240] on div ".deletable-edge-delete-btn { width: 20px; height: 20px; border: 0px solid #ffff…" at bounding box center [391, 198] width 414 height 311
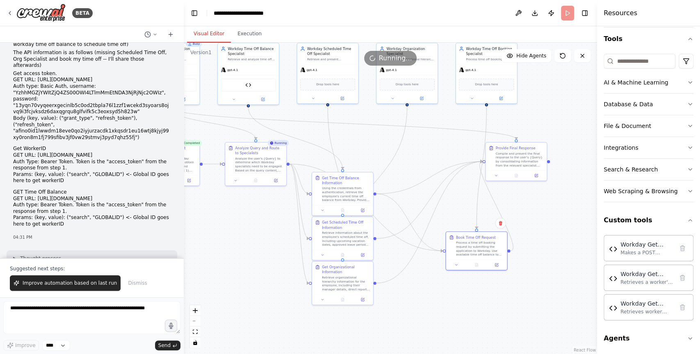
drag, startPoint x: 237, startPoint y: 225, endPoint x: 266, endPoint y: 225, distance: 29.1
click at [266, 225] on div ".deletable-edge-delete-btn { width: 20px; height: 20px; border: 0px solid #ffff…" at bounding box center [391, 198] width 414 height 311
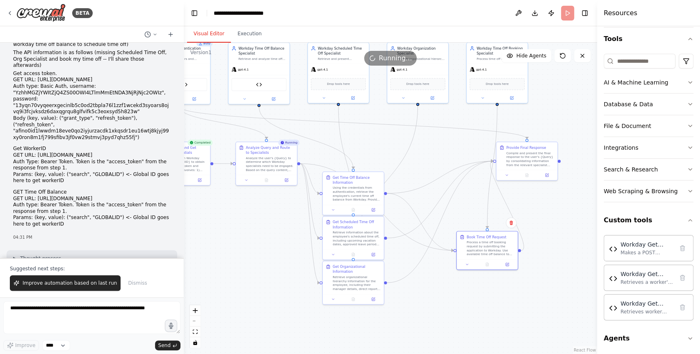
click at [300, 231] on div ".deletable-edge-delete-btn { width: 20px; height: 20px; border: 0px solid #ffff…" at bounding box center [391, 198] width 414 height 311
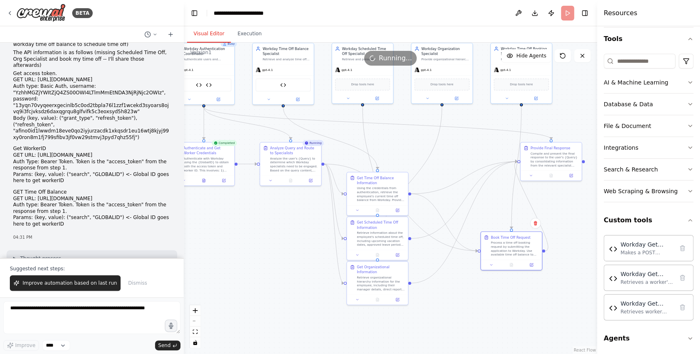
drag, startPoint x: 251, startPoint y: 231, endPoint x: 300, endPoint y: 233, distance: 49.3
click at [300, 233] on div ".deletable-edge-delete-btn { width: 20px; height: 20px; border: 0px solid #ffff…" at bounding box center [391, 198] width 414 height 311
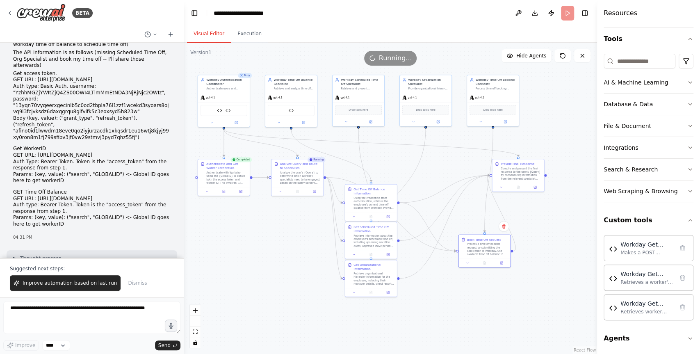
drag, startPoint x: 320, startPoint y: 223, endPoint x: 300, endPoint y: 225, distance: 19.4
click at [300, 224] on div ".deletable-edge-delete-btn { width: 20px; height: 20px; border: 0px solid #ffff…" at bounding box center [391, 198] width 414 height 311
click at [226, 92] on div "gpt-4.1" at bounding box center [225, 96] width 52 height 9
click at [237, 123] on icon at bounding box center [236, 122] width 2 height 2
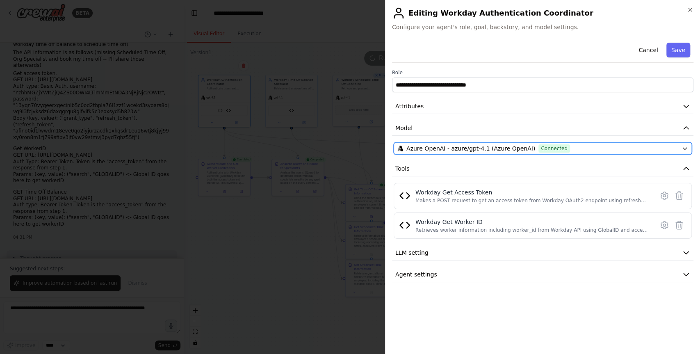
click at [483, 151] on span "Azure OpenAI - azure/gpt-4.1 (Azure OpenAI)" at bounding box center [471, 148] width 129 height 8
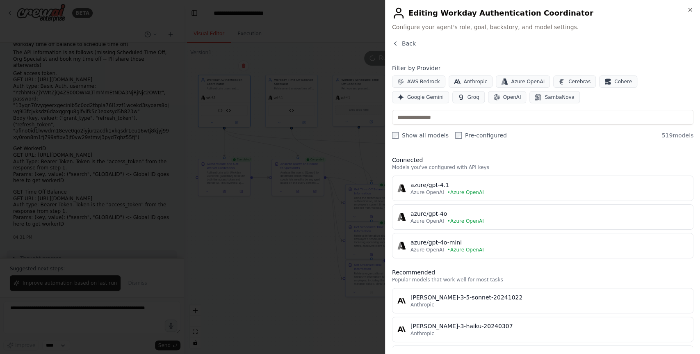
click at [303, 306] on div at bounding box center [350, 177] width 700 height 354
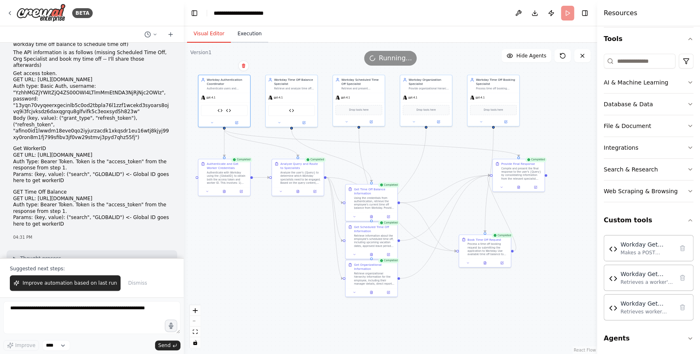
click at [251, 37] on button "Execution" at bounding box center [249, 33] width 37 height 17
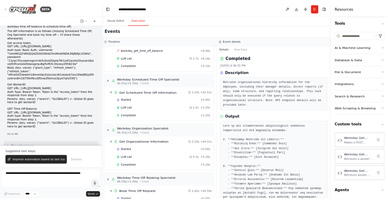
scroll to position [447, 0]
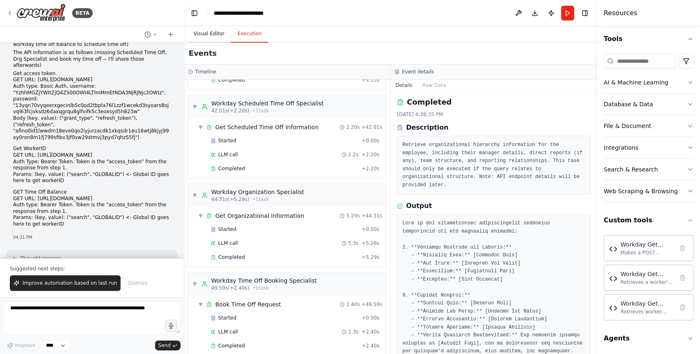
click at [200, 37] on button "Visual Editor" at bounding box center [209, 33] width 44 height 17
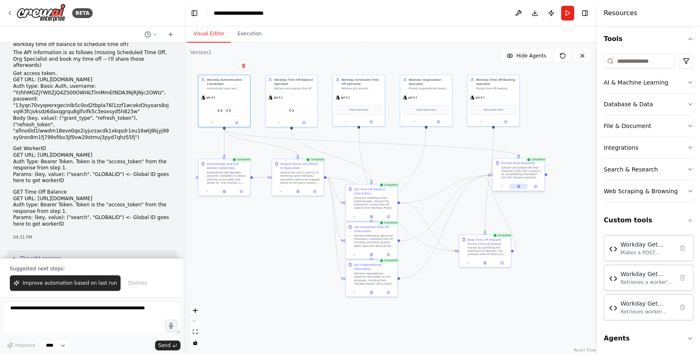
click at [521, 187] on button at bounding box center [519, 186] width 18 height 5
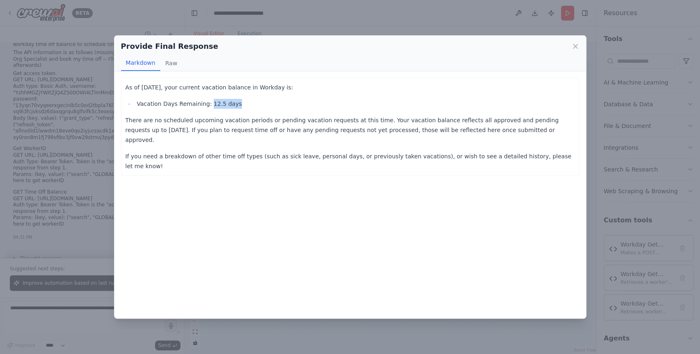
drag, startPoint x: 206, startPoint y: 104, endPoint x: 247, endPoint y: 104, distance: 41.0
click at [247, 104] on li "Vacation Days Remaining: 12.5 days" at bounding box center [355, 104] width 441 height 10
drag, startPoint x: 206, startPoint y: 103, endPoint x: 257, endPoint y: 103, distance: 50.9
click at [257, 103] on li "Vacation Days Remaining: 12.5 days" at bounding box center [355, 104] width 441 height 10
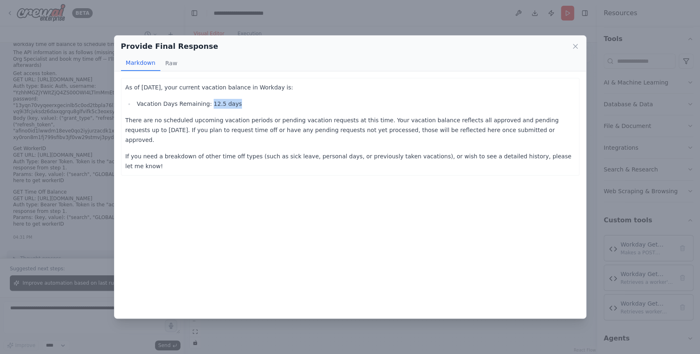
click at [257, 103] on li "Vacation Days Remaining: 12.5 days" at bounding box center [355, 104] width 441 height 10
click at [495, 165] on div "As of 2025-09-16, your current vacation balance in Workday is: Vacation Days Re…" at bounding box center [350, 194] width 472 height 247
click at [576, 46] on icon at bounding box center [575, 46] width 8 height 8
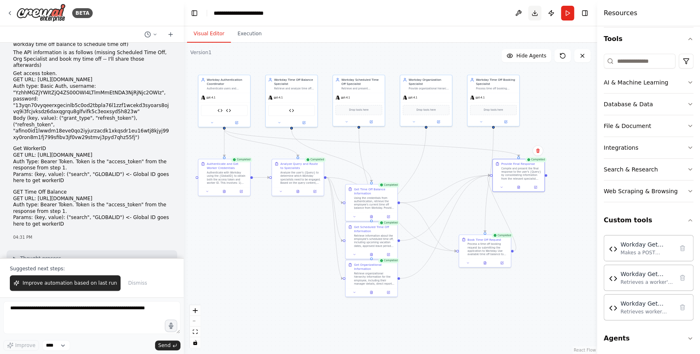
click at [534, 14] on button "Download" at bounding box center [534, 13] width 13 height 15
click at [549, 12] on button "Publish" at bounding box center [551, 13] width 13 height 15
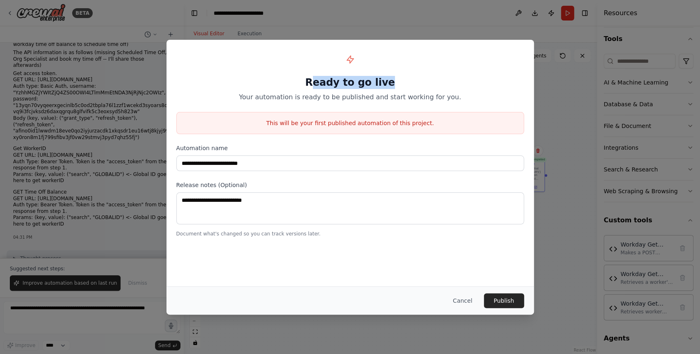
drag, startPoint x: 321, startPoint y: 81, endPoint x: 418, endPoint y: 83, distance: 96.4
click at [418, 83] on h1 "Ready to go live" at bounding box center [350, 82] width 348 height 13
click at [407, 80] on h1 "Ready to go live" at bounding box center [350, 82] width 348 height 13
click at [470, 304] on button "Cancel" at bounding box center [462, 300] width 32 height 15
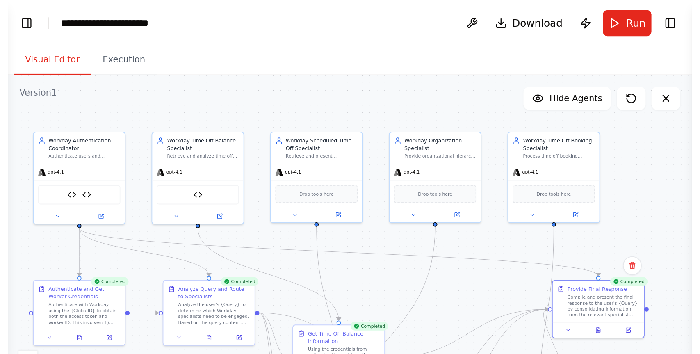
scroll to position [0, 0]
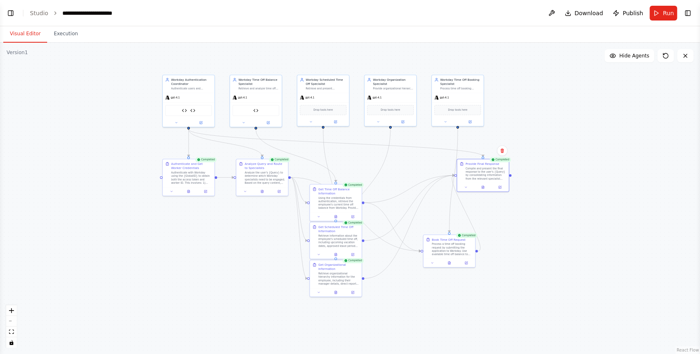
drag, startPoint x: 379, startPoint y: 119, endPoint x: 527, endPoint y: 119, distance: 148.1
click at [527, 119] on div ".deletable-edge-delete-btn { width: 20px; height: 20px; border: 0px solid #ffff…" at bounding box center [350, 198] width 700 height 311
click at [15, 16] on button "Toggle Left Sidebar" at bounding box center [10, 12] width 11 height 11
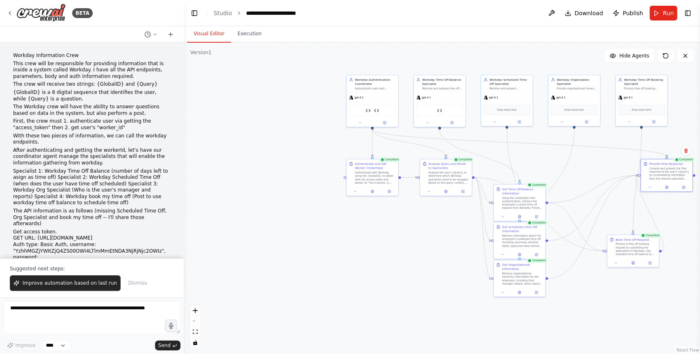
click at [29, 67] on p "This crew will be responsible for providing information that is inside a system…" at bounding box center [92, 70] width 158 height 19
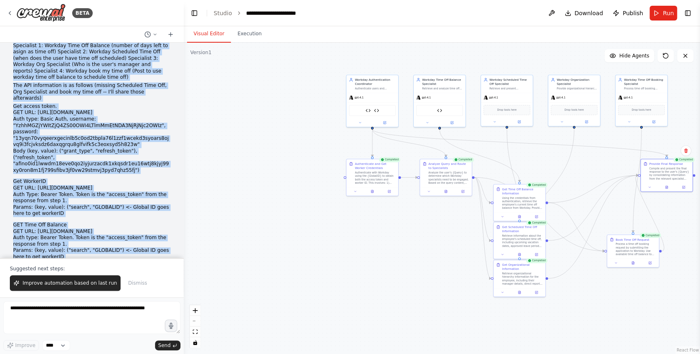
scroll to position [171, 0]
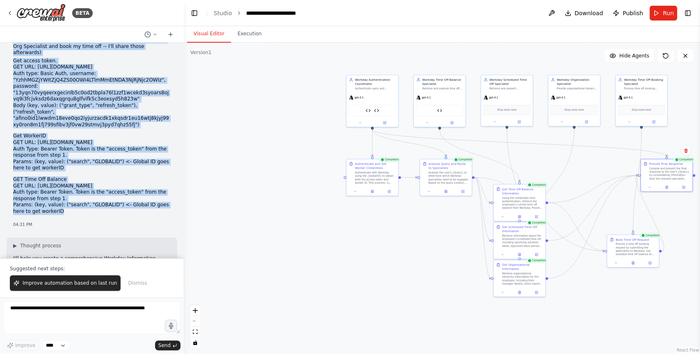
drag, startPoint x: 14, startPoint y: 55, endPoint x: 134, endPoint y: 230, distance: 211.8
click at [134, 220] on div "Workday Information Crew This crew will be responsible for providing informatio…" at bounding box center [92, 50] width 158 height 338
copy div "Workday Information Crew This crew will be responsible for providing informatio…"
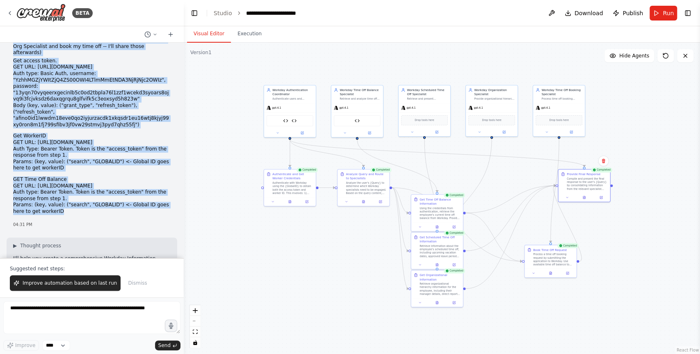
drag, startPoint x: 464, startPoint y: 277, endPoint x: 384, endPoint y: 288, distance: 79.9
click at [384, 288] on div ".deletable-edge-delete-btn { width: 20px; height: 20px; border: 0px solid #ffff…" at bounding box center [442, 198] width 516 height 311
click at [356, 264] on div ".deletable-edge-delete-btn { width: 20px; height: 20px; border: 0px solid #ffff…" at bounding box center [442, 198] width 516 height 311
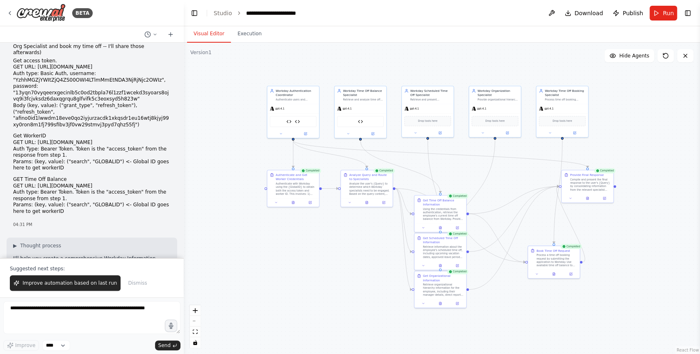
click at [137, 220] on div "Workday Information Crew This crew will be responsible for providing informatio…" at bounding box center [92, 50] width 158 height 338
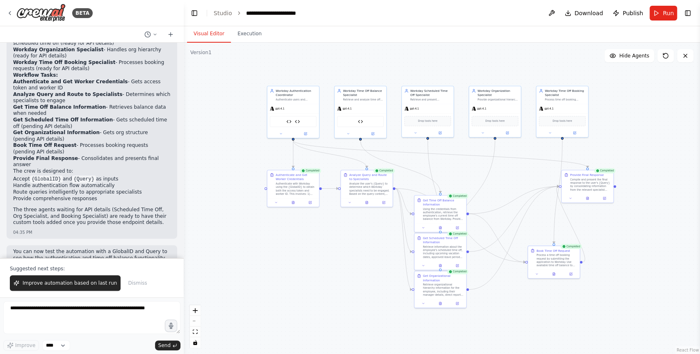
scroll to position [1822, 0]
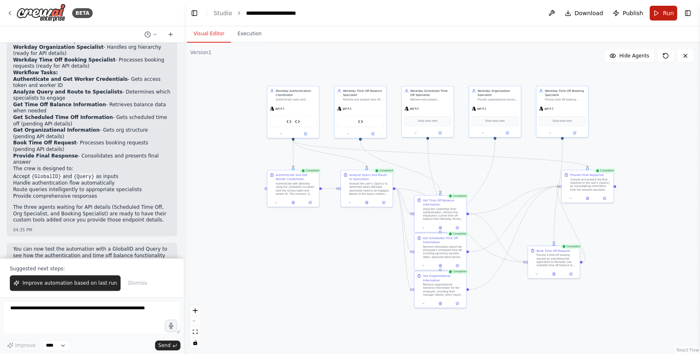
click at [662, 12] on button "Run" at bounding box center [663, 13] width 27 height 15
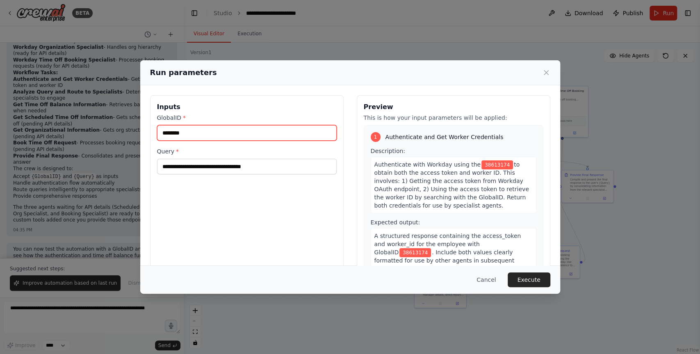
click at [192, 130] on input "********" at bounding box center [247, 133] width 180 height 16
paste input "text"
type input "********"
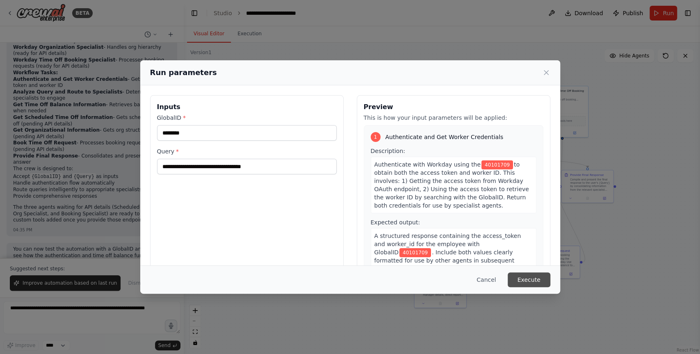
click at [528, 281] on button "Execute" at bounding box center [529, 279] width 43 height 15
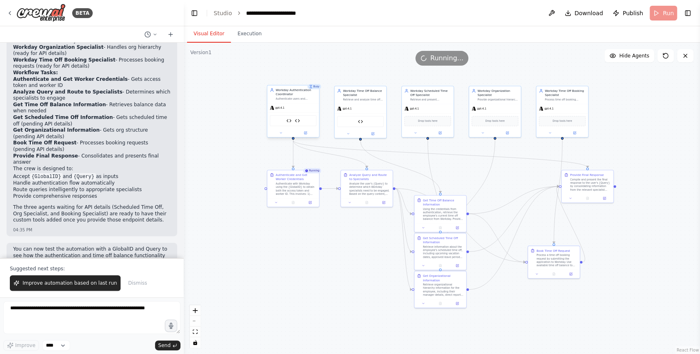
click at [307, 122] on div "Workday Get Access Token Workday Get Worker ID" at bounding box center [293, 120] width 47 height 11
click at [307, 133] on icon at bounding box center [305, 133] width 2 height 2
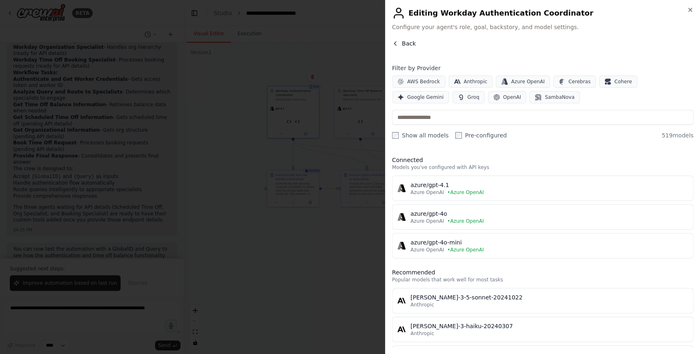
click at [403, 45] on span "Back" at bounding box center [409, 43] width 14 height 8
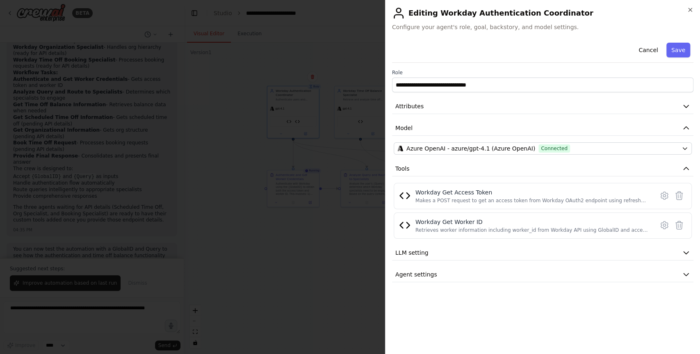
click at [326, 274] on div at bounding box center [350, 177] width 700 height 354
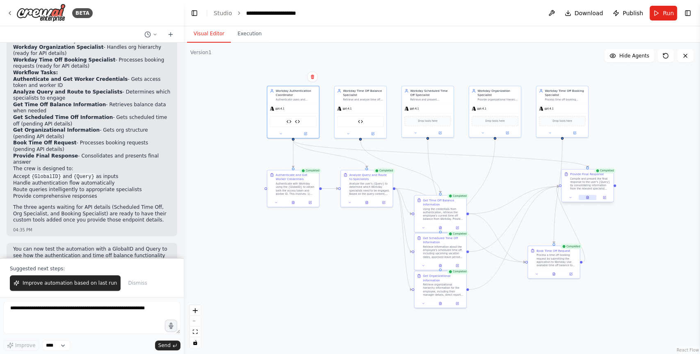
click at [587, 198] on icon at bounding box center [587, 198] width 1 height 0
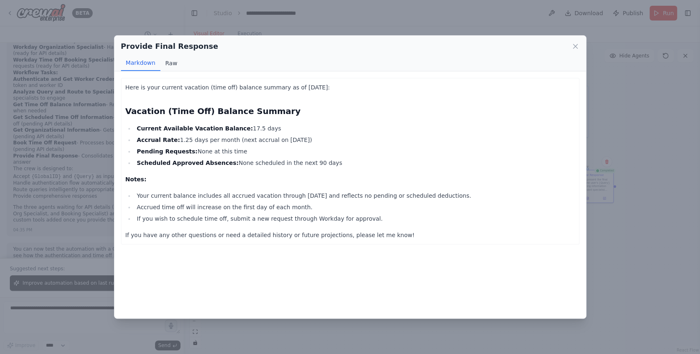
click at [169, 62] on button "Raw" at bounding box center [171, 63] width 22 height 16
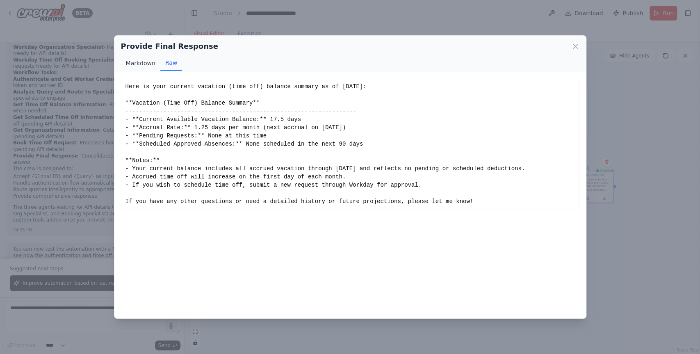
click at [144, 67] on button "Markdown" at bounding box center [140, 63] width 39 height 16
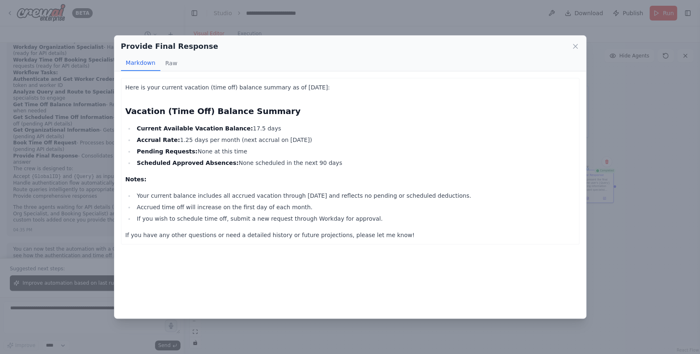
click at [272, 138] on li "Accrual Rate: 1.25 days per month (next accrual on 2025-10-01)" at bounding box center [355, 140] width 441 height 10
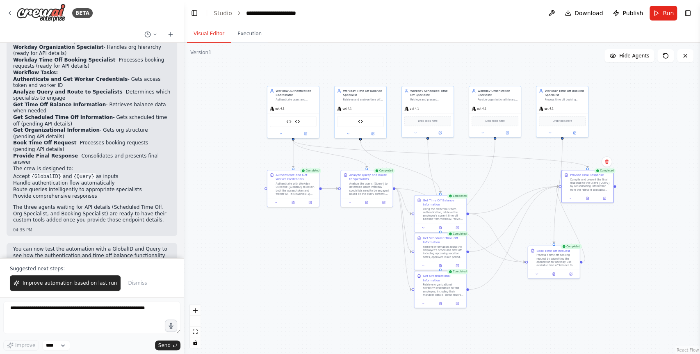
click at [368, 268] on div ".deletable-edge-delete-btn { width: 20px; height: 20px; border: 0px solid #ffff…" at bounding box center [442, 198] width 516 height 311
click at [590, 183] on div "Compile and present the final response to the user's {Query} by consolidating i…" at bounding box center [590, 184] width 41 height 14
click at [606, 201] on div at bounding box center [588, 197] width 52 height 9
click at [605, 198] on icon at bounding box center [604, 197] width 2 height 2
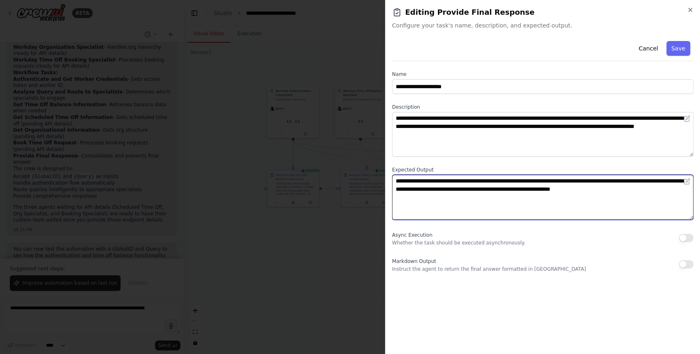
click at [530, 193] on textarea "**********" at bounding box center [543, 197] width 302 height 45
click at [544, 182] on textarea "**********" at bounding box center [543, 197] width 302 height 45
type textarea "**********"
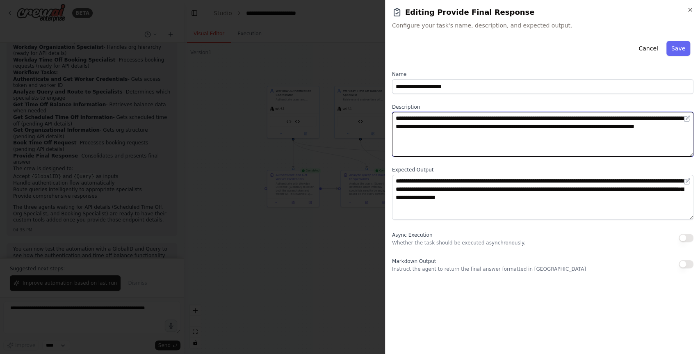
click at [558, 137] on textarea "**********" at bounding box center [543, 134] width 302 height 45
click at [555, 135] on textarea "**********" at bounding box center [543, 134] width 302 height 45
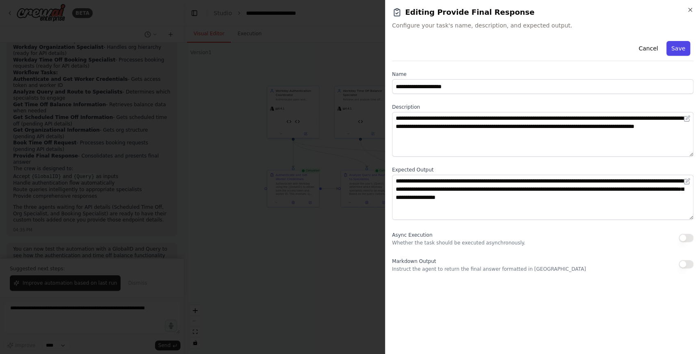
click at [685, 46] on button "Save" at bounding box center [679, 48] width 24 height 15
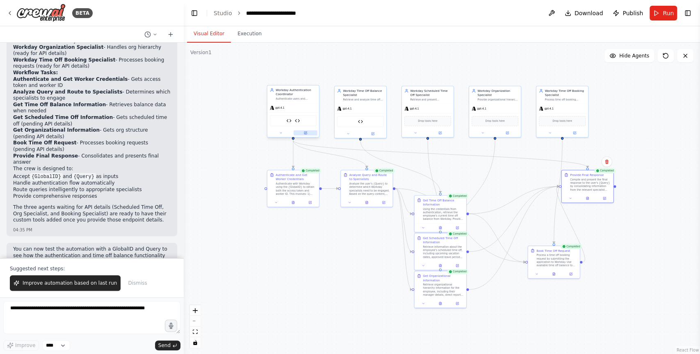
click at [305, 133] on icon at bounding box center [305, 133] width 2 height 2
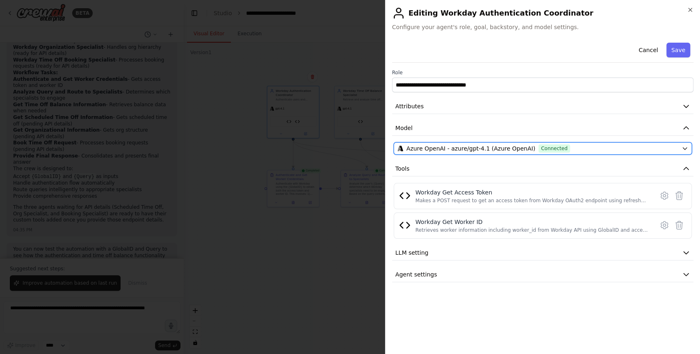
click at [473, 149] on span "Azure OpenAI - azure/gpt-4.1 (Azure OpenAI)" at bounding box center [471, 148] width 129 height 8
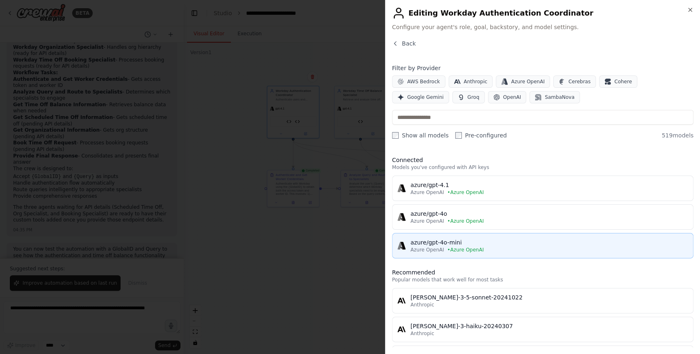
click at [452, 235] on button "azure/gpt-4o-mini Azure OpenAI • Azure OpenAI" at bounding box center [543, 245] width 302 height 25
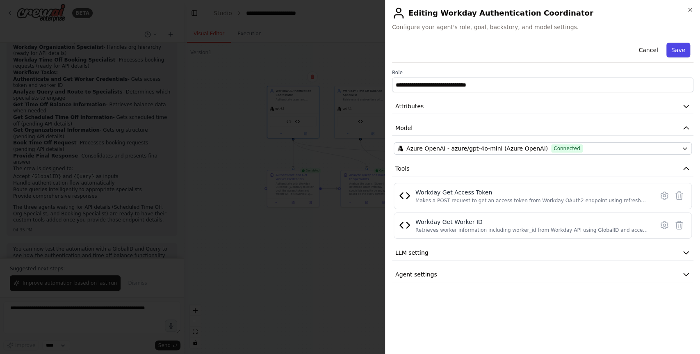
click at [681, 45] on button "Save" at bounding box center [679, 50] width 24 height 15
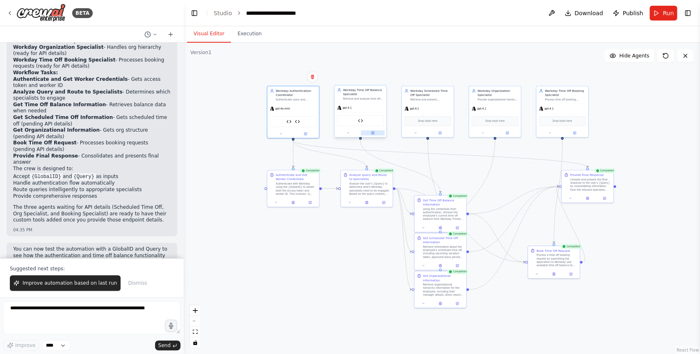
click at [373, 133] on icon at bounding box center [373, 133] width 2 height 2
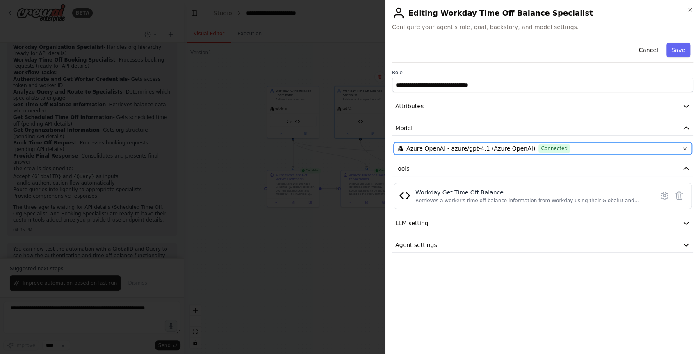
click at [521, 150] on span "Azure OpenAI - azure/gpt-4.1 (Azure OpenAI)" at bounding box center [471, 148] width 129 height 8
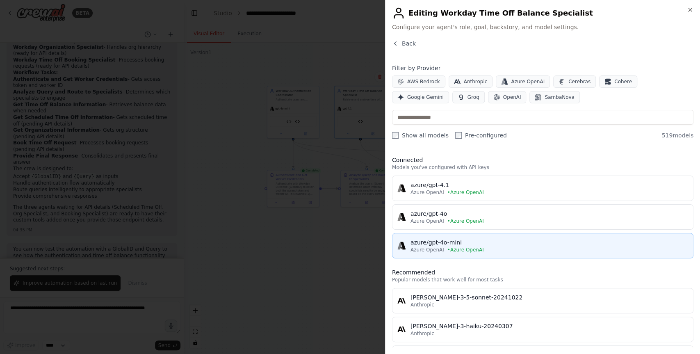
click at [466, 247] on span "• Azure OpenAI" at bounding box center [466, 250] width 37 height 7
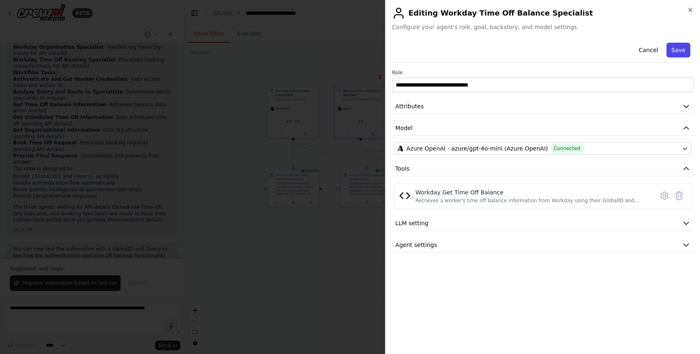
click at [681, 52] on button "Save" at bounding box center [679, 50] width 24 height 15
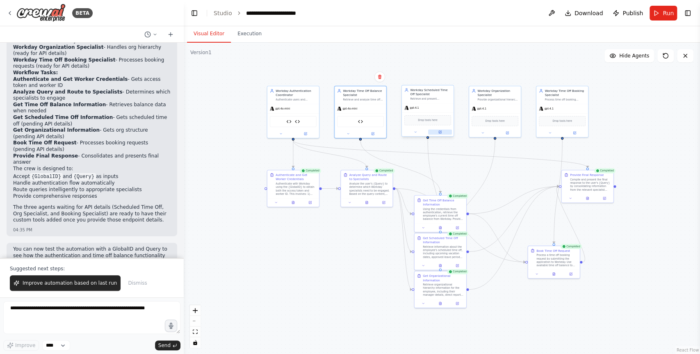
click at [441, 132] on icon at bounding box center [440, 131] width 3 height 3
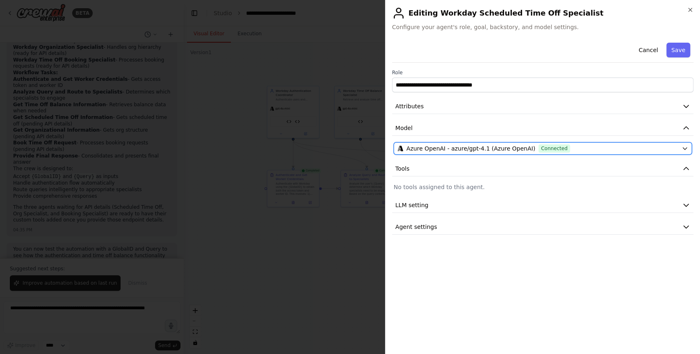
click at [506, 151] on span "Azure OpenAI - azure/gpt-4.1 (Azure OpenAI)" at bounding box center [471, 148] width 129 height 8
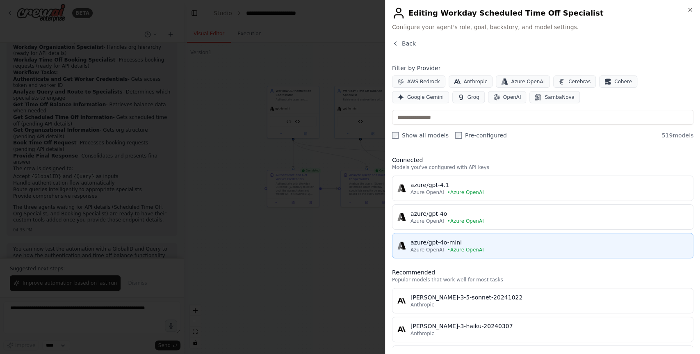
click at [474, 242] on div "azure/gpt-4o-mini" at bounding box center [550, 242] width 278 height 8
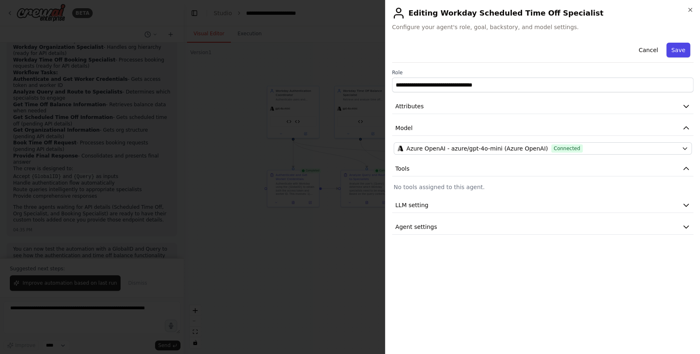
click at [676, 44] on button "Save" at bounding box center [679, 50] width 24 height 15
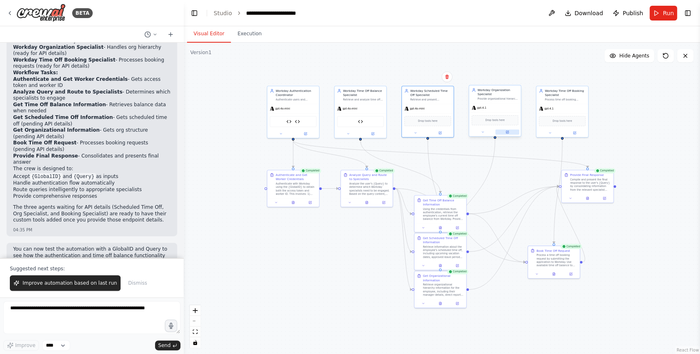
click at [507, 132] on icon at bounding box center [508, 131] width 2 height 2
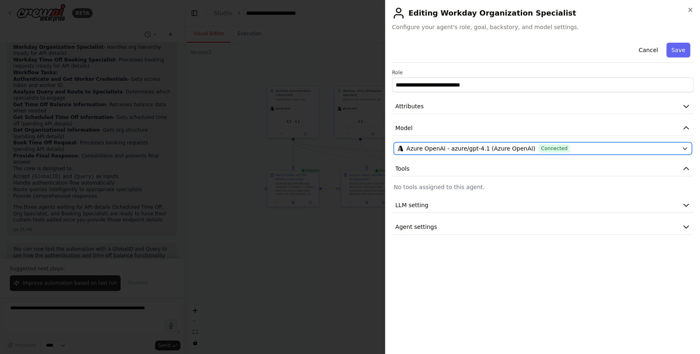
click at [609, 147] on div "Azure OpenAI - azure/gpt-4.1 (Azure OpenAI) Connected" at bounding box center [538, 148] width 281 height 8
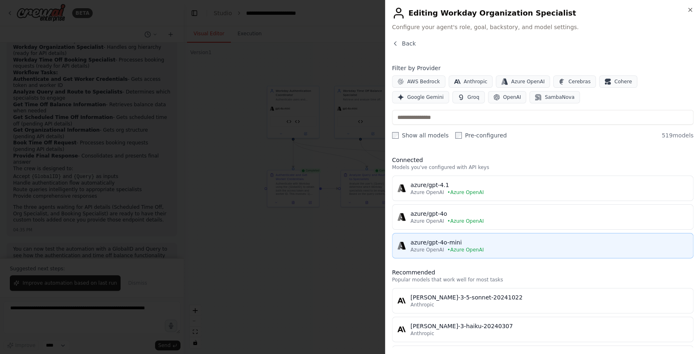
click at [475, 241] on div "azure/gpt-4o-mini" at bounding box center [550, 242] width 278 height 8
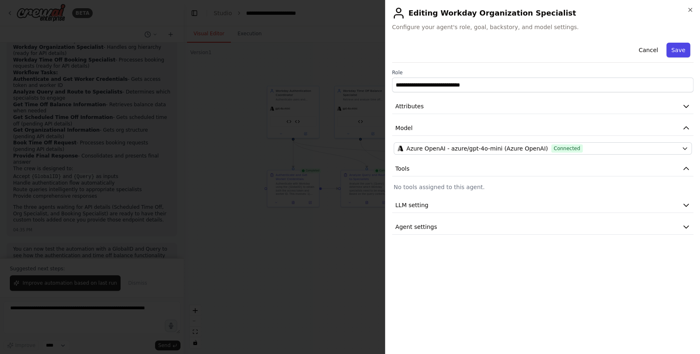
click at [678, 52] on button "Save" at bounding box center [679, 50] width 24 height 15
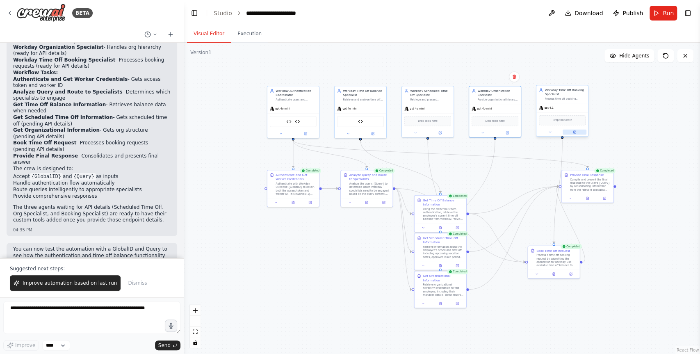
click at [574, 131] on icon at bounding box center [574, 132] width 2 height 2
click at [579, 133] on button at bounding box center [575, 132] width 24 height 5
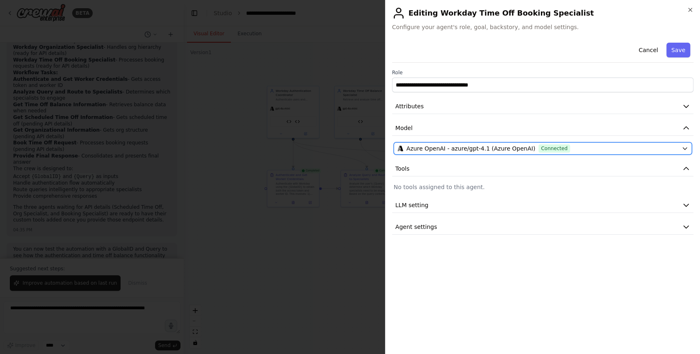
click at [551, 148] on span "Connected" at bounding box center [555, 148] width 32 height 8
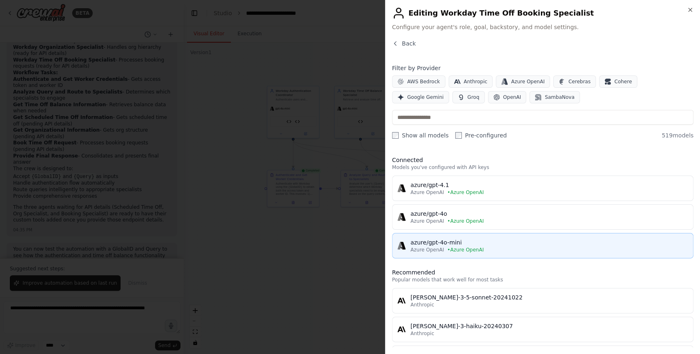
click at [504, 244] on div "azure/gpt-4o-mini" at bounding box center [550, 242] width 278 height 8
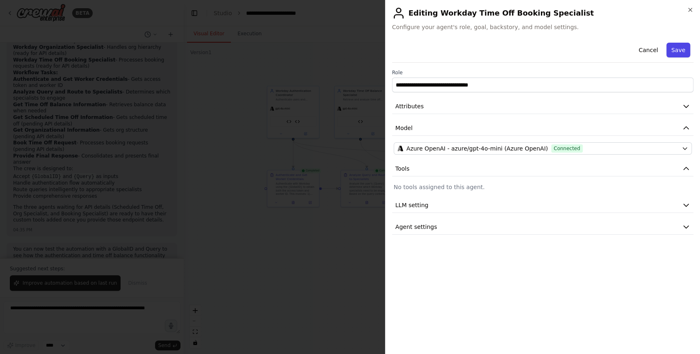
click at [674, 49] on button "Save" at bounding box center [679, 50] width 24 height 15
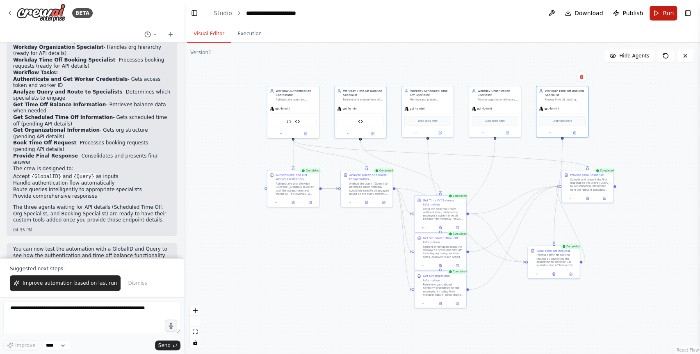
click at [662, 14] on button "Run" at bounding box center [663, 13] width 27 height 15
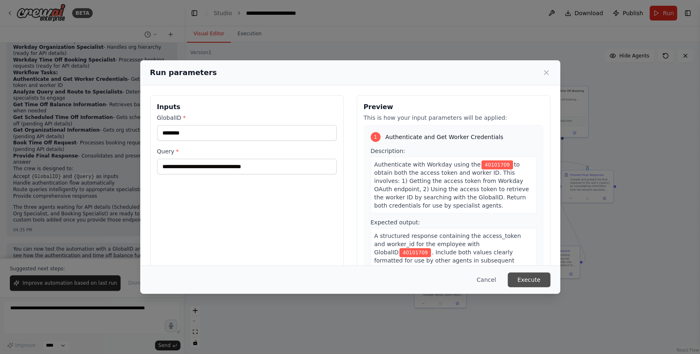
click at [516, 277] on button "Execute" at bounding box center [529, 279] width 43 height 15
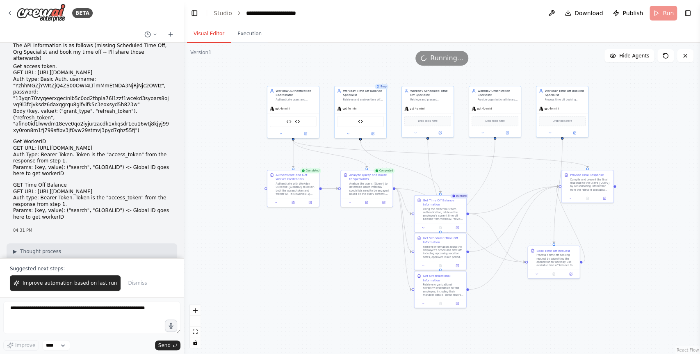
scroll to position [166, 0]
click at [588, 197] on icon at bounding box center [588, 197] width 2 height 3
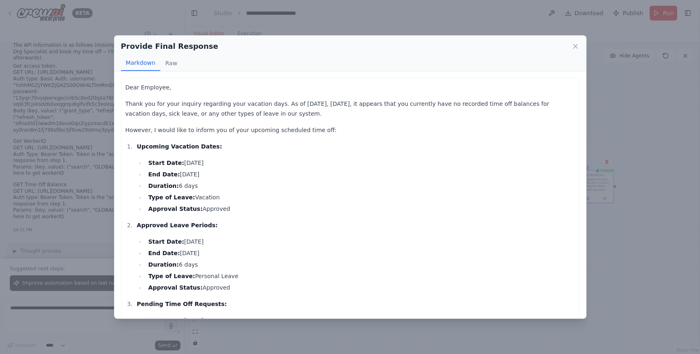
scroll to position [126, 0]
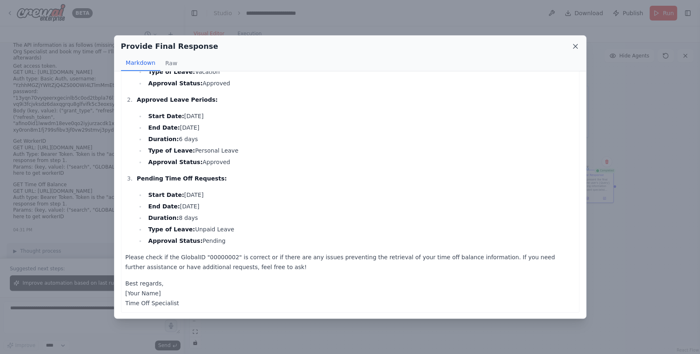
click at [577, 46] on icon at bounding box center [575, 46] width 8 height 8
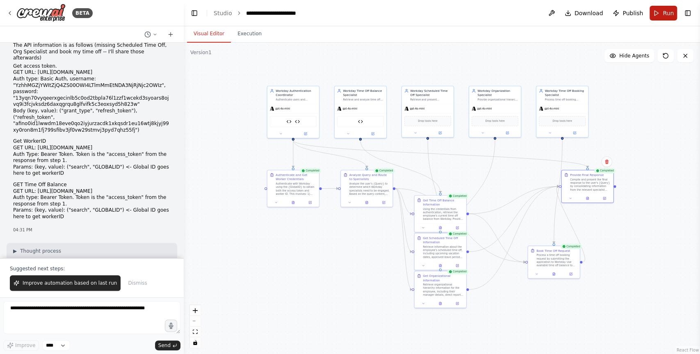
click at [666, 12] on span "Run" at bounding box center [668, 13] width 11 height 8
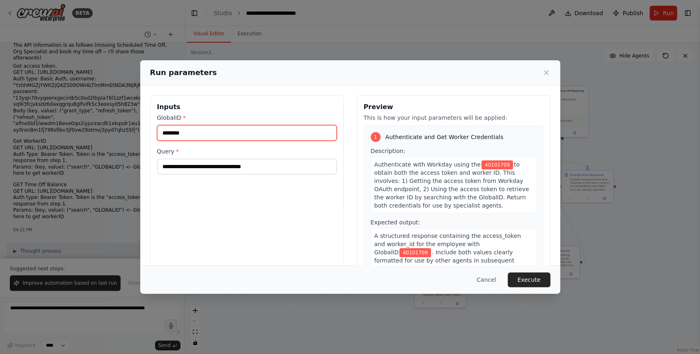
click at [235, 133] on input "********" at bounding box center [247, 133] width 180 height 16
paste input "text"
type input "********"
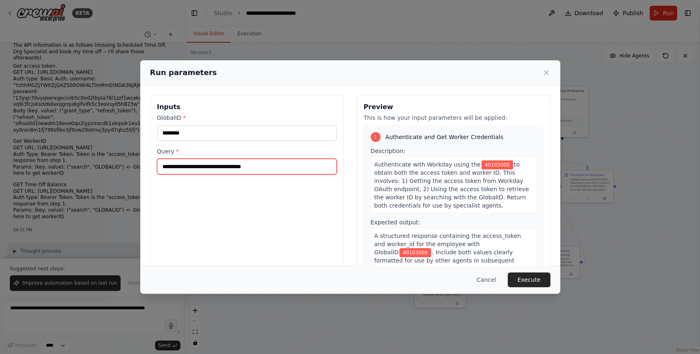
drag, startPoint x: 211, startPoint y: 165, endPoint x: 231, endPoint y: 196, distance: 38.0
click at [211, 165] on input "**********" at bounding box center [247, 167] width 180 height 16
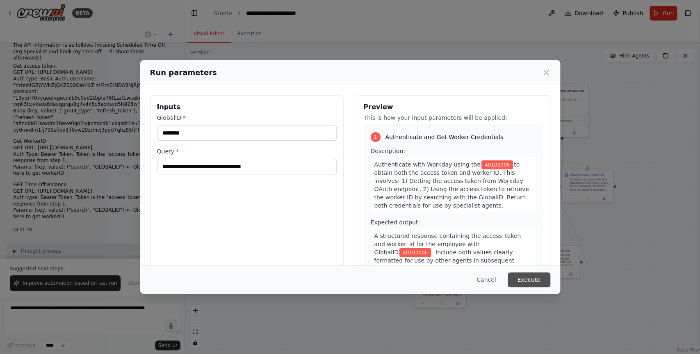
click at [526, 281] on button "Execute" at bounding box center [529, 279] width 43 height 15
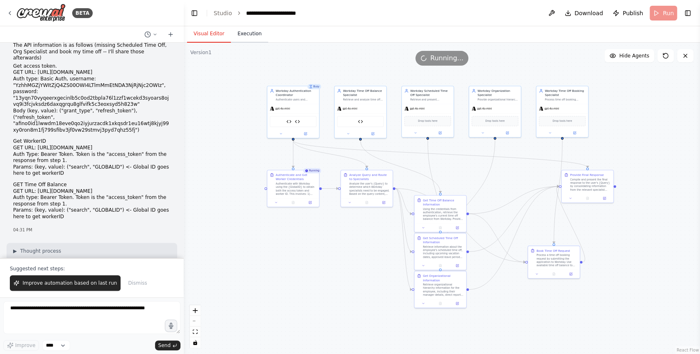
click at [251, 34] on button "Execution" at bounding box center [249, 33] width 37 height 17
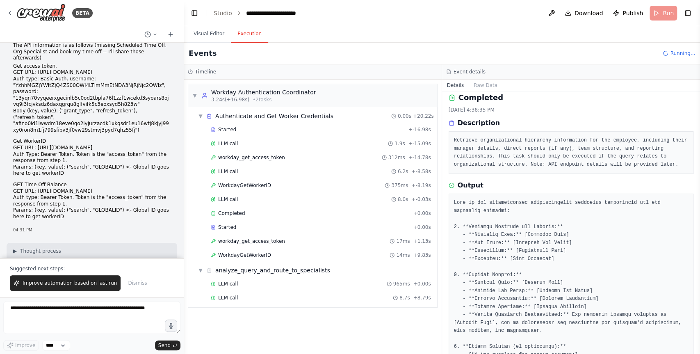
scroll to position [6, 0]
click at [521, 181] on div "Output" at bounding box center [571, 186] width 245 height 10
click at [270, 145] on div "LLM call 1.9s + -15.09s" at bounding box center [321, 143] width 220 height 7
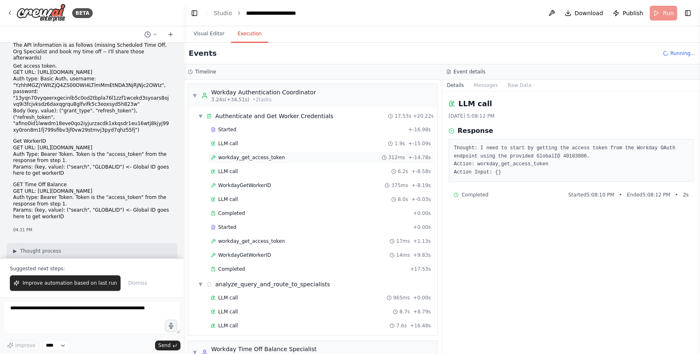
click at [294, 155] on div "workday_get_access_token 312ms + -14.78s" at bounding box center [321, 157] width 220 height 7
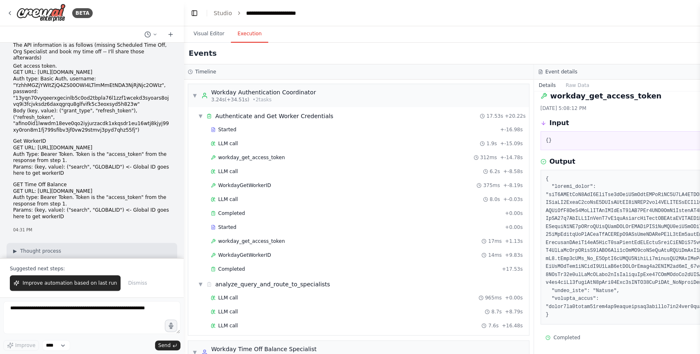
scroll to position [8, 0]
click at [328, 171] on div "LLM call 6.2s + -8.58s" at bounding box center [367, 171] width 312 height 7
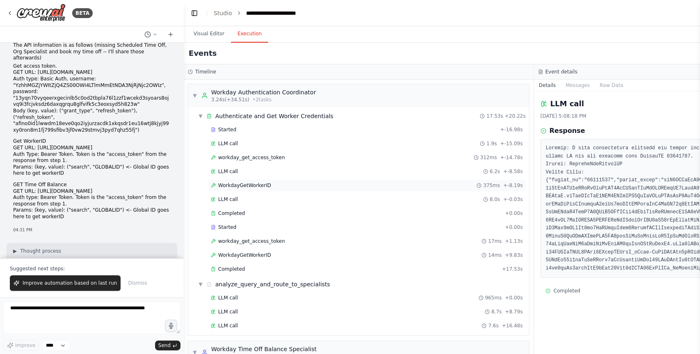
click at [327, 180] on div "WorkdayGetWorkerID 375ms + -8.19s" at bounding box center [367, 185] width 318 height 12
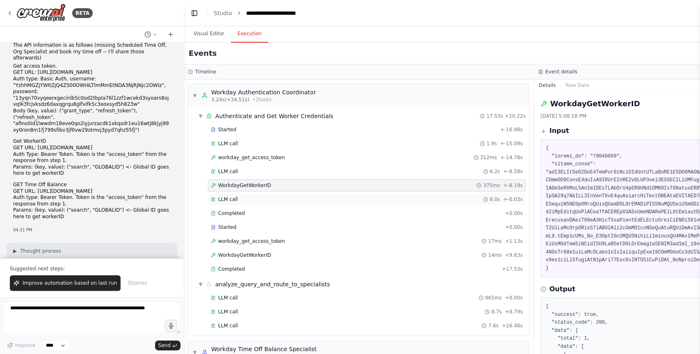
click at [350, 196] on div "LLM call 8.0s + -0.03s" at bounding box center [367, 199] width 312 height 7
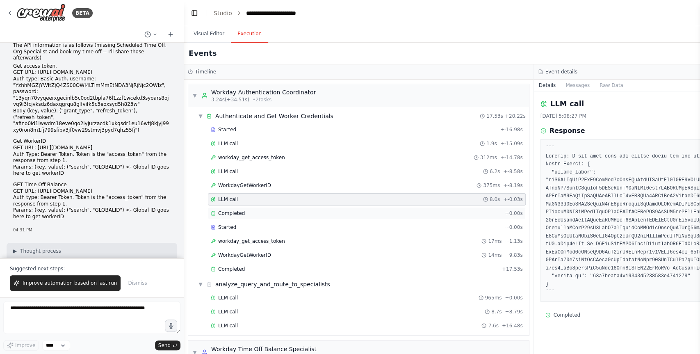
click at [343, 213] on div "Completed" at bounding box center [356, 213] width 291 height 7
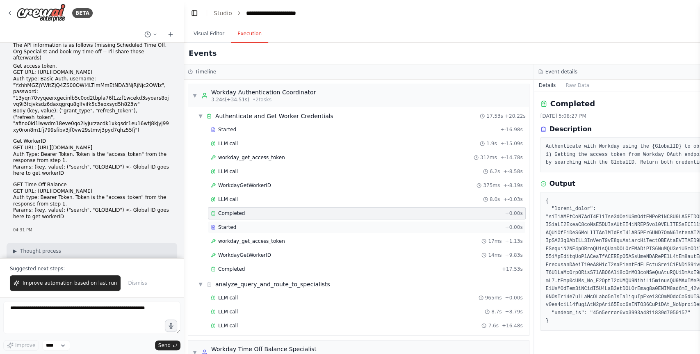
click at [338, 224] on div "Started" at bounding box center [356, 227] width 291 height 7
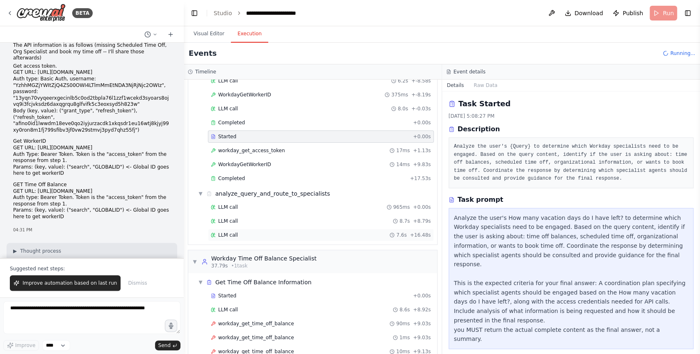
scroll to position [63, 0]
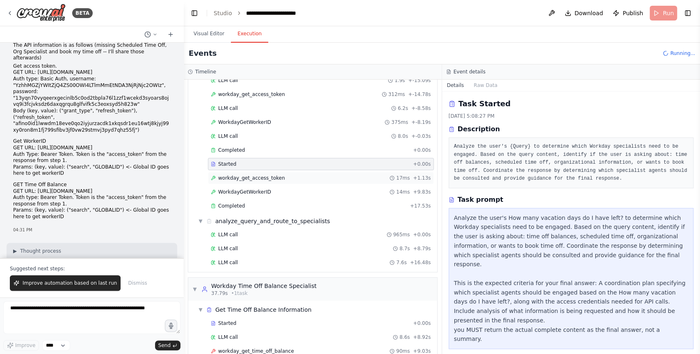
click at [299, 176] on div "workday_get_access_token 17ms + 1.13s" at bounding box center [321, 178] width 220 height 7
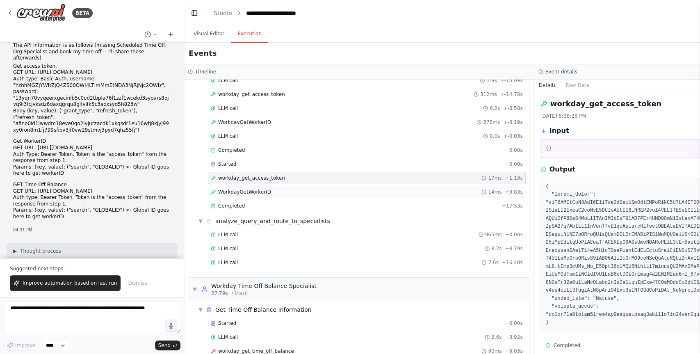
click at [302, 189] on div "WorkdayGetWorkerID 14ms + 9.83s" at bounding box center [367, 192] width 312 height 7
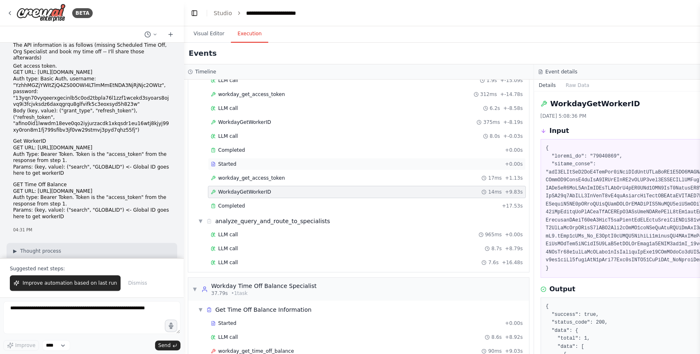
click at [294, 167] on div "Started + 0.00s" at bounding box center [367, 164] width 318 height 12
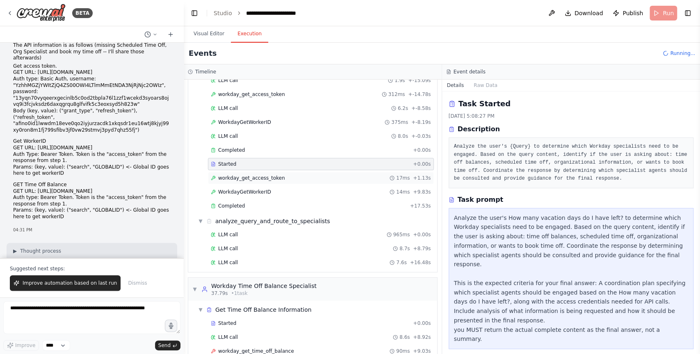
click at [294, 175] on div "workday_get_access_token 17ms + 1.13s" at bounding box center [321, 178] width 220 height 7
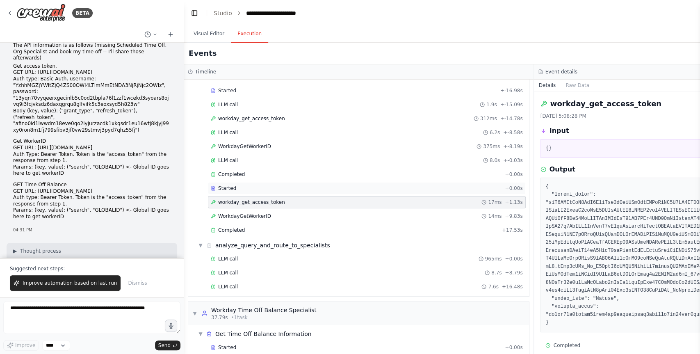
scroll to position [33, 0]
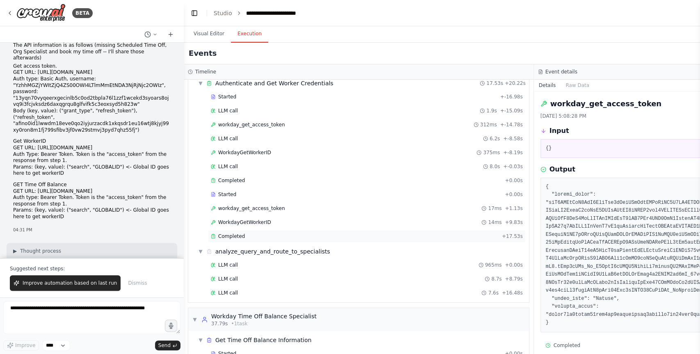
click at [448, 233] on div "Completed" at bounding box center [355, 236] width 288 height 7
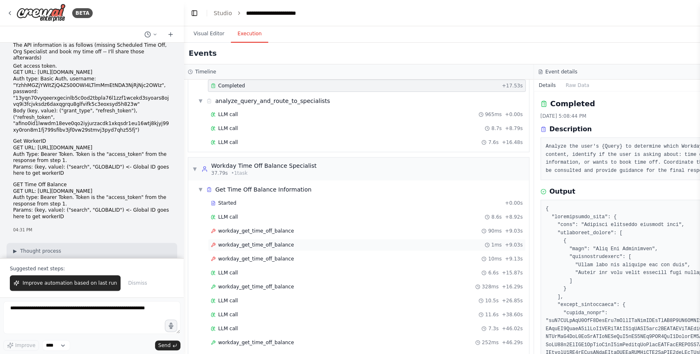
scroll to position [193, 0]
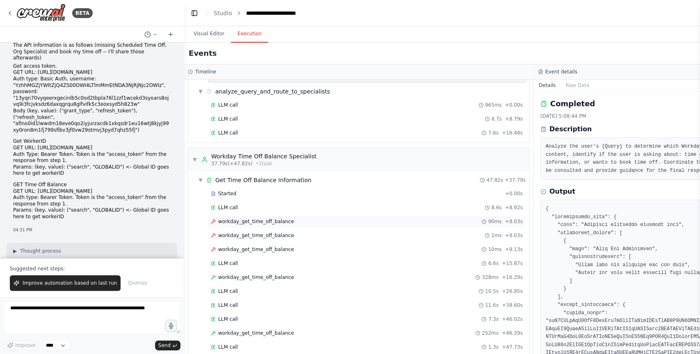
click at [336, 219] on div "workday_get_time_off_balance 90ms + 9.03s" at bounding box center [367, 221] width 312 height 7
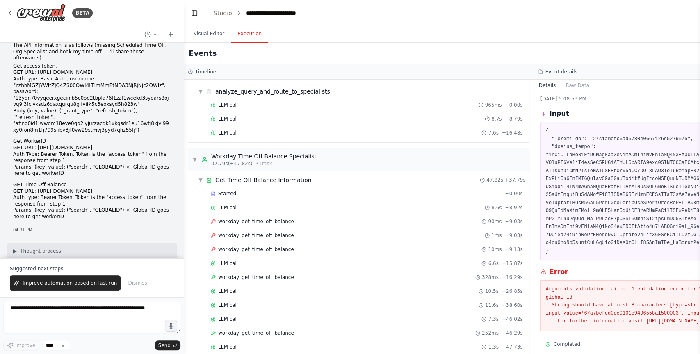
scroll to position [24, 0]
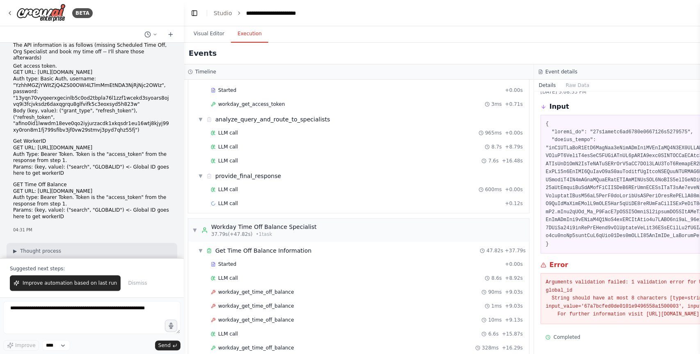
click at [620, 304] on pre "Arguments validation failed: 1 validation error for WorkdayGetTimeOffBalanceInp…" at bounding box center [709, 299] width 327 height 40
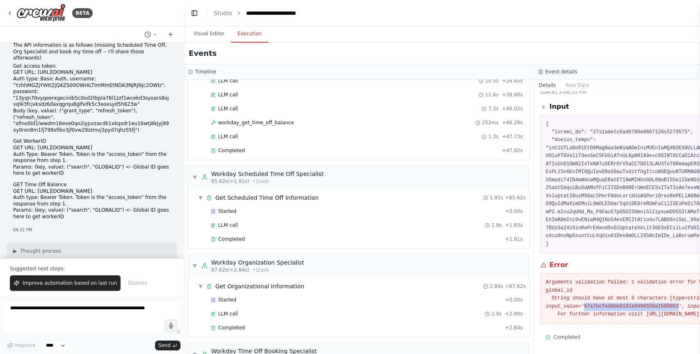
scroll to position [583, 0]
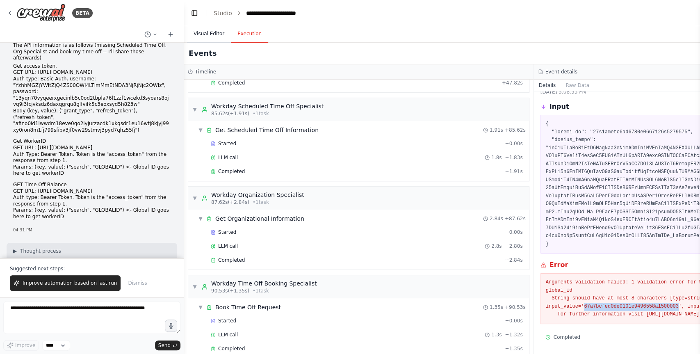
click at [209, 37] on button "Visual Editor" at bounding box center [209, 33] width 44 height 17
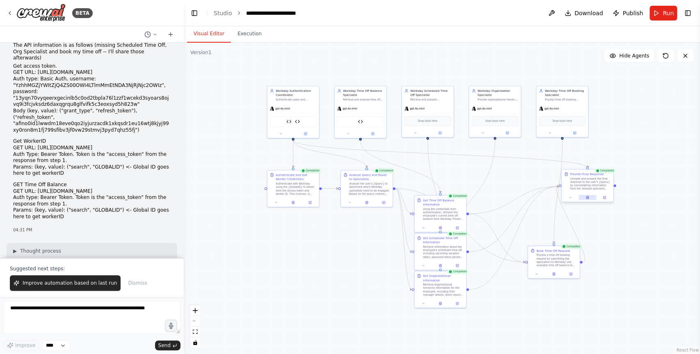
click at [587, 198] on icon at bounding box center [588, 197] width 2 height 3
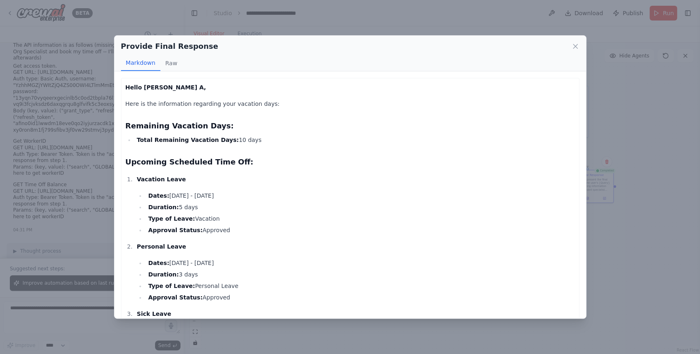
click at [146, 88] on strong "Hello Venkat A," at bounding box center [166, 87] width 81 height 7
click at [152, 98] on div "Hello Venkat A, Here is the information regarding your vacation days: Remaining…" at bounding box center [351, 250] width 450 height 336
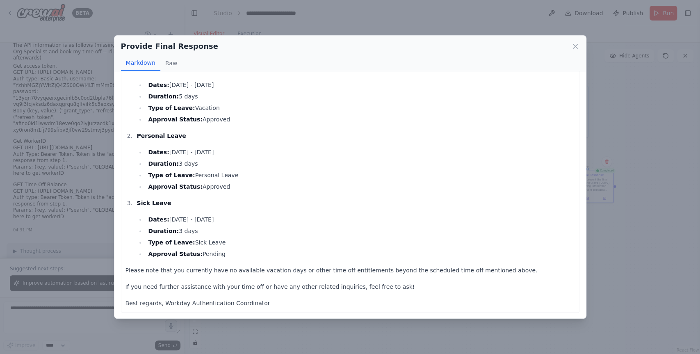
scroll to position [0, 0]
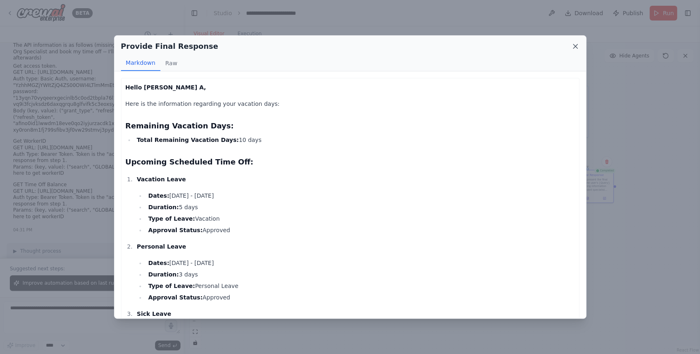
click at [575, 48] on icon at bounding box center [575, 46] width 8 height 8
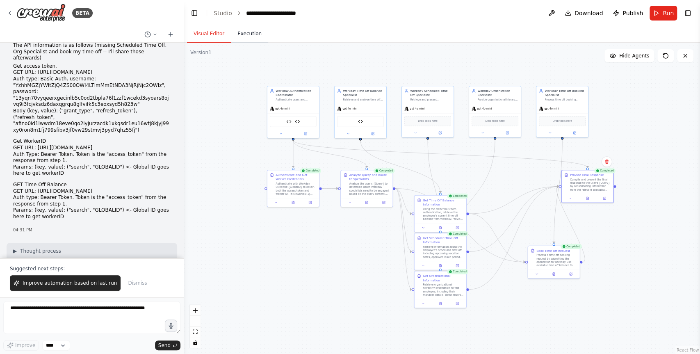
click at [248, 27] on button "Execution" at bounding box center [249, 33] width 37 height 17
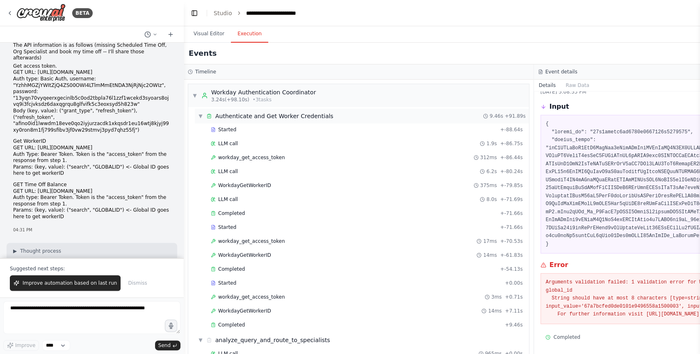
click at [198, 114] on span "▼" at bounding box center [200, 116] width 5 height 7
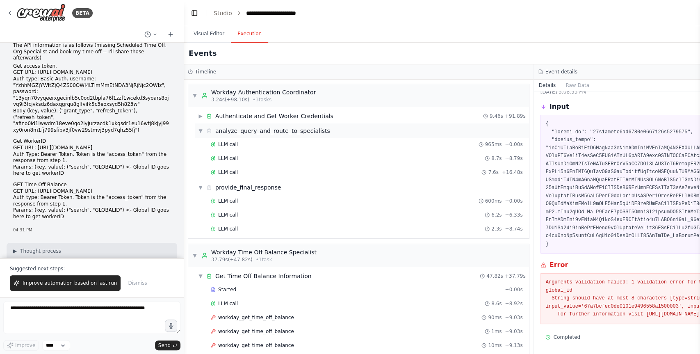
click at [203, 133] on span "▼" at bounding box center [200, 131] width 5 height 7
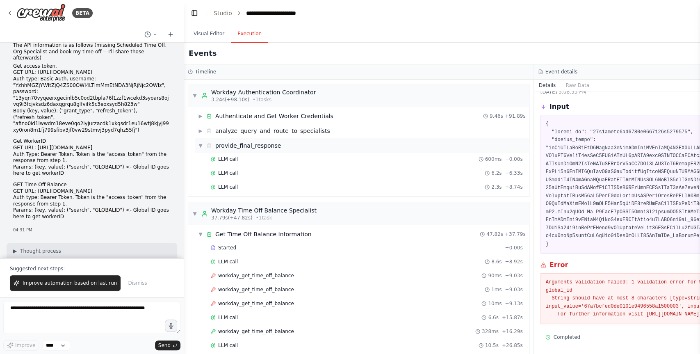
click at [201, 143] on span "▼" at bounding box center [200, 145] width 5 height 7
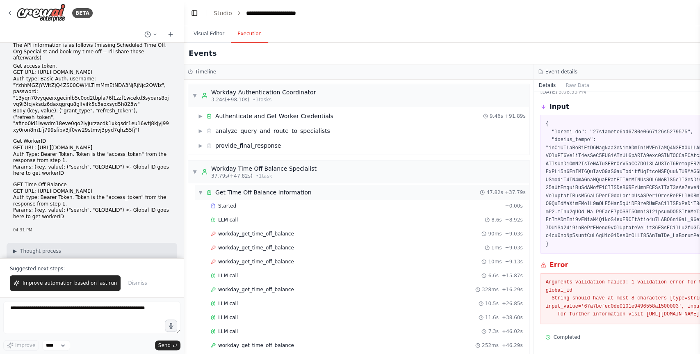
click at [201, 193] on span "▼" at bounding box center [200, 192] width 5 height 7
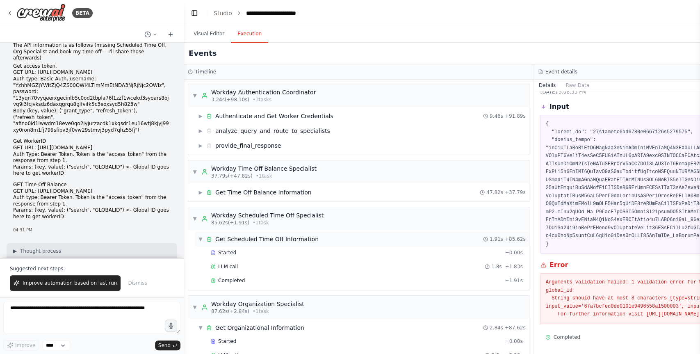
click at [200, 240] on span "▼" at bounding box center [200, 239] width 5 height 7
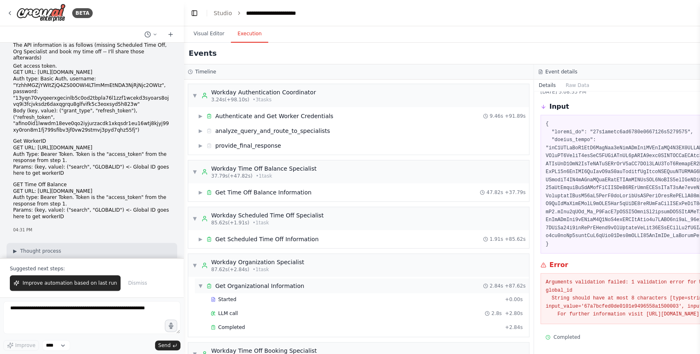
click at [200, 286] on span "▼" at bounding box center [200, 286] width 5 height 7
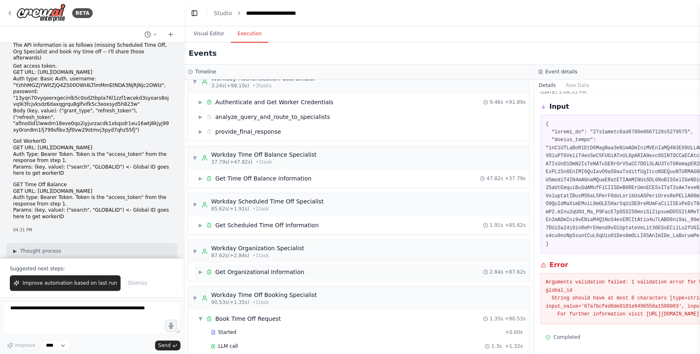
scroll to position [37, 0]
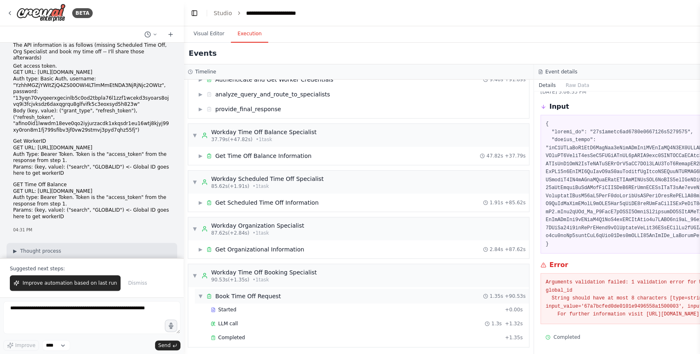
click at [200, 295] on span "▼" at bounding box center [200, 296] width 5 height 7
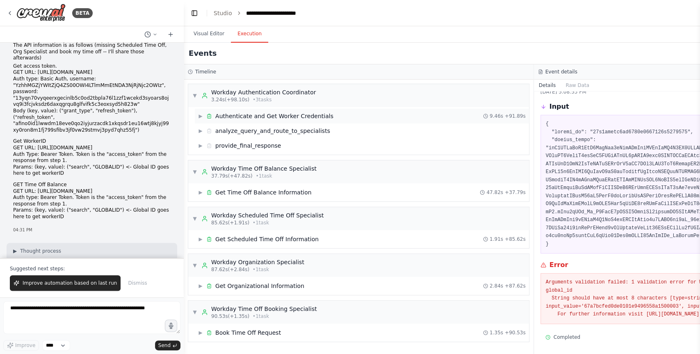
click at [200, 113] on span "▶" at bounding box center [200, 116] width 5 height 7
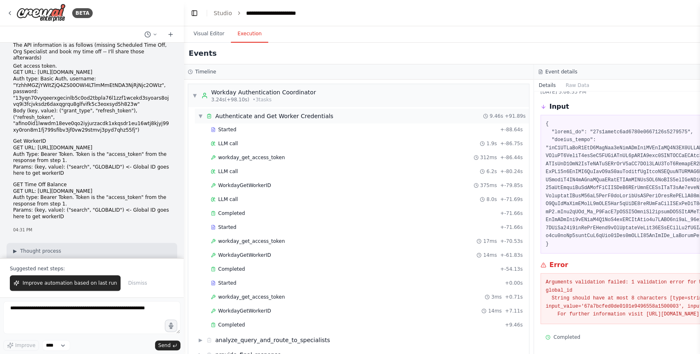
click at [202, 114] on span "▼" at bounding box center [200, 116] width 5 height 7
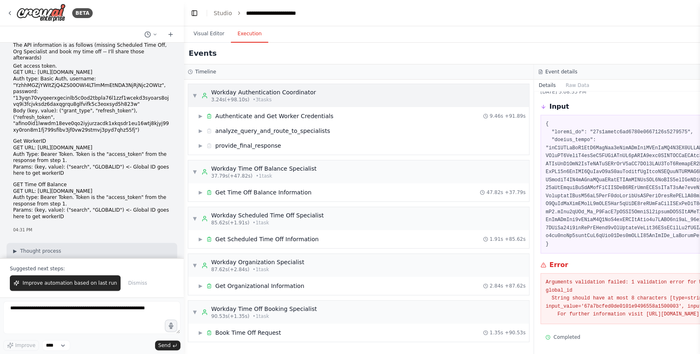
click at [197, 95] on div "▼ Workday Authentication Coordinator 3.24s (+98.10s) • 3 task s" at bounding box center [253, 95] width 123 height 15
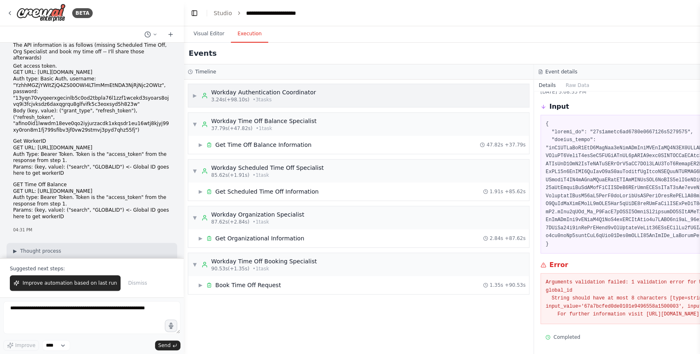
click at [197, 96] on div "▶ Workday Authentication Coordinator 3.24s (+98.10s) • 3 task s" at bounding box center [253, 95] width 123 height 15
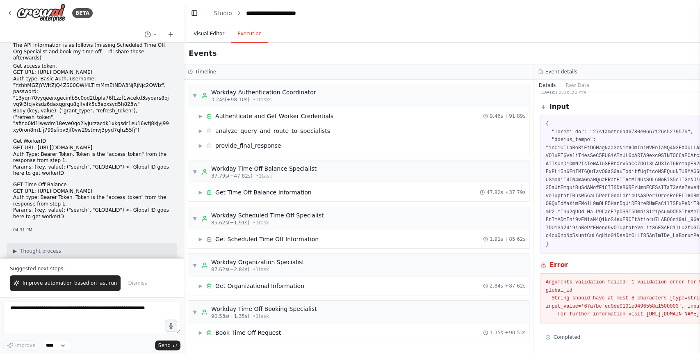
click at [211, 34] on button "Visual Editor" at bounding box center [209, 33] width 44 height 17
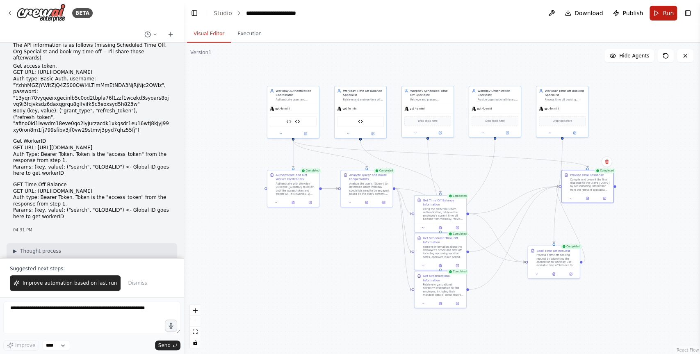
click at [663, 17] on button "Run" at bounding box center [663, 13] width 27 height 15
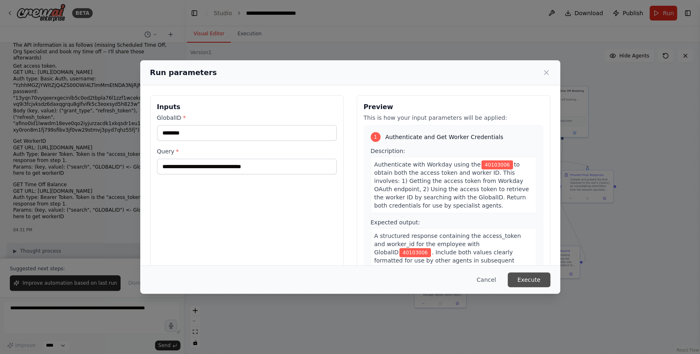
click at [523, 279] on button "Execute" at bounding box center [529, 279] width 43 height 15
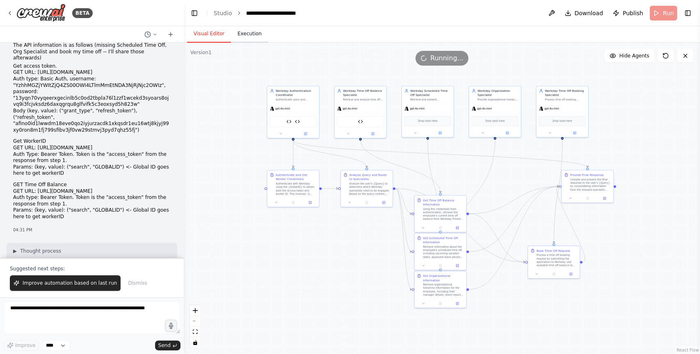
click at [252, 30] on button "Execution" at bounding box center [249, 33] width 37 height 17
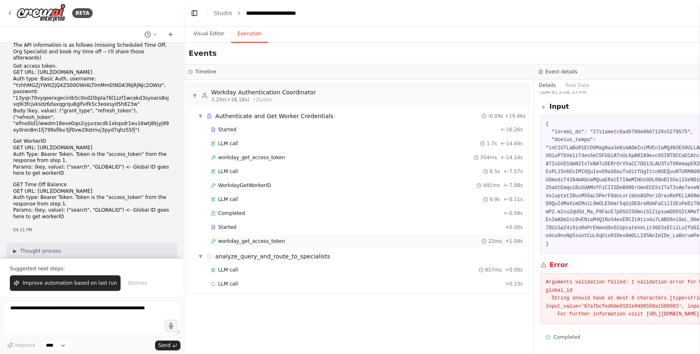
click at [338, 238] on div "workday_get_access_token 22ms + 1.04s" at bounding box center [367, 241] width 312 height 7
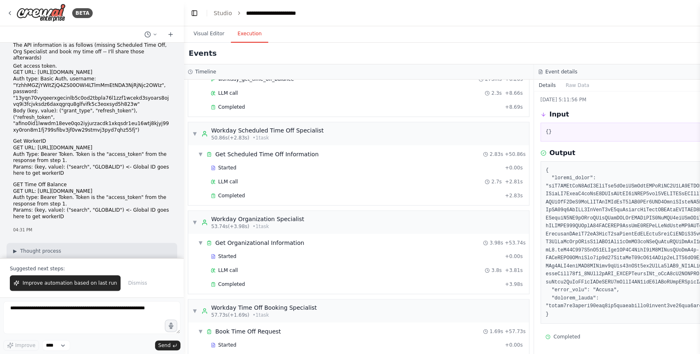
scroll to position [433, 0]
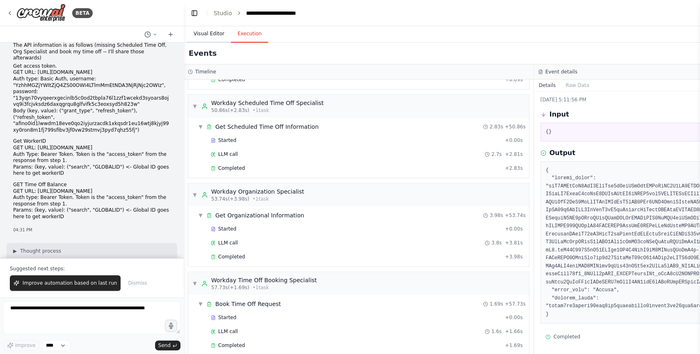
click at [212, 36] on button "Visual Editor" at bounding box center [209, 33] width 44 height 17
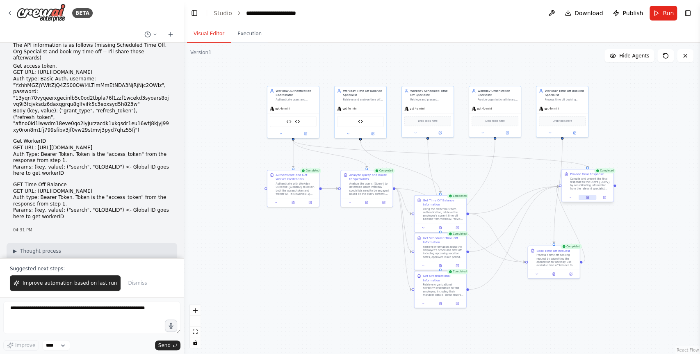
click at [588, 198] on icon at bounding box center [588, 197] width 2 height 3
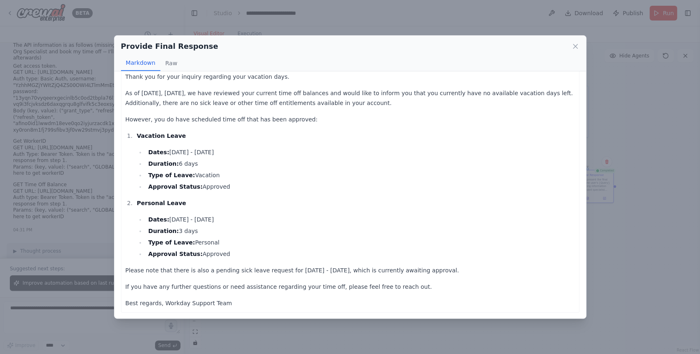
scroll to position [0, 0]
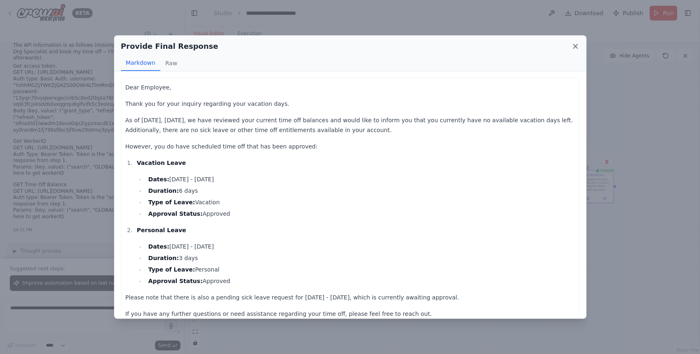
click at [575, 44] on icon at bounding box center [575, 46] width 8 height 8
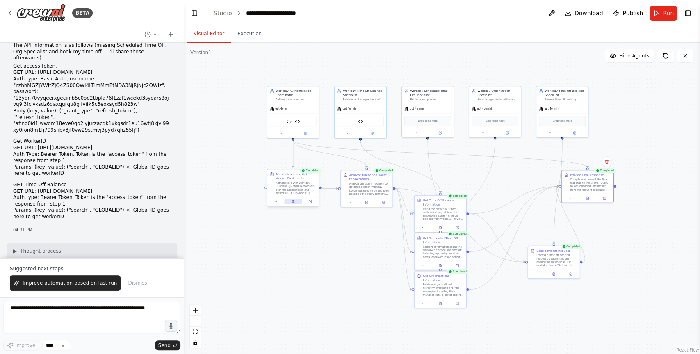
click at [293, 203] on button at bounding box center [293, 201] width 18 height 5
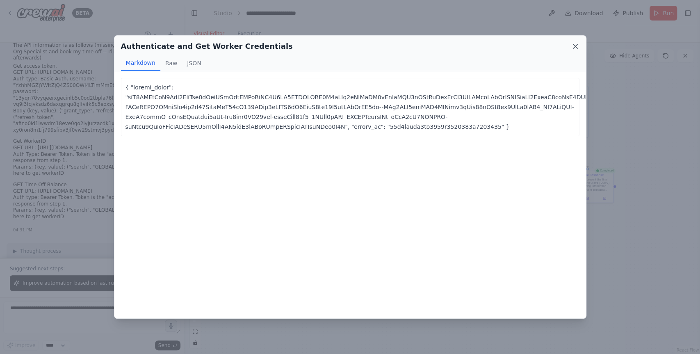
click at [576, 45] on icon at bounding box center [575, 46] width 8 height 8
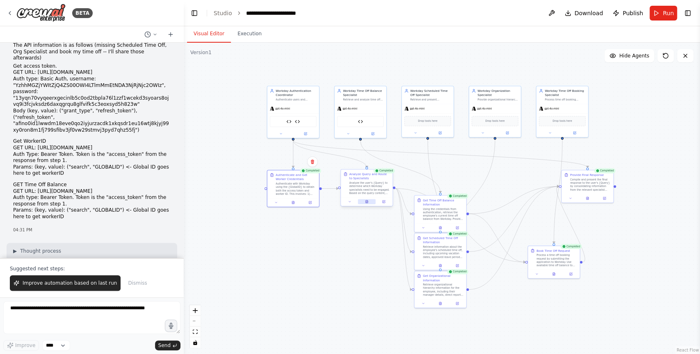
click at [367, 202] on icon at bounding box center [366, 202] width 1 height 0
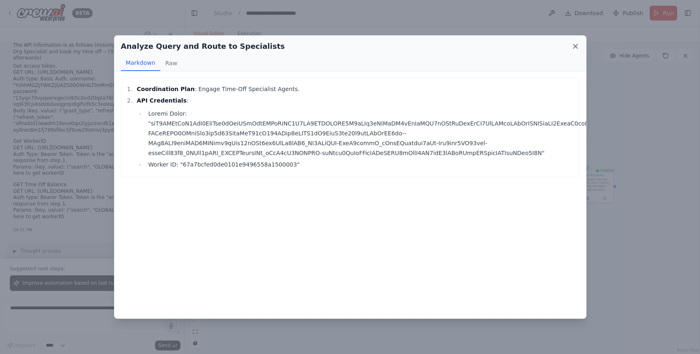
click at [575, 46] on icon at bounding box center [575, 46] width 4 height 4
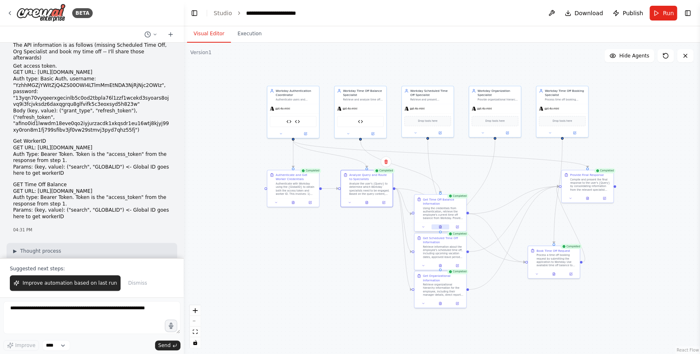
click at [439, 227] on icon at bounding box center [440, 227] width 2 height 3
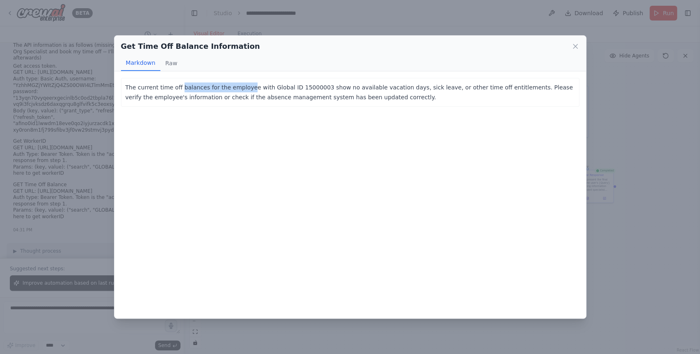
drag, startPoint x: 180, startPoint y: 88, endPoint x: 252, endPoint y: 89, distance: 72.2
click at [251, 89] on p "The current time off balances for the employee with Global ID 15000003 show no …" at bounding box center [351, 92] width 450 height 20
click at [337, 86] on p "The current time off balances for the employee with Global ID 15000003 show no …" at bounding box center [351, 92] width 450 height 20
click at [162, 62] on button "Raw" at bounding box center [171, 63] width 22 height 16
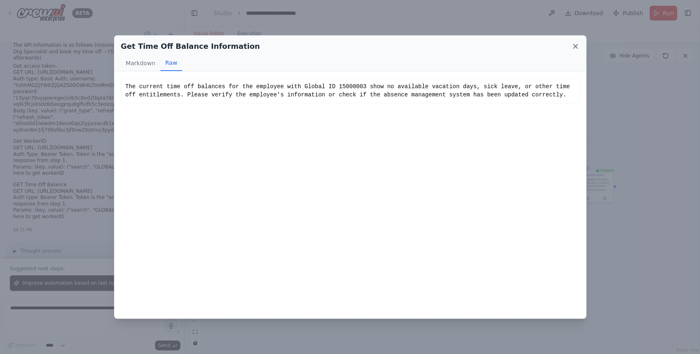
click at [578, 47] on icon at bounding box center [575, 46] width 8 height 8
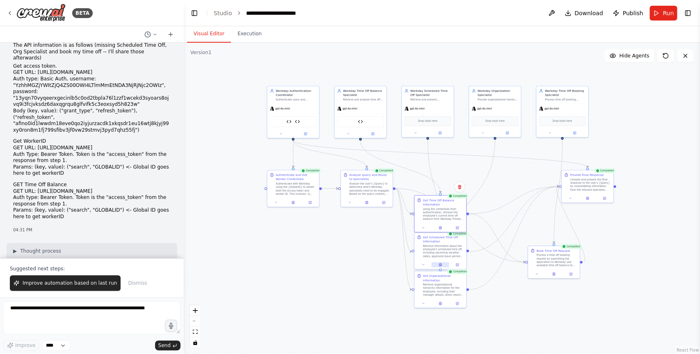
click at [441, 263] on icon at bounding box center [440, 264] width 3 height 3
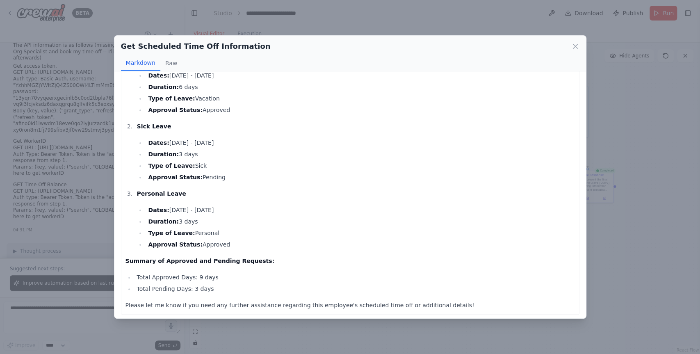
scroll to position [63, 0]
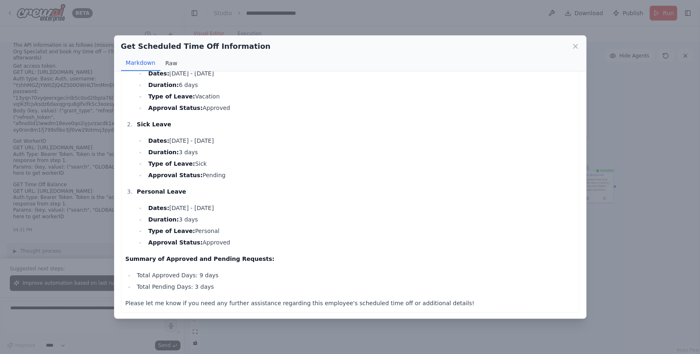
click at [166, 63] on button "Raw" at bounding box center [171, 63] width 22 height 16
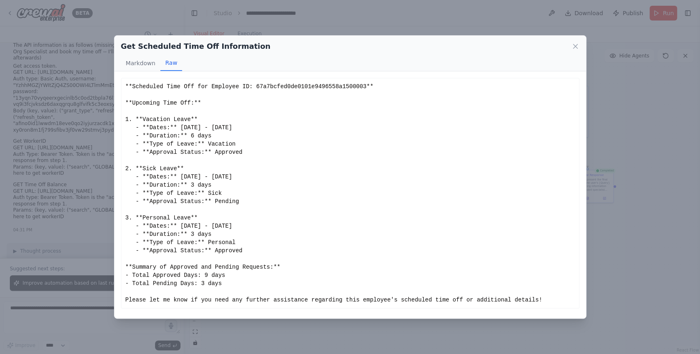
scroll to position [0, 0]
click at [151, 65] on button "Markdown" at bounding box center [140, 63] width 39 height 16
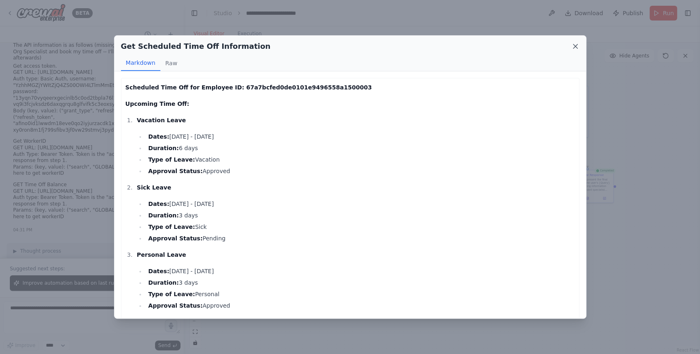
click at [573, 47] on icon at bounding box center [575, 46] width 8 height 8
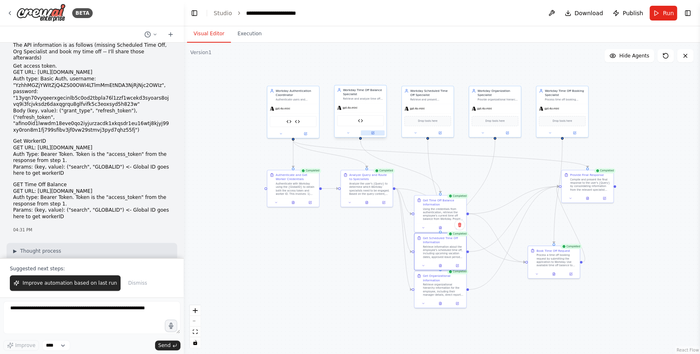
click at [373, 133] on icon at bounding box center [373, 133] width 2 height 2
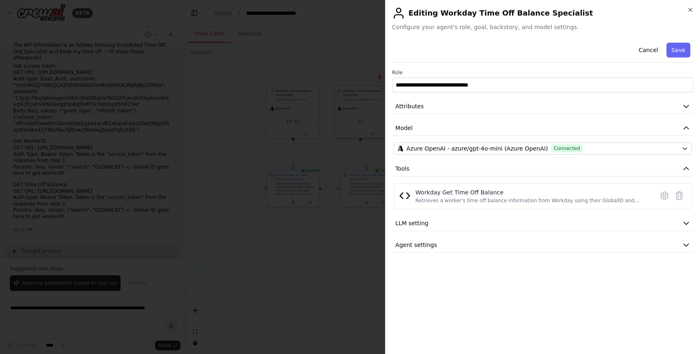
click at [347, 247] on div at bounding box center [350, 177] width 700 height 354
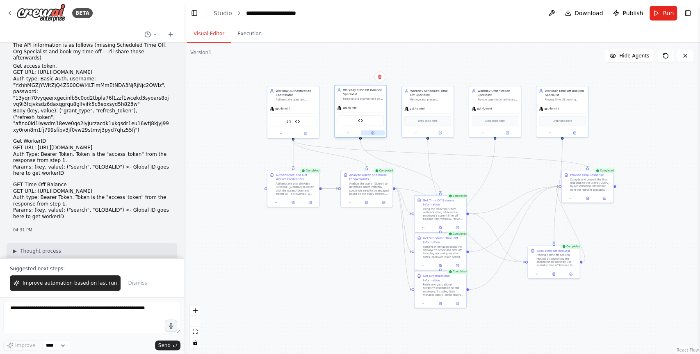
click at [373, 133] on icon at bounding box center [373, 133] width 2 height 2
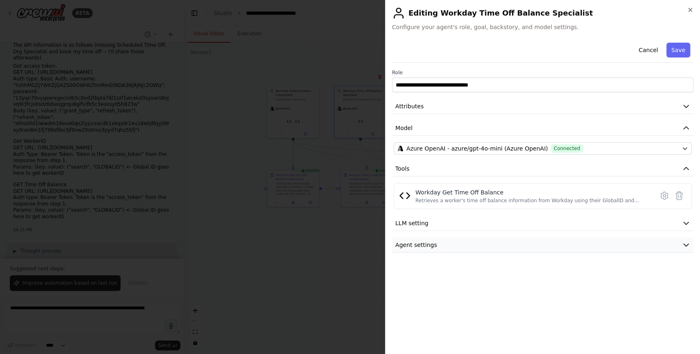
click at [459, 244] on button "Agent settings" at bounding box center [543, 245] width 302 height 15
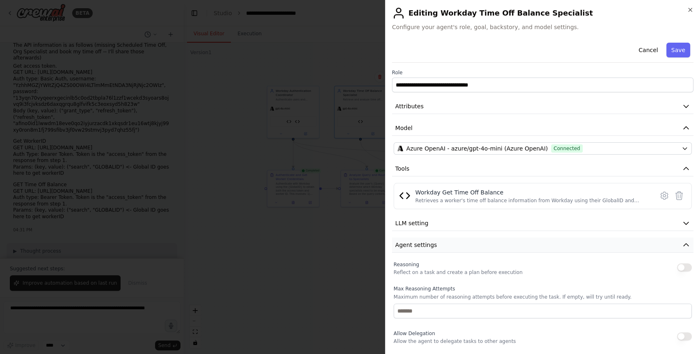
click at [442, 245] on button "Agent settings" at bounding box center [543, 245] width 302 height 15
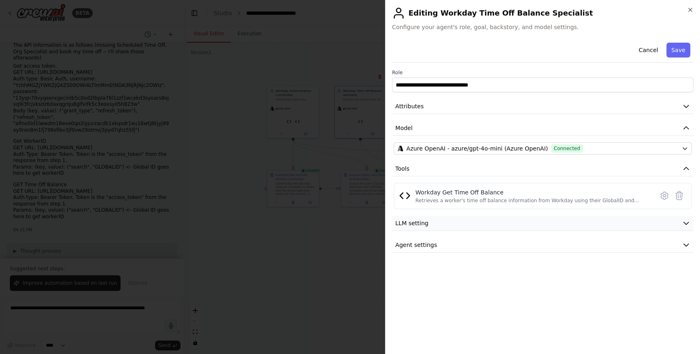
click at [436, 222] on button "LLM setting" at bounding box center [543, 223] width 302 height 15
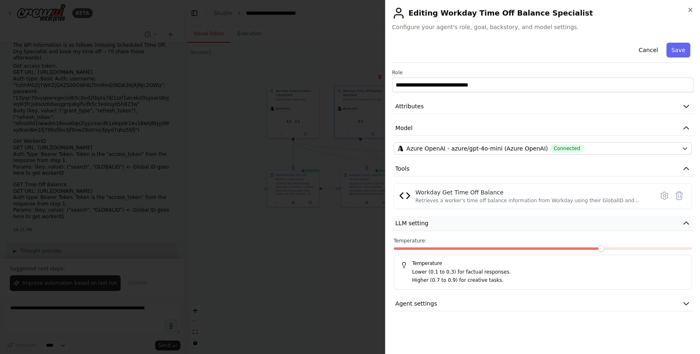
click at [436, 222] on button "LLM setting" at bounding box center [543, 223] width 302 height 15
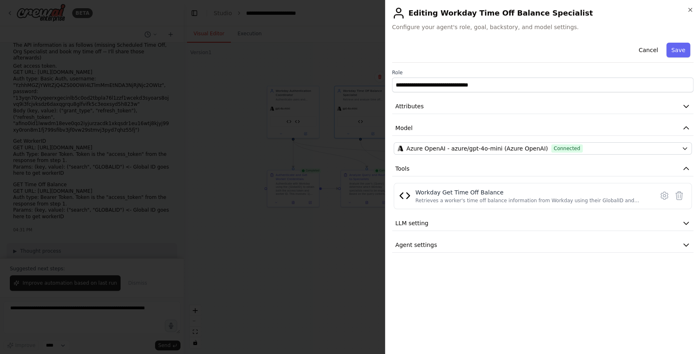
click at [355, 244] on div at bounding box center [350, 177] width 700 height 354
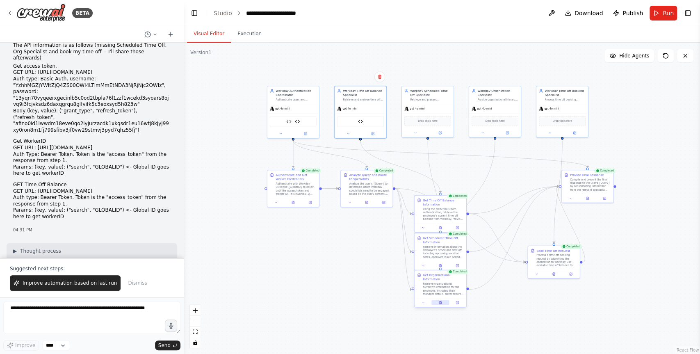
click at [442, 303] on button at bounding box center [441, 302] width 18 height 5
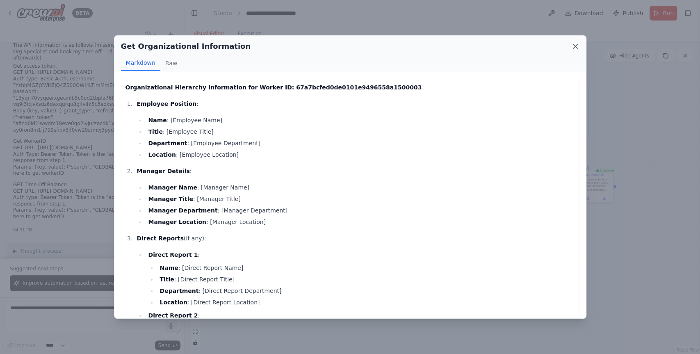
click at [578, 43] on icon at bounding box center [575, 46] width 8 height 8
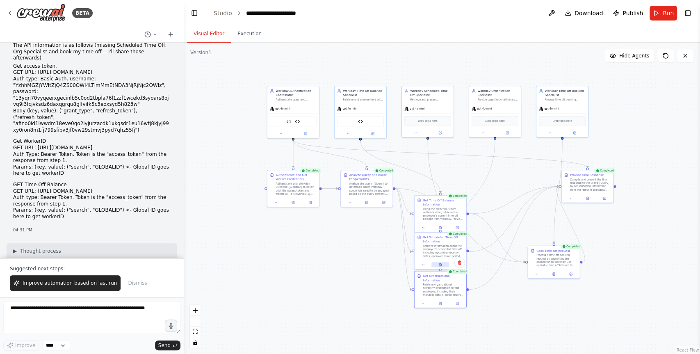
click at [441, 265] on icon at bounding box center [440, 264] width 3 height 3
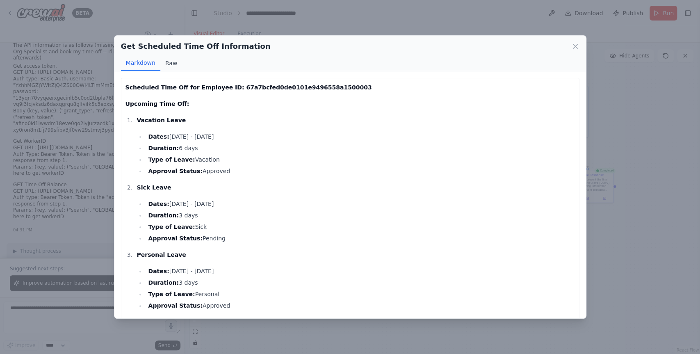
click at [171, 64] on button "Raw" at bounding box center [171, 63] width 22 height 16
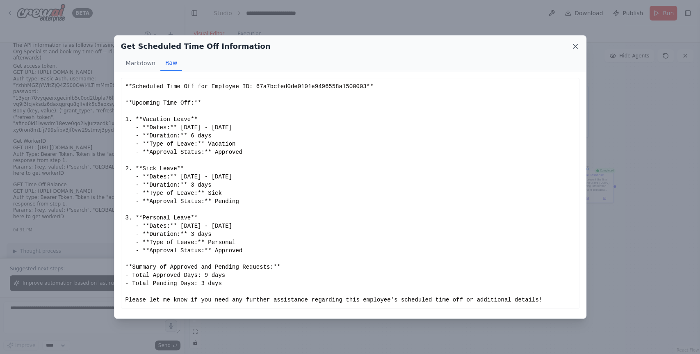
click at [577, 46] on icon at bounding box center [575, 46] width 8 height 8
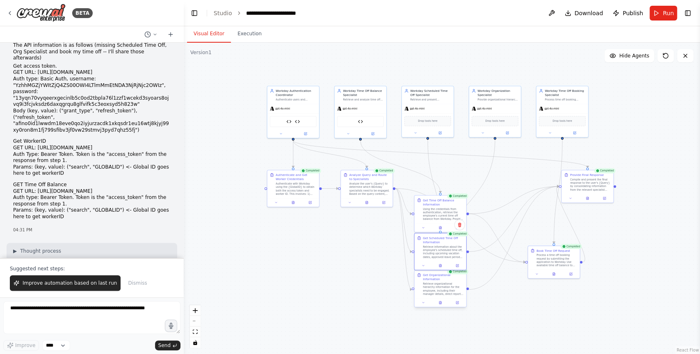
click at [447, 288] on div "Retrieve organizational hierarchy information for the employee, including their…" at bounding box center [443, 289] width 41 height 14
click at [73, 286] on span "Improve automation based on last run" at bounding box center [70, 283] width 94 height 7
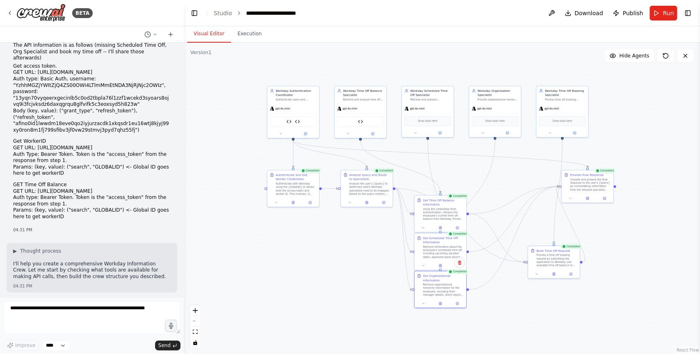
scroll to position [1804, 0]
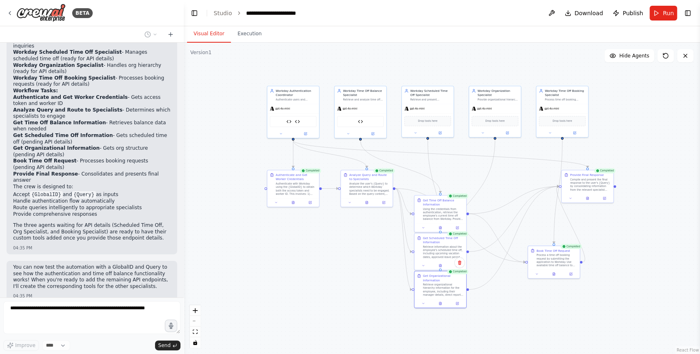
click at [127, 264] on p "You can now test the automation with a GlobalID and Query to see how the authen…" at bounding box center [92, 276] width 158 height 25
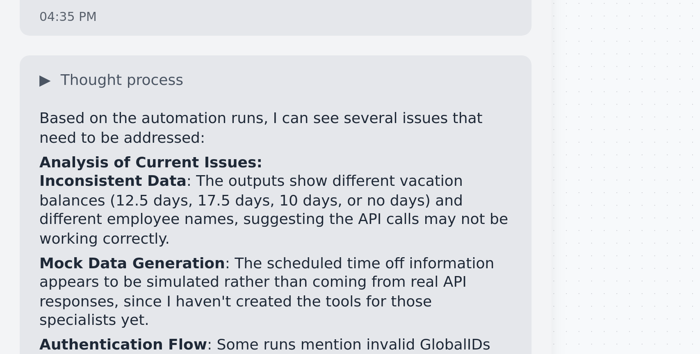
scroll to position [2027, 0]
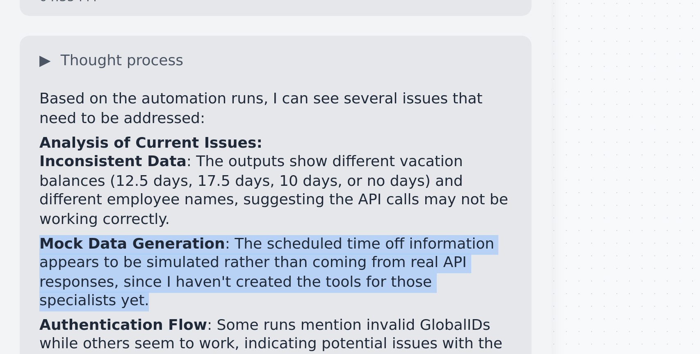
drag, startPoint x: 21, startPoint y: 135, endPoint x: 13, endPoint y: 116, distance: 21.3
click at [13, 152] on p "Mock Data Generation : The scheduled time off information appears to be simulat…" at bounding box center [92, 164] width 158 height 25
click at [28, 152] on p "Mock Data Generation : The scheduled time off information appears to be simulat…" at bounding box center [92, 164] width 158 height 25
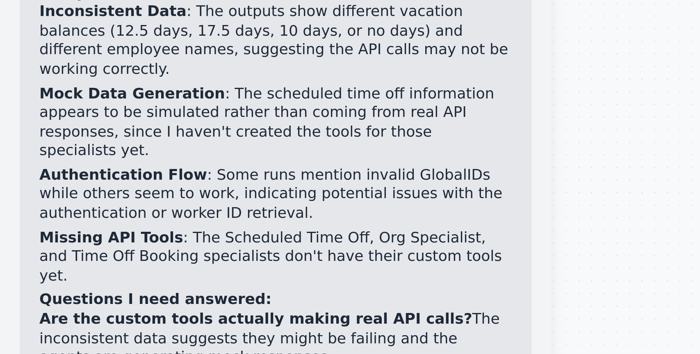
scroll to position [2083, 0]
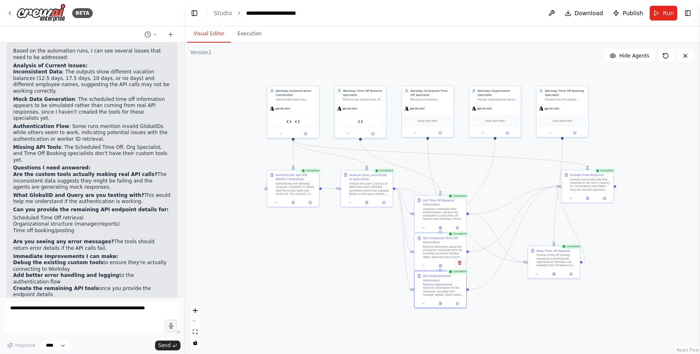
click at [126, 215] on li "Scheduled Time Off retrieval" at bounding box center [92, 218] width 158 height 7
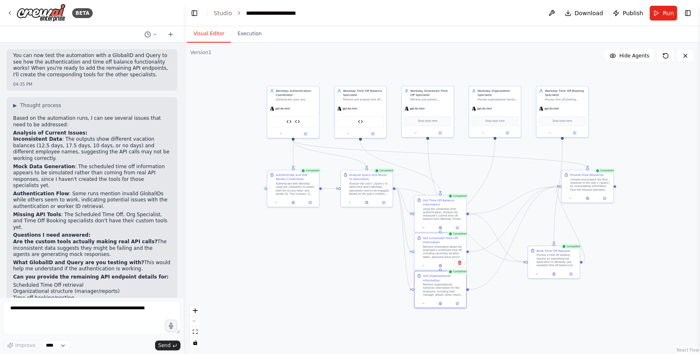
scroll to position [1980, 0]
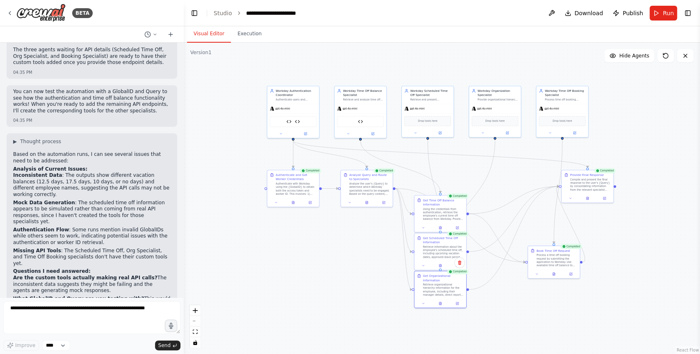
click at [45, 166] on strong "Analysis of Current Issues:" at bounding box center [50, 169] width 74 height 6
click at [55, 172] on strong "Inconsistent Data" at bounding box center [37, 175] width 49 height 6
click at [45, 166] on strong "Analysis of Current Issues:" at bounding box center [50, 169] width 74 height 6
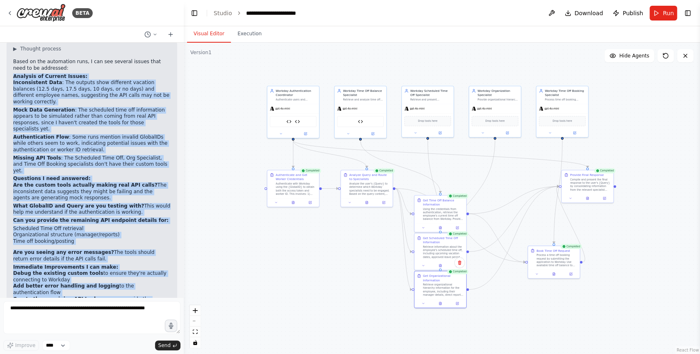
scroll to position [2083, 0]
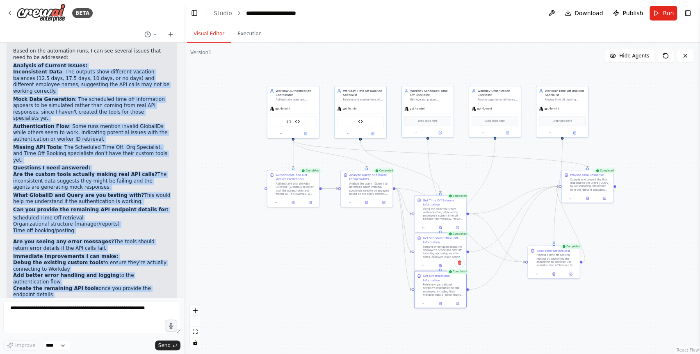
drag, startPoint x: 14, startPoint y: 136, endPoint x: 121, endPoint y: 273, distance: 173.4
click at [121, 273] on div "Based on the automation runs, I can see several issues that need to be addresse…" at bounding box center [92, 189] width 158 height 283
copy div "Analysis of Current Issues: Inconsistent Data : The outputs show different vaca…"
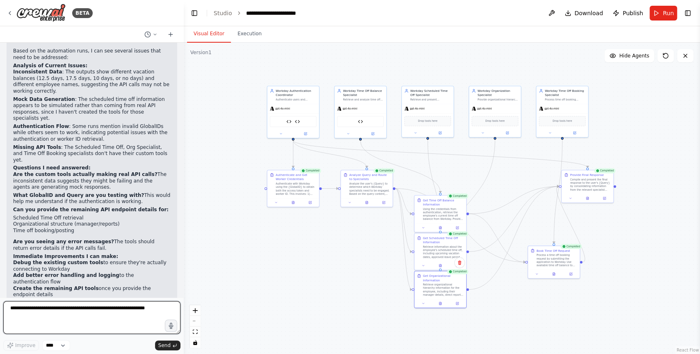
click at [110, 311] on textarea at bounding box center [91, 317] width 177 height 33
paste textarea "**********"
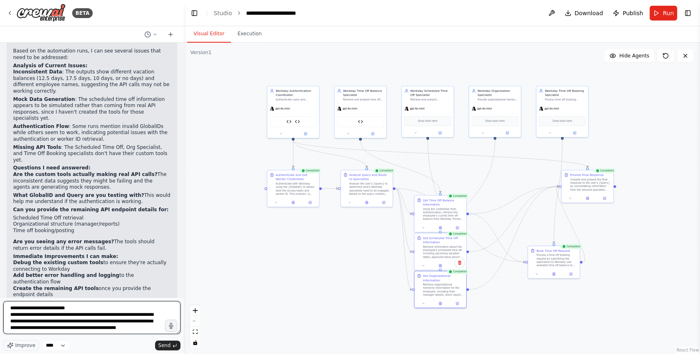
scroll to position [266, 0]
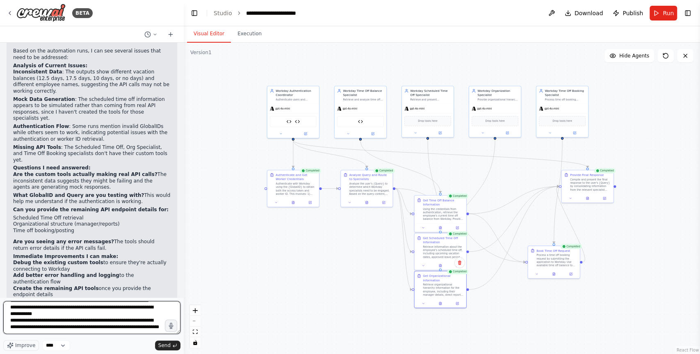
drag, startPoint x: 180, startPoint y: 334, endPoint x: 182, endPoint y: 342, distance: 8.4
click at [181, 342] on div "BETA Workday Information Crew This crew will be responsible for providing infor…" at bounding box center [92, 177] width 184 height 354
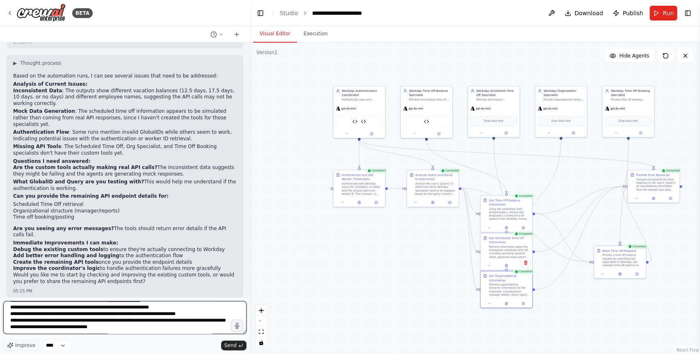
scroll to position [1724, 0]
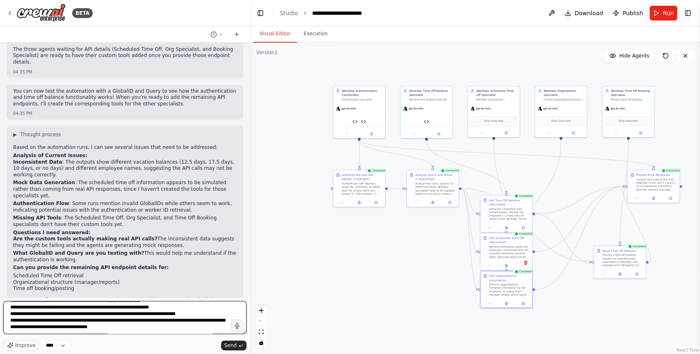
drag, startPoint x: 181, startPoint y: 335, endPoint x: 256, endPoint y: 330, distance: 75.3
click at [256, 330] on div "BETA Workday Information Crew This crew will be responsible for providing infor…" at bounding box center [350, 177] width 700 height 354
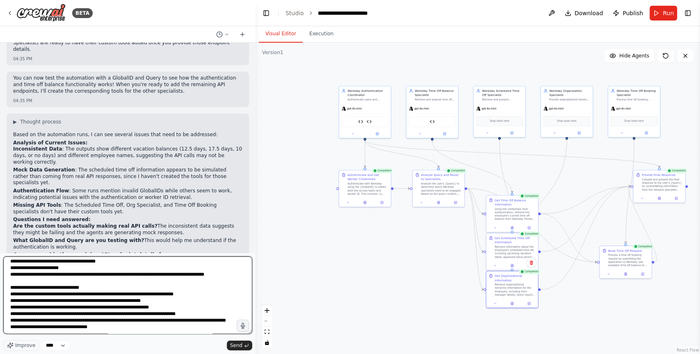
scroll to position [1773, 0]
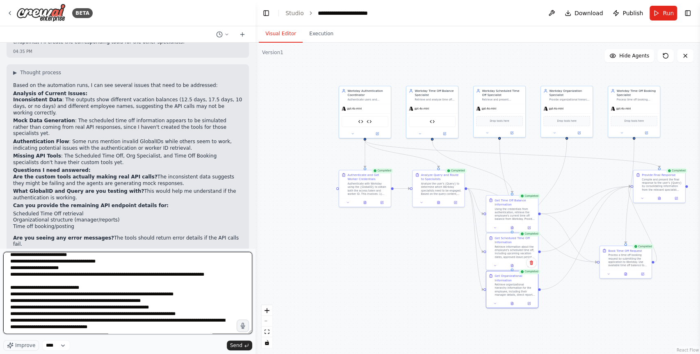
drag, startPoint x: 251, startPoint y: 332, endPoint x: 254, endPoint y: 359, distance: 26.8
click at [254, 354] on html "BETA Workday Information Crew This crew will be responsible for providing infor…" at bounding box center [350, 177] width 700 height 354
drag, startPoint x: 251, startPoint y: 332, endPoint x: 254, endPoint y: 384, distance: 51.8
click at [254, 354] on html "BETA Workday Information Crew This crew will be responsible for providing infor…" at bounding box center [350, 177] width 700 height 354
drag, startPoint x: 251, startPoint y: 333, endPoint x: 251, endPoint y: 348, distance: 15.6
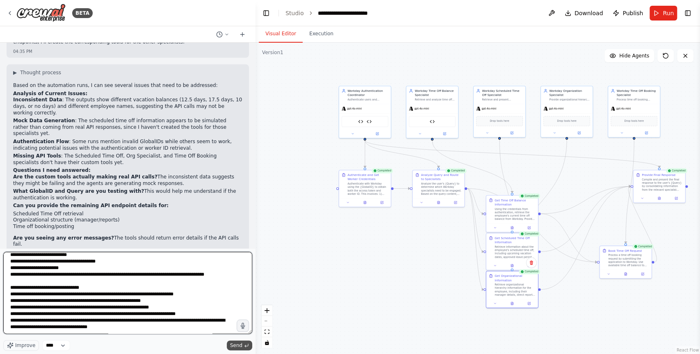
click at [251, 349] on div "Improve **** Send" at bounding box center [127, 301] width 249 height 99
click at [150, 299] on textarea at bounding box center [127, 293] width 249 height 82
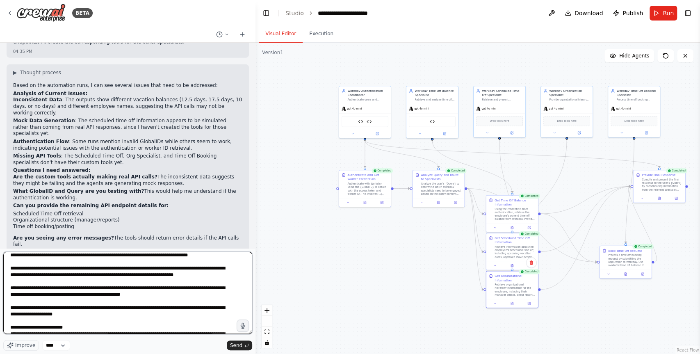
scroll to position [0, 0]
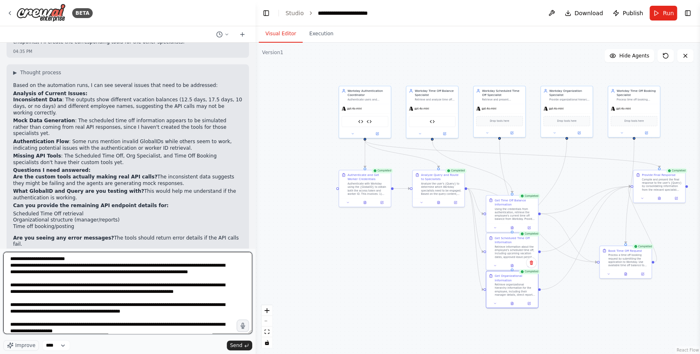
click at [59, 260] on textarea at bounding box center [127, 293] width 249 height 82
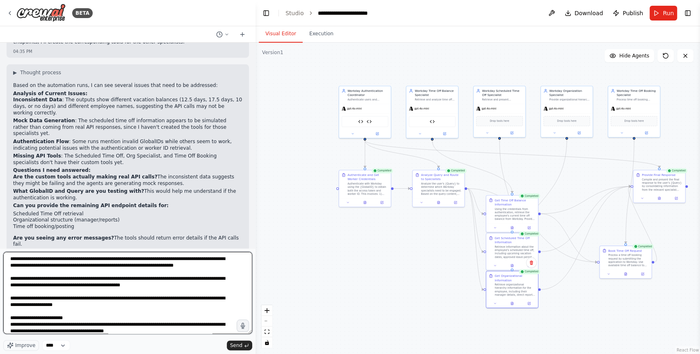
scroll to position [1, 0]
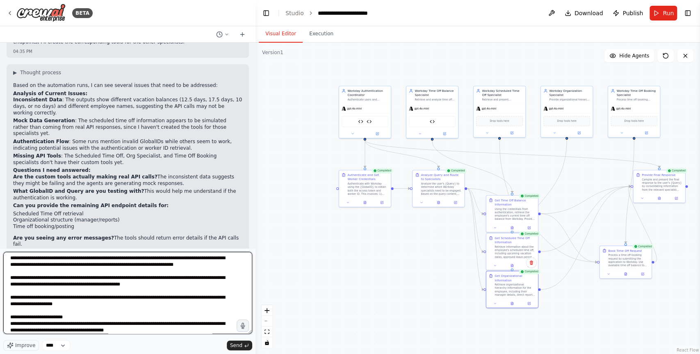
click at [53, 311] on textarea at bounding box center [127, 293] width 249 height 82
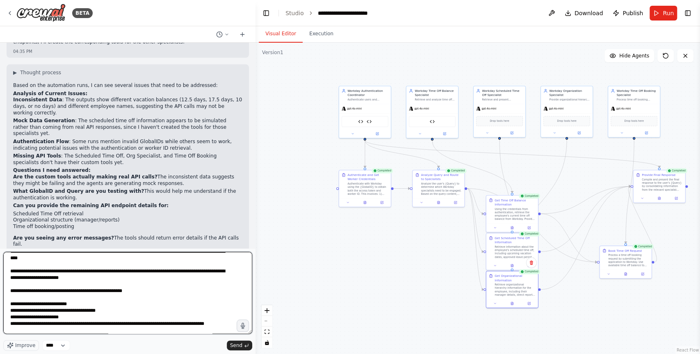
scroll to position [50, 0]
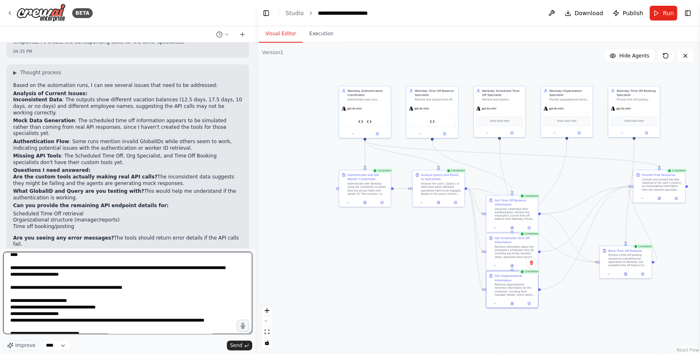
click at [60, 290] on textarea at bounding box center [127, 293] width 249 height 82
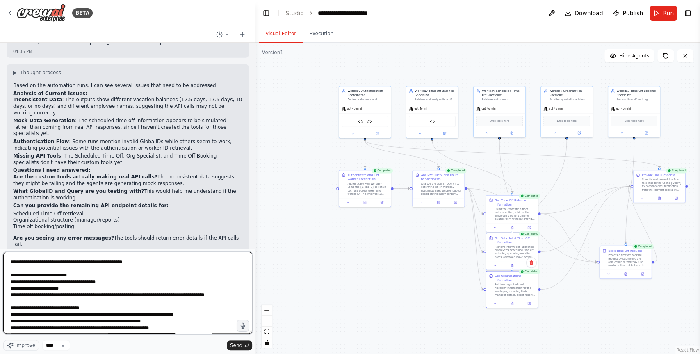
scroll to position [75, 0]
click at [76, 297] on textarea at bounding box center [127, 293] width 249 height 82
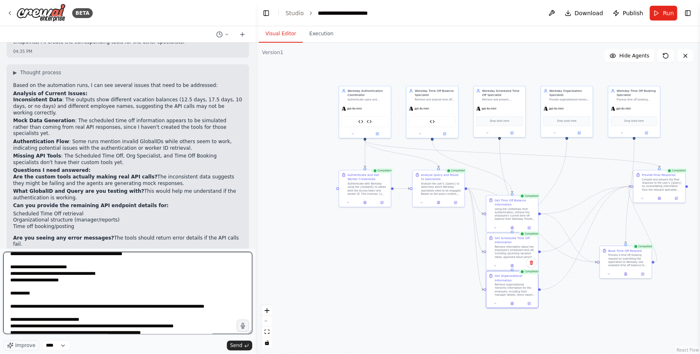
scroll to position [83, 0]
click at [66, 269] on textarea at bounding box center [127, 293] width 249 height 82
click at [64, 286] on textarea at bounding box center [127, 293] width 249 height 82
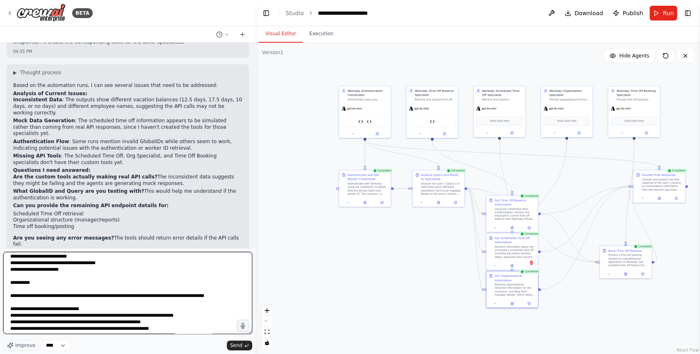
scroll to position [97, 0]
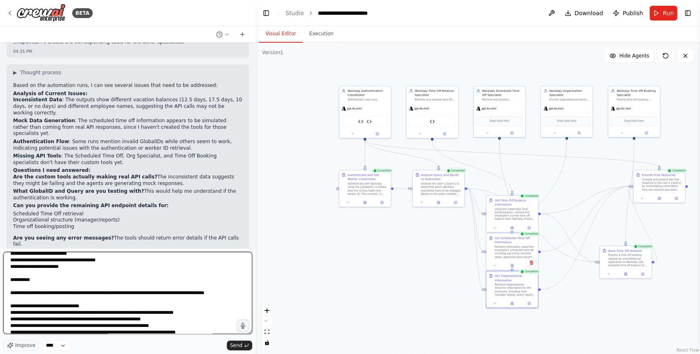
click at [64, 289] on textarea at bounding box center [127, 293] width 249 height 82
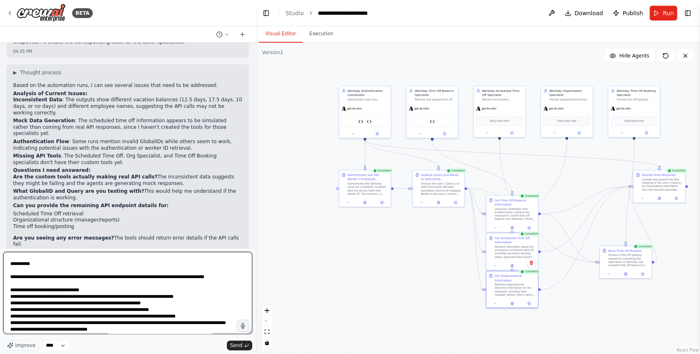
scroll to position [115, 0]
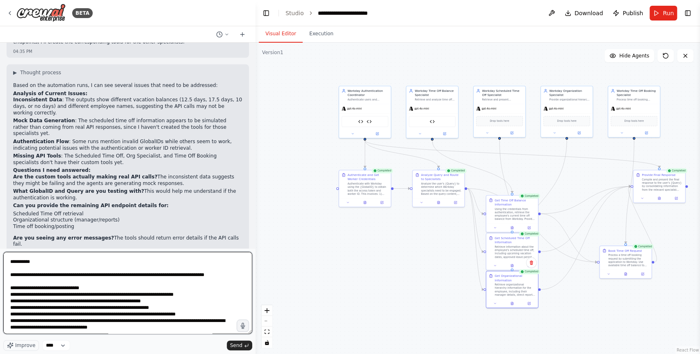
type textarea "**********"
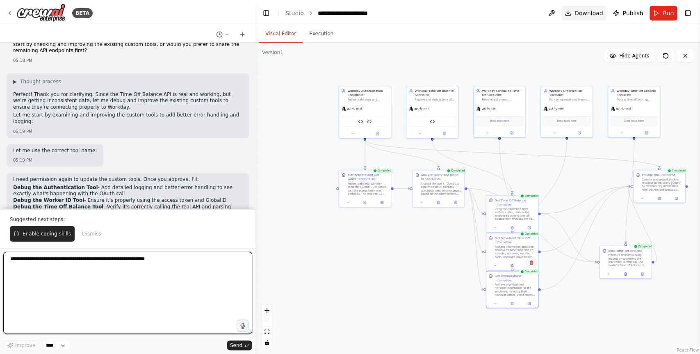
scroll to position [2169, 0]
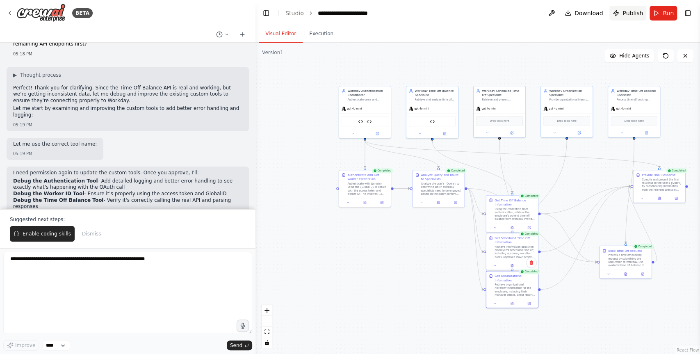
click at [622, 11] on button "Publish" at bounding box center [628, 13] width 37 height 15
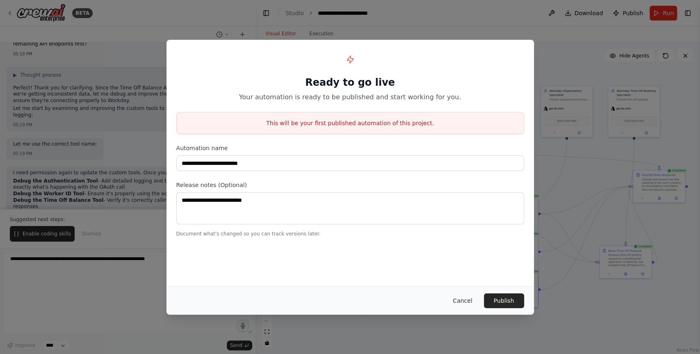
click at [473, 303] on button "Cancel" at bounding box center [462, 300] width 32 height 15
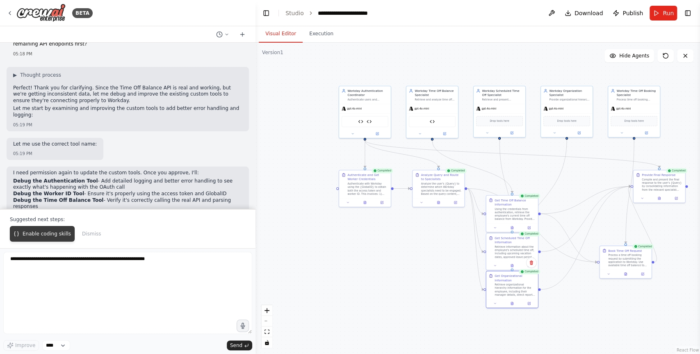
click at [50, 236] on span "Enable coding skills" at bounding box center [47, 234] width 48 height 7
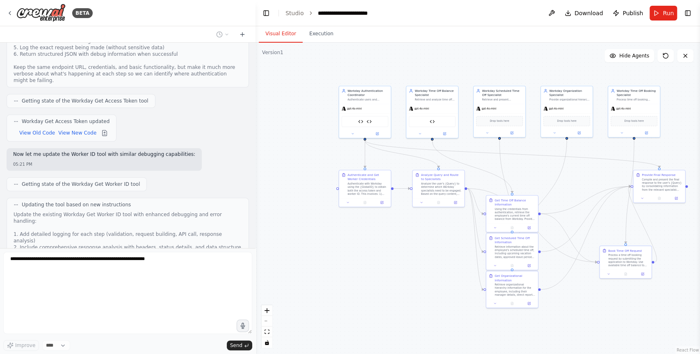
scroll to position [2653, 0]
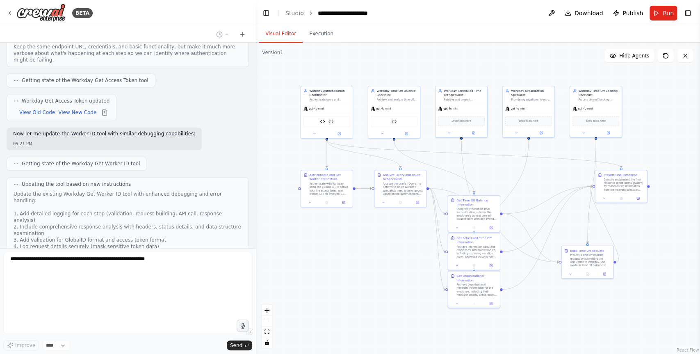
drag, startPoint x: 383, startPoint y: 283, endPoint x: 344, endPoint y: 283, distance: 39.4
click at [344, 283] on div ".deletable-edge-delete-btn { width: 20px; height: 20px; border: 0px solid #ffff…" at bounding box center [478, 198] width 445 height 311
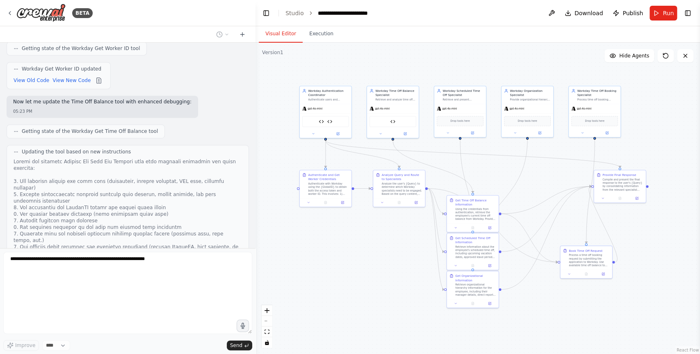
click at [312, 256] on div ".deletable-edge-delete-btn { width: 20px; height: 20px; border: 0px solid #ffff…" at bounding box center [478, 198] width 445 height 311
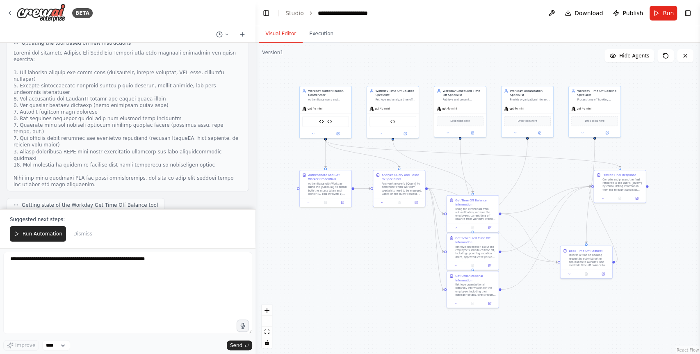
scroll to position [3046, 0]
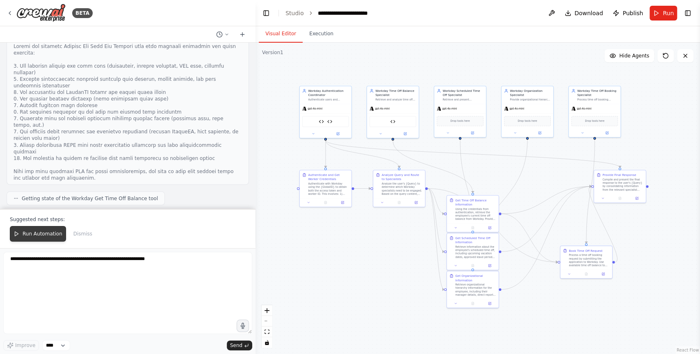
click at [50, 237] on span "Run Automation" at bounding box center [43, 234] width 40 height 7
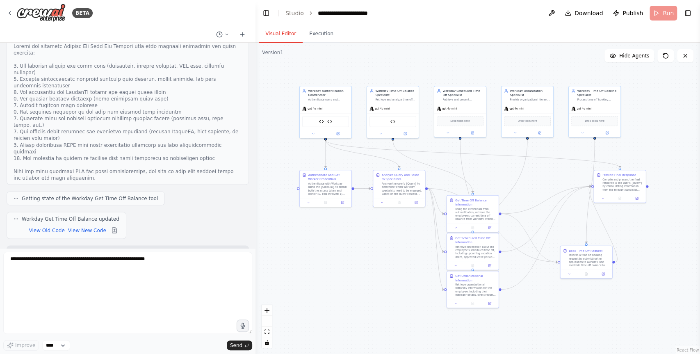
scroll to position [3007, 0]
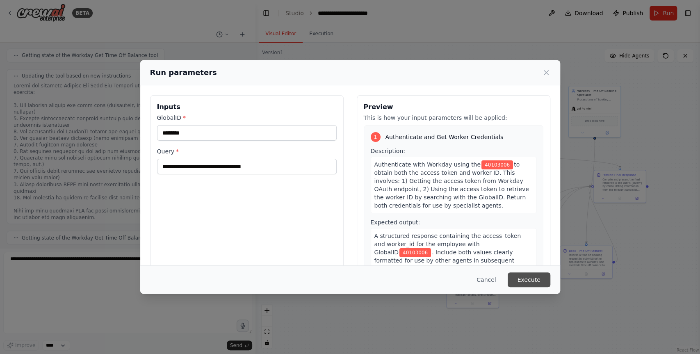
click at [526, 281] on button "Execute" at bounding box center [529, 279] width 43 height 15
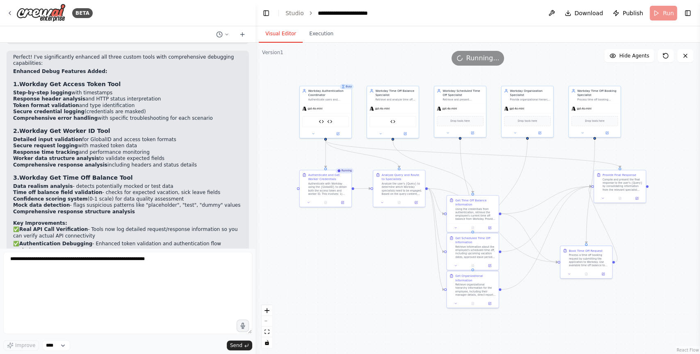
scroll to position [3352, 0]
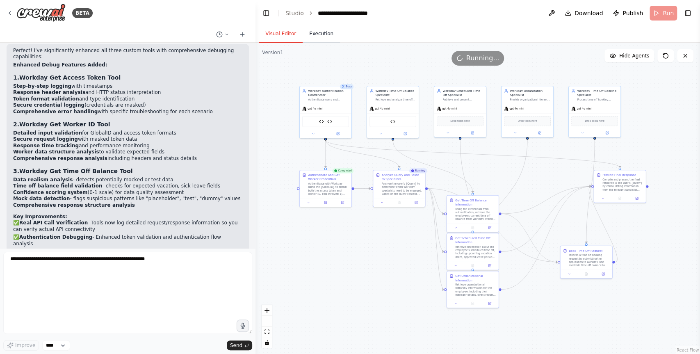
click at [317, 34] on button "Execution" at bounding box center [321, 33] width 37 height 17
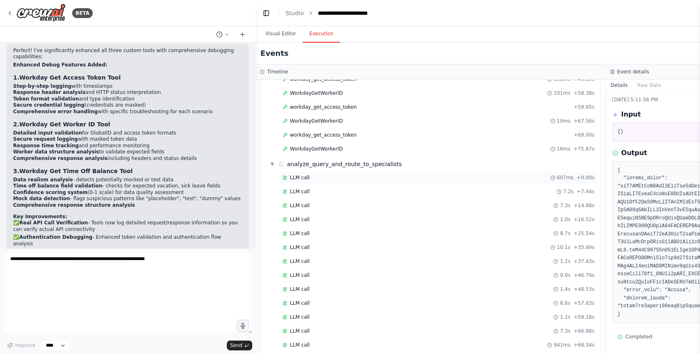
scroll to position [287, 0]
click at [277, 37] on button "Visual Editor" at bounding box center [281, 33] width 44 height 17
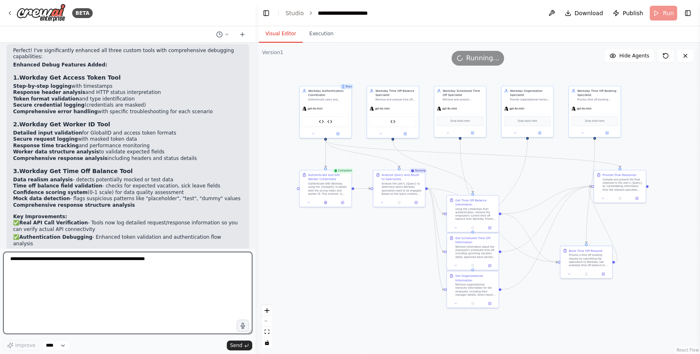
click at [156, 271] on textarea at bounding box center [127, 293] width 249 height 82
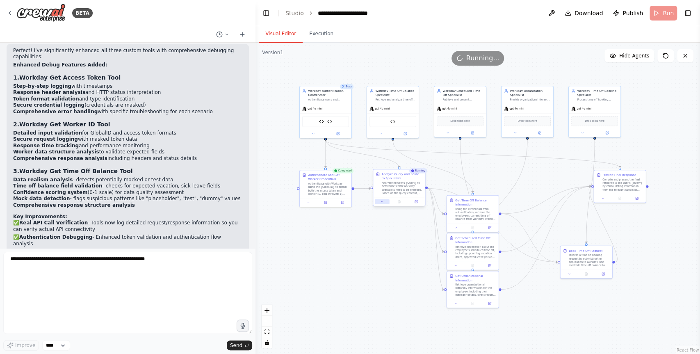
click at [384, 202] on icon at bounding box center [382, 201] width 3 height 3
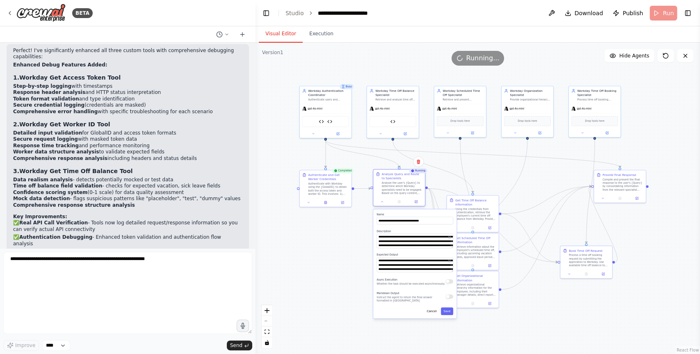
click at [382, 204] on div at bounding box center [399, 201] width 52 height 9
click at [383, 202] on icon at bounding box center [384, 201] width 3 height 3
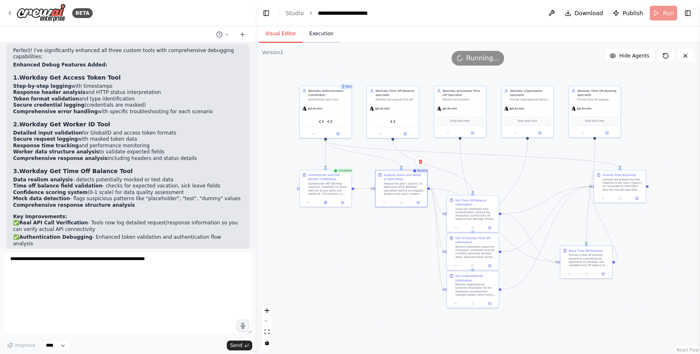
click at [324, 35] on button "Execution" at bounding box center [321, 33] width 37 height 17
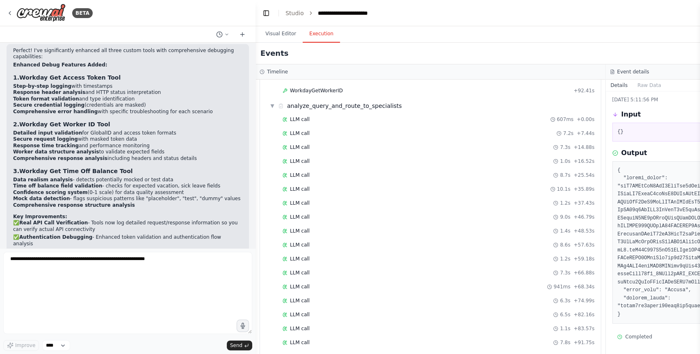
scroll to position [369, 0]
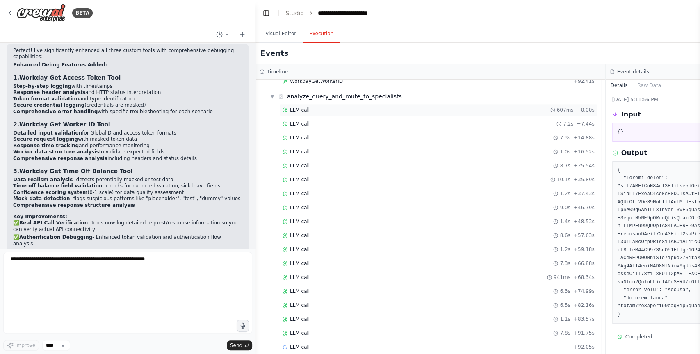
click at [340, 107] on div "LLM call 607ms + 0.00s" at bounding box center [439, 110] width 312 height 7
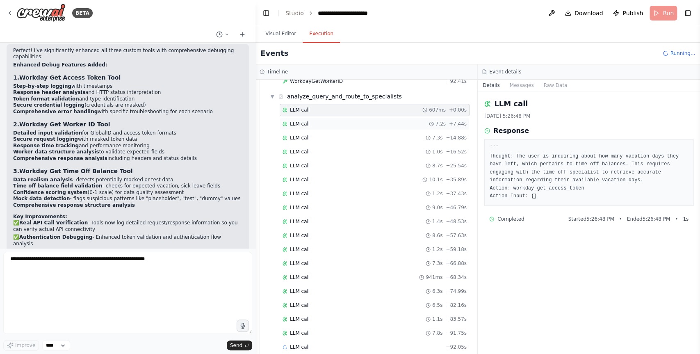
click at [341, 118] on div "LLM call 7.2s + 7.44s" at bounding box center [375, 124] width 190 height 12
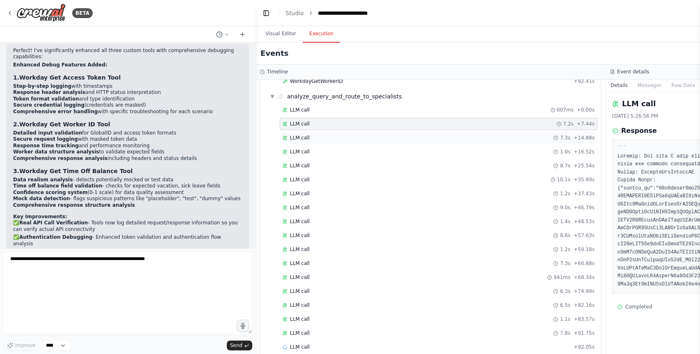
click at [341, 135] on div "LLM call 7.3s + 14.88s" at bounding box center [439, 138] width 312 height 7
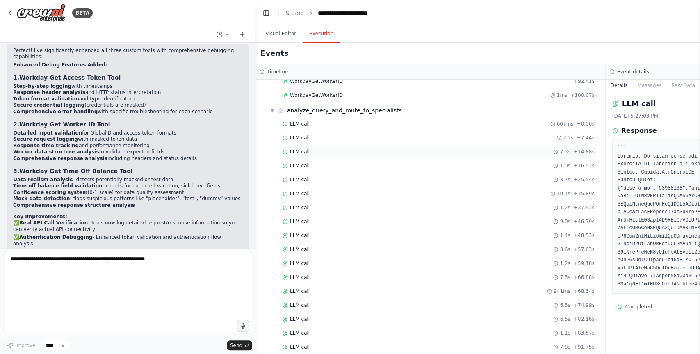
click at [342, 149] on div "LLM call 7.3s + 14.88s" at bounding box center [439, 152] width 312 height 7
click at [343, 164] on div "LLM call 607ms + 0.00s LLM call 7.2s + 7.44s LLM call 7.3s + 14.88s LLM call 1.…" at bounding box center [434, 271] width 334 height 279
click at [342, 192] on div "LLM call 1.4s + 48.53s" at bounding box center [439, 195] width 312 height 7
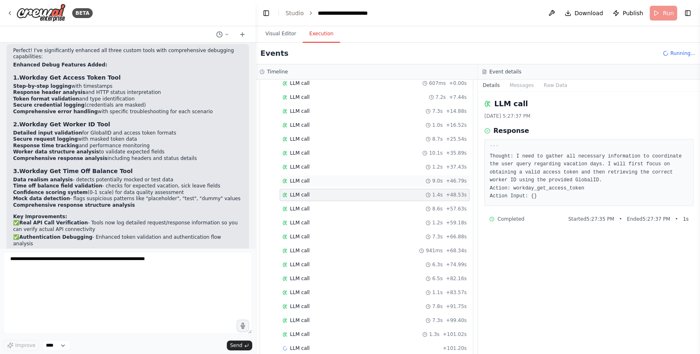
click at [340, 178] on div "LLM call 9.0s + 46.79s" at bounding box center [375, 181] width 184 height 7
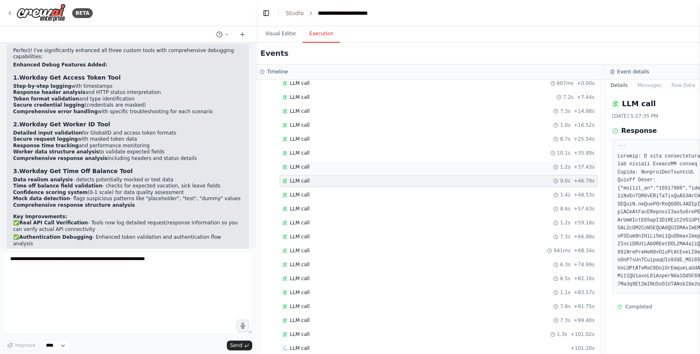
click at [343, 161] on div "LLM call 1.2s + 37.43s" at bounding box center [439, 167] width 318 height 12
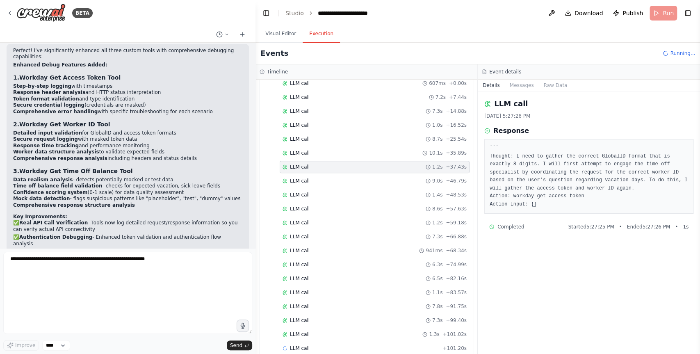
click at [339, 178] on div "LLM call 607ms + 0.00s LLM call 7.2s + 7.44s LLM call 7.3s + 14.88s LLM call 1.…" at bounding box center [370, 216] width 206 height 279
click at [340, 178] on div "LLM call 9.0s + 46.79s" at bounding box center [375, 181] width 184 height 7
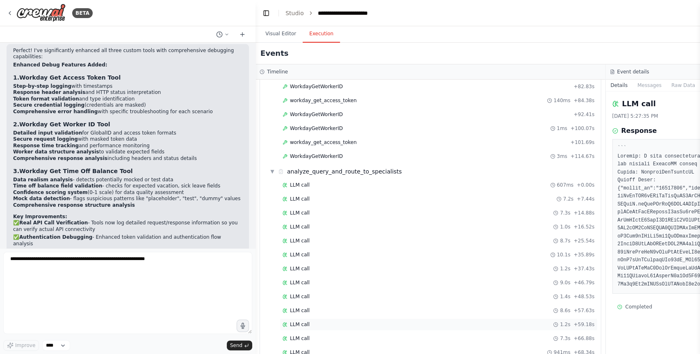
scroll to position [299, 0]
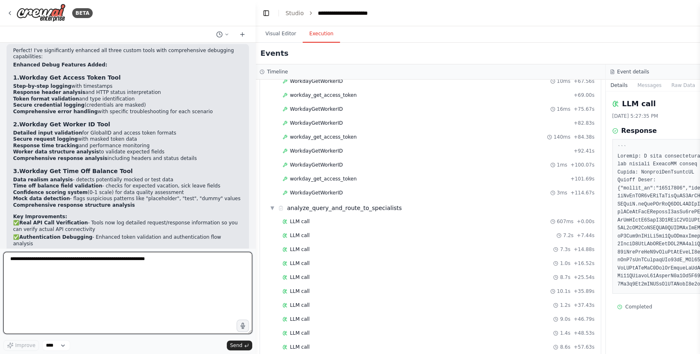
click at [104, 285] on textarea at bounding box center [127, 293] width 249 height 82
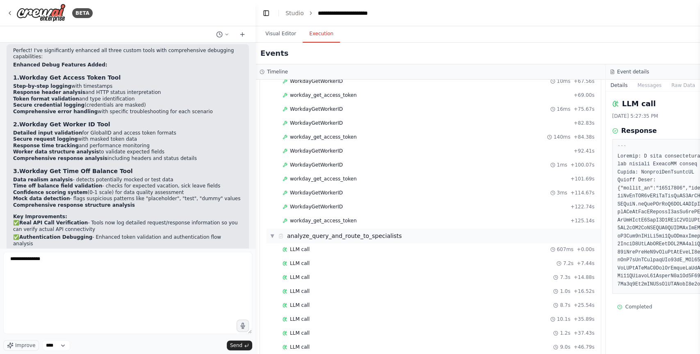
click at [302, 232] on div "analyze_query_and_route_to_specialists" at bounding box center [344, 236] width 115 height 8
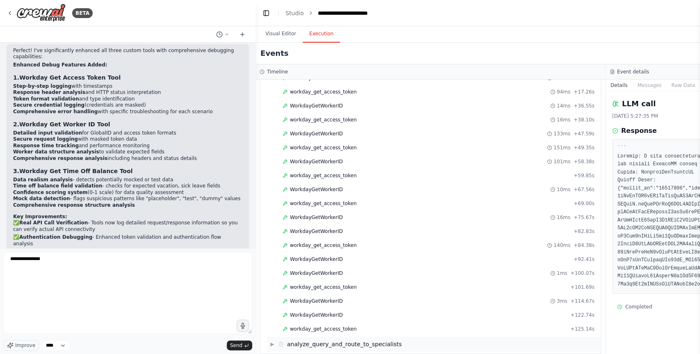
click at [320, 340] on div "analyze_query_and_route_to_specialists" at bounding box center [344, 344] width 115 height 8
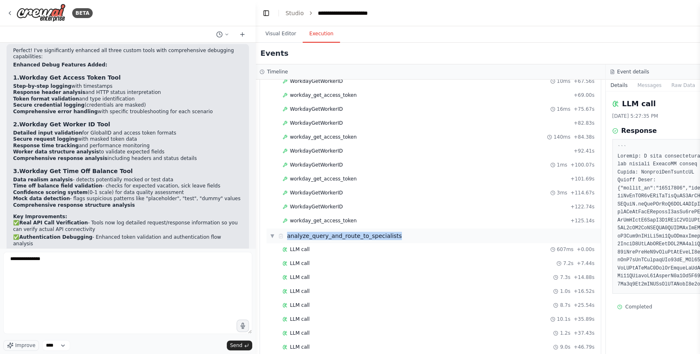
drag, startPoint x: 287, startPoint y: 228, endPoint x: 402, endPoint y: 229, distance: 115.3
click at [402, 229] on div "▼ analyze_query_and_route_to_specialists" at bounding box center [434, 235] width 334 height 15
copy div "analyze_query_and_route_to_specialists"
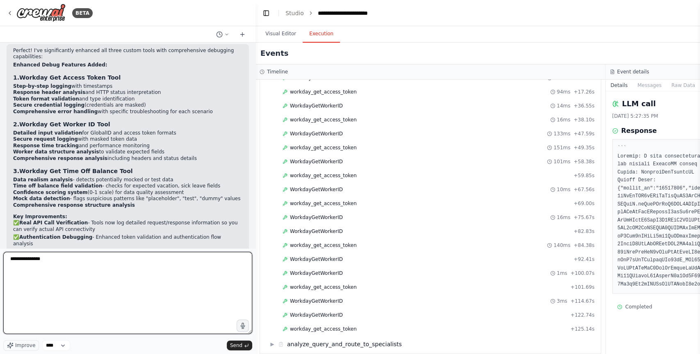
click at [109, 260] on textarea "**********" at bounding box center [127, 293] width 249 height 82
paste textarea "**********"
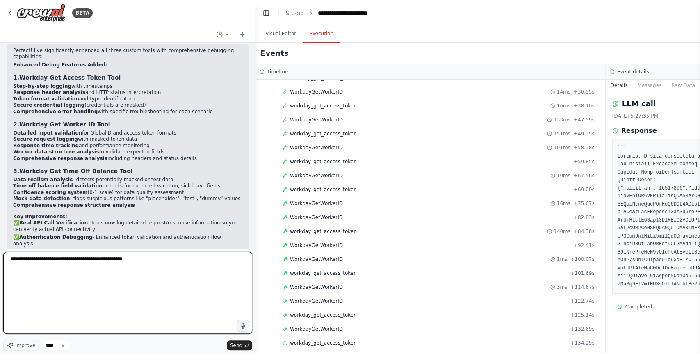
scroll to position [219, 0]
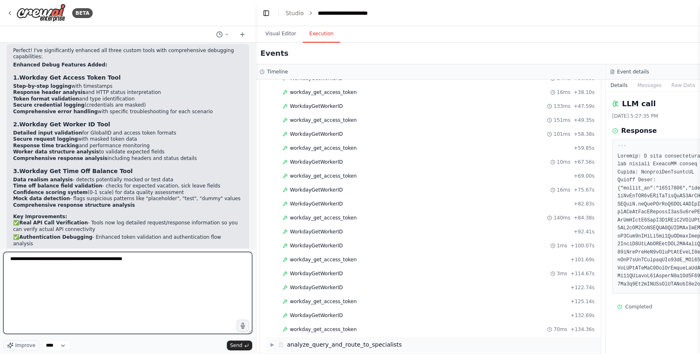
type textarea "**********"
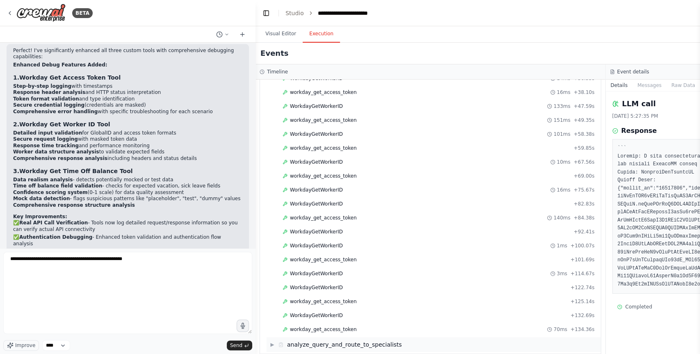
click at [349, 340] on div "analyze_query_and_route_to_specialists" at bounding box center [344, 344] width 115 height 8
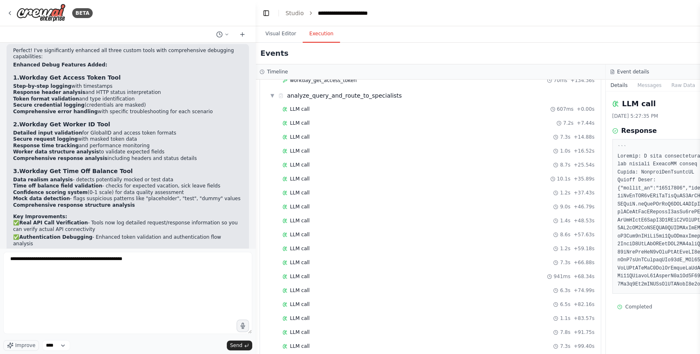
scroll to position [560, 0]
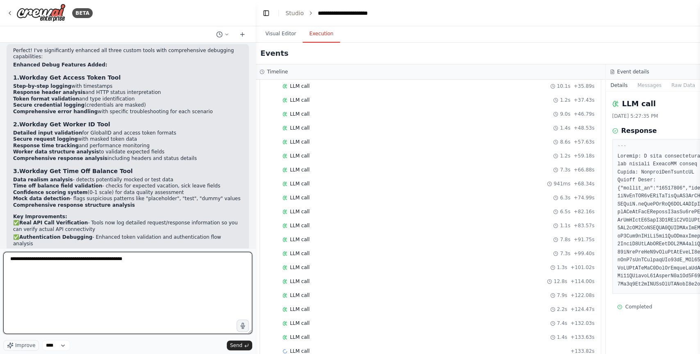
click at [150, 259] on textarea "**********" at bounding box center [127, 293] width 249 height 82
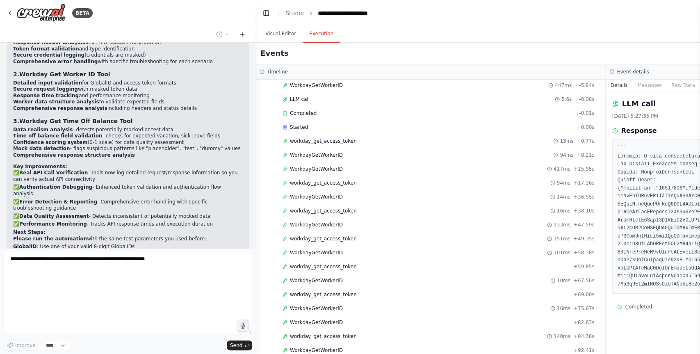
scroll to position [0, 0]
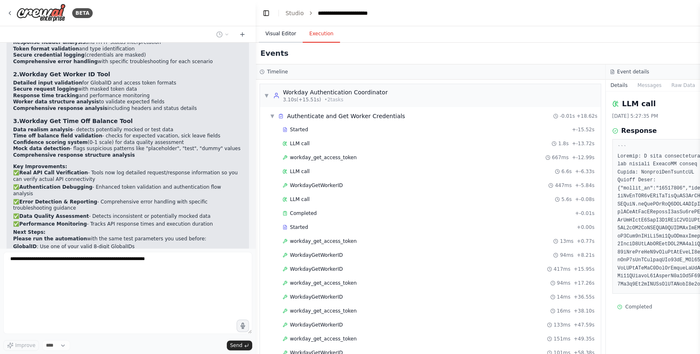
click at [276, 34] on button "Visual Editor" at bounding box center [281, 33] width 44 height 17
click at [318, 34] on button "Execution" at bounding box center [321, 33] width 37 height 17
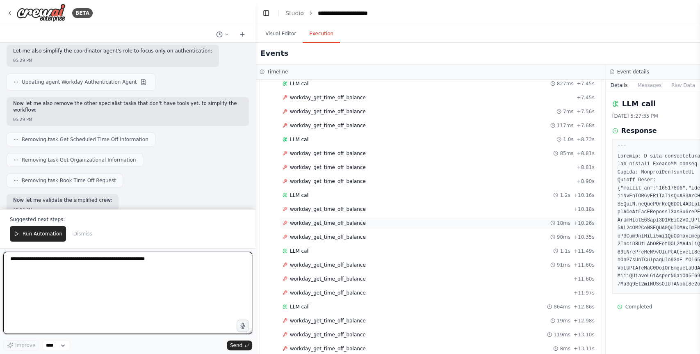
scroll to position [4048, 0]
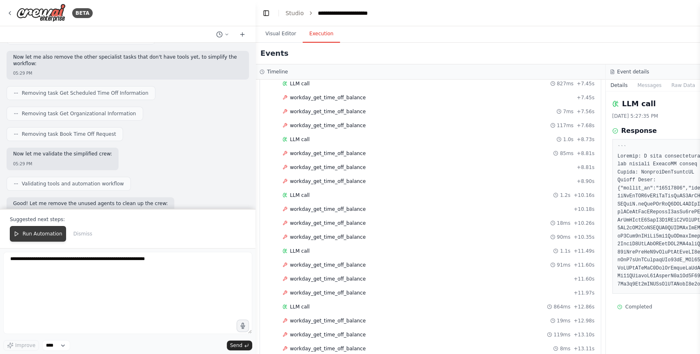
click at [40, 237] on span "Run Automation" at bounding box center [43, 234] width 40 height 7
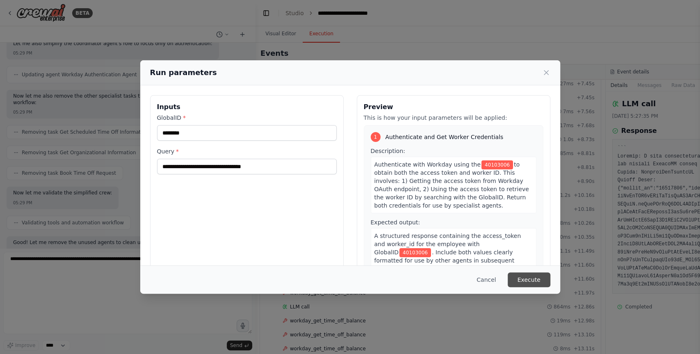
click at [522, 281] on button "Execute" at bounding box center [529, 279] width 43 height 15
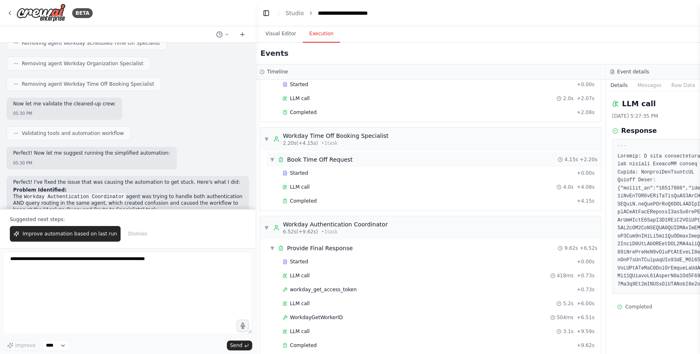
scroll to position [125, 0]
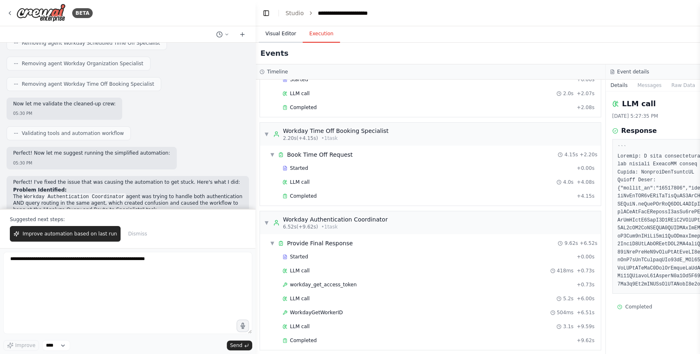
click at [286, 35] on button "Visual Editor" at bounding box center [281, 33] width 44 height 17
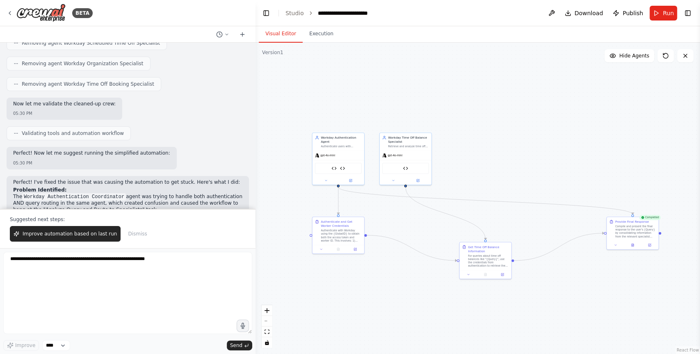
drag, startPoint x: 475, startPoint y: 82, endPoint x: 487, endPoint y: 129, distance: 47.9
click at [488, 129] on div ".deletable-edge-delete-btn { width: 20px; height: 20px; border: 0px solid #ffff…" at bounding box center [478, 198] width 445 height 311
click at [625, 52] on button "Hide Agents" at bounding box center [630, 55] width 50 height 13
click at [625, 55] on span "Show Agents" at bounding box center [633, 56] width 32 height 7
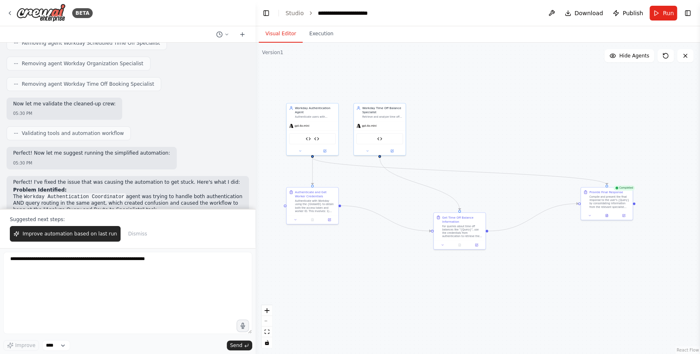
drag, startPoint x: 527, startPoint y: 160, endPoint x: 501, endPoint y: 131, distance: 39.2
click at [501, 131] on div ".deletable-edge-delete-btn { width: 20px; height: 20px; border: 0px solid #ffff…" at bounding box center [478, 198] width 445 height 311
click at [322, 32] on button "Execution" at bounding box center [321, 33] width 37 height 17
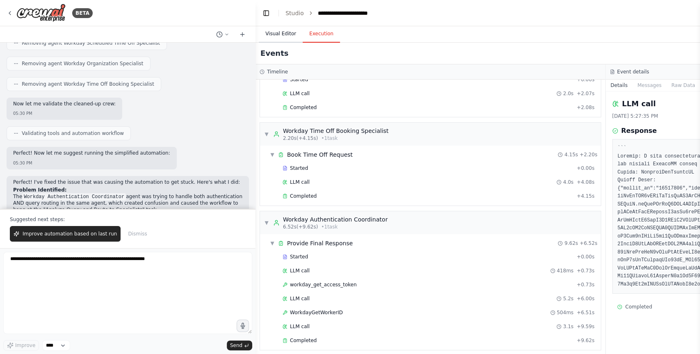
click at [289, 29] on button "Visual Editor" at bounding box center [281, 33] width 44 height 17
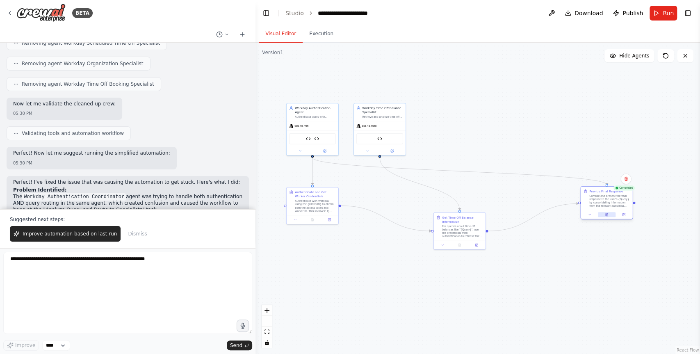
click at [606, 214] on icon at bounding box center [606, 214] width 0 height 0
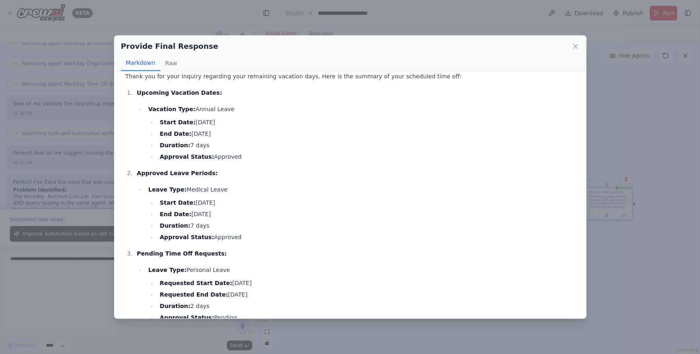
scroll to position [0, 0]
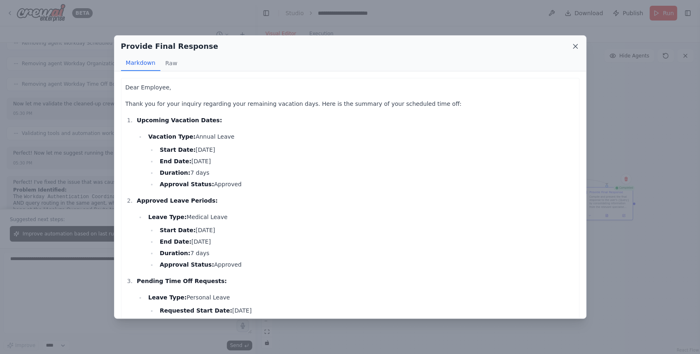
click at [578, 46] on icon at bounding box center [575, 46] width 8 height 8
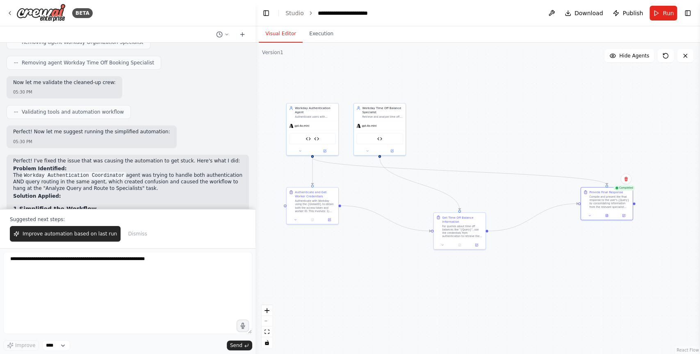
scroll to position [4278, 0]
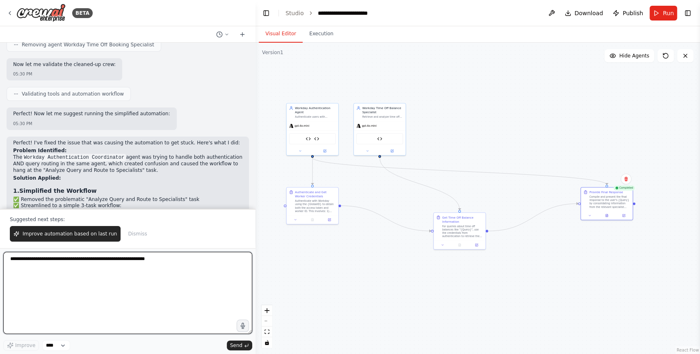
click at [167, 277] on textarea at bounding box center [127, 293] width 249 height 82
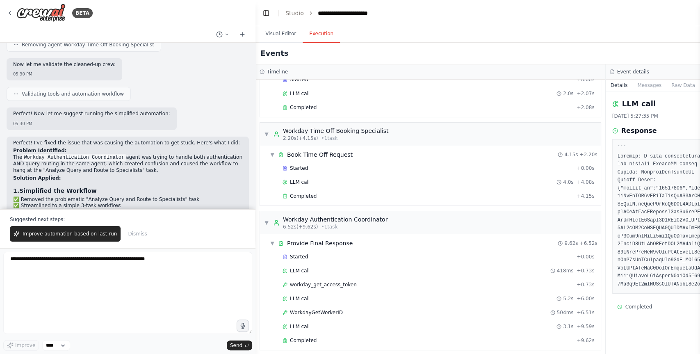
click at [326, 35] on button "Execution" at bounding box center [321, 33] width 37 height 17
click at [274, 37] on button "Visual Editor" at bounding box center [281, 33] width 44 height 17
